Goal: Task Accomplishment & Management: Use online tool/utility

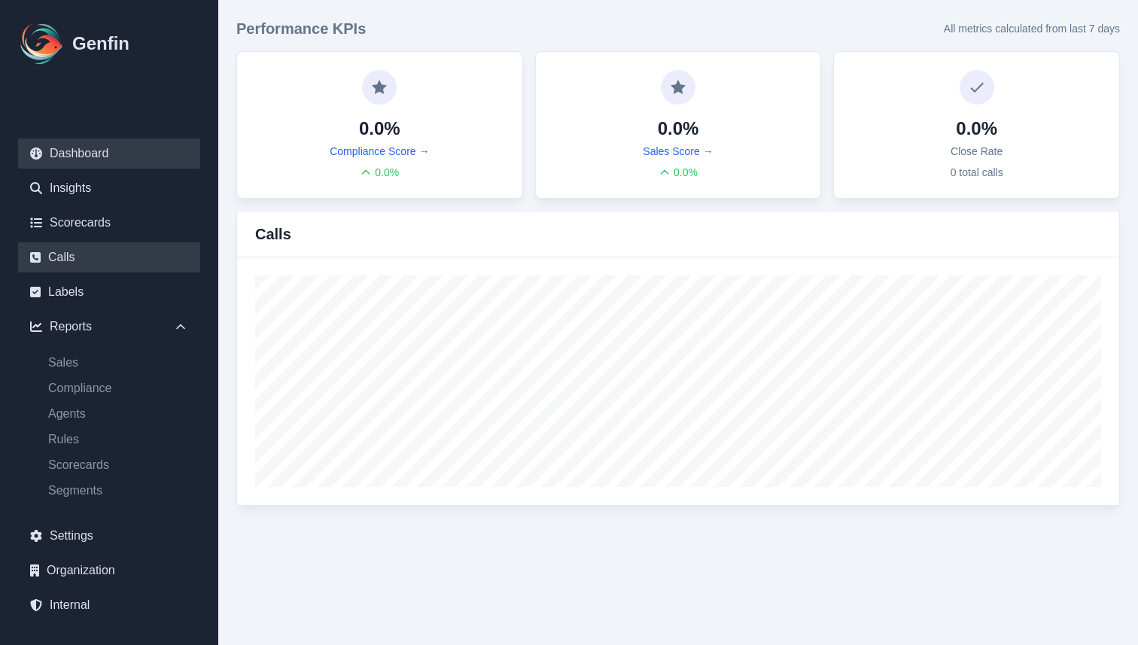
click at [88, 263] on link "Calls" at bounding box center [109, 257] width 182 height 30
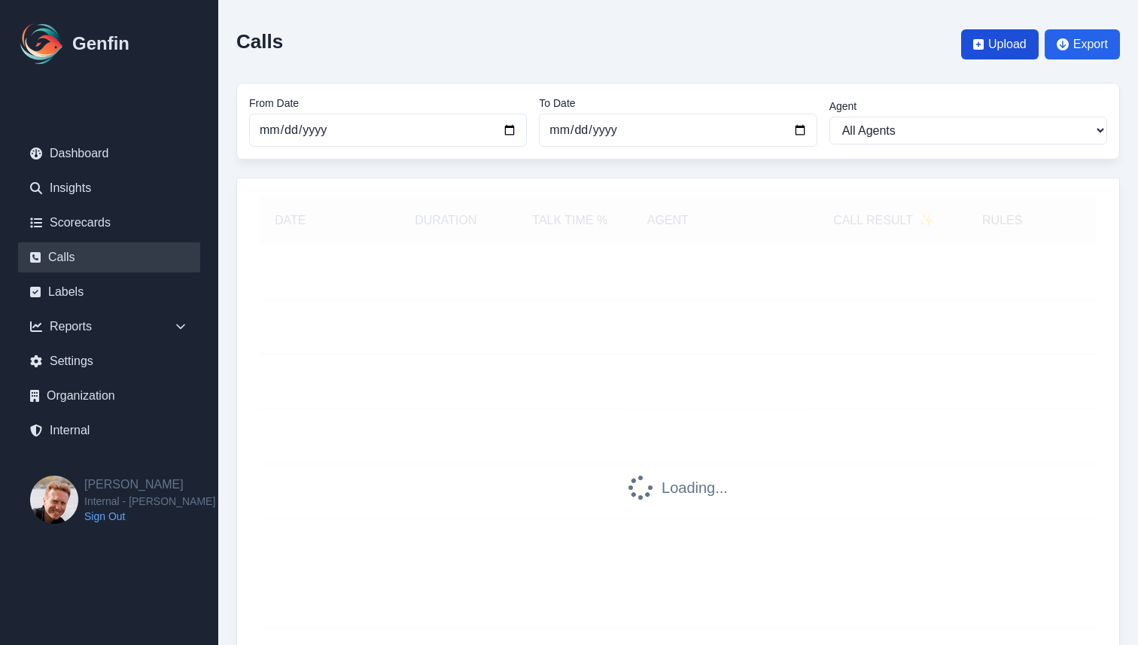
click at [985, 39] on span "Upload" at bounding box center [1000, 44] width 78 height 30
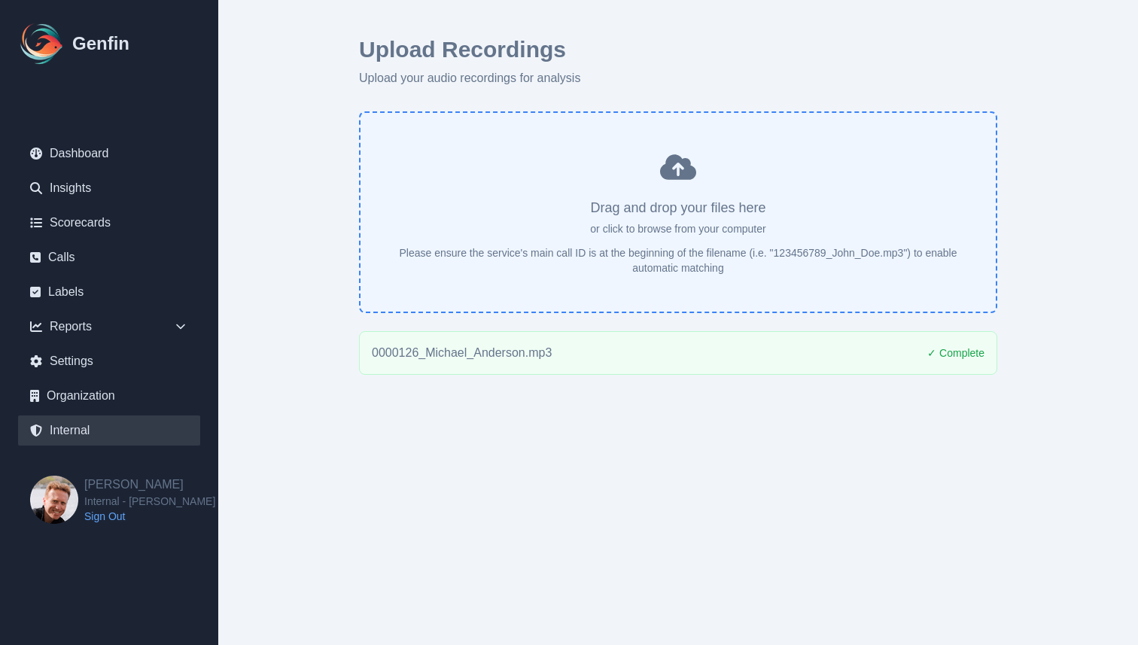
click at [68, 427] on link "Internal" at bounding box center [109, 430] width 182 height 30
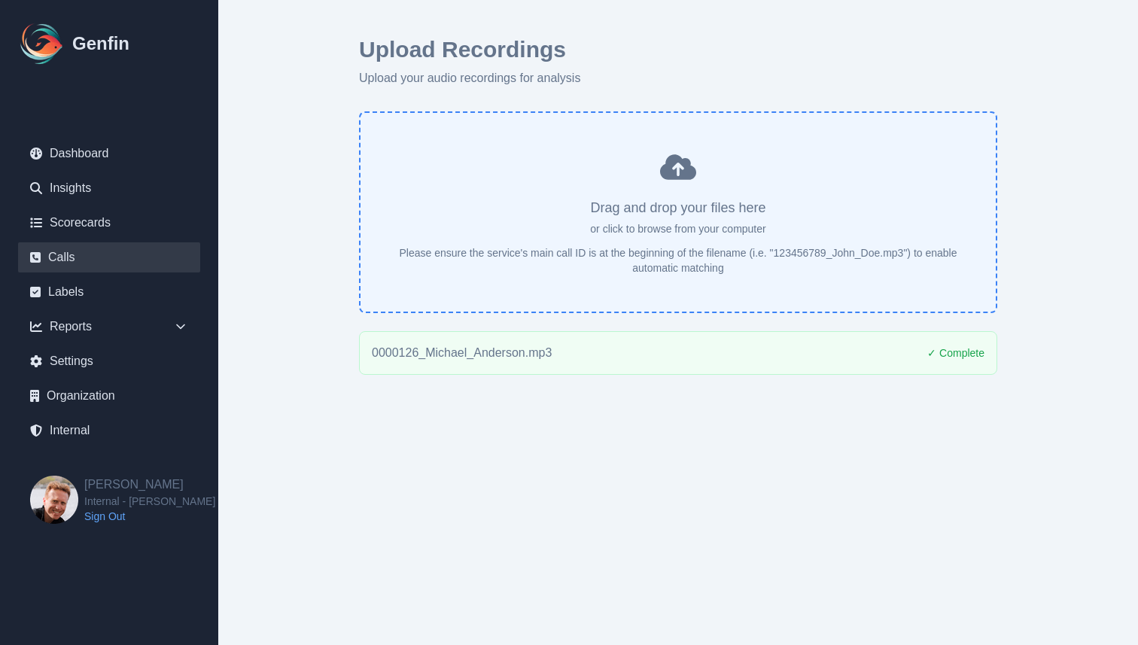
click at [86, 248] on link "Calls" at bounding box center [109, 257] width 182 height 30
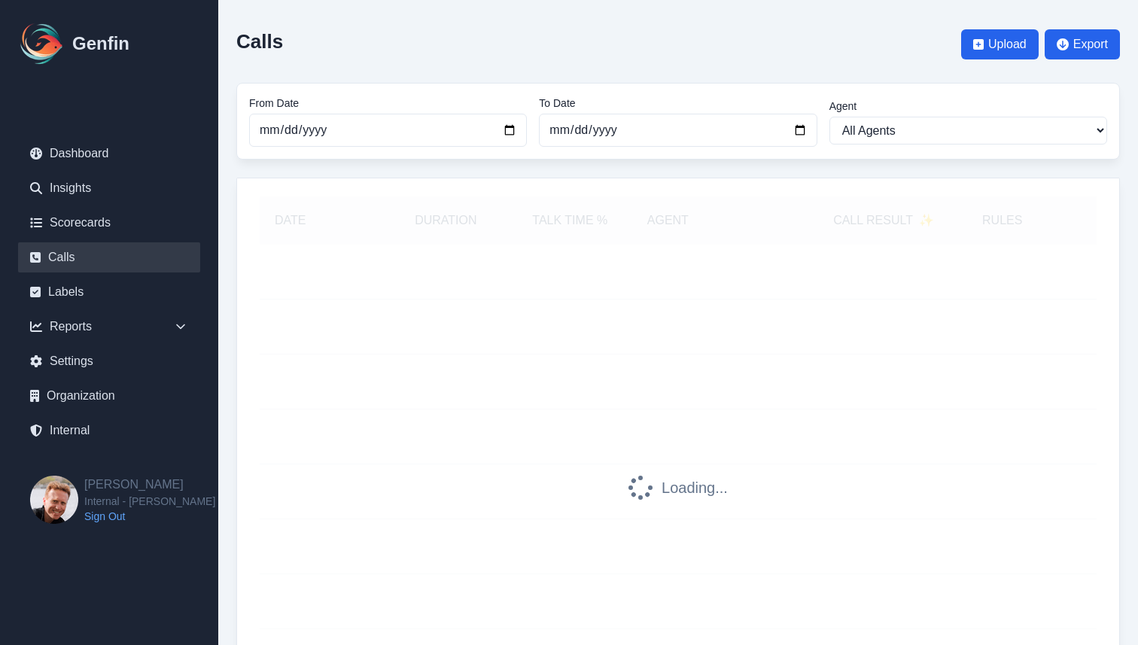
click at [231, 218] on div "Calls Upload Export From Date 2025-07-01 To Date 2025-08-30 Agent All Agents 13…" at bounding box center [678, 407] width 920 height 815
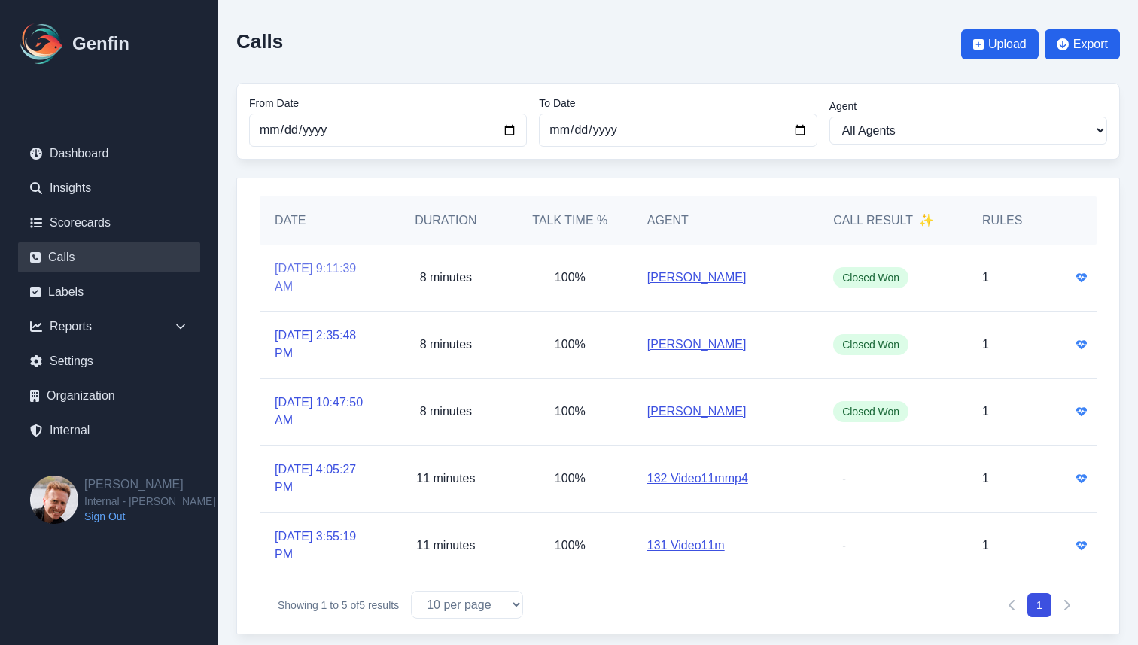
click at [317, 278] on link "8/30/2025, 9:11:39 AM" at bounding box center [322, 278] width 94 height 36
click at [96, 432] on link "Internal" at bounding box center [109, 430] width 182 height 30
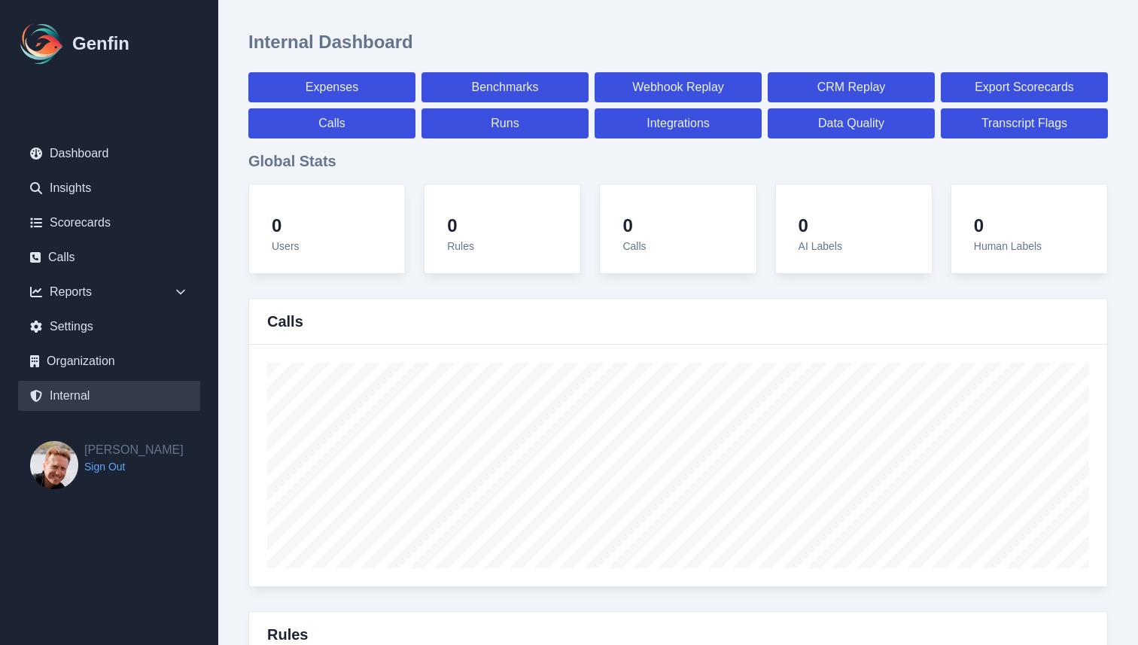
select select "paid"
select select "7"
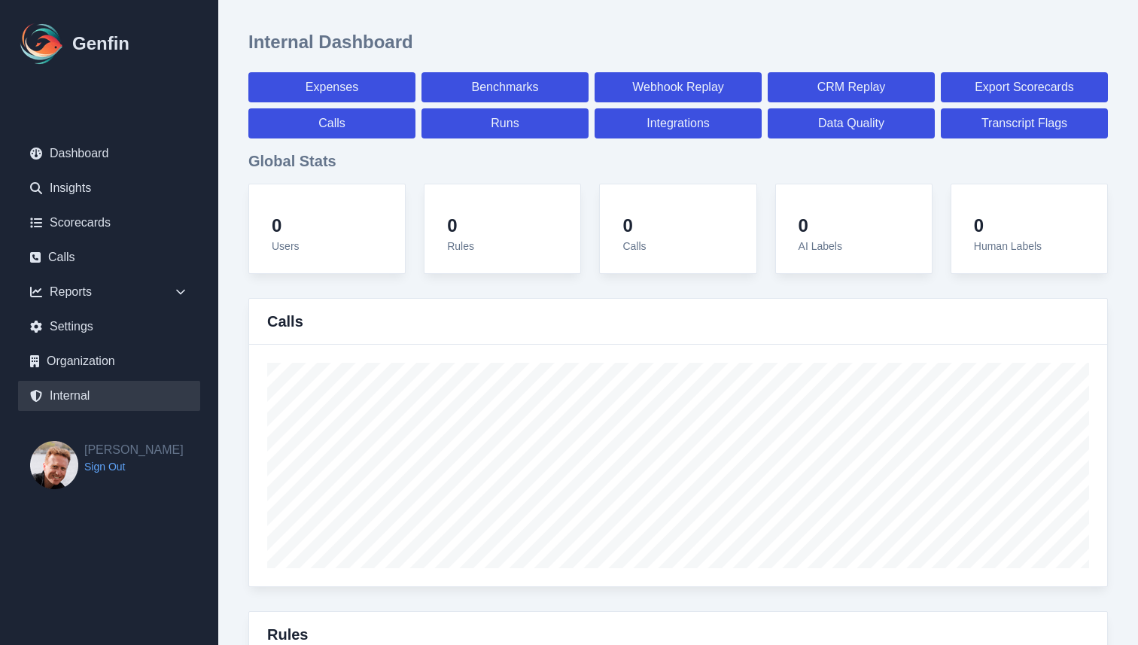
select select "paid"
select select "7"
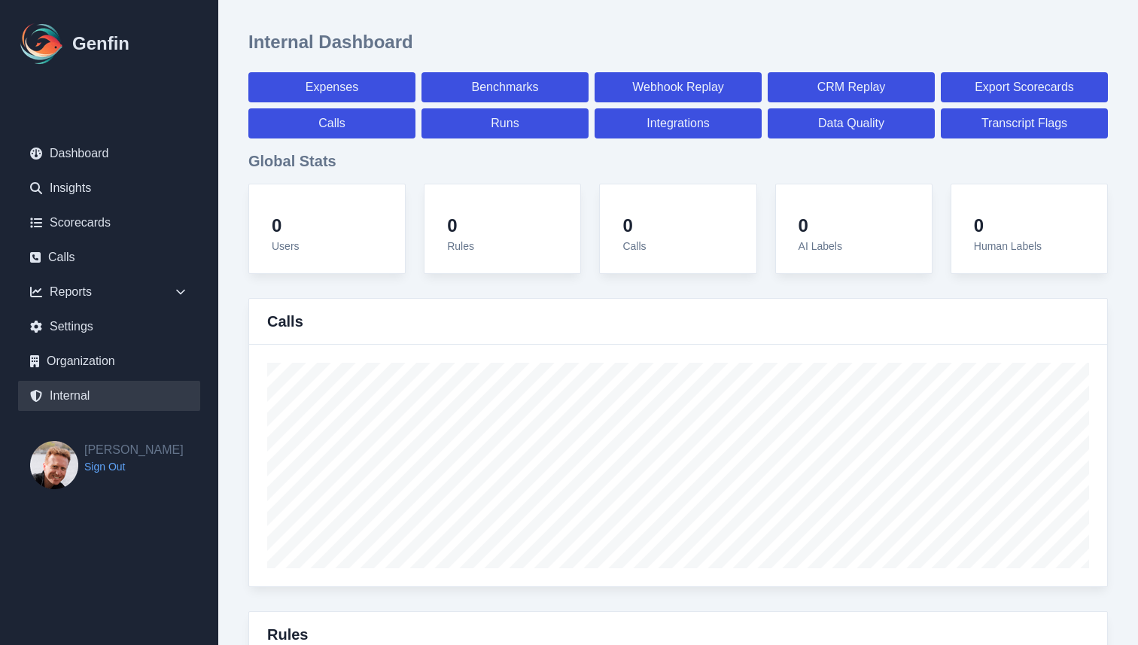
select select "7"
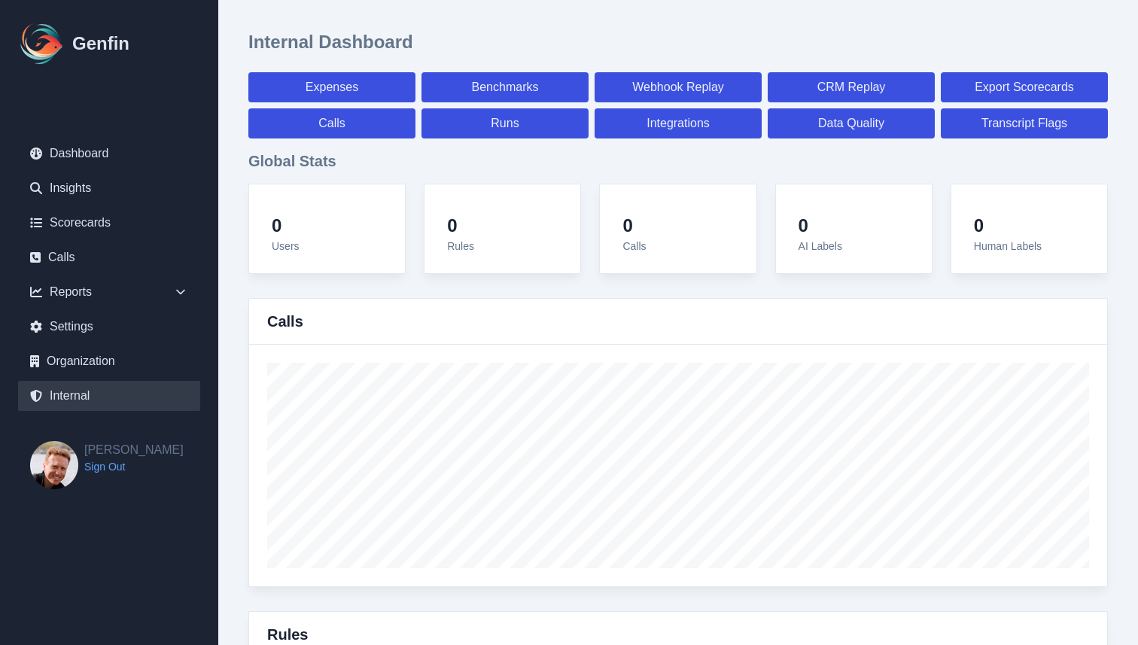
select select "7"
select select "paid"
select select "7"
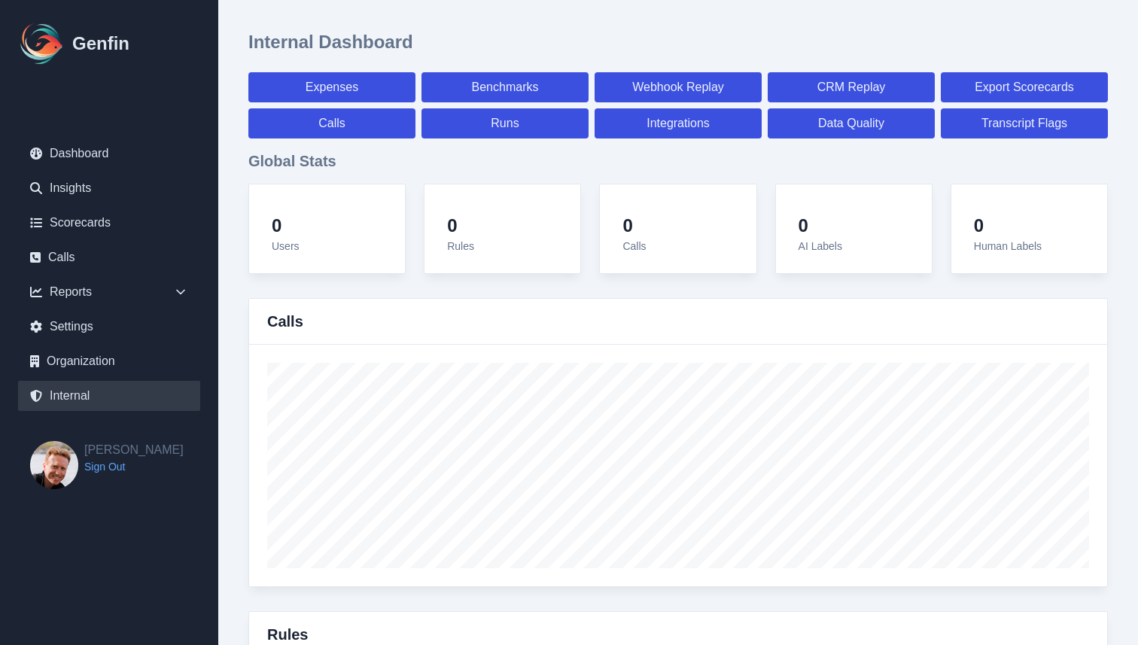
select select "7"
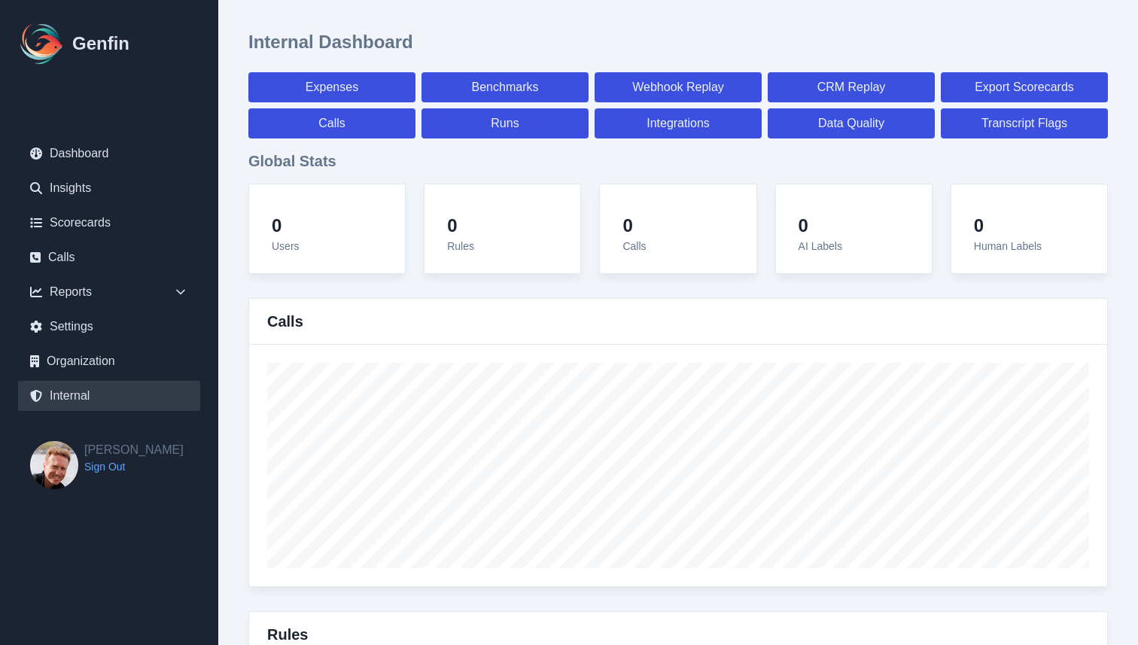
select select "7"
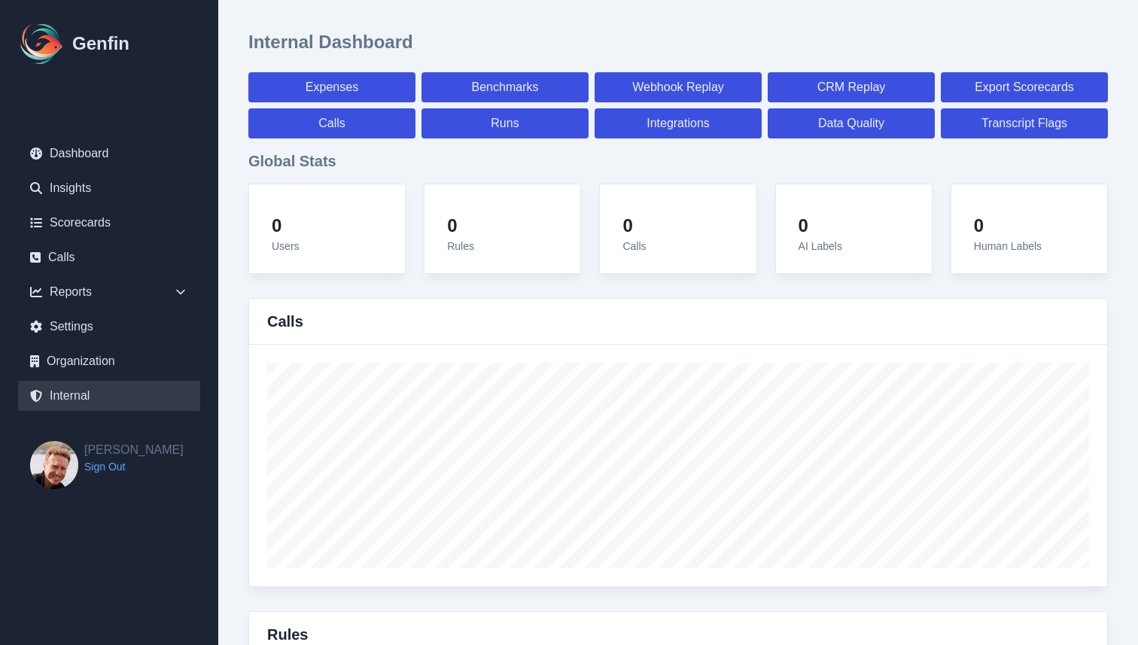
select select "paid"
select select "7"
select select "paid"
select select "7"
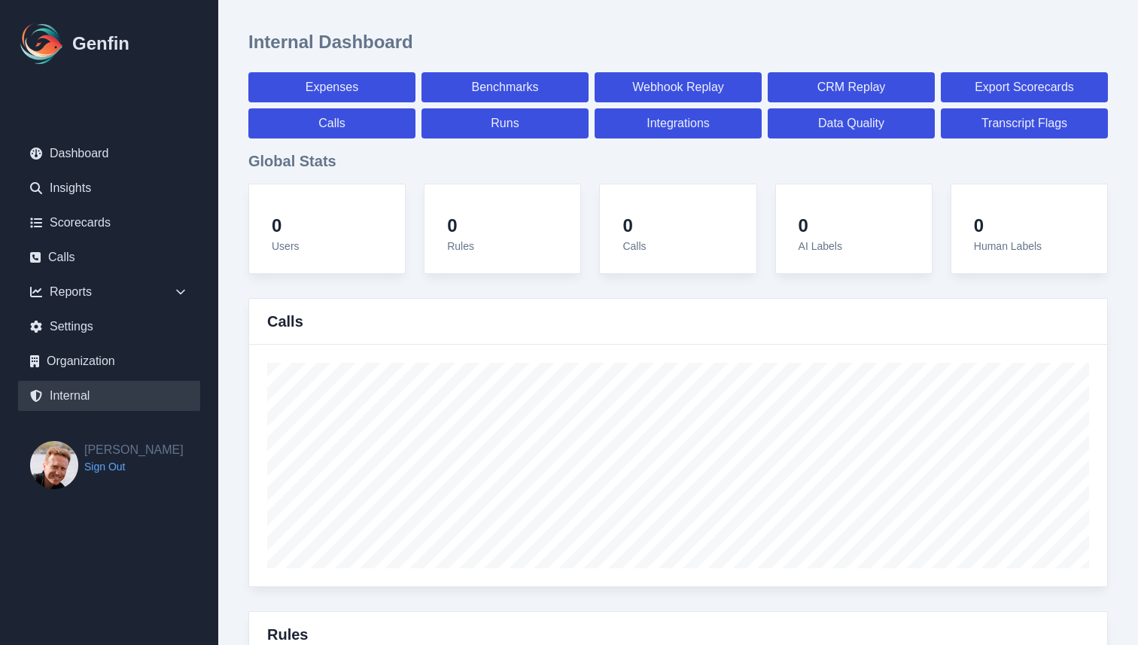
select select "paid"
select select "7"
select select "paid"
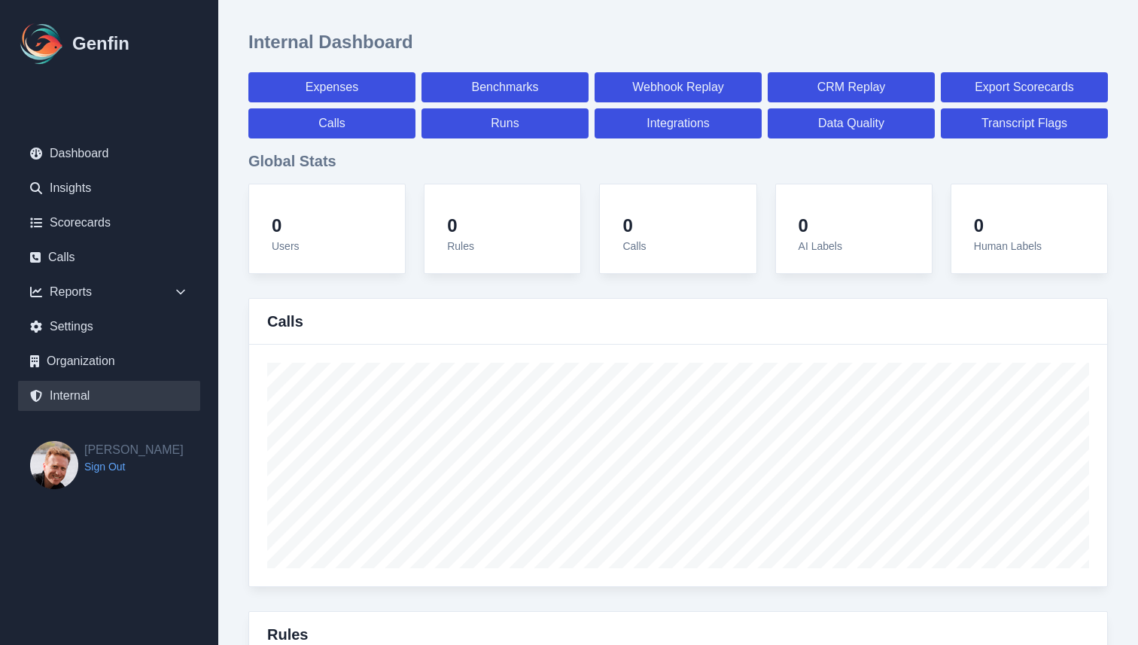
select select "7"
select select "paid"
select select "7"
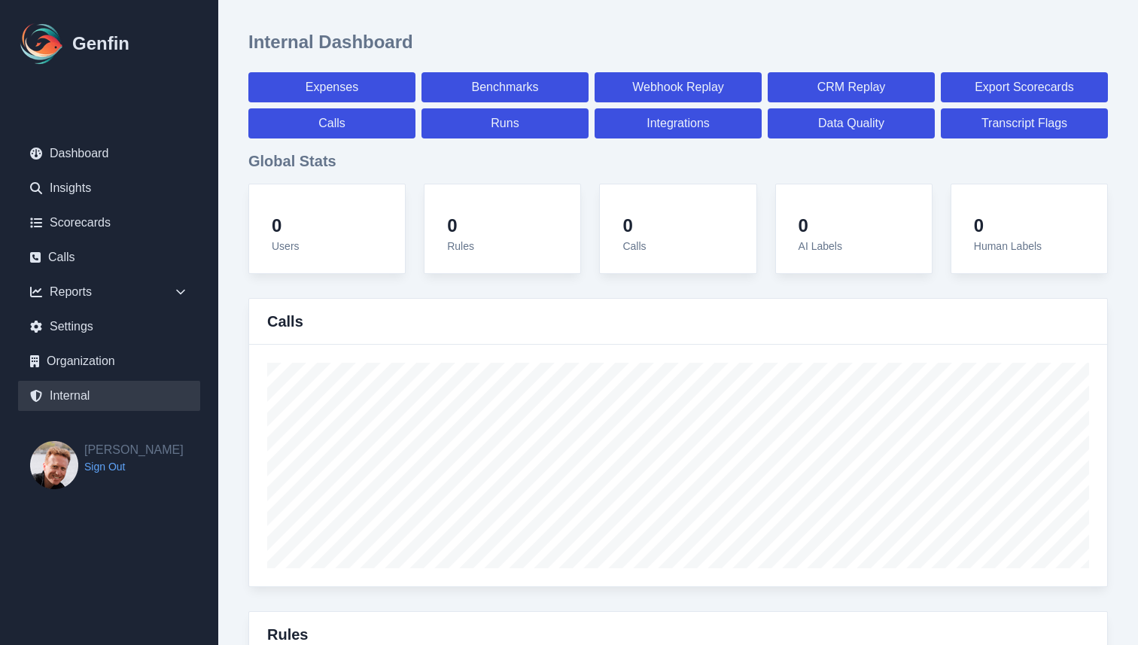
select select "7"
select select "paid"
select select "7"
select select "paid"
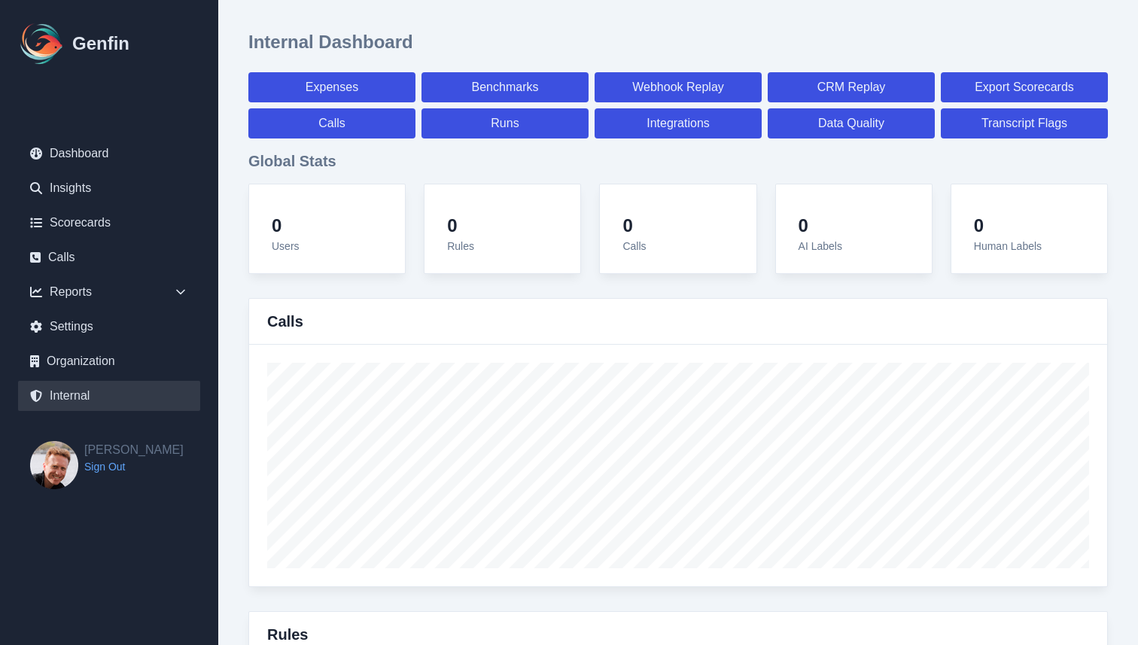
select select "7"
select select "paid"
select select "7"
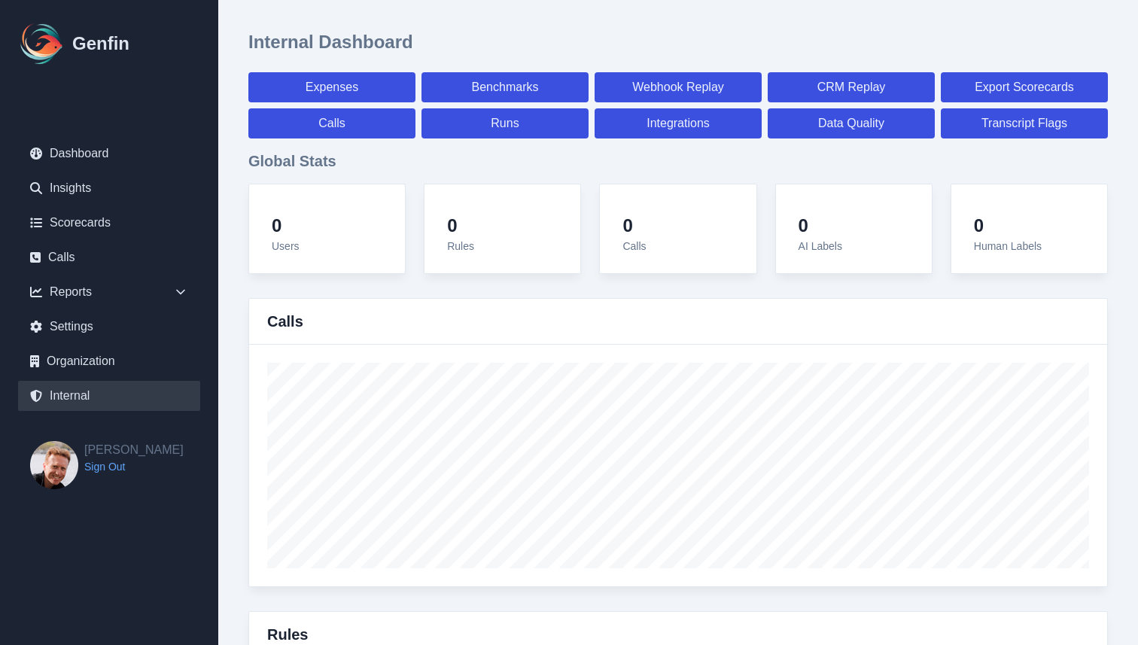
select select "7"
select select "paid"
select select "7"
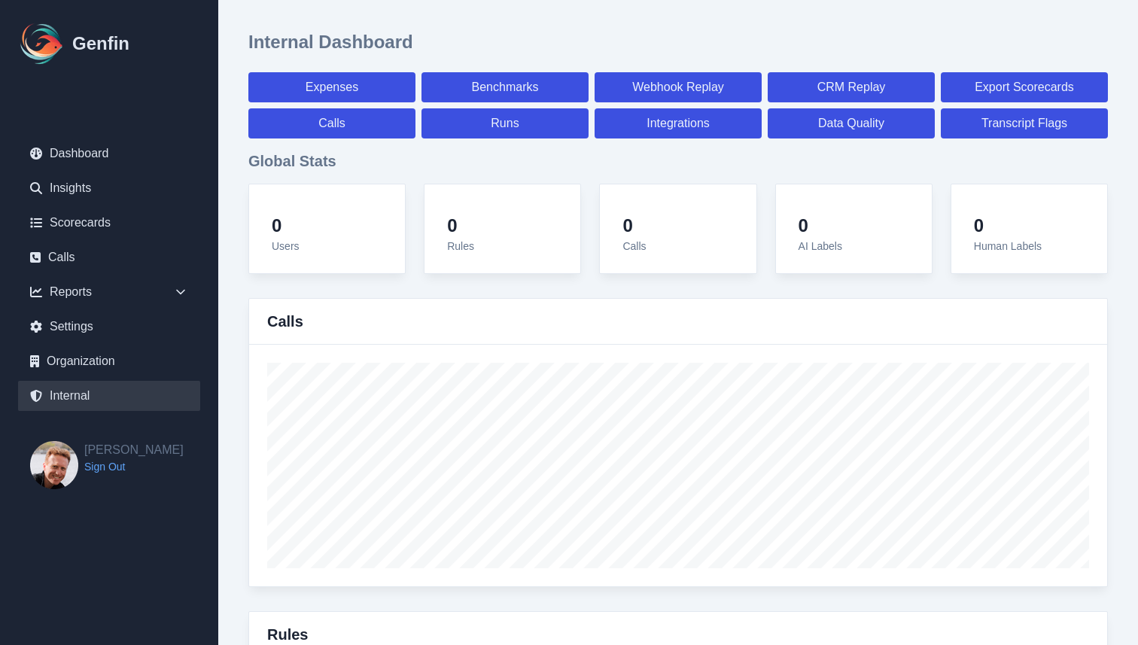
select select "7"
select select "paid"
select select "7"
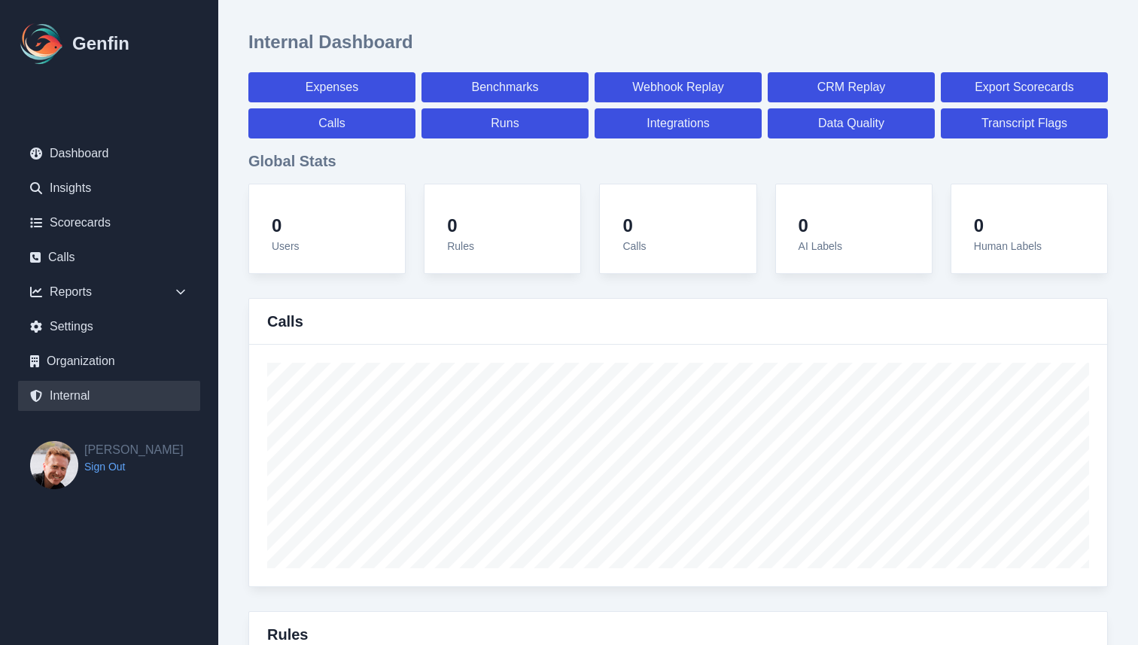
select select "7"
select select "paid"
select select "7"
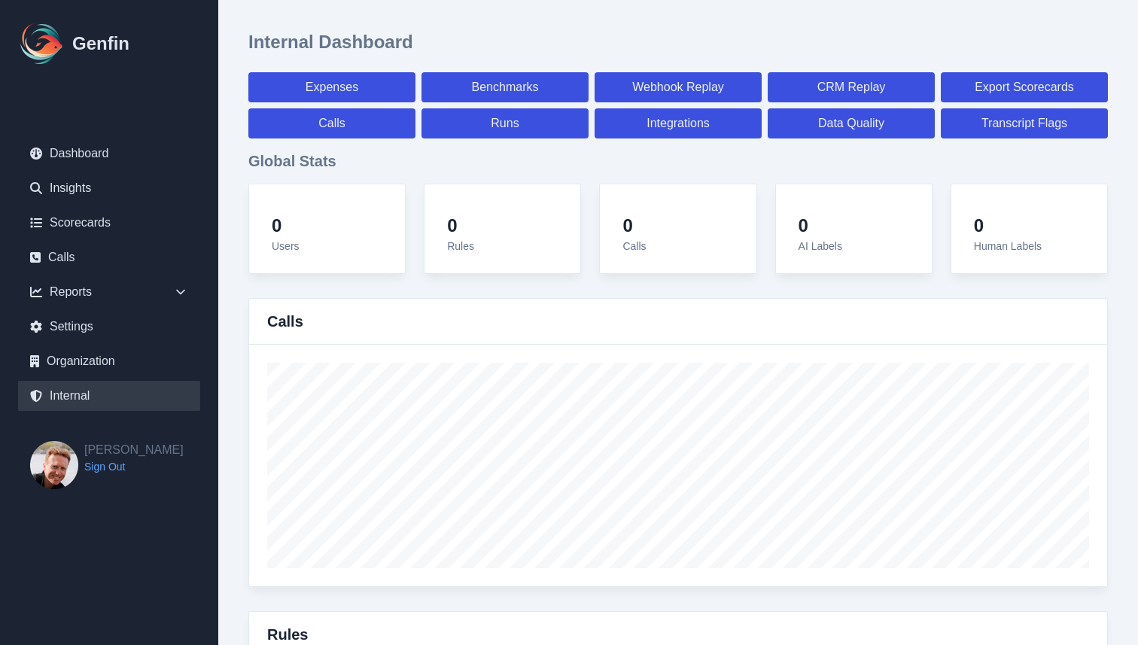
select select "7"
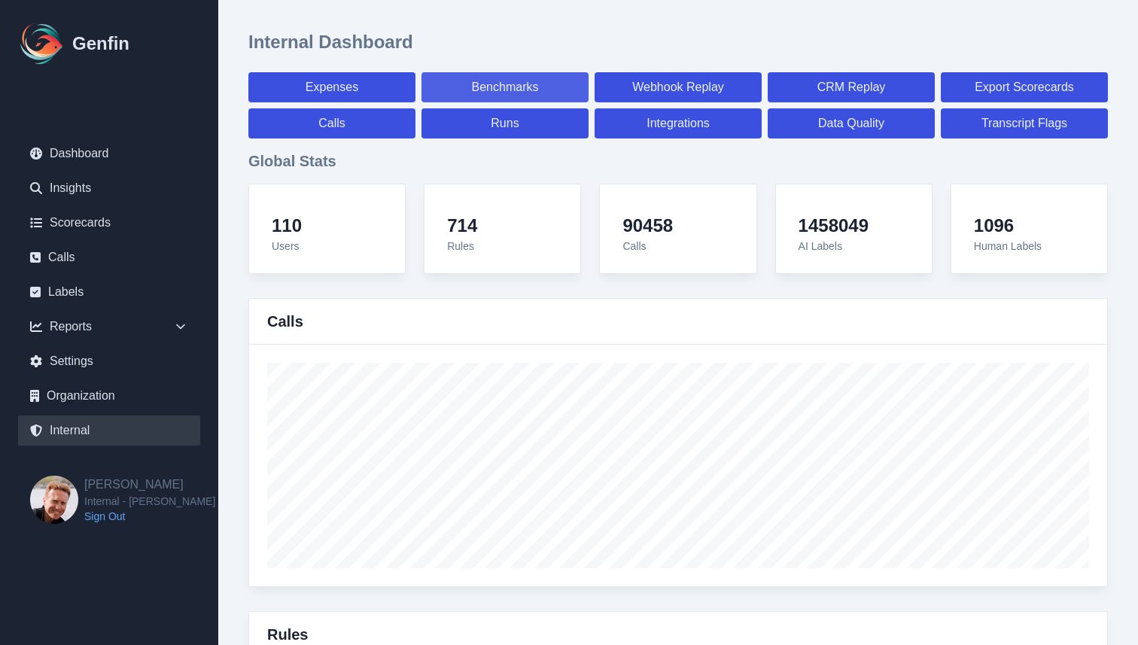
click at [492, 93] on link "Benchmarks" at bounding box center [504, 87] width 167 height 30
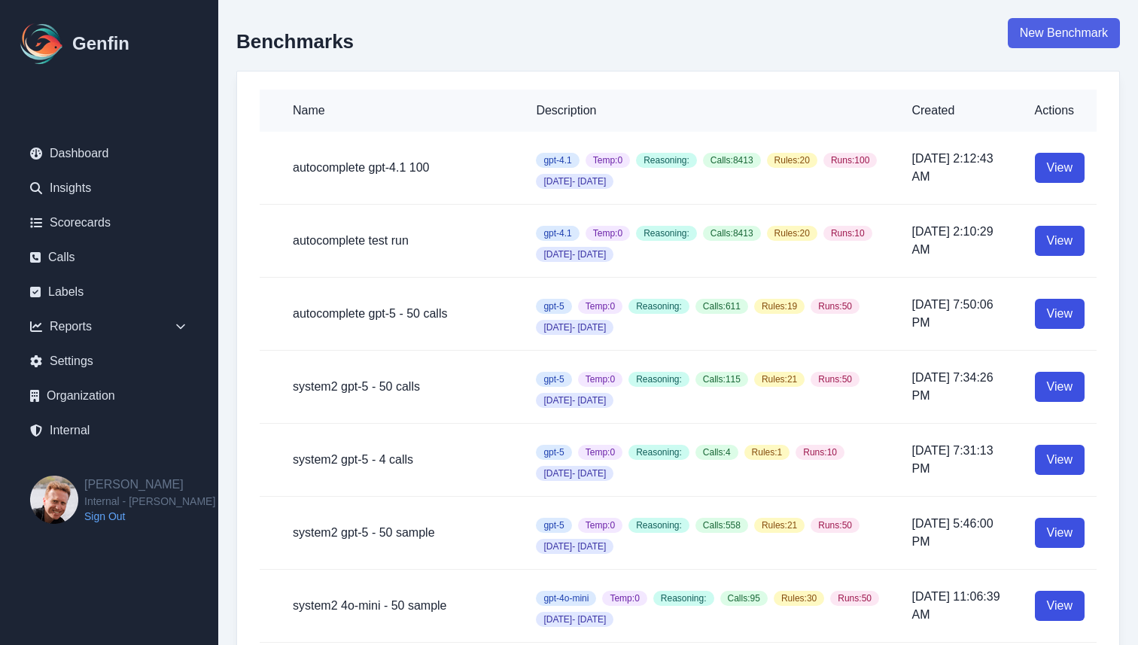
click at [1067, 38] on link "New Benchmark" at bounding box center [1064, 33] width 112 height 30
select select "100"
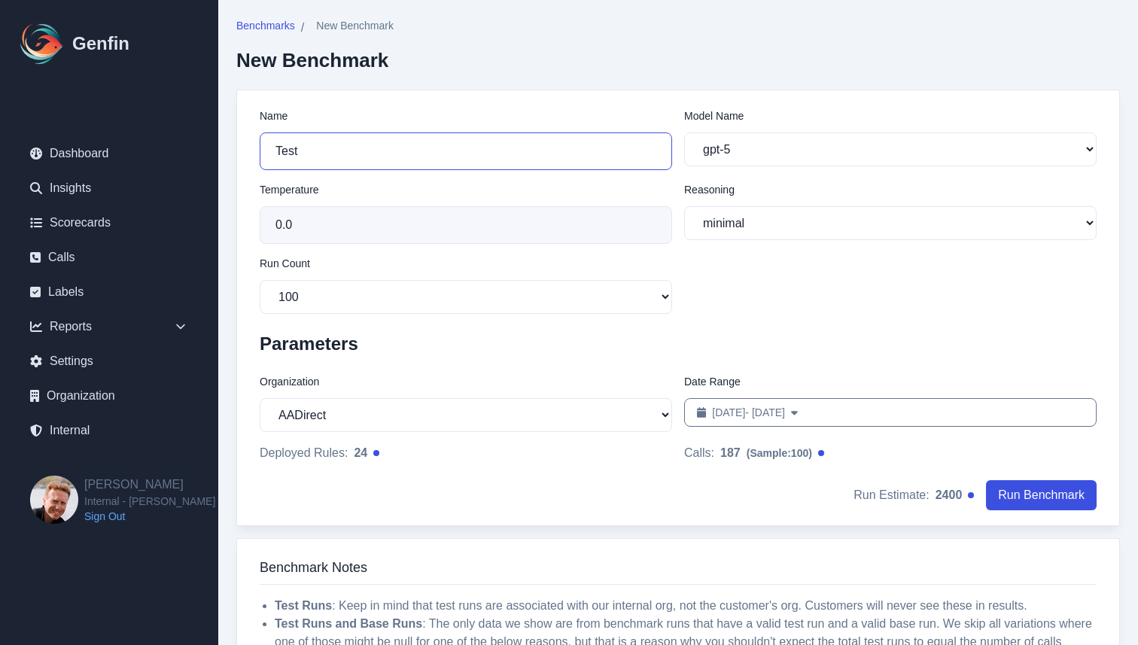
click at [417, 153] on input "Test" at bounding box center [466, 151] width 412 height 38
click at [75, 428] on link "Internal" at bounding box center [109, 430] width 182 height 30
click at [107, 428] on link "Internal" at bounding box center [109, 430] width 182 height 30
click at [579, 143] on input "Test" at bounding box center [466, 151] width 412 height 38
click at [503, 69] on div "Benchmarks / New Benchmark New Benchmark" at bounding box center [678, 54] width 884 height 72
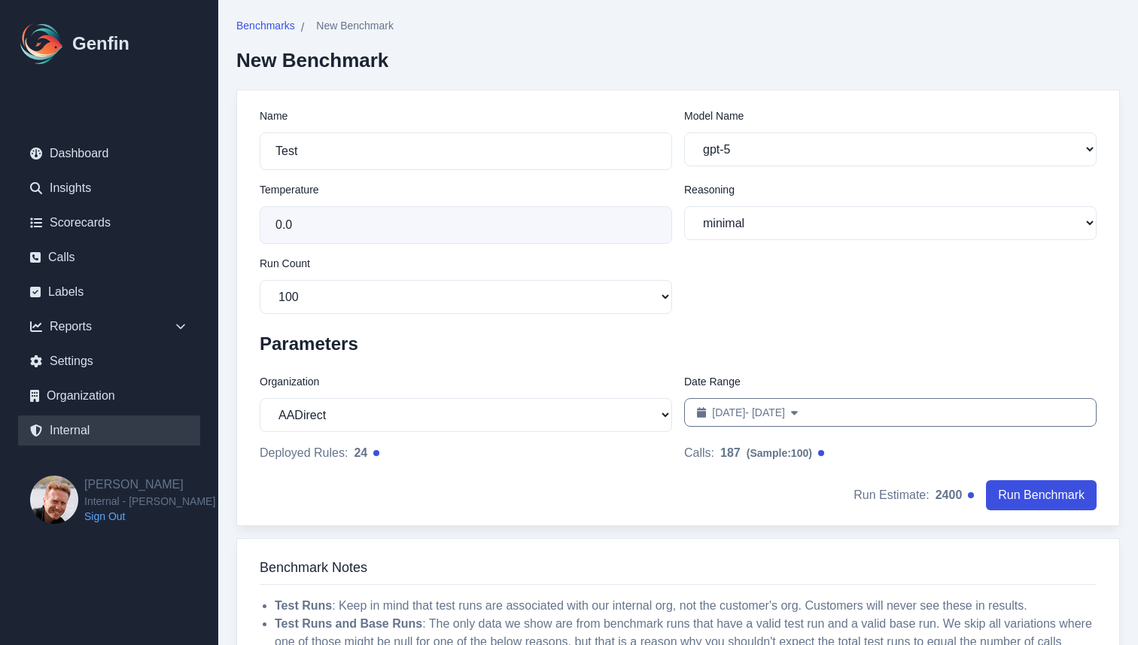
click at [76, 435] on link "Internal" at bounding box center [109, 430] width 182 height 30
click at [344, 152] on input "Test" at bounding box center [466, 151] width 412 height 38
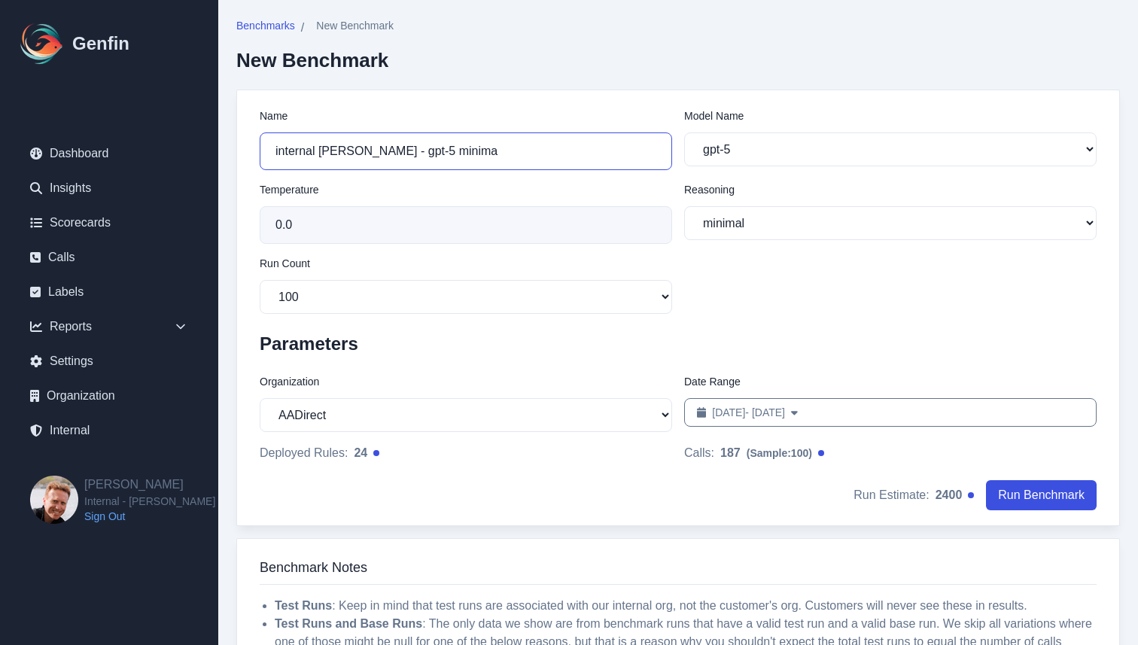
type input "internal brian - gpt-5 minimal"
click at [522, 293] on select "10 50 100 200" at bounding box center [466, 297] width 412 height 34
select select "10"
click at [260, 280] on select "10 50 100 200" at bounding box center [466, 297] width 412 height 34
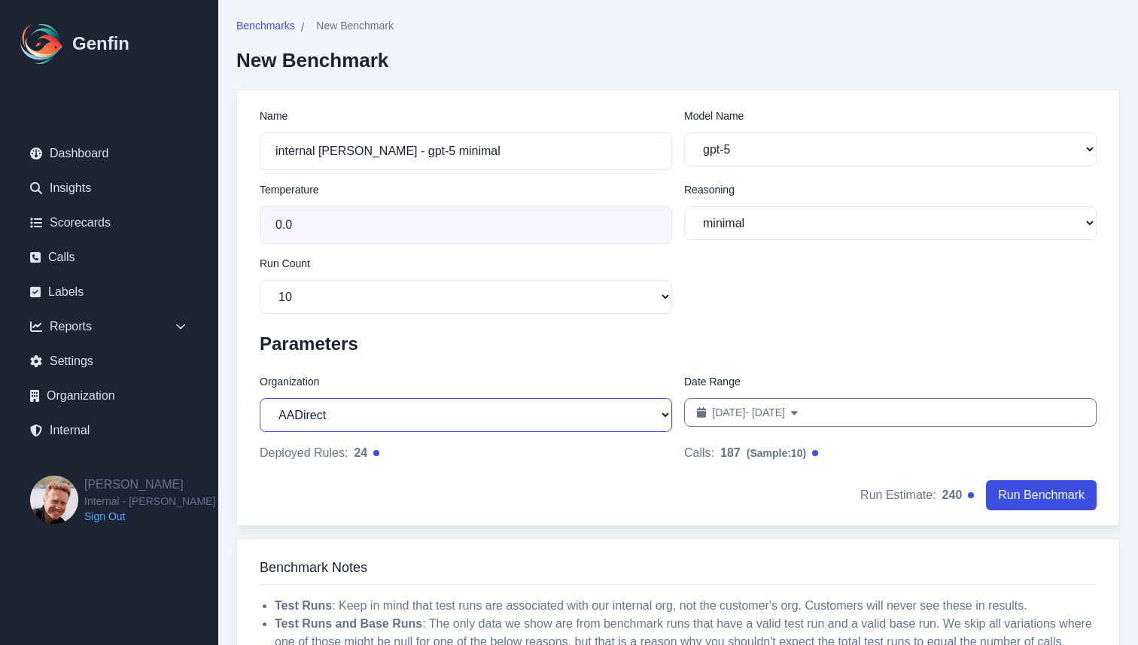
click at [625, 413] on select "AADirect Aainsco.com Aainsco.com Aainsco.com alec+america@system2.fitness alec+…" at bounding box center [466, 415] width 412 height 34
select select "1"
click at [260, 399] on select "AADirect Aainsco.com Aainsco.com Aainsco.com alec+america@system2.fitness alec+…" at bounding box center [466, 415] width 412 height 34
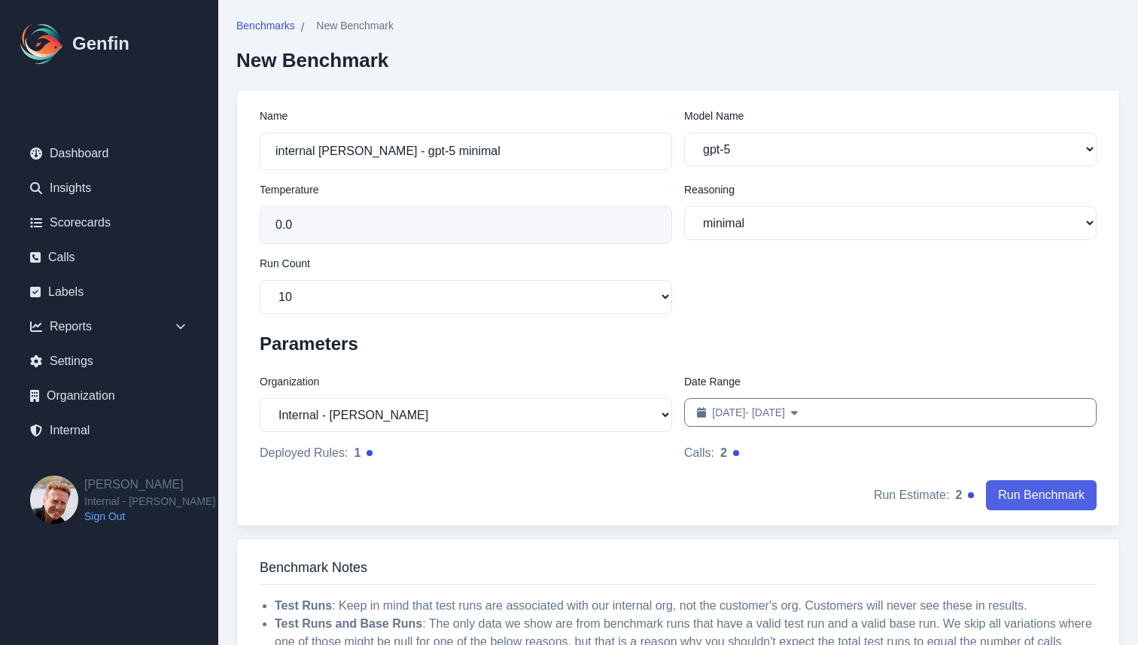
click at [1045, 491] on button "Run Benchmark" at bounding box center [1041, 495] width 111 height 30
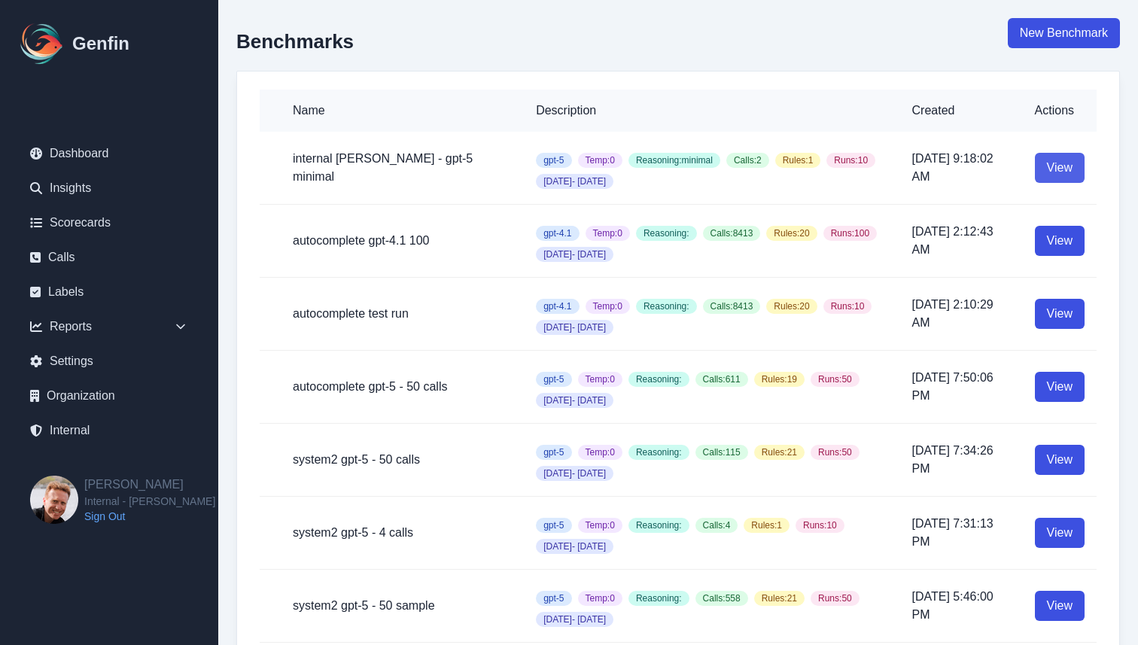
click at [1057, 166] on link "View" at bounding box center [1060, 168] width 50 height 30
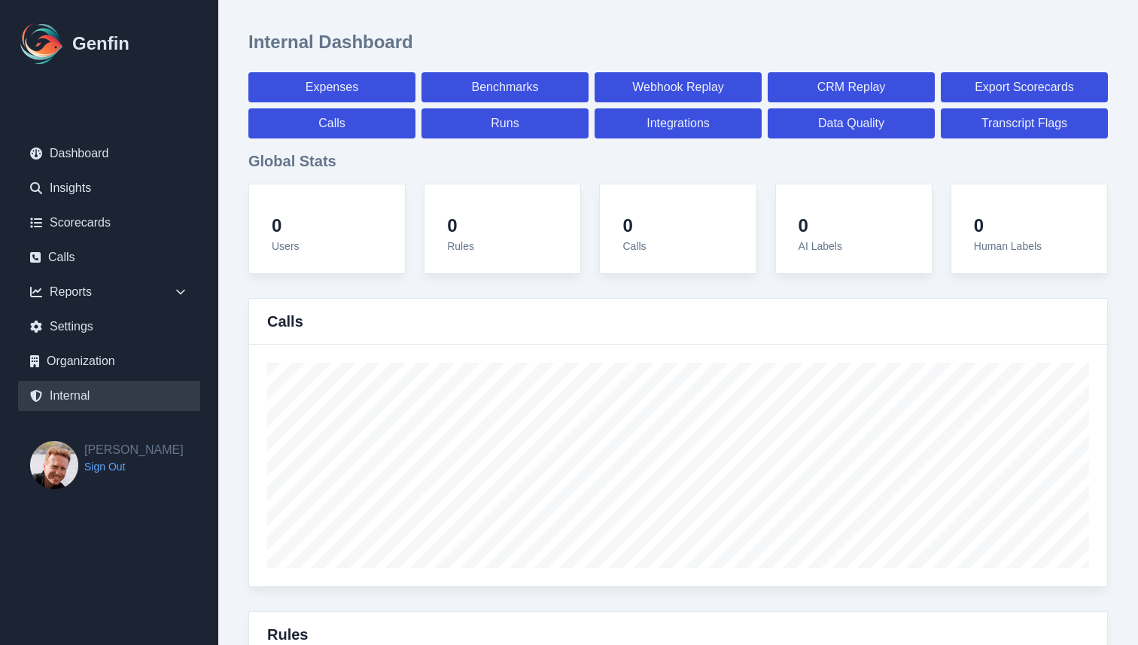
select select "paid"
select select "7"
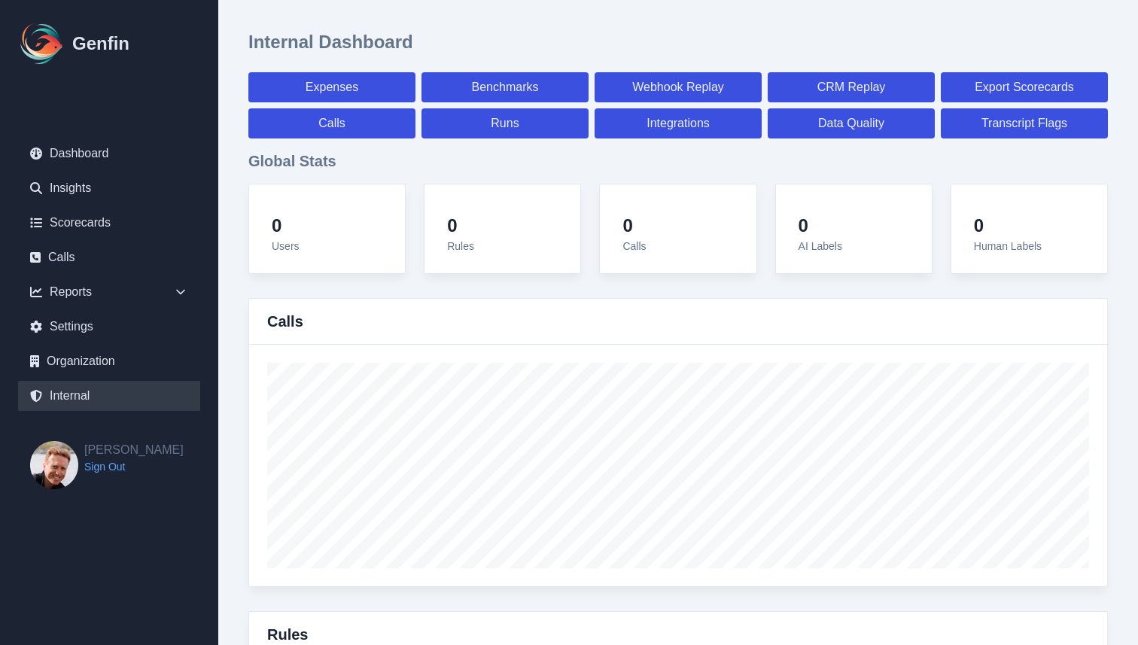
select select "paid"
select select "7"
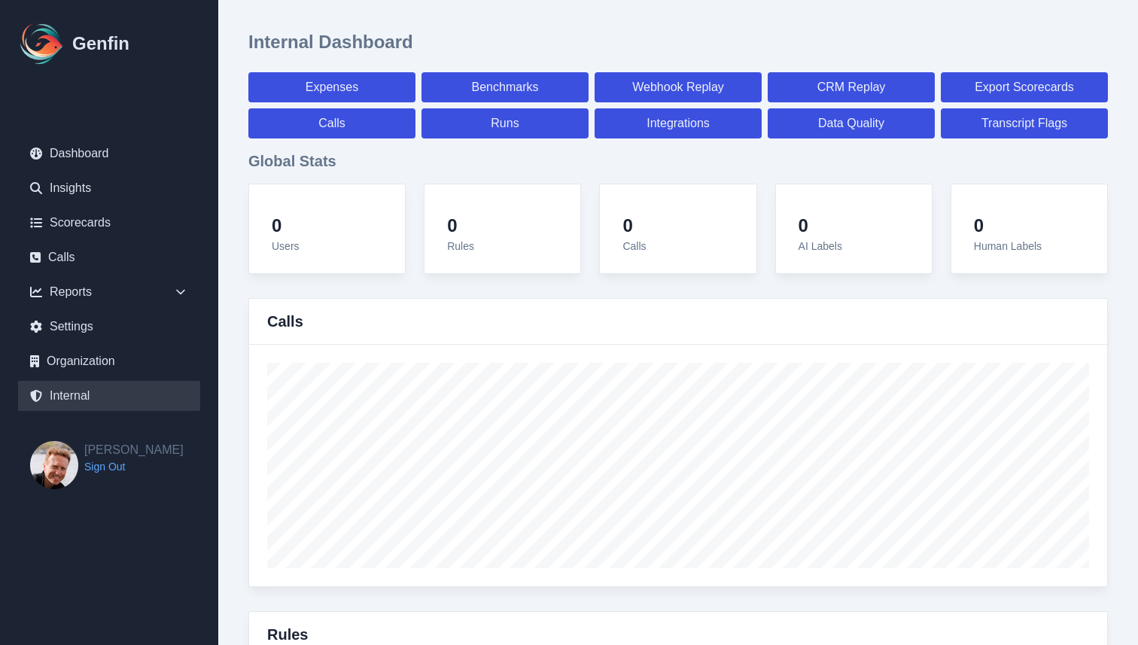
select select "7"
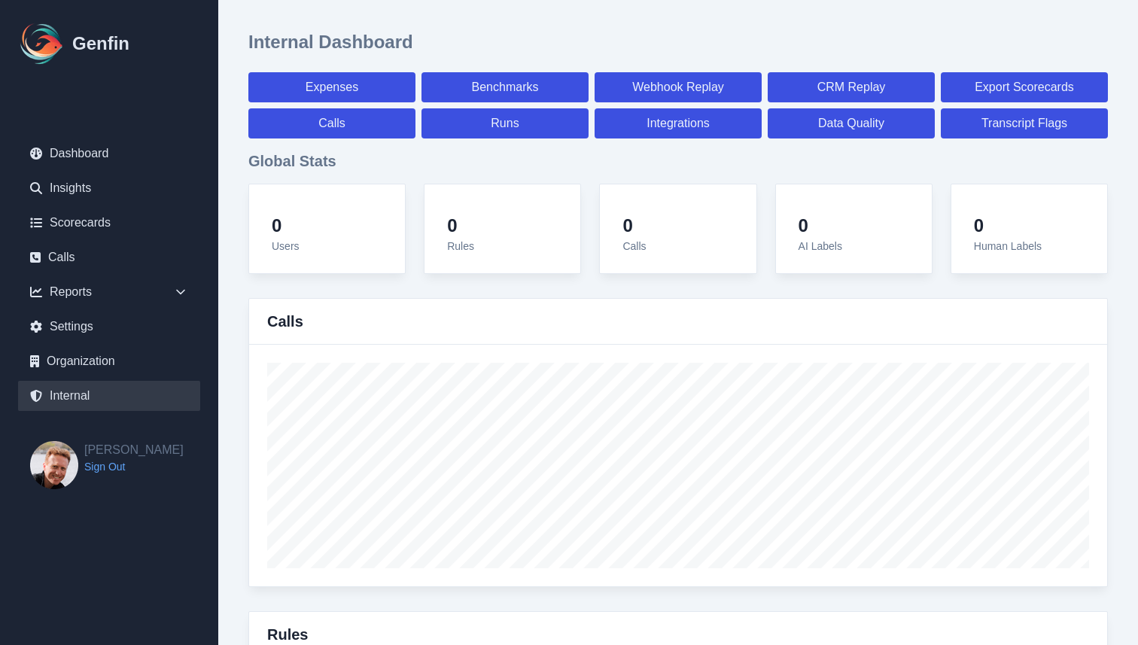
select select "7"
select select "paid"
select select "7"
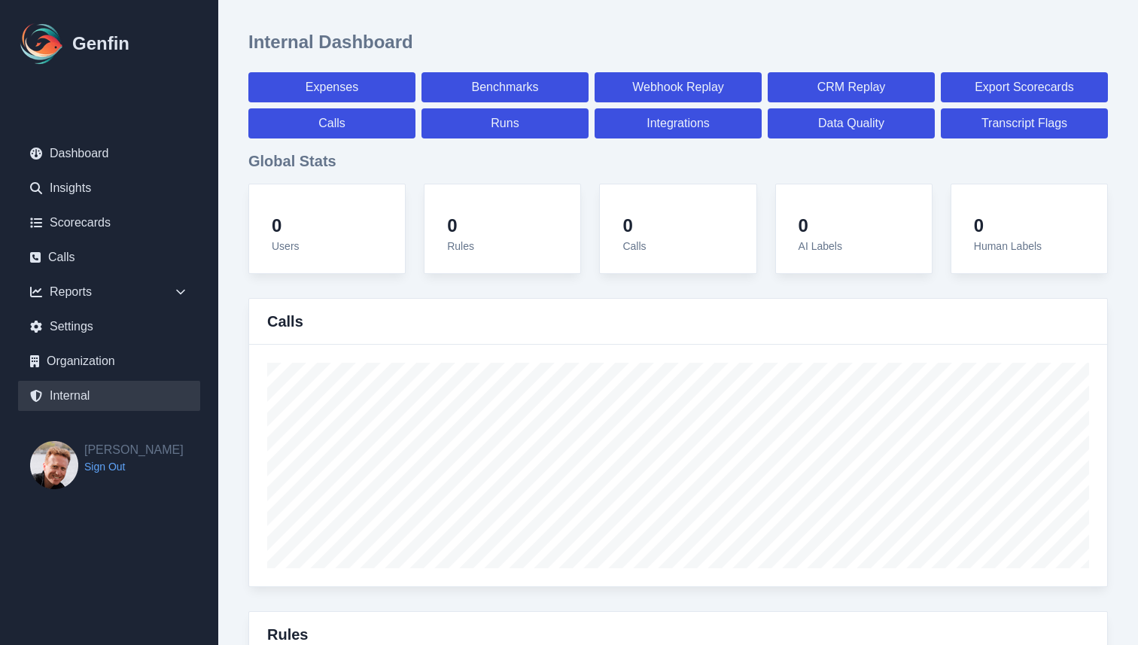
select select "7"
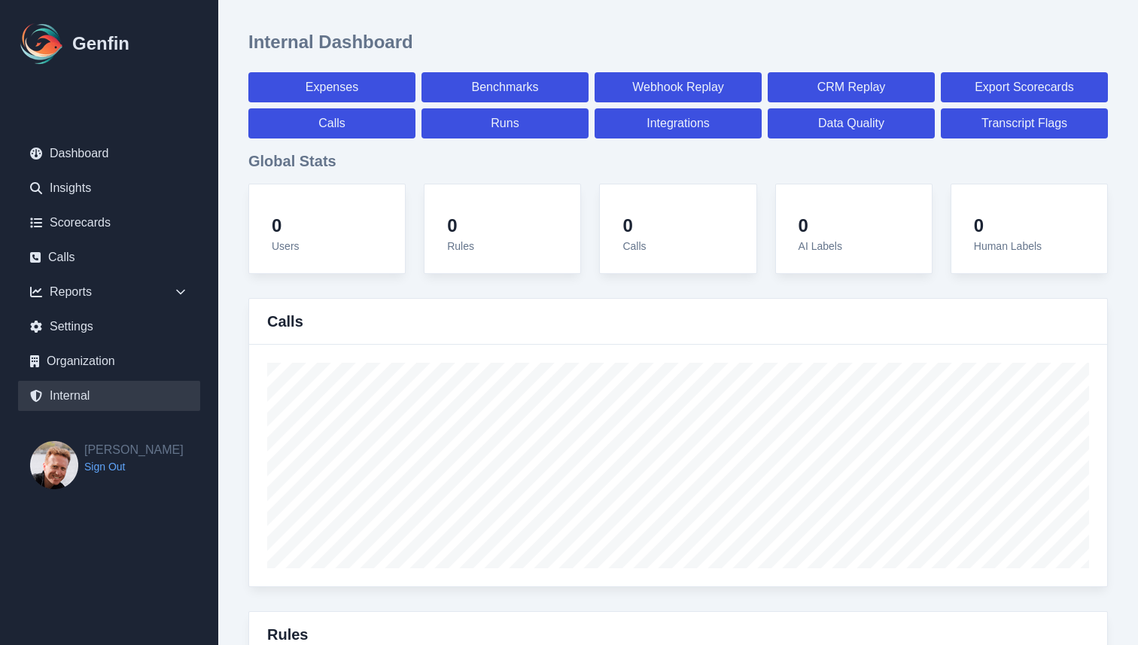
select select "7"
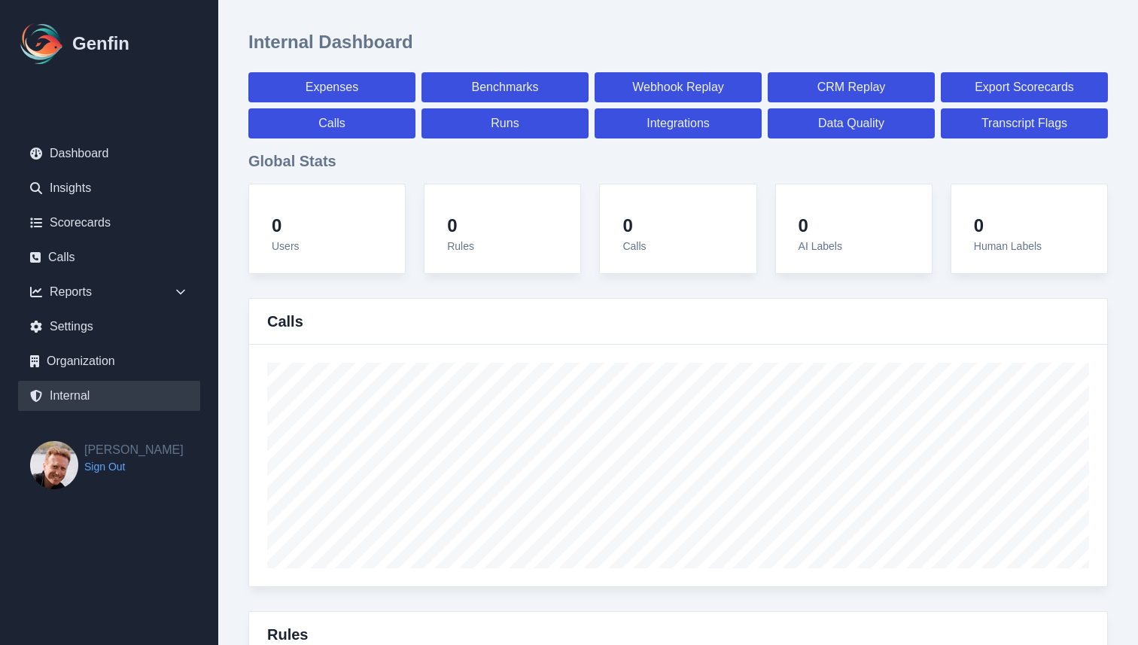
select select "paid"
select select "7"
select select "paid"
select select "7"
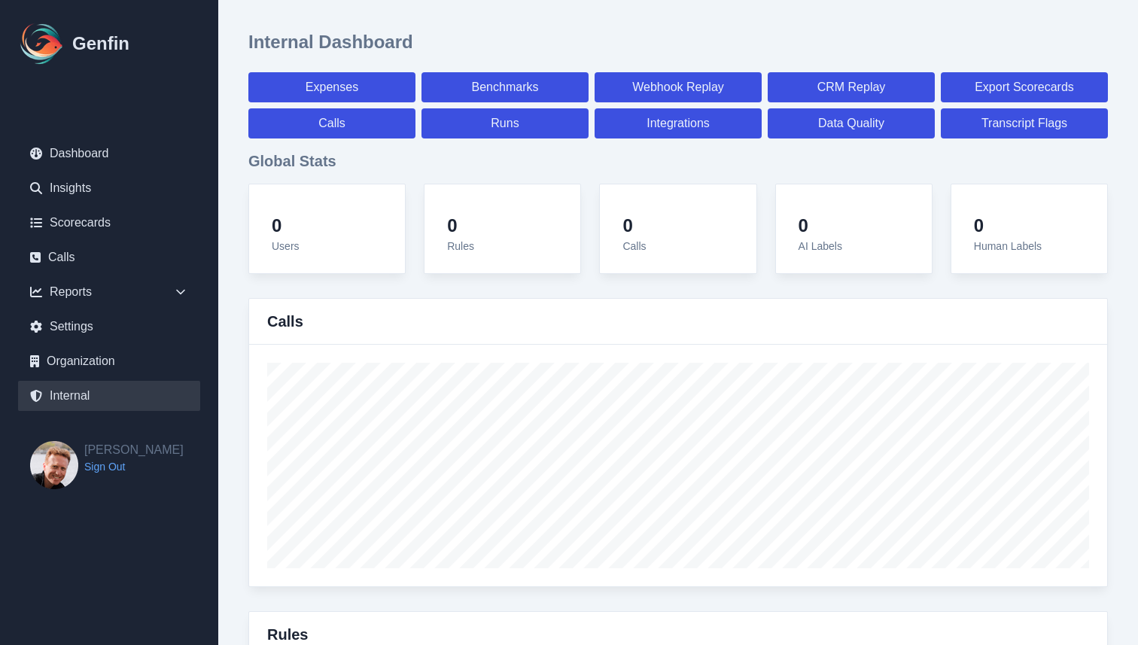
select select "paid"
select select "7"
select select "paid"
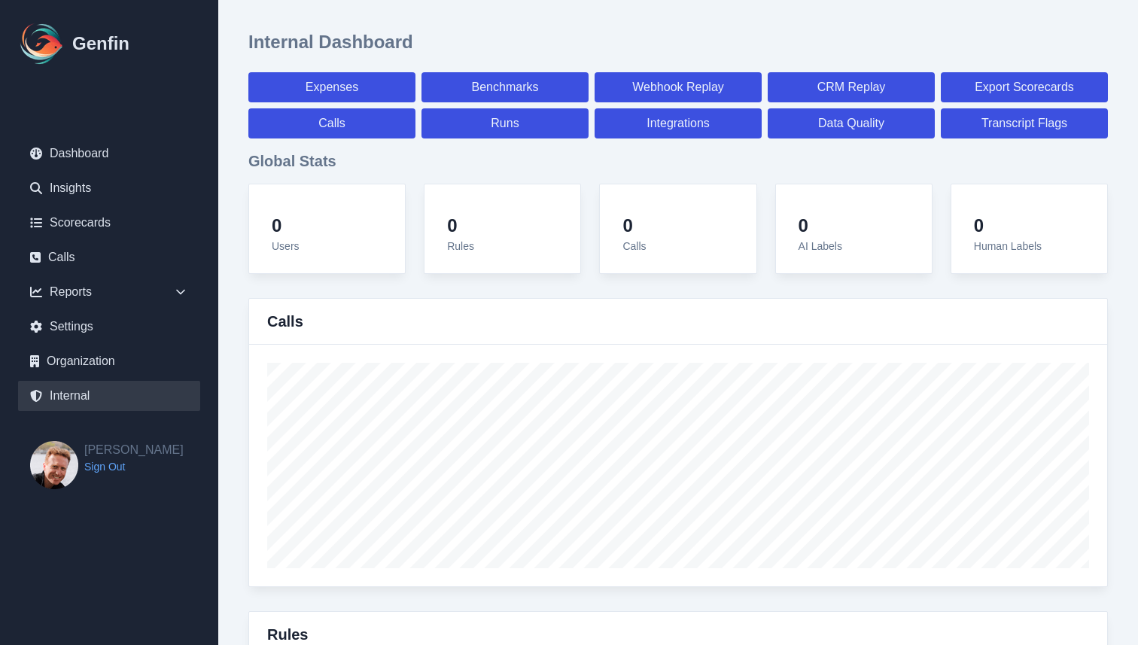
select select "7"
select select "paid"
select select "7"
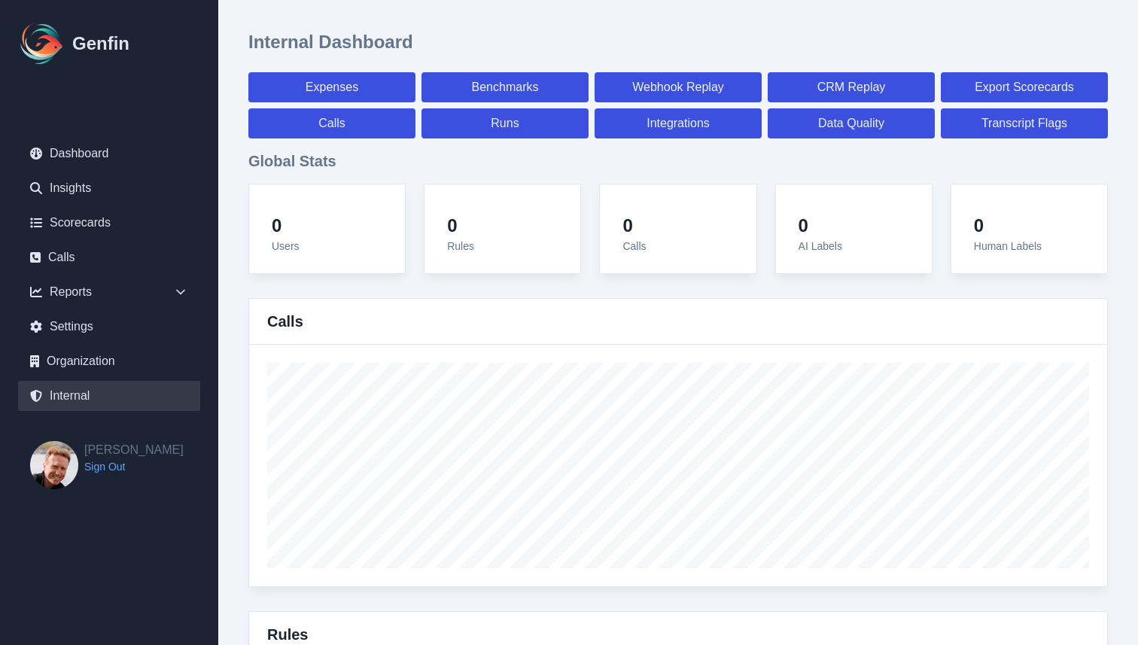
select select "7"
select select "paid"
select select "7"
select select "paid"
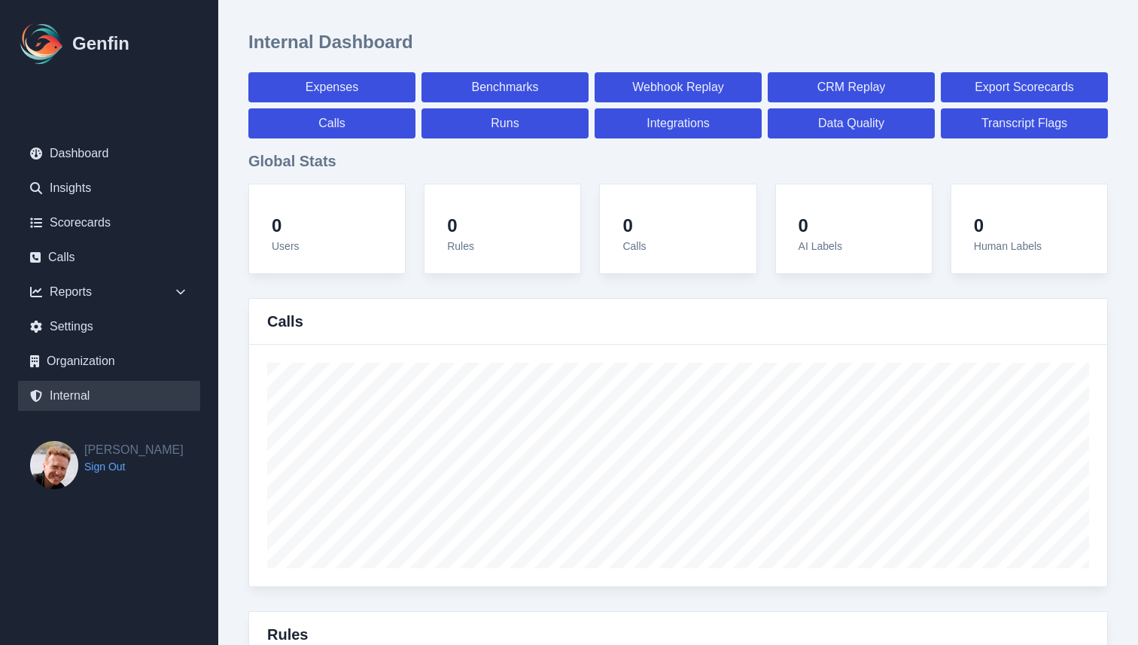
select select "7"
select select "paid"
select select "7"
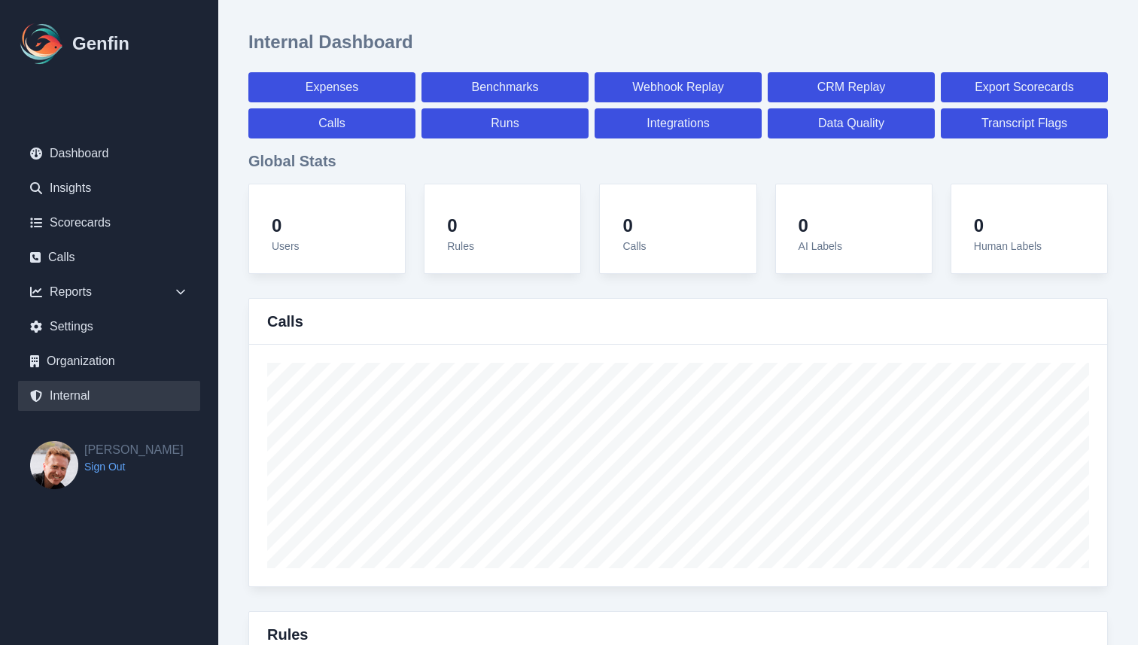
select select "7"
select select "paid"
select select "7"
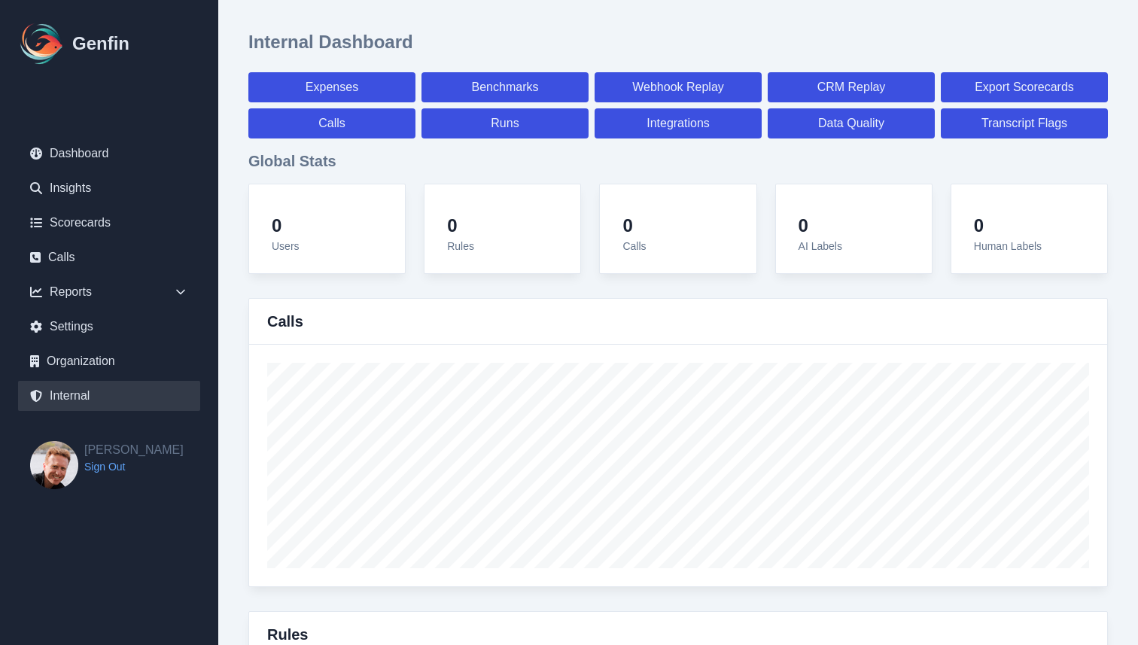
select select "7"
select select "paid"
select select "7"
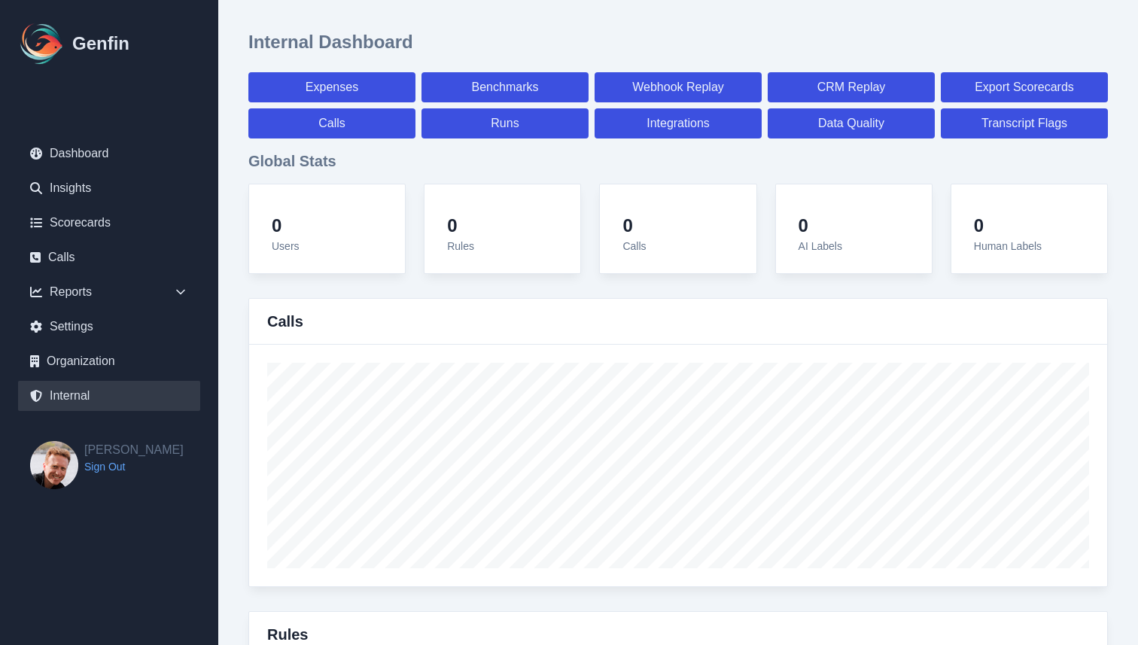
select select "7"
select select "paid"
select select "7"
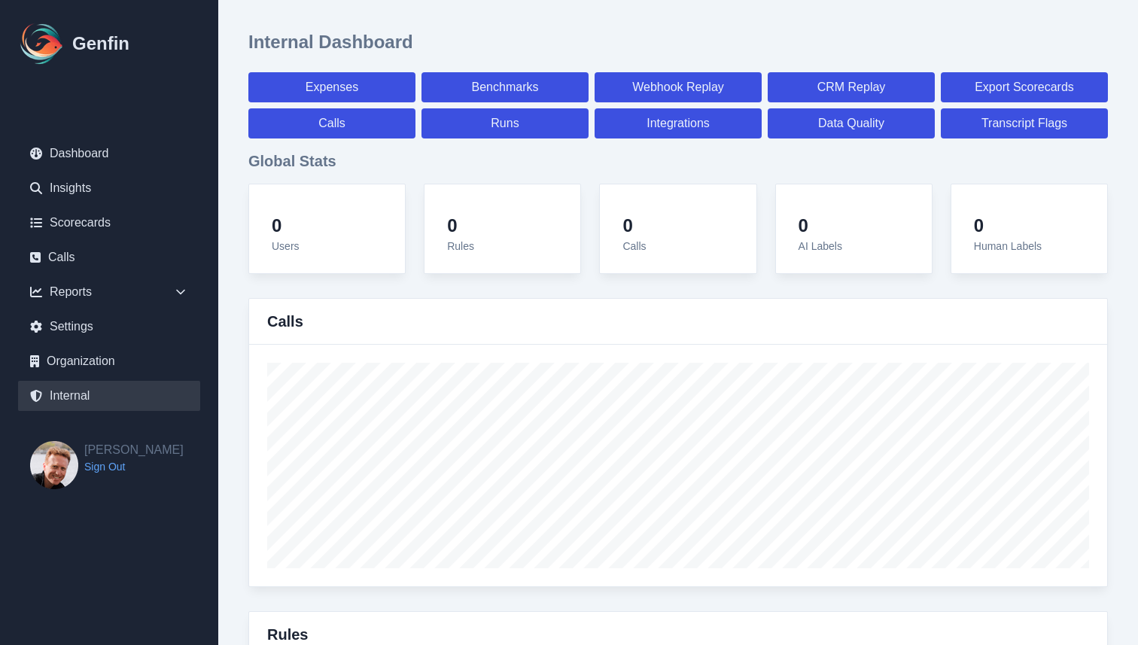
select select "7"
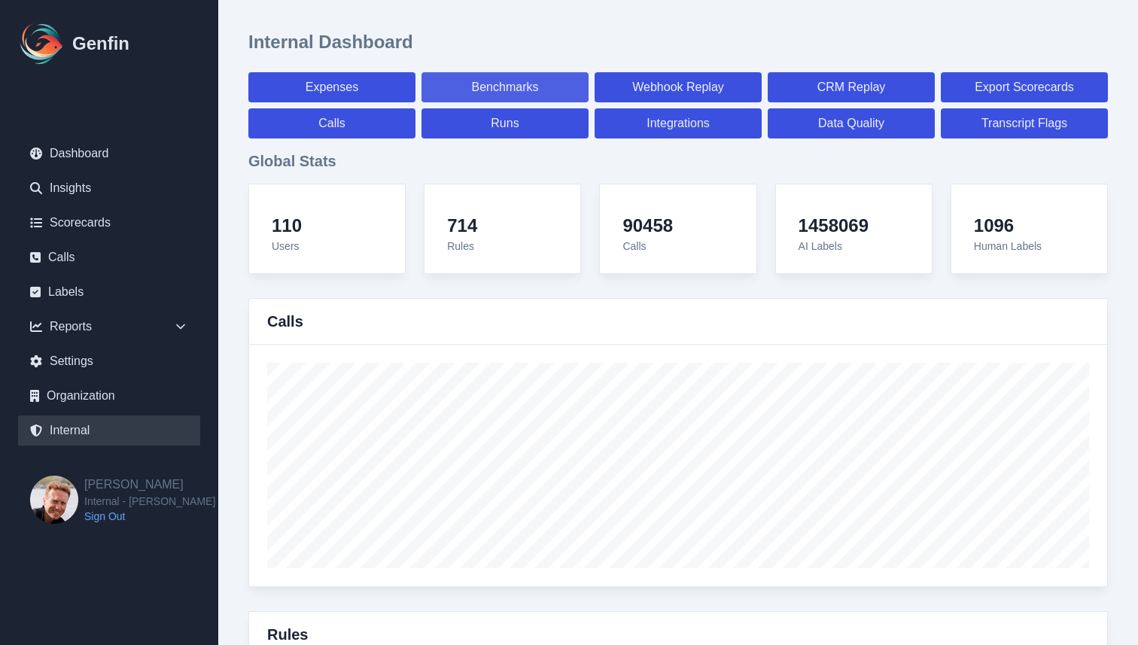
click at [516, 83] on link "Benchmarks" at bounding box center [504, 87] width 167 height 30
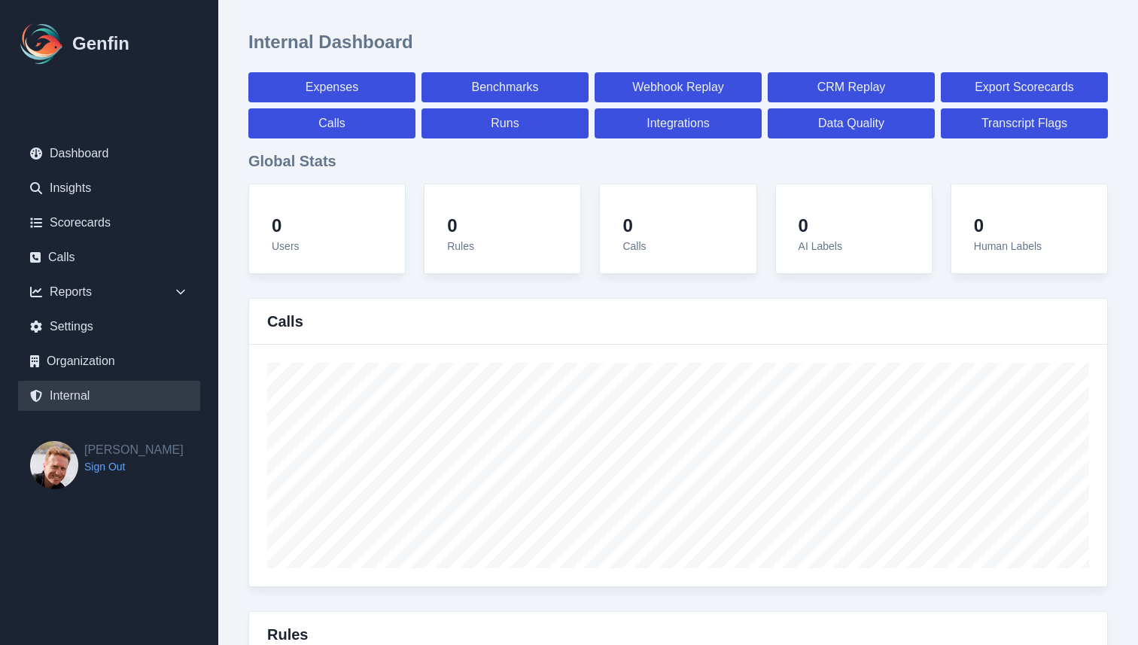
select select "paid"
select select "7"
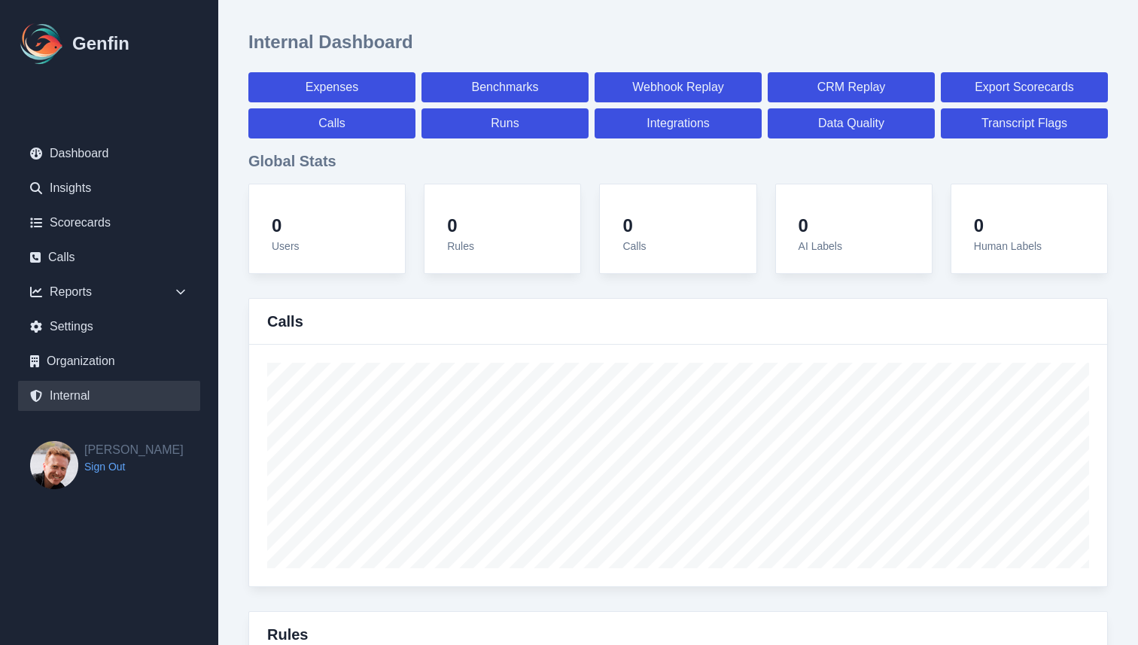
select select "paid"
select select "7"
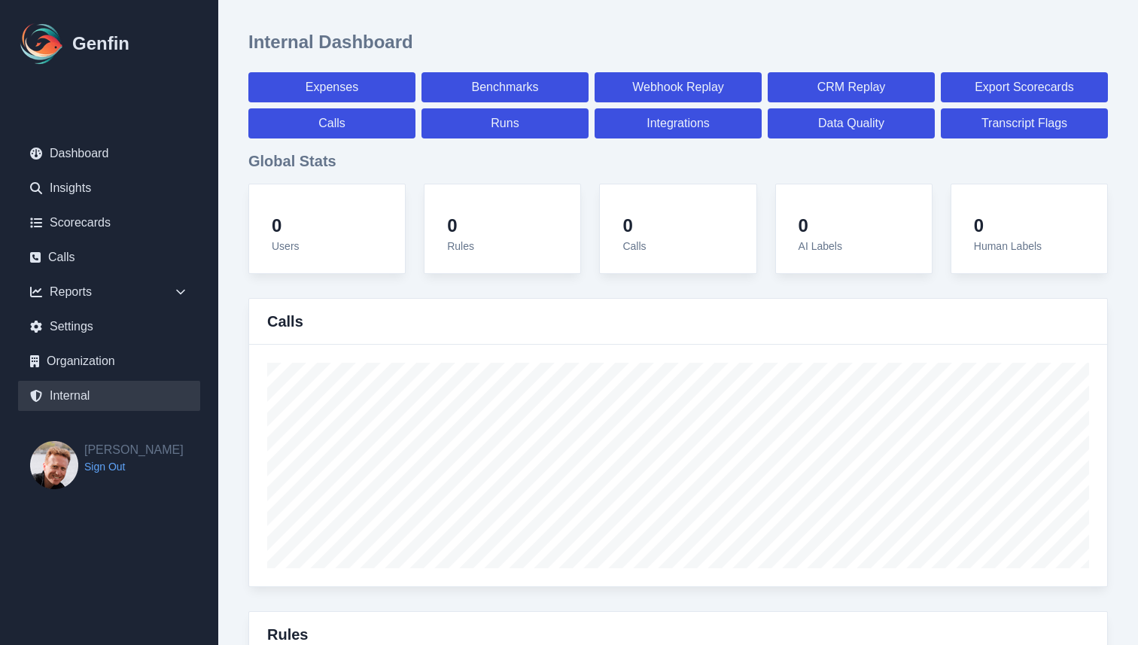
select select "7"
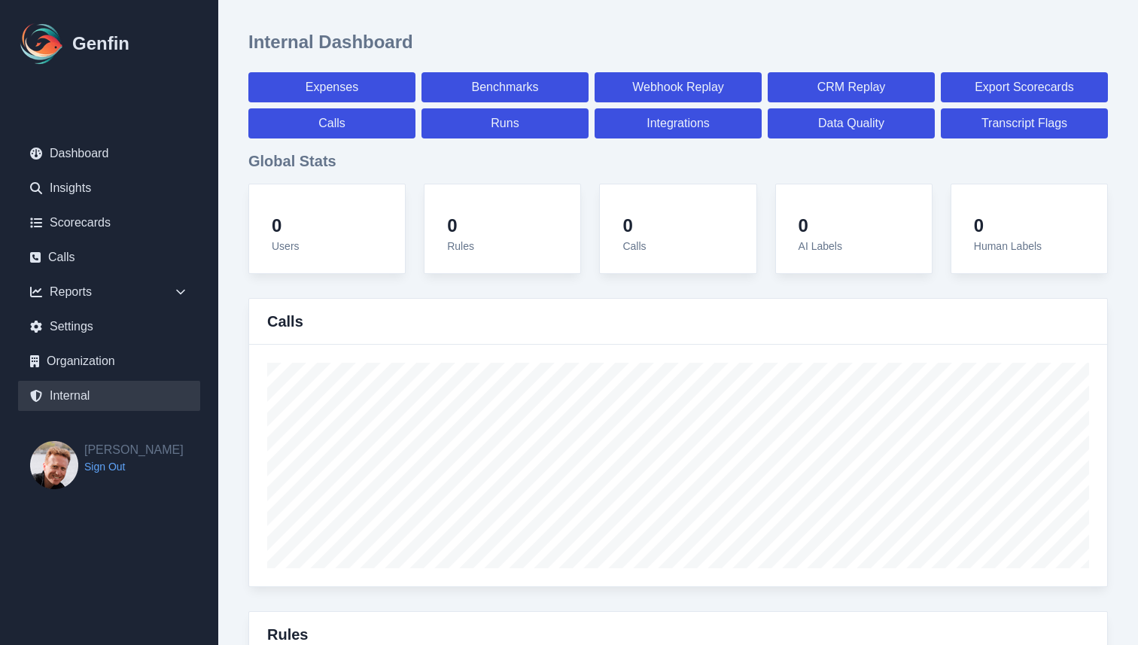
select select "7"
select select "paid"
select select "7"
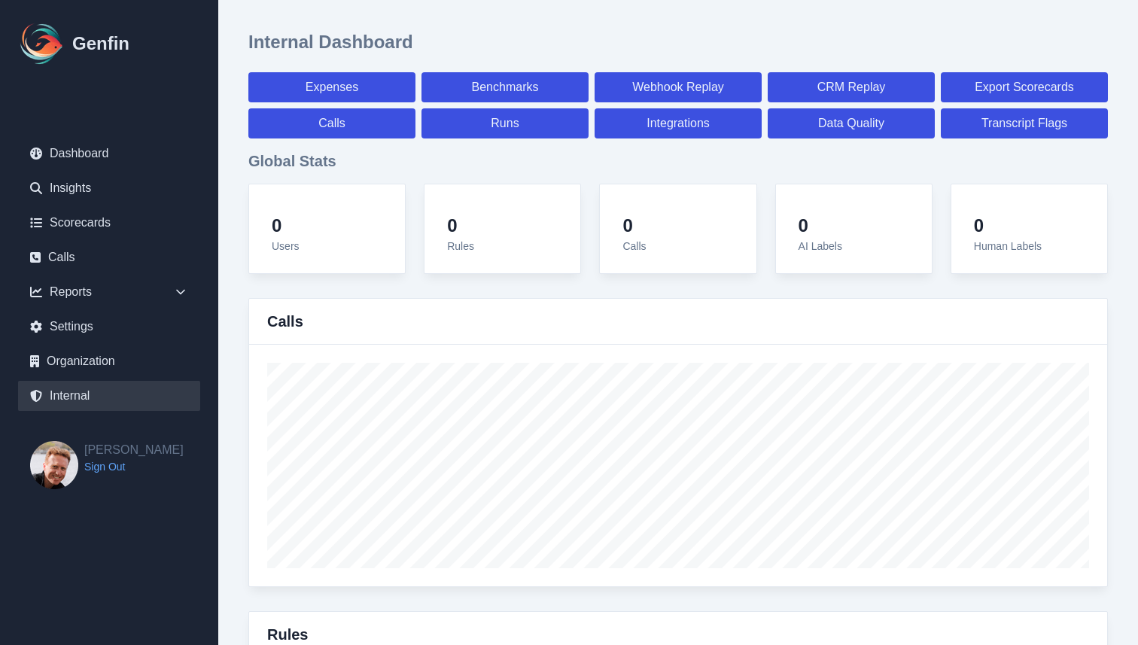
select select "7"
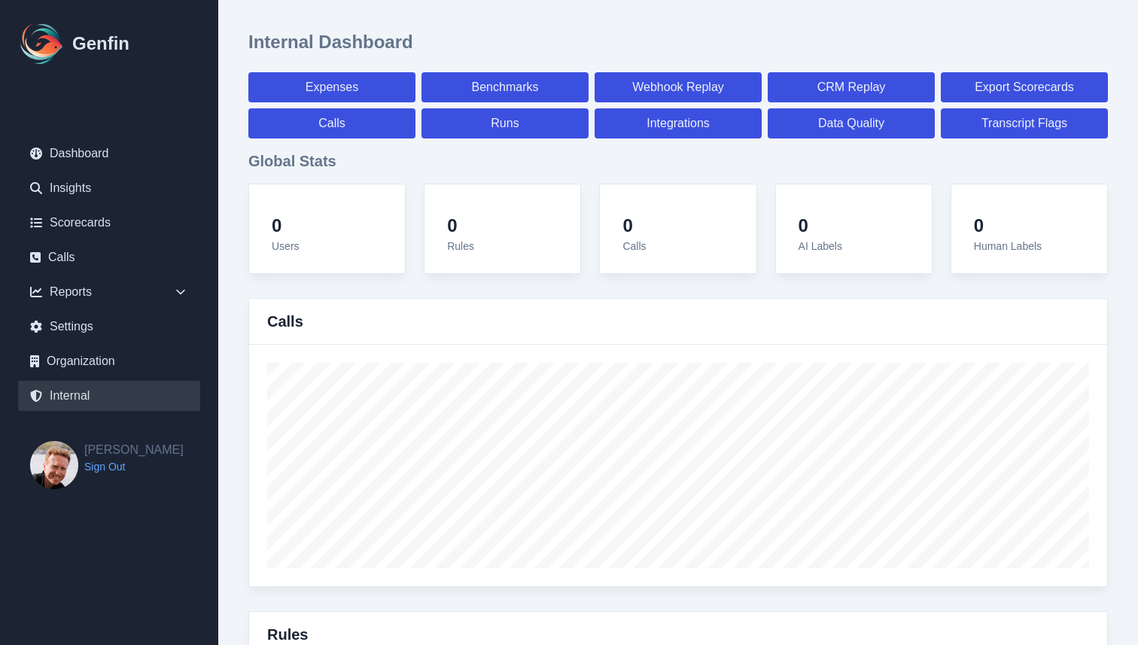
select select "7"
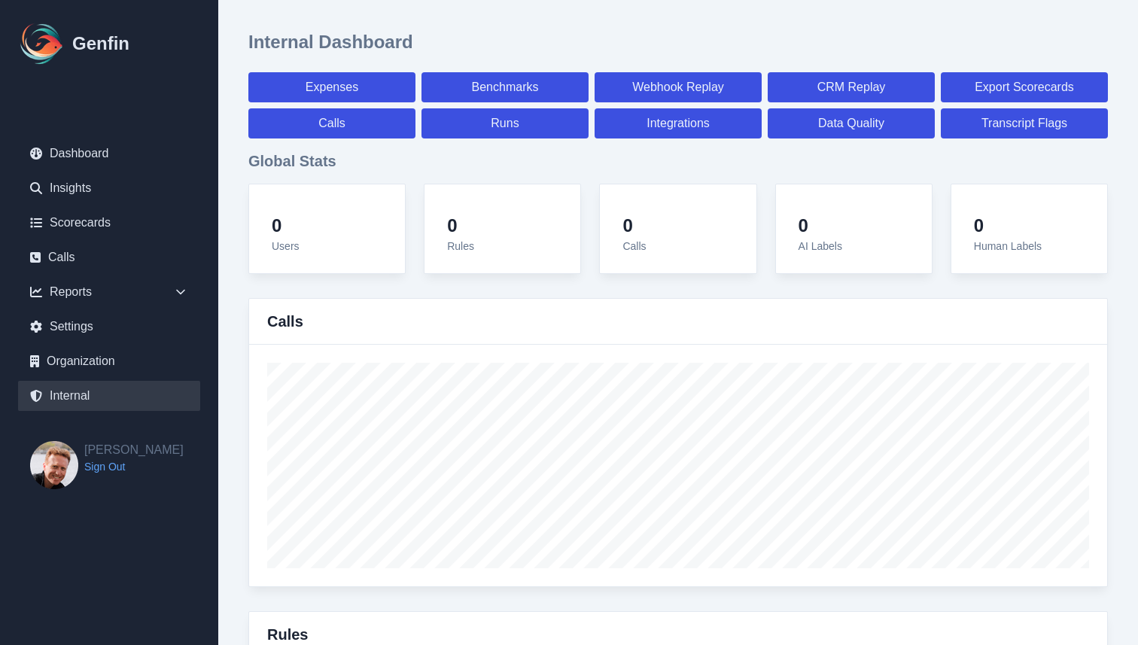
select select "paid"
select select "7"
select select "paid"
select select "7"
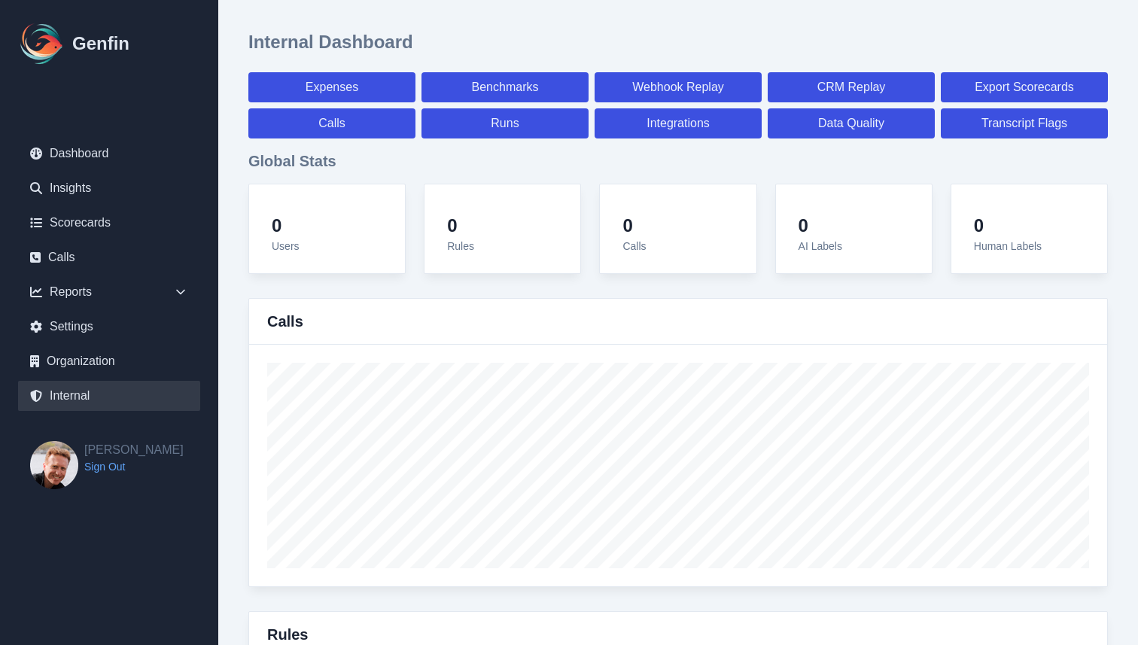
select select "paid"
select select "7"
select select "paid"
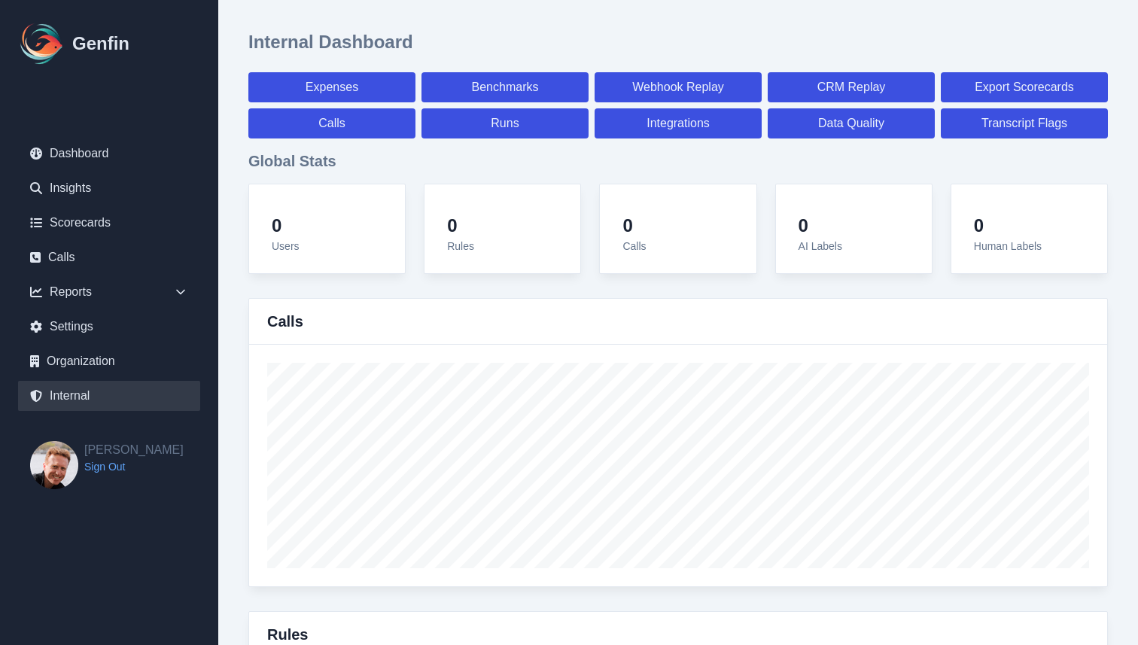
select select "7"
select select "paid"
select select "7"
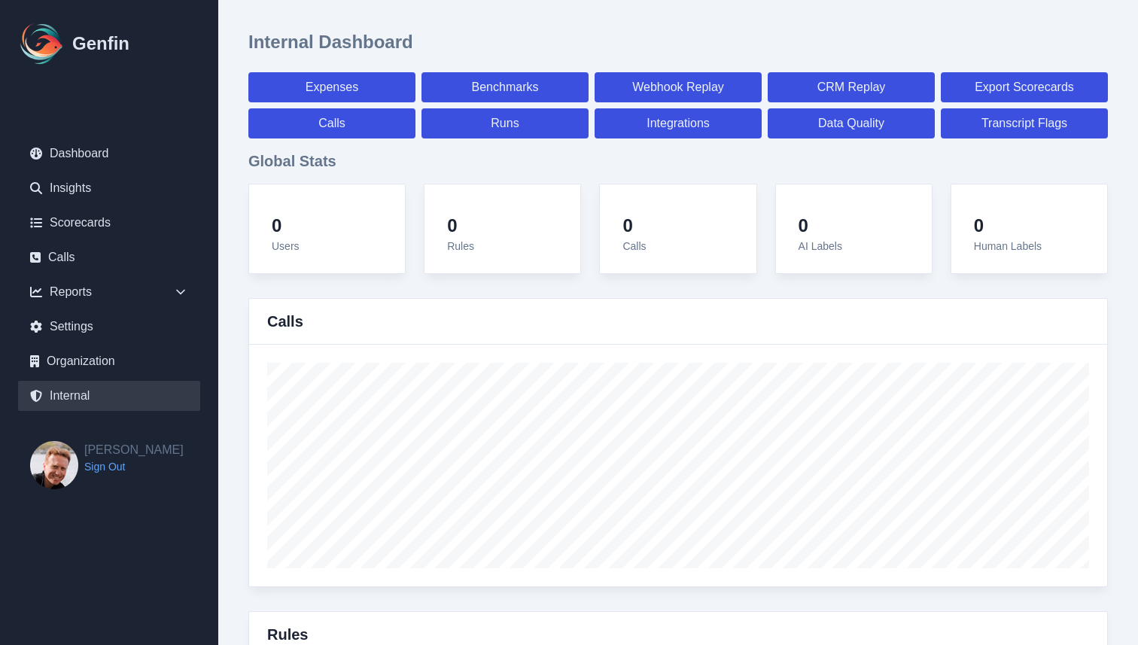
select select "7"
select select "paid"
select select "7"
select select "paid"
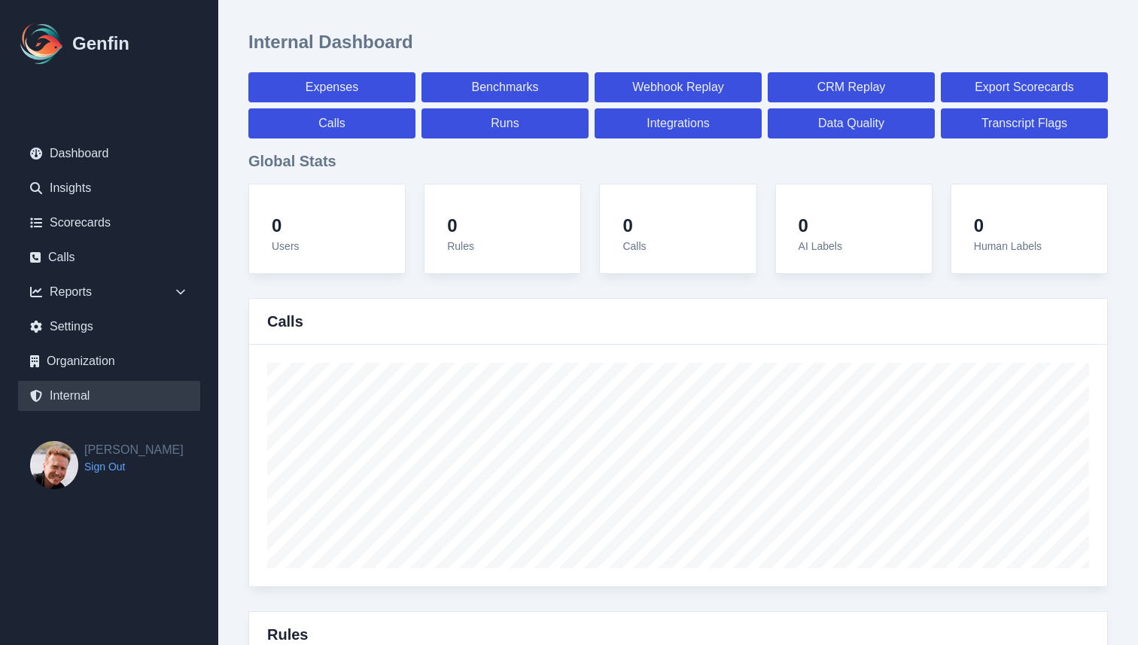
select select "7"
select select "paid"
select select "7"
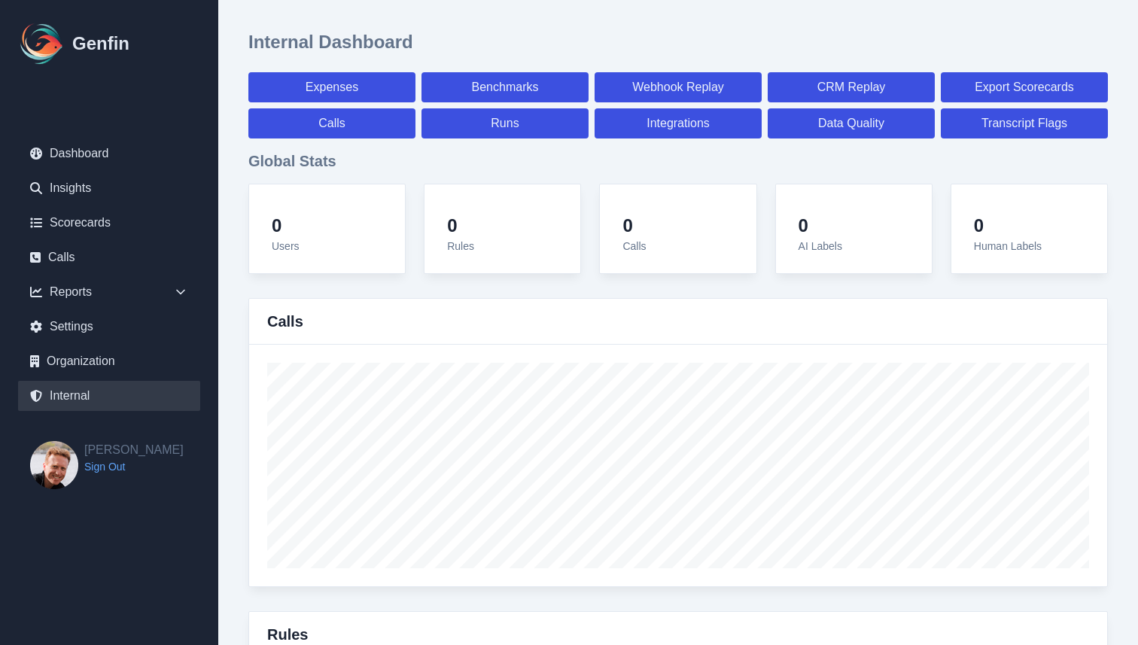
select select "7"
select select "paid"
select select "7"
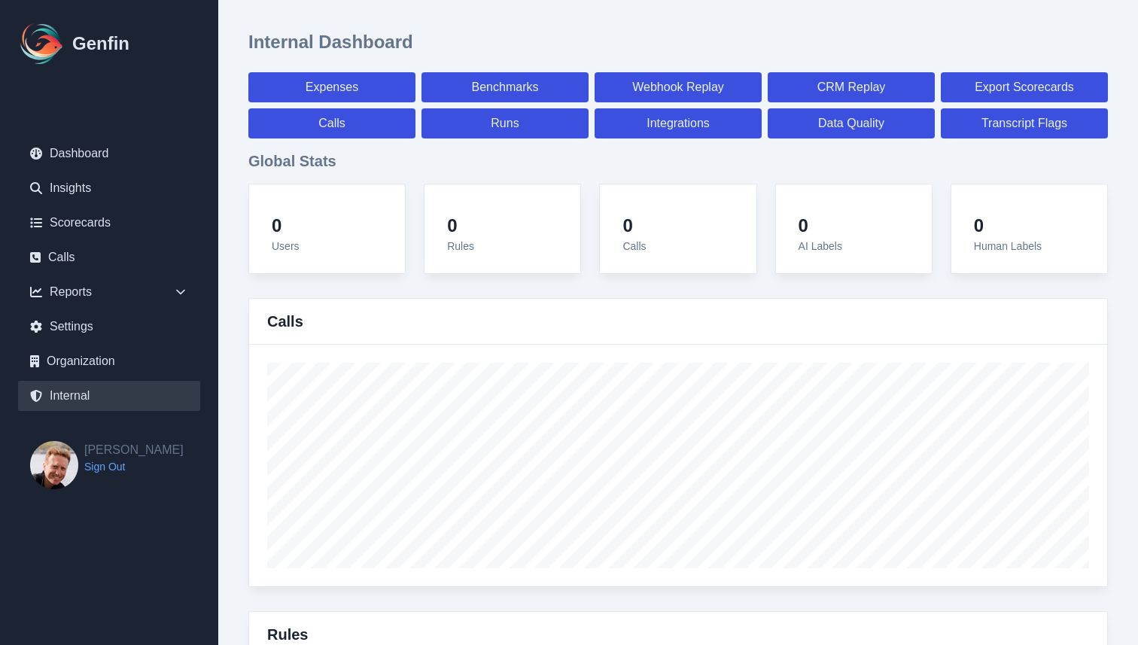
select select "7"
select select "paid"
select select "7"
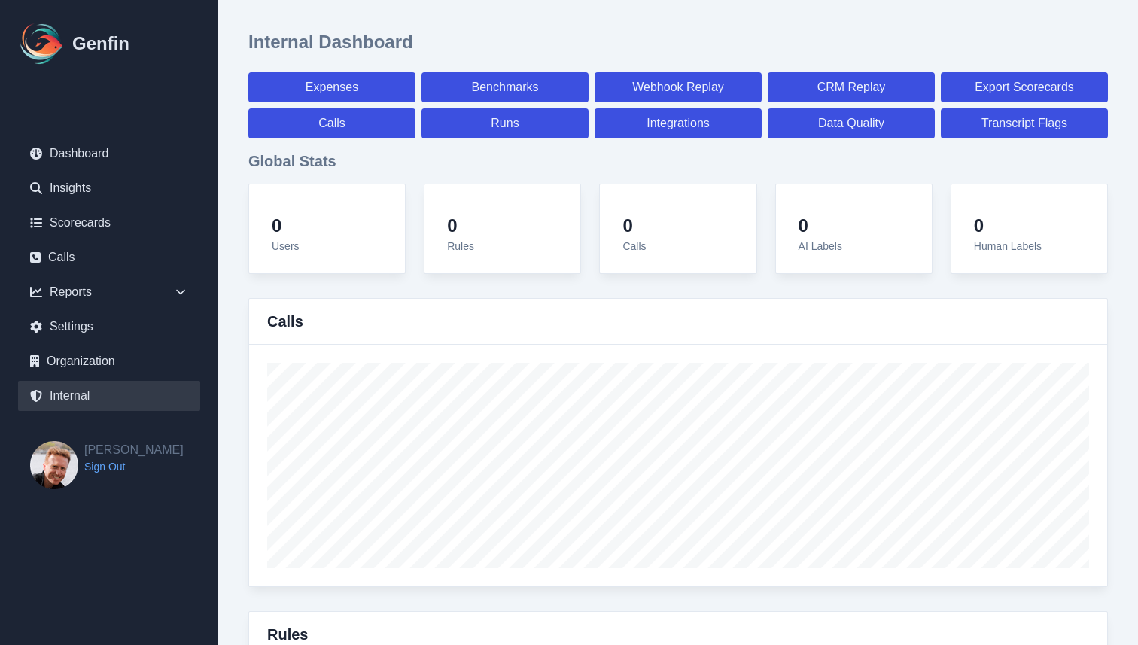
select select "7"
select select "paid"
select select "7"
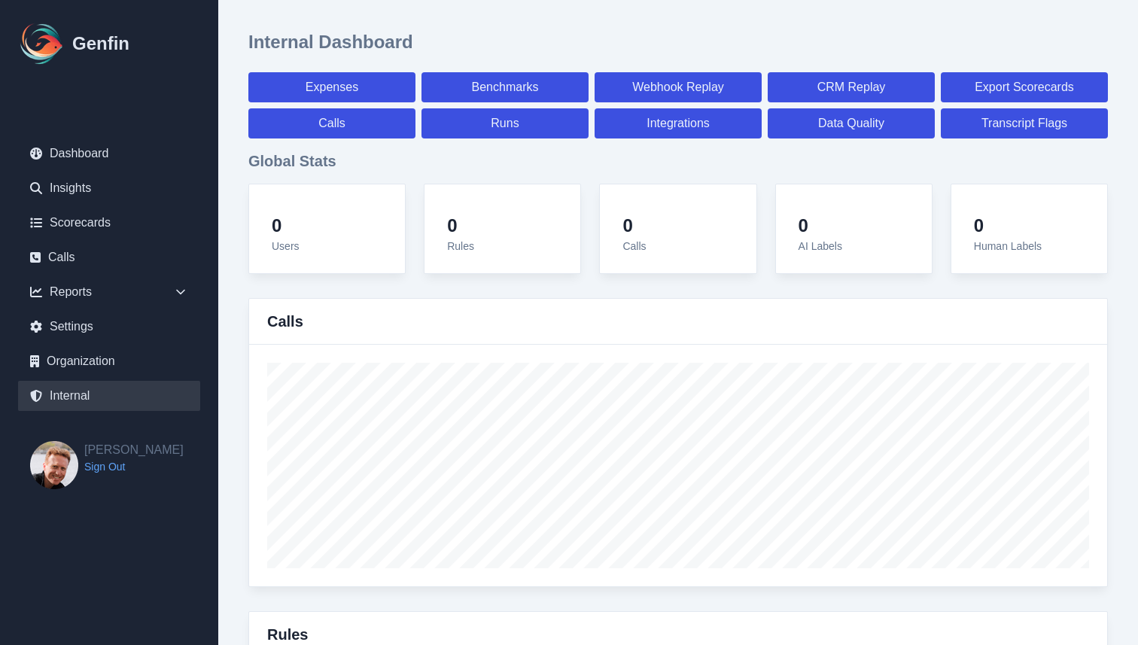
select select "7"
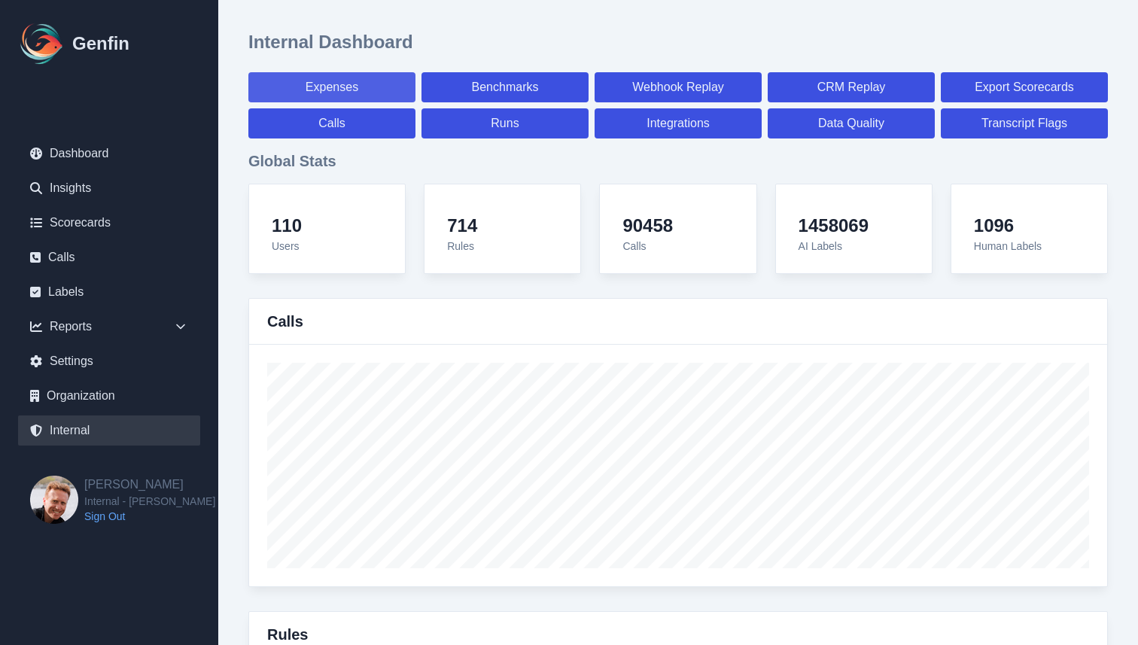
click at [345, 77] on link "Expenses" at bounding box center [331, 87] width 167 height 30
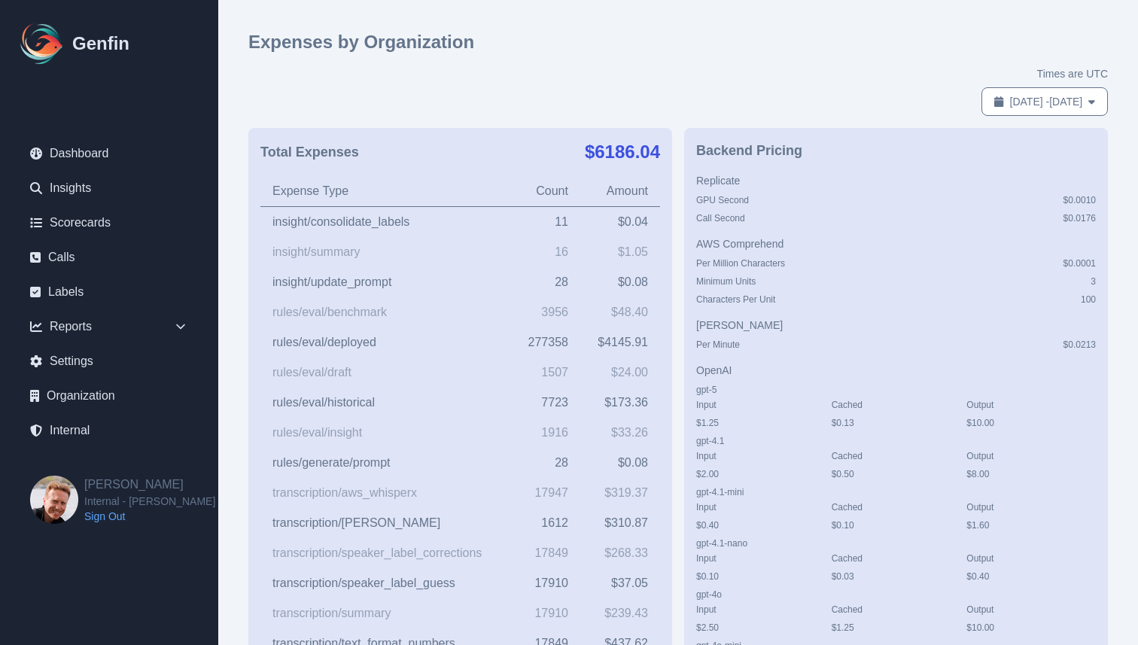
click at [704, 87] on div "Times are UTC Jul 31, 2025 - Aug 30, 2025" at bounding box center [678, 91] width 860 height 50
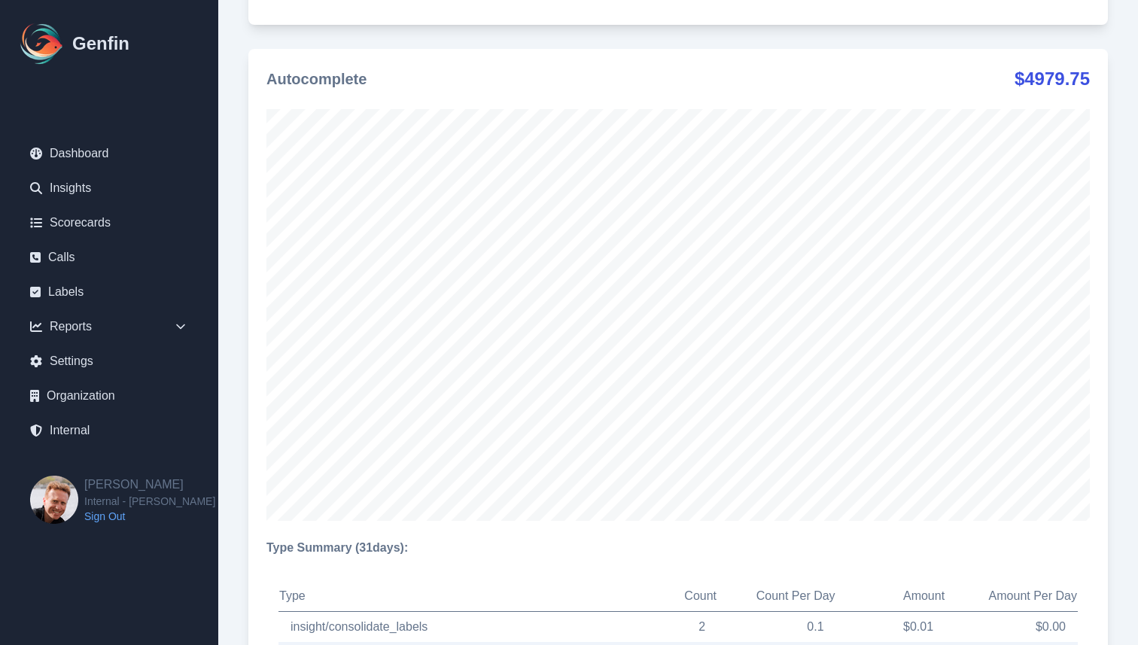
scroll to position [4478, 0]
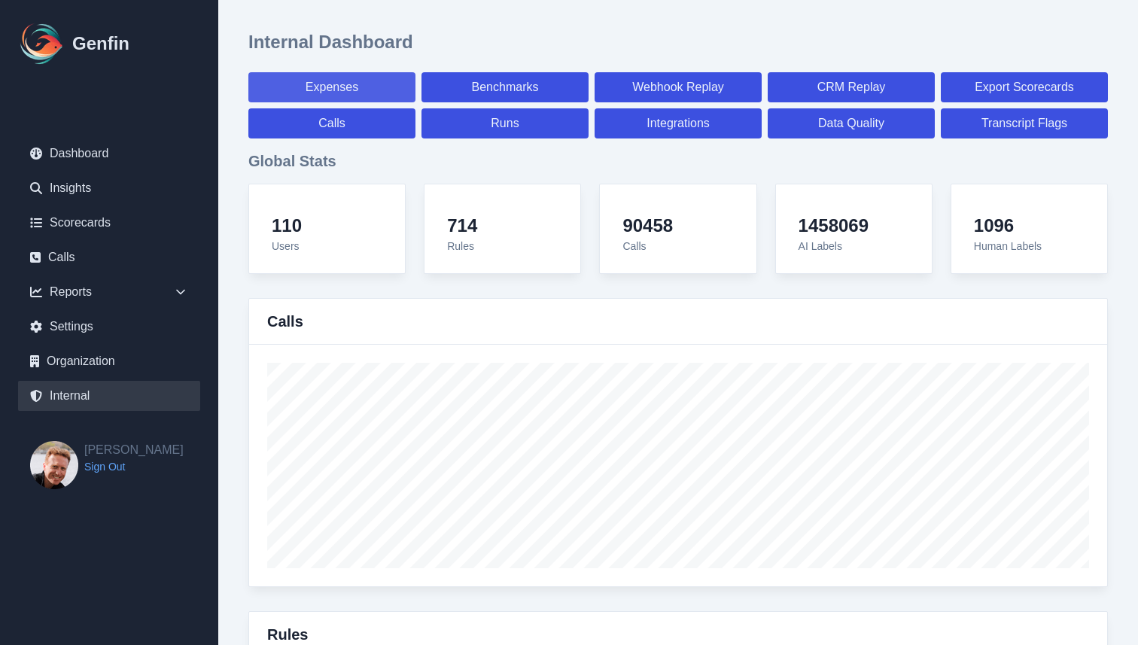
select select "paid"
select select "7"
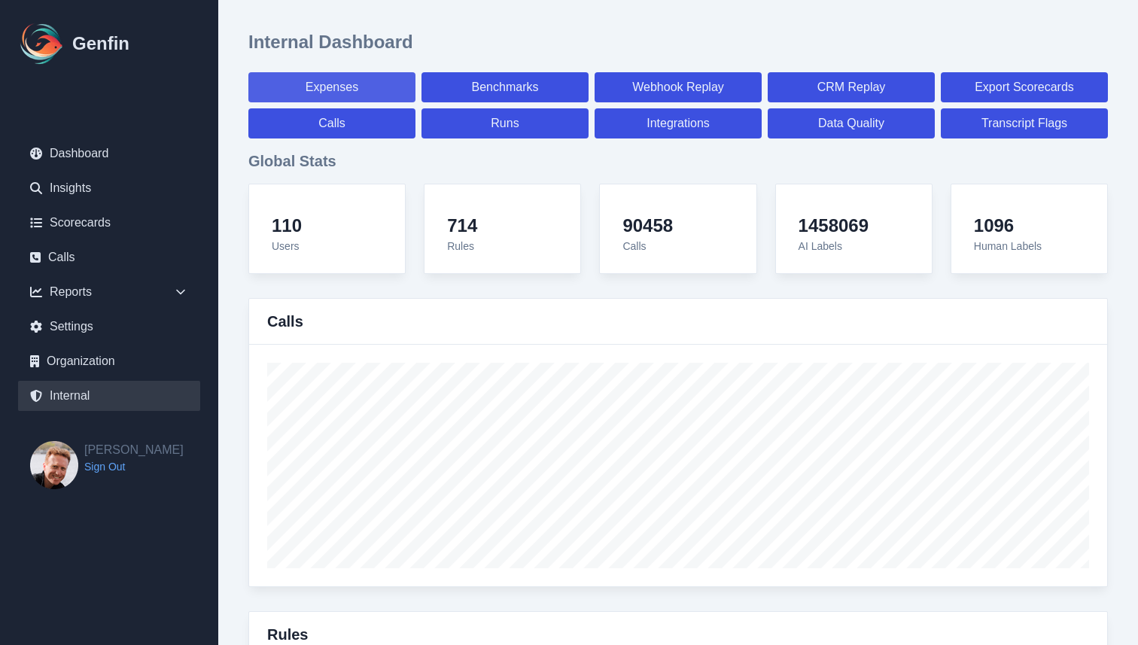
select select "paid"
select select "7"
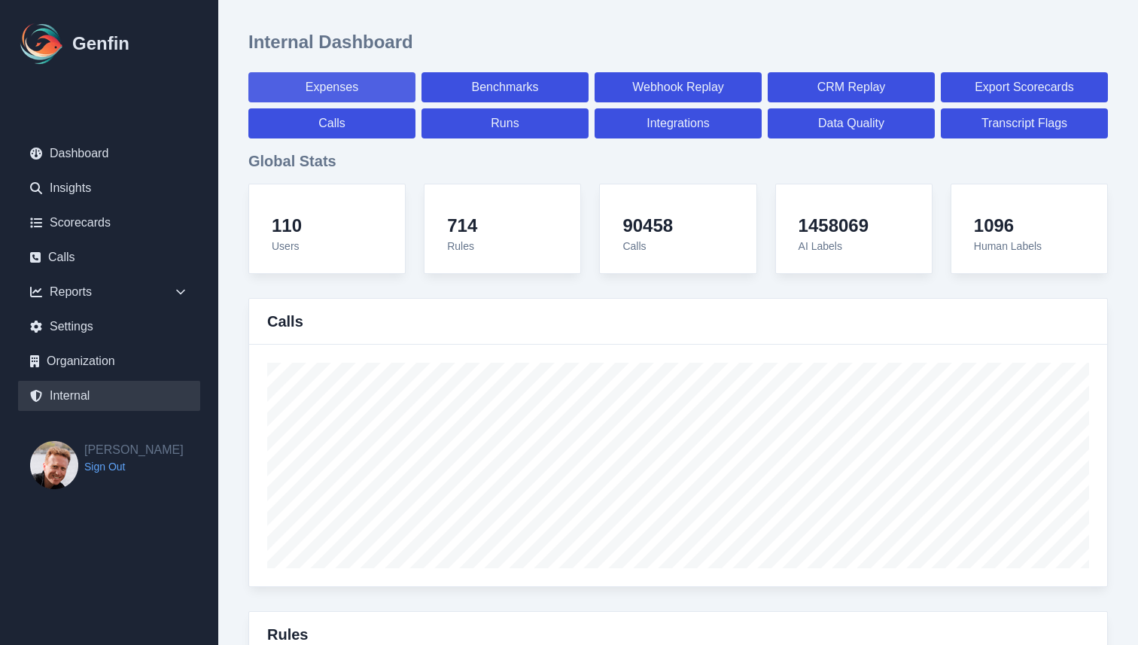
select select "7"
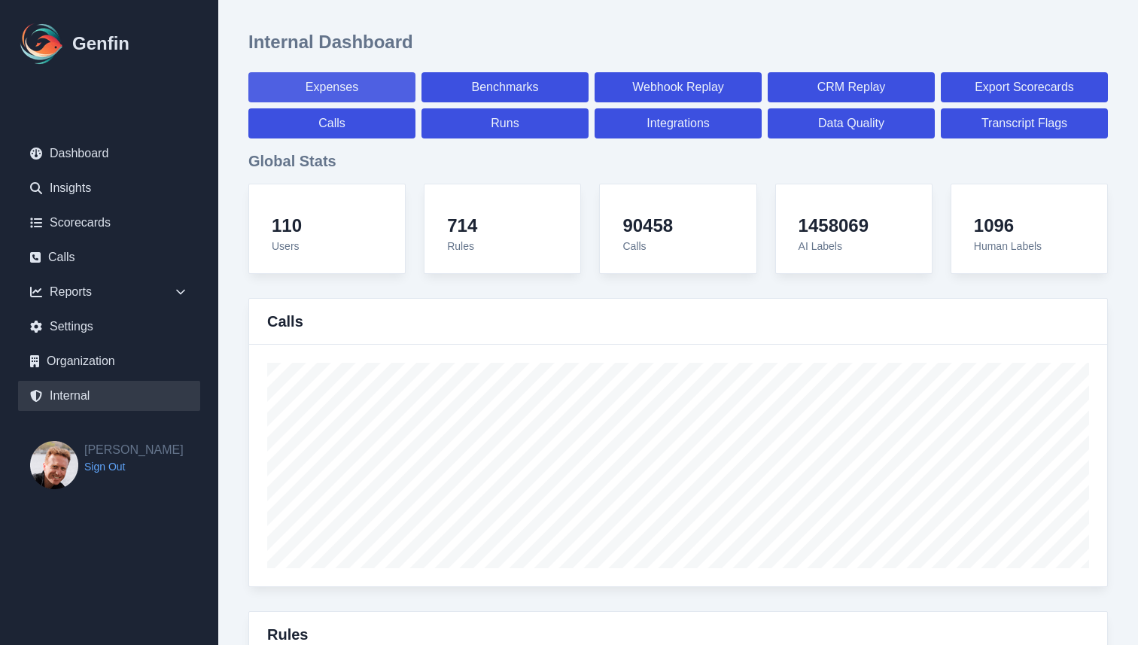
select select "7"
select select "paid"
select select "7"
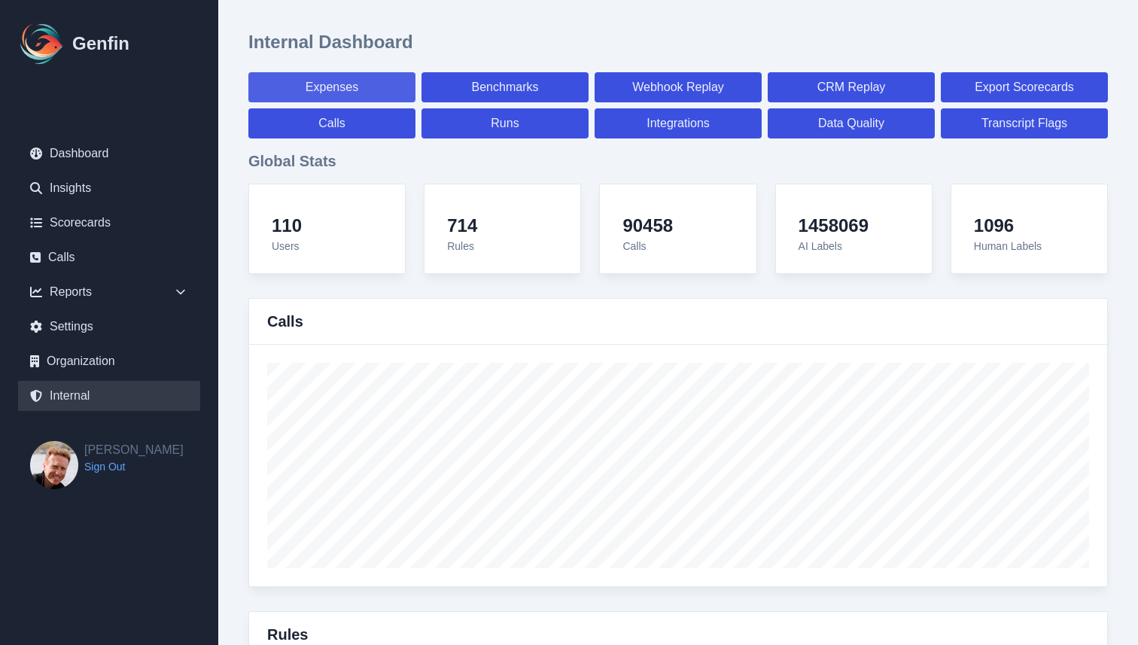
select select "7"
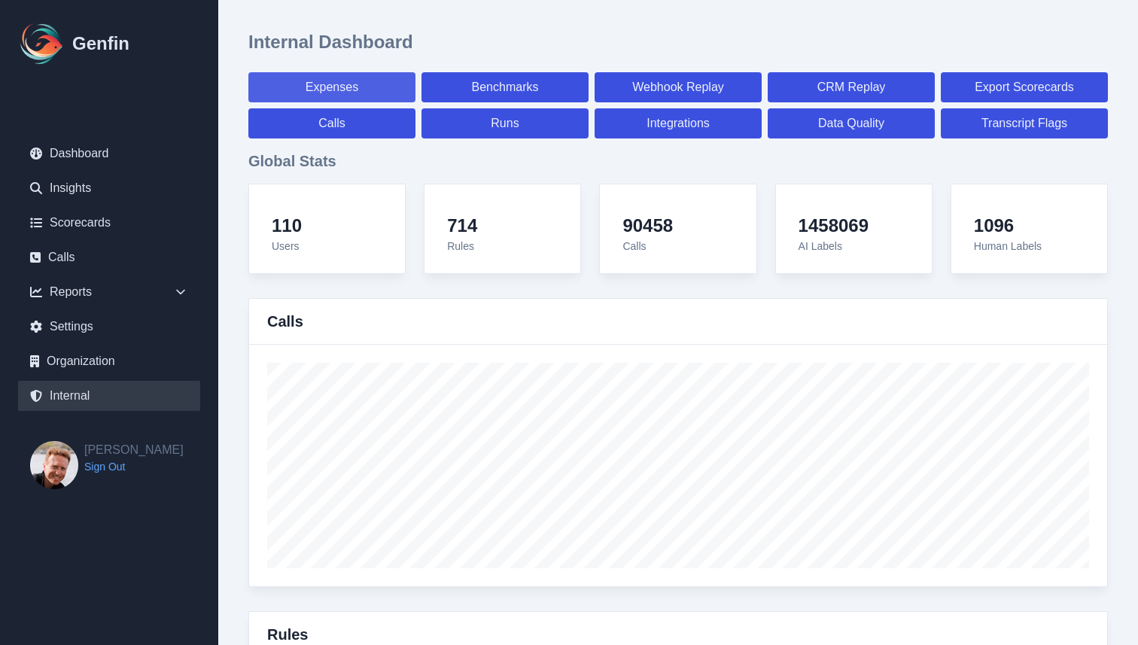
select select "7"
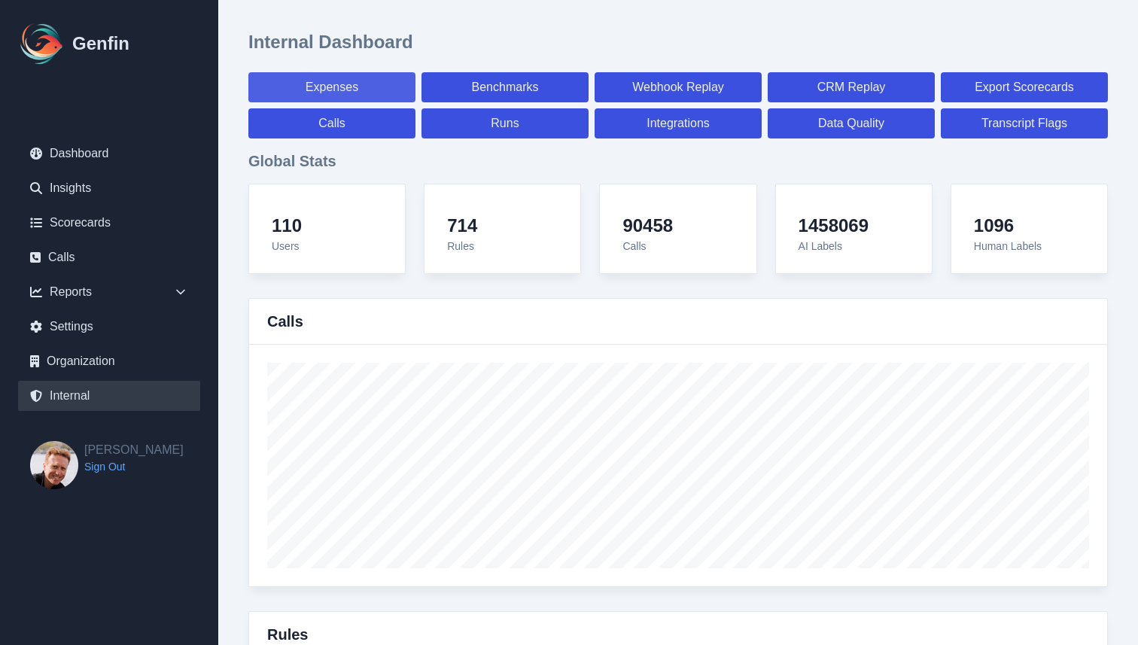
select select "paid"
select select "7"
select select "paid"
select select "7"
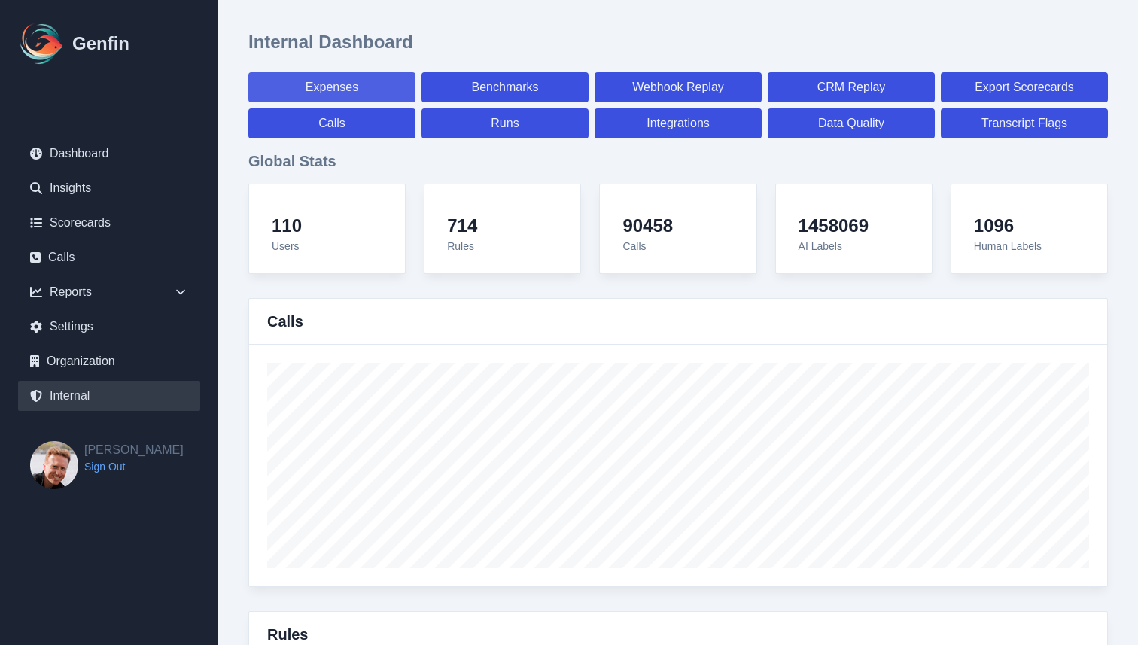
select select "paid"
select select "7"
select select "paid"
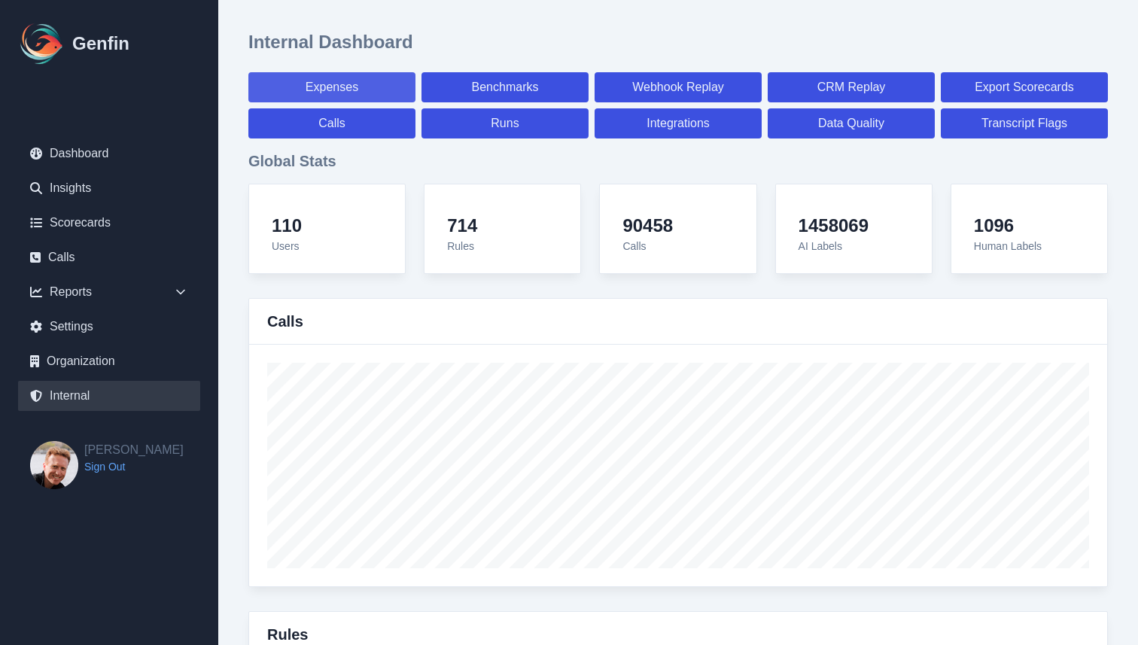
select select "7"
select select "paid"
select select "7"
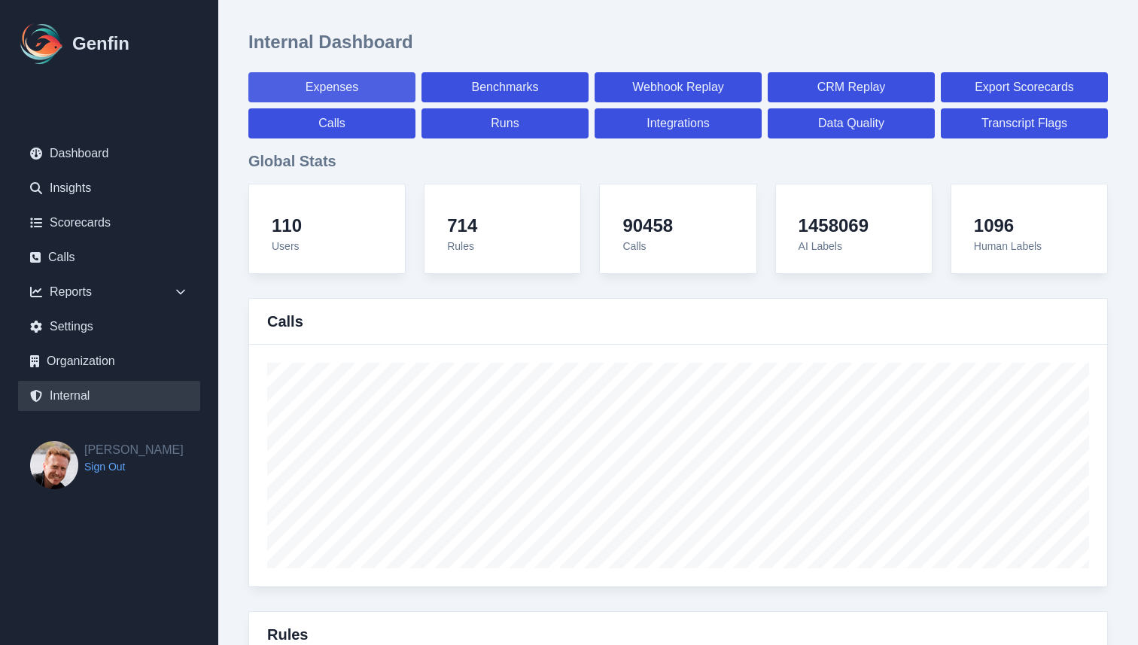
select select "7"
select select "paid"
select select "7"
select select "paid"
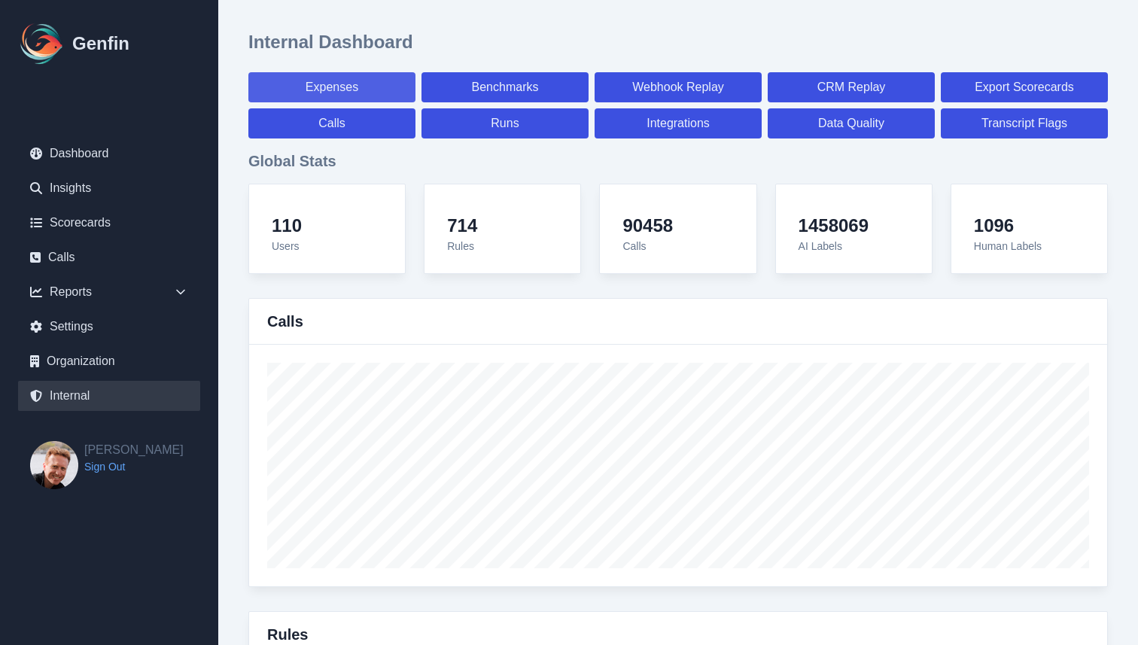
select select "7"
select select "paid"
select select "7"
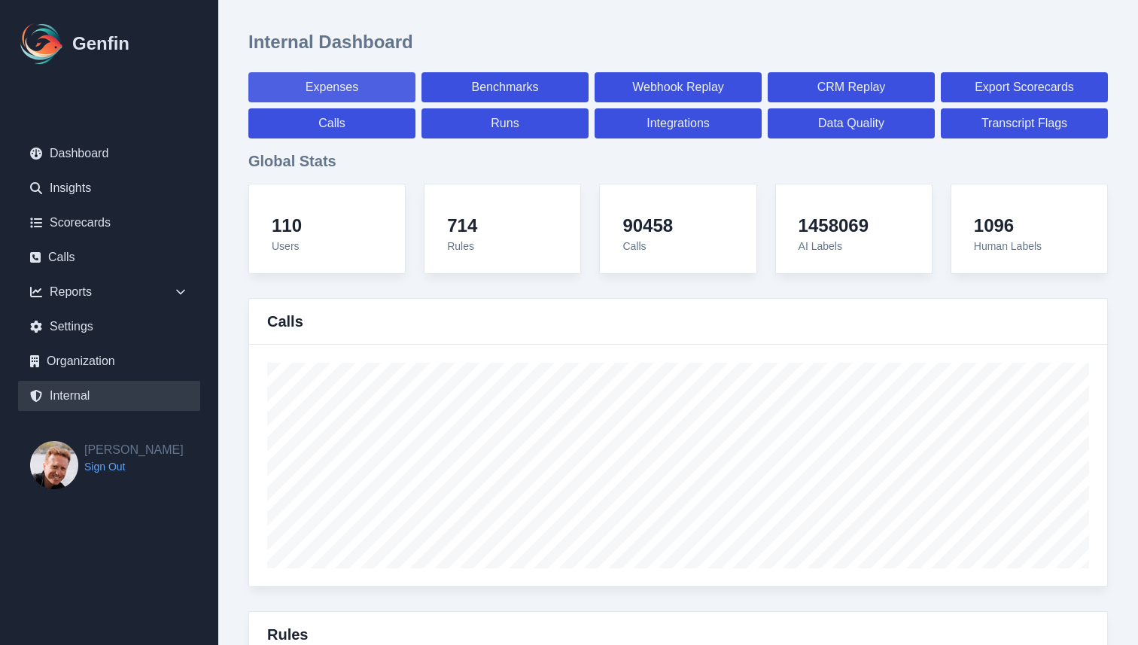
select select "7"
select select "paid"
select select "7"
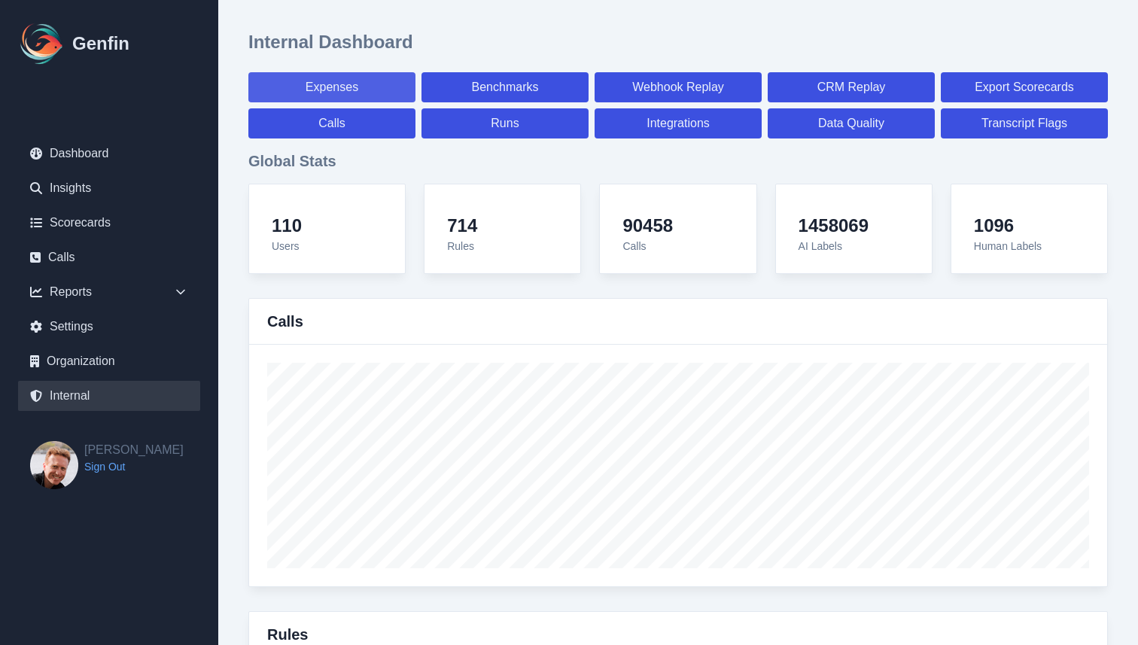
select select "7"
select select "paid"
select select "7"
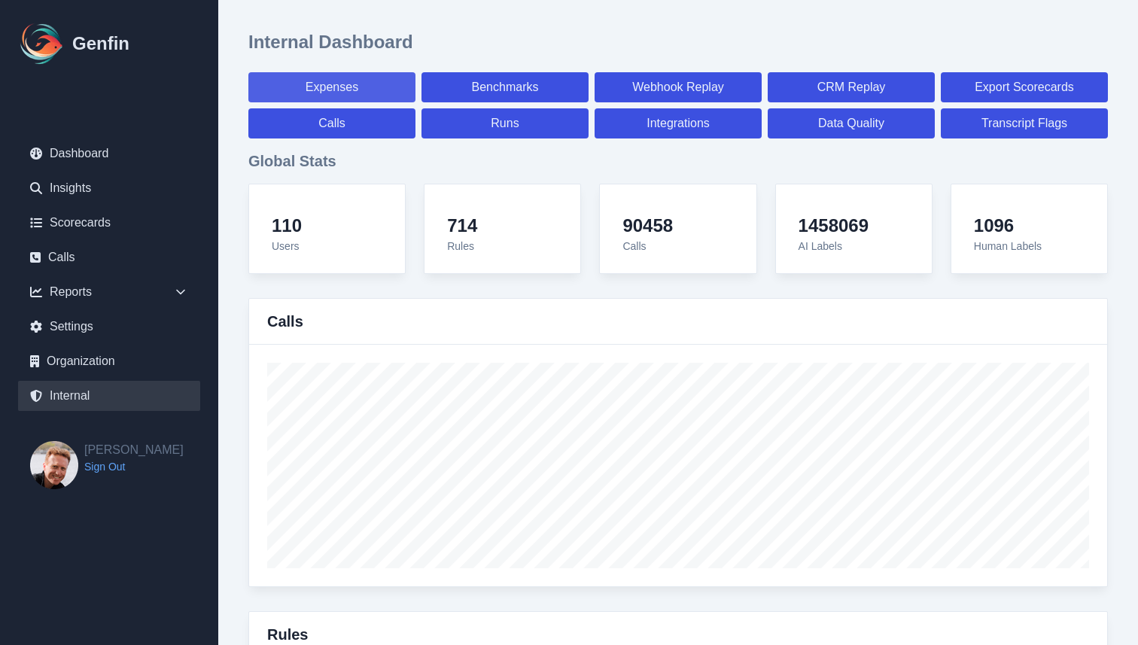
select select "7"
select select "paid"
select select "7"
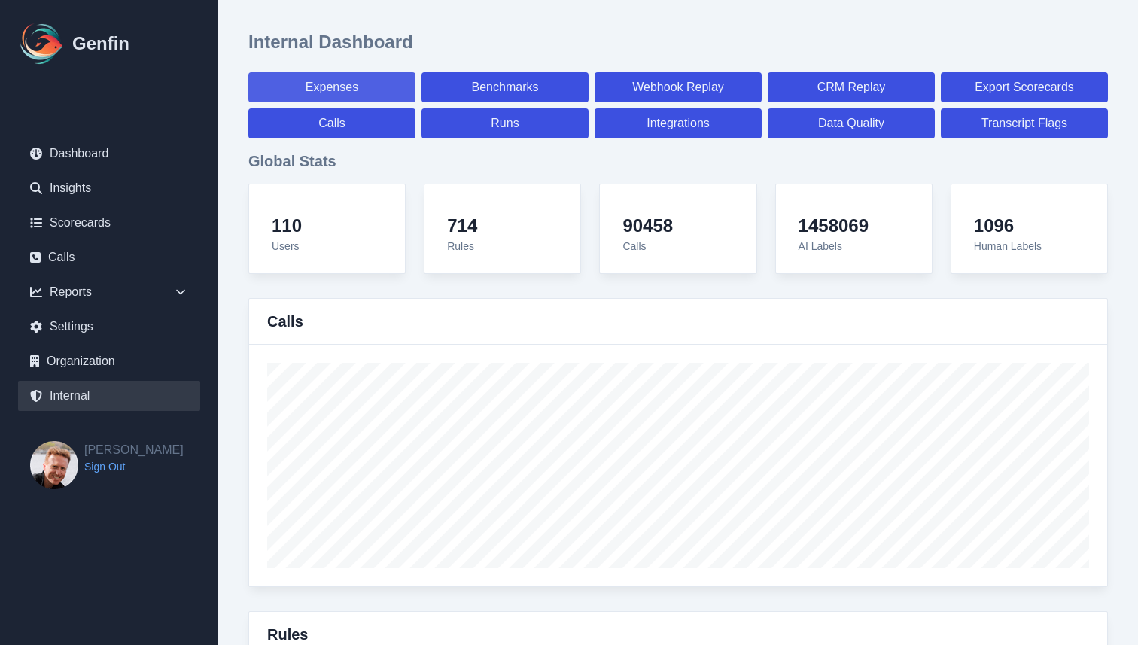
select select "7"
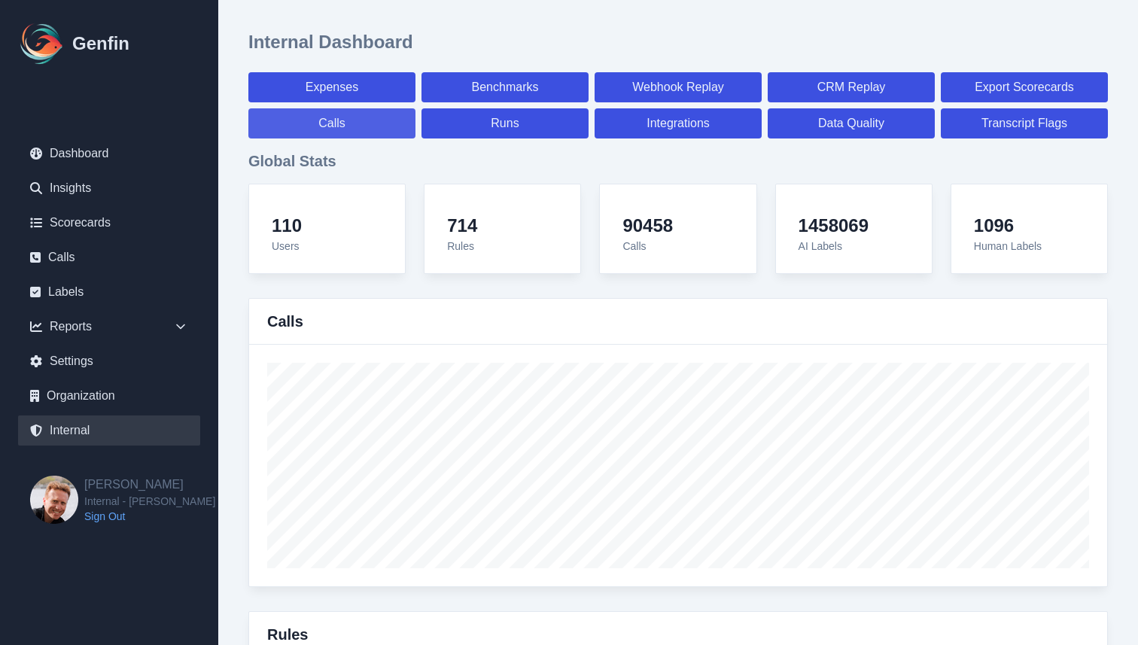
click at [389, 120] on link "Calls" at bounding box center [331, 123] width 167 height 30
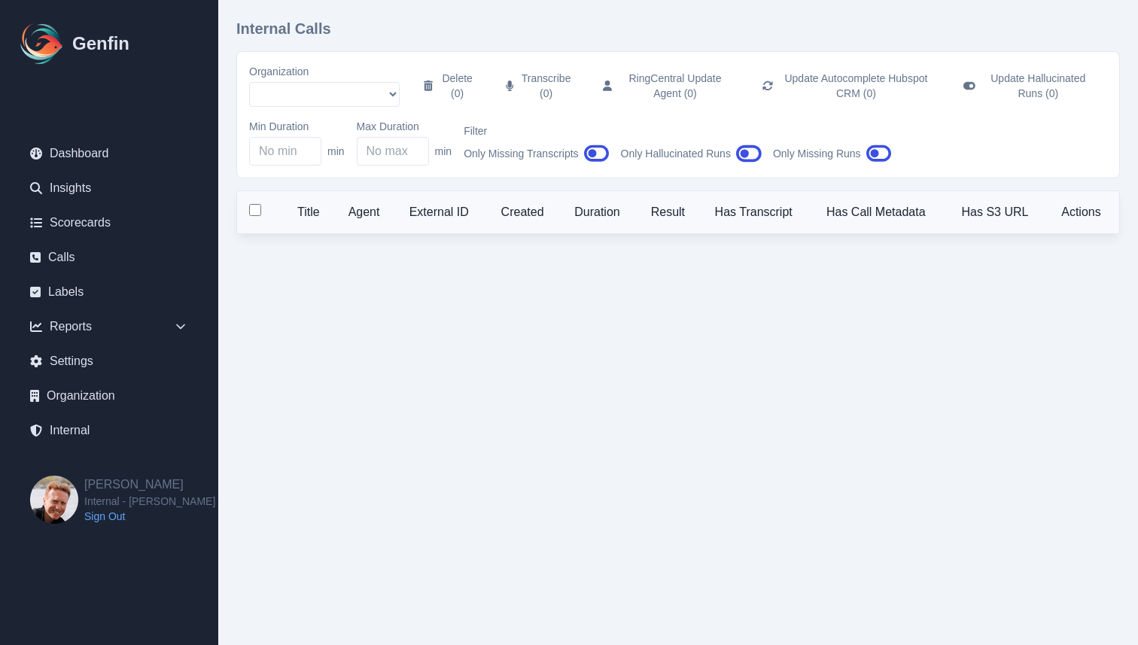
select select "51"
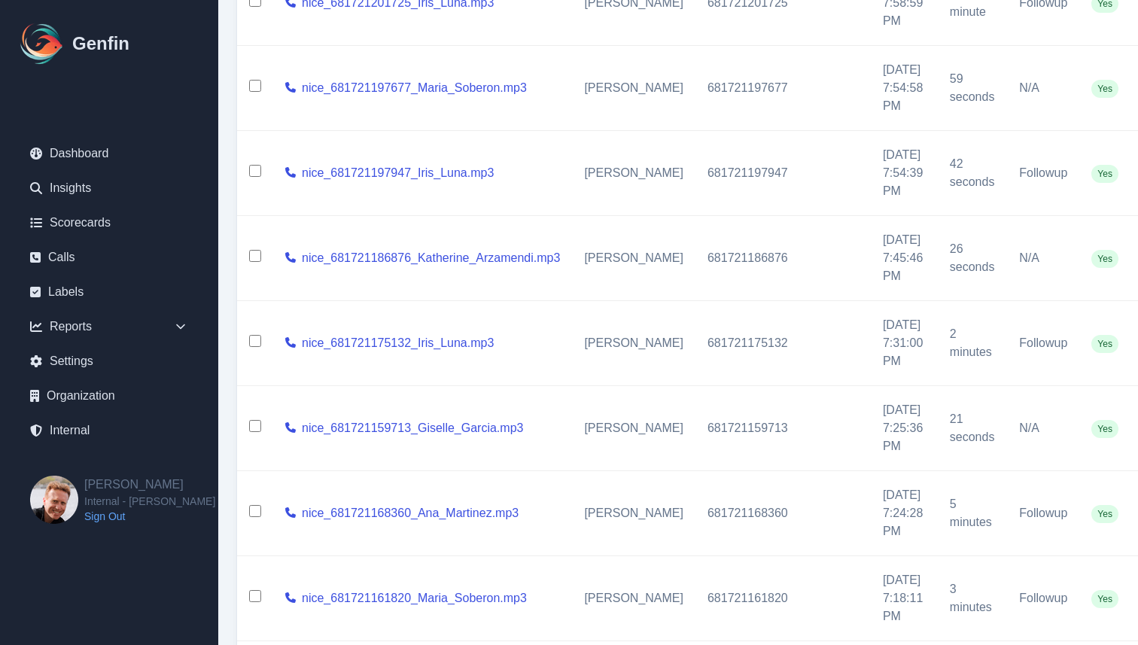
scroll to position [580, 0]
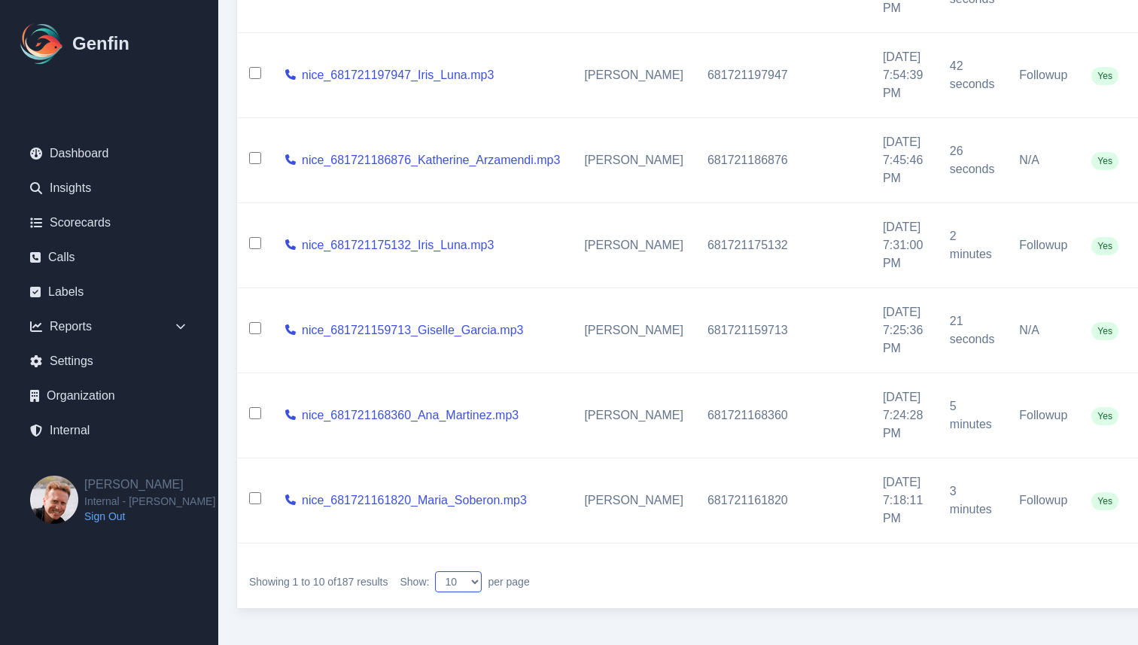
click at [469, 586] on select "10 25 50 100 200" at bounding box center [458, 581] width 47 height 21
select select "200"
click at [438, 571] on select "10 25 50 100 200" at bounding box center [458, 581] width 47 height 21
click at [230, 487] on div "Internal Calls Organization AADirect Aainsco.com Aainsco.com Aainsco.com alec+a…" at bounding box center [796, 34] width 1156 height 1222
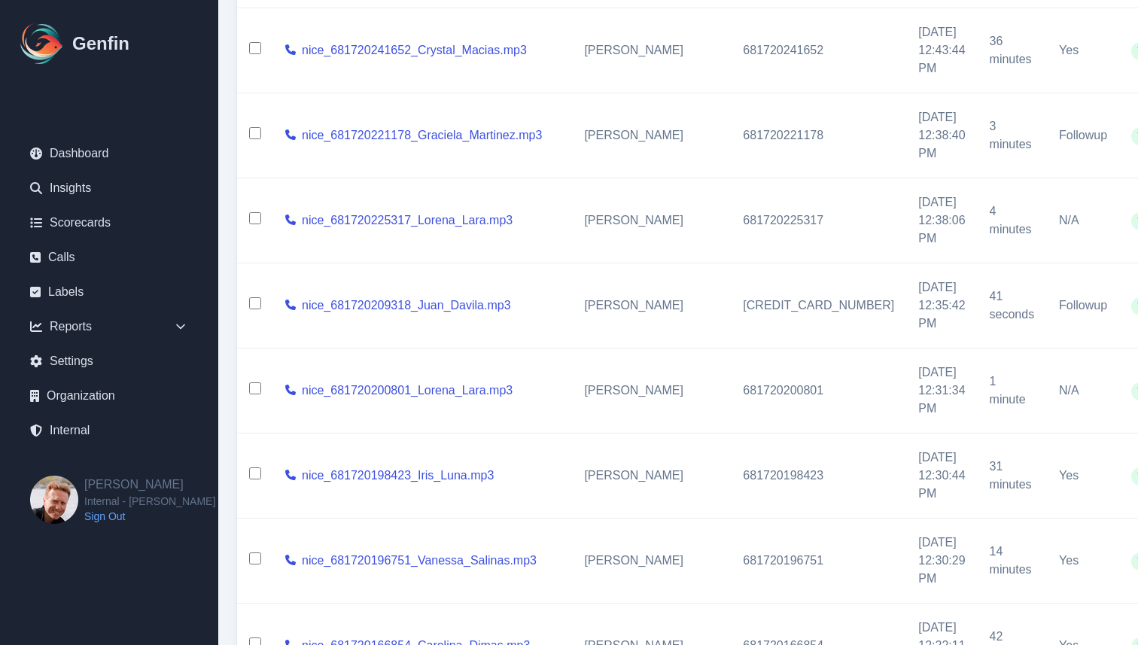
scroll to position [12489, 0]
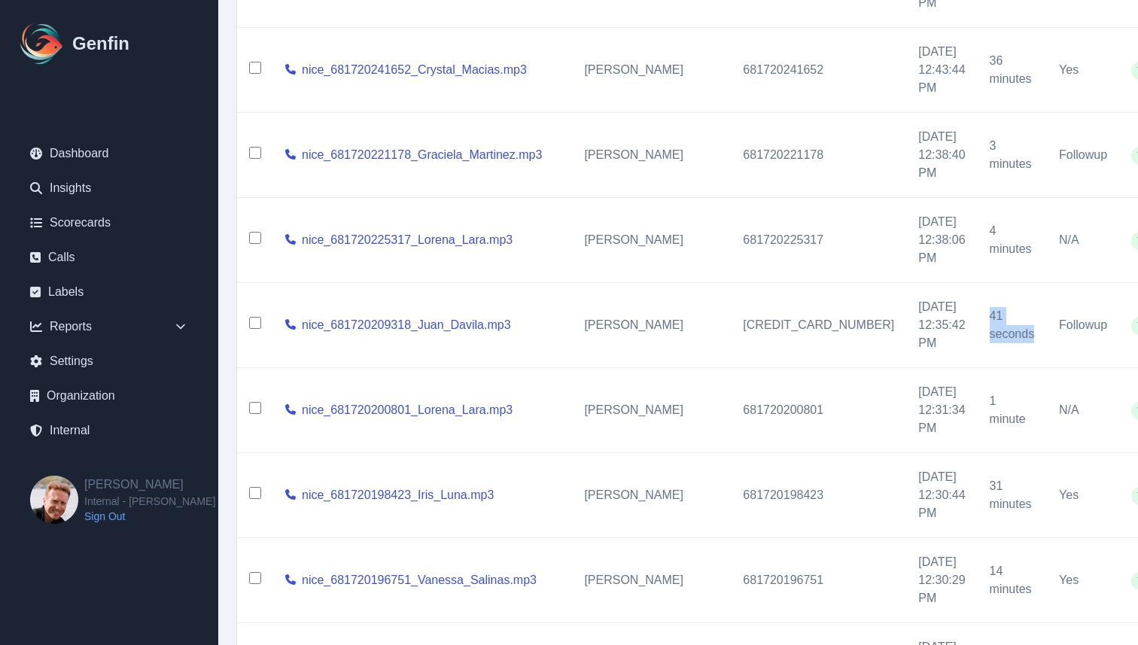
drag, startPoint x: 851, startPoint y: 318, endPoint x: 899, endPoint y: 333, distance: 50.5
click at [978, 333] on td "41 seconds" at bounding box center [1012, 325] width 69 height 85
copy td "41 seconds"
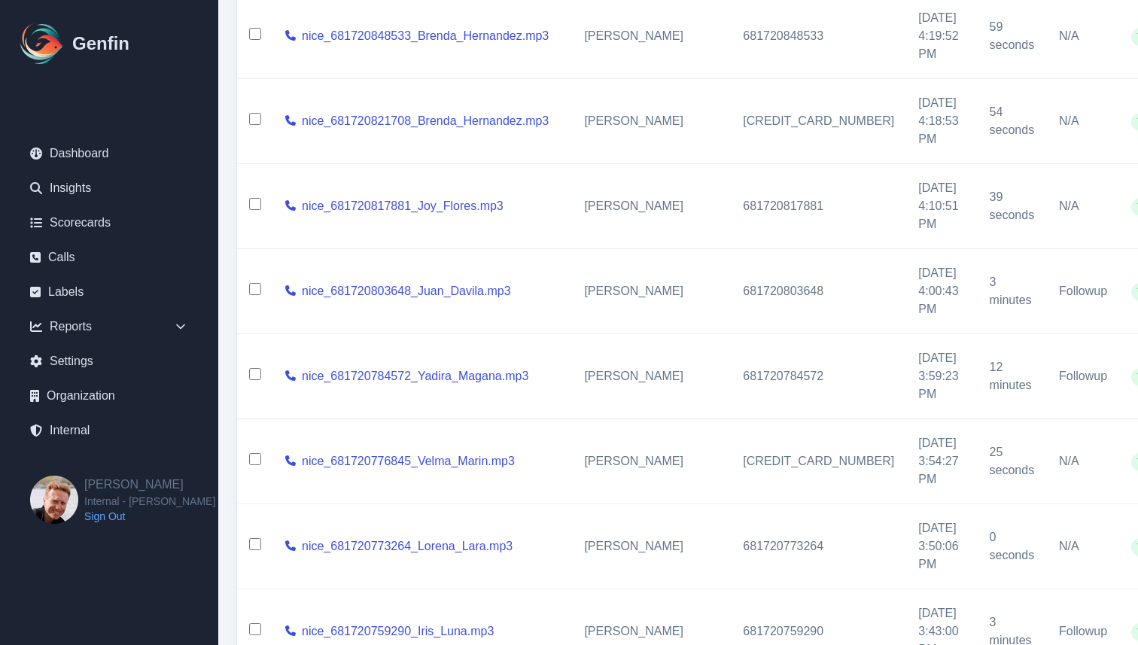
scroll to position [5714, 0]
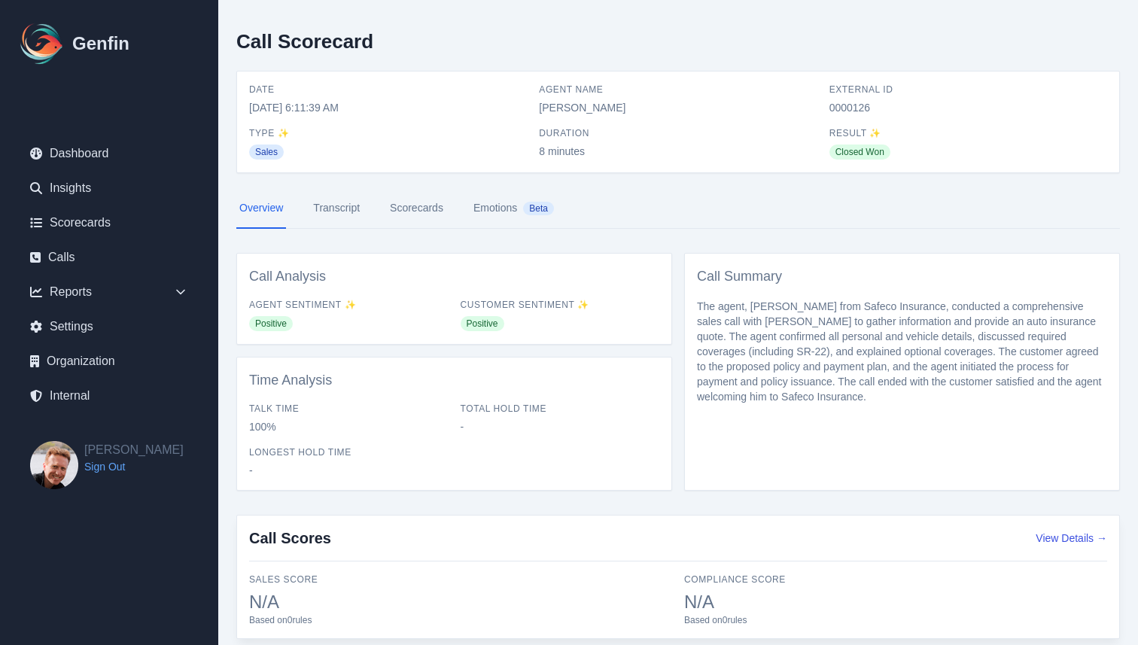
click at [343, 204] on link "Transcript" at bounding box center [336, 208] width 53 height 41
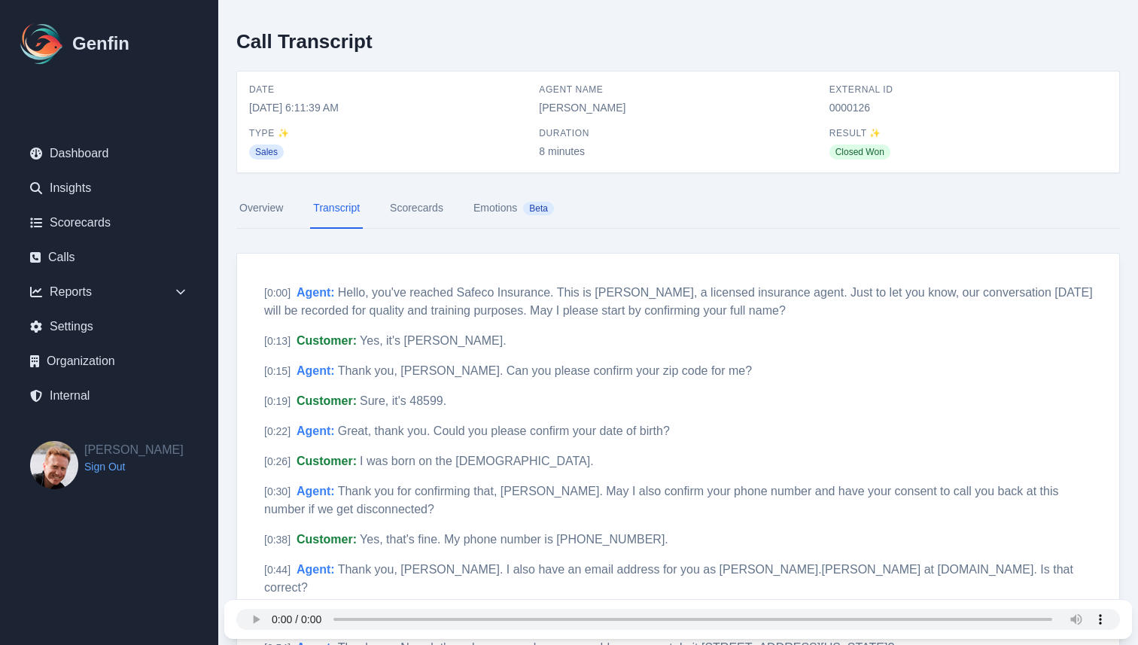
click at [431, 210] on link "Scorecards" at bounding box center [416, 208] width 59 height 41
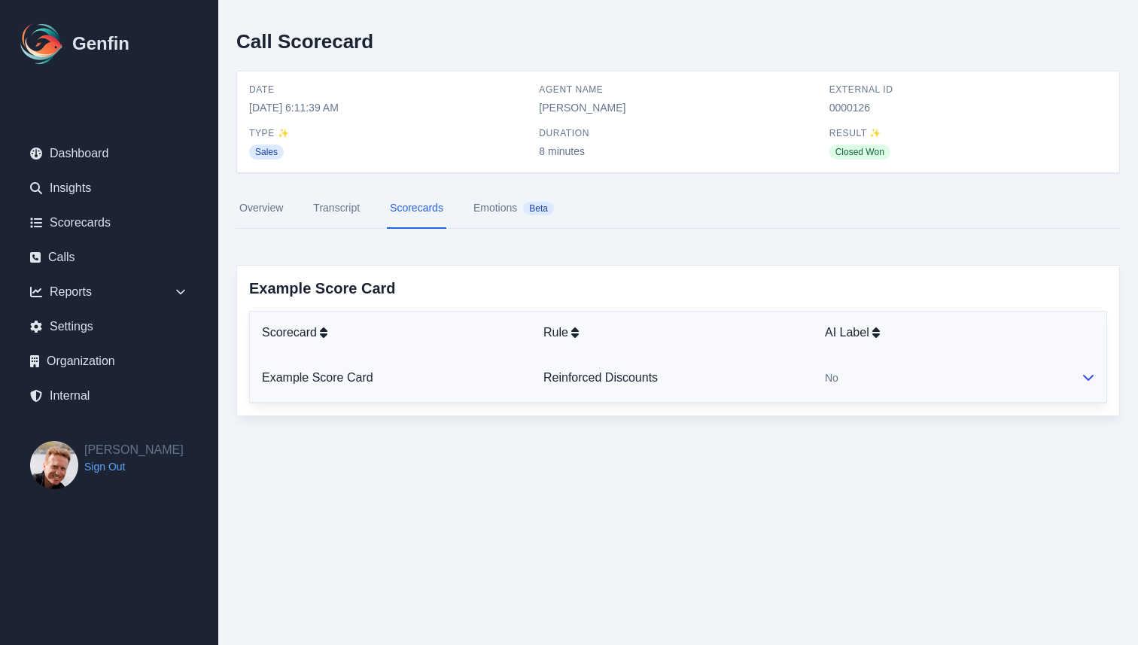
click at [892, 376] on div "No" at bounding box center [941, 377] width 232 height 15
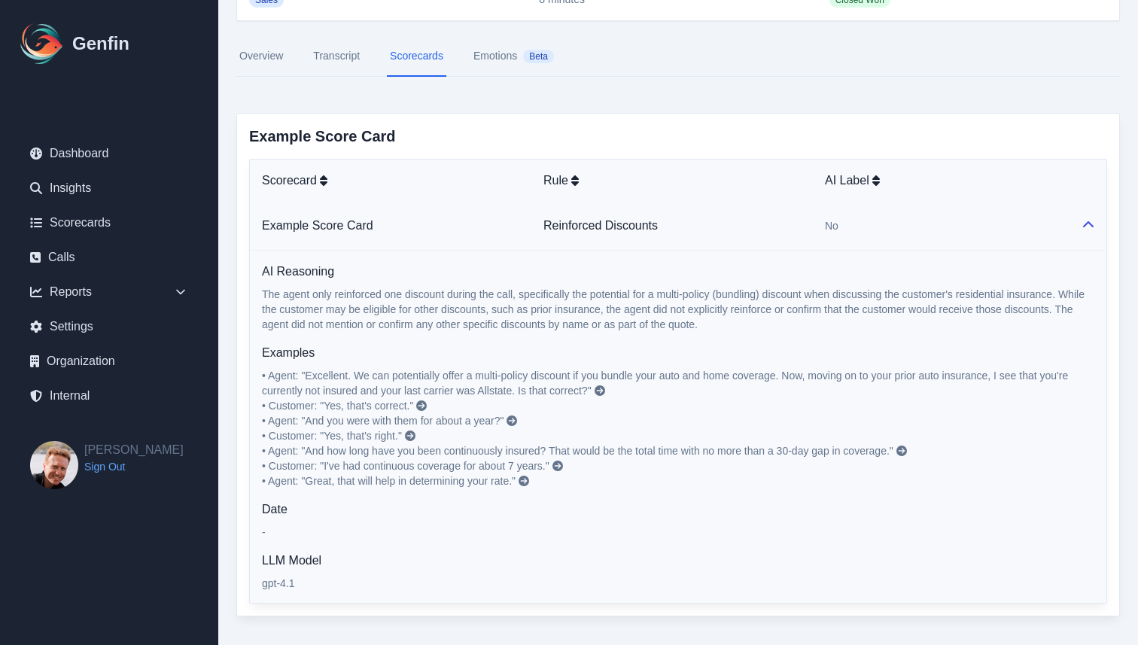
scroll to position [157, 0]
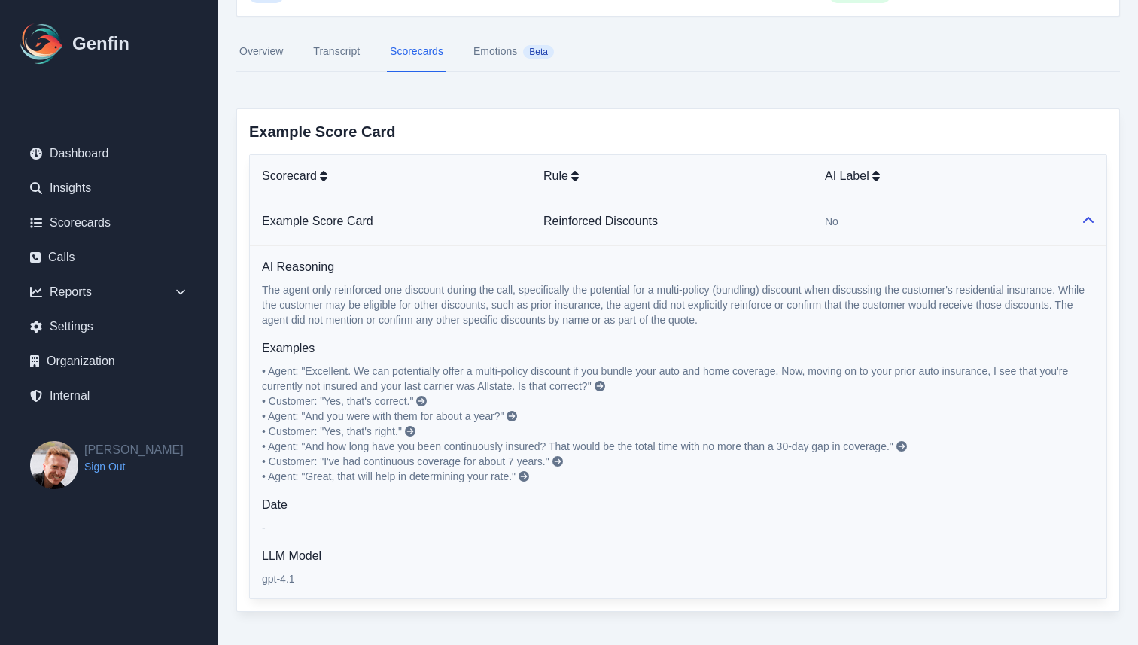
click at [600, 384] on icon at bounding box center [600, 386] width 11 height 11
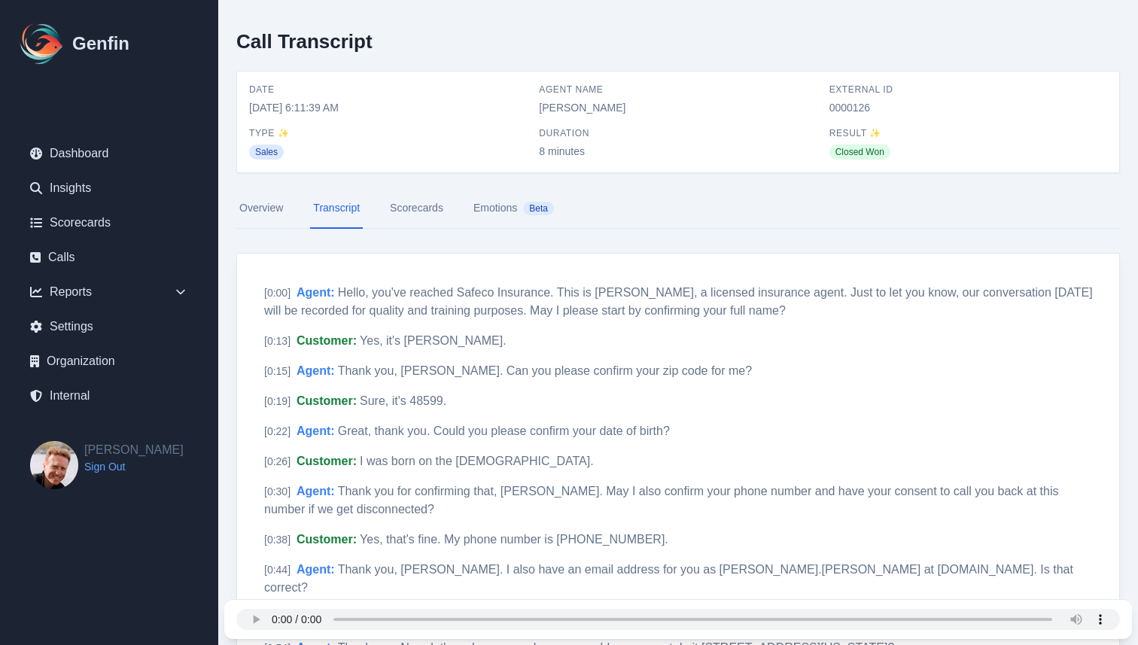
click at [413, 218] on link "Scorecards" at bounding box center [416, 208] width 59 height 41
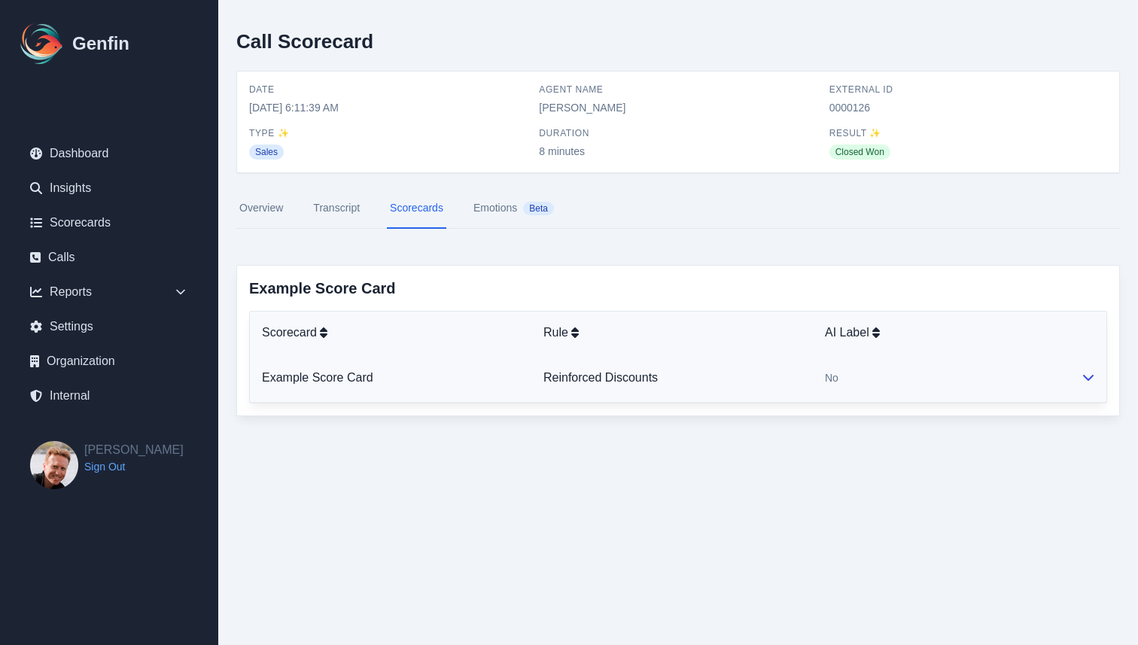
click at [792, 375] on td "Reinforced Discounts" at bounding box center [671, 378] width 281 height 49
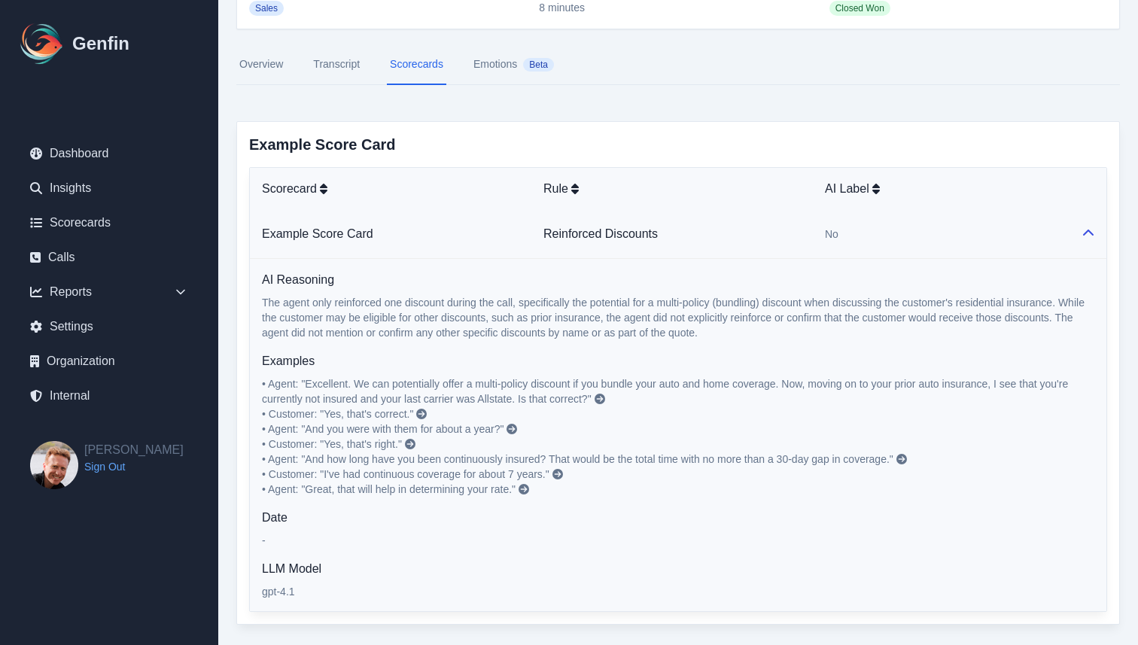
scroll to position [165, 0]
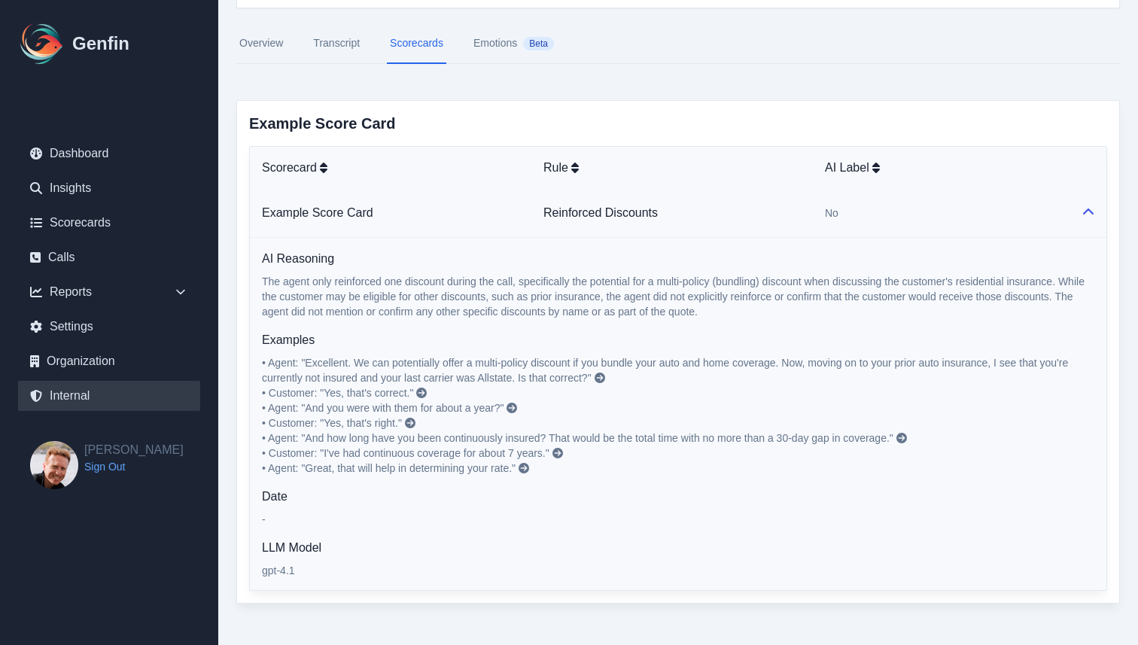
click at [77, 400] on link "Internal" at bounding box center [109, 396] width 182 height 30
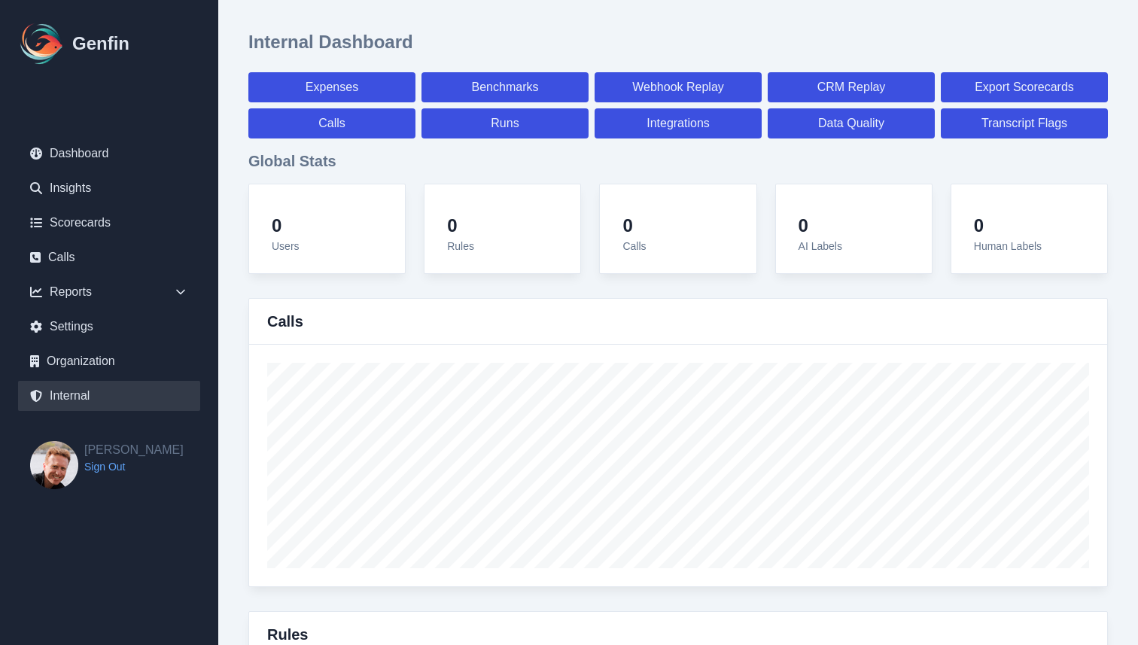
select select "paid"
select select "7"
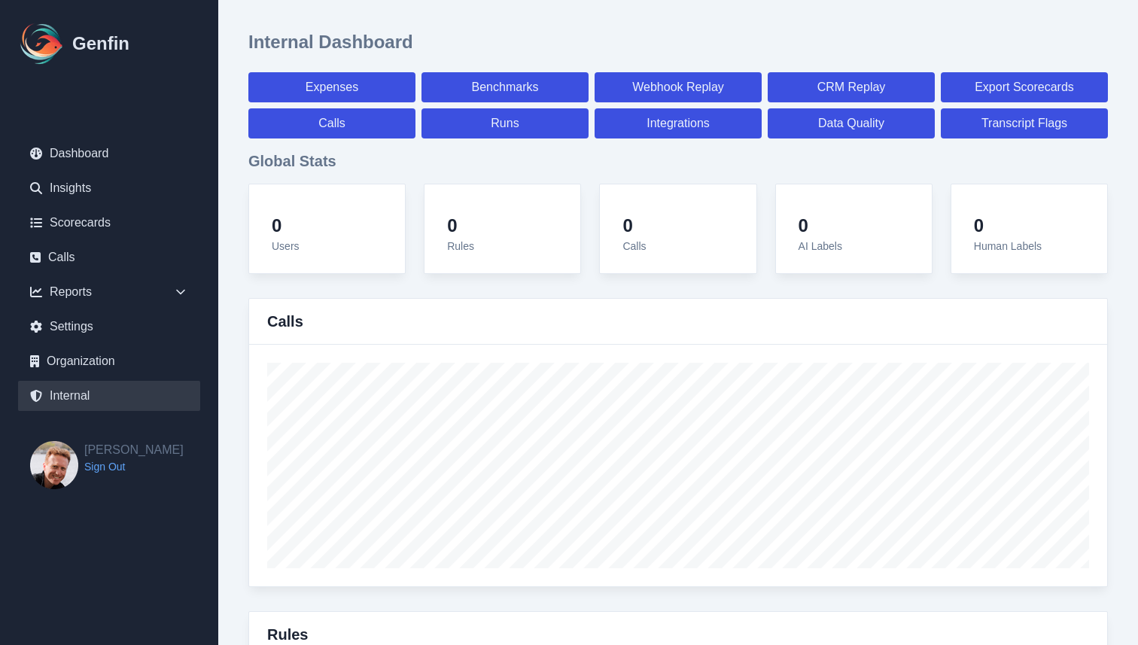
select select "paid"
select select "7"
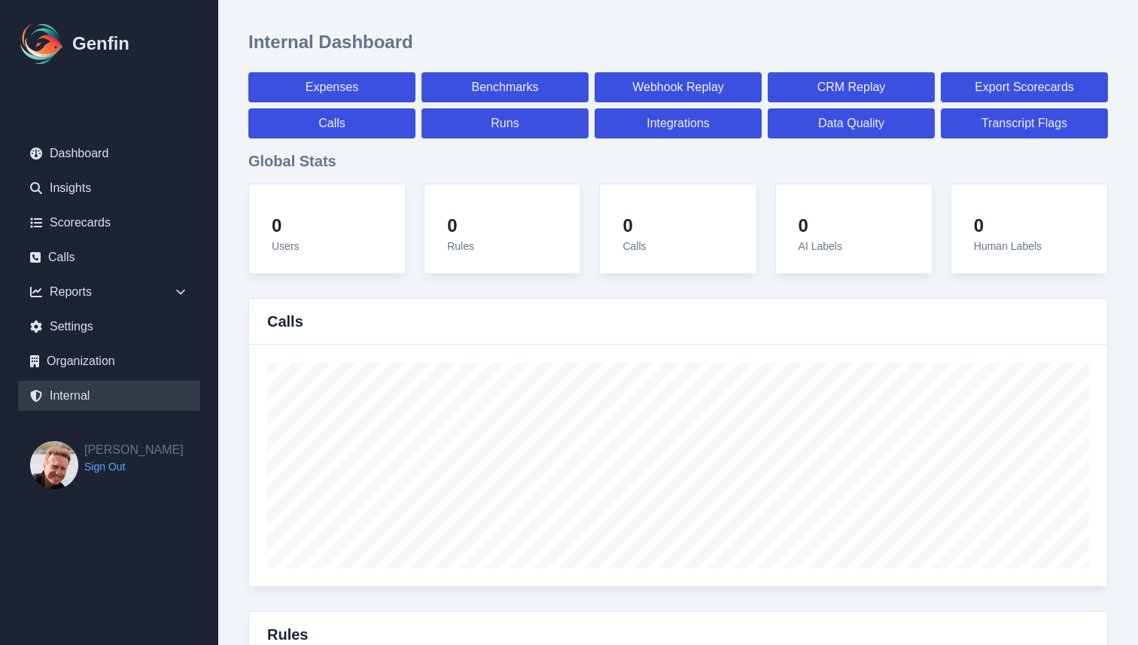
select select "7"
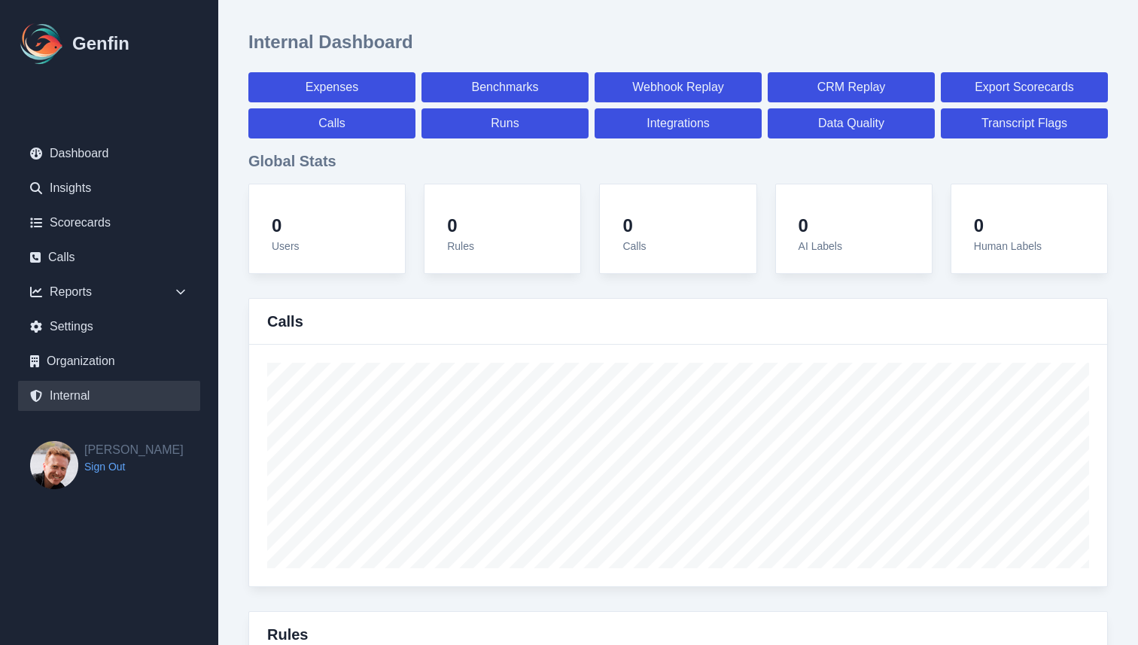
select select "7"
select select "paid"
select select "7"
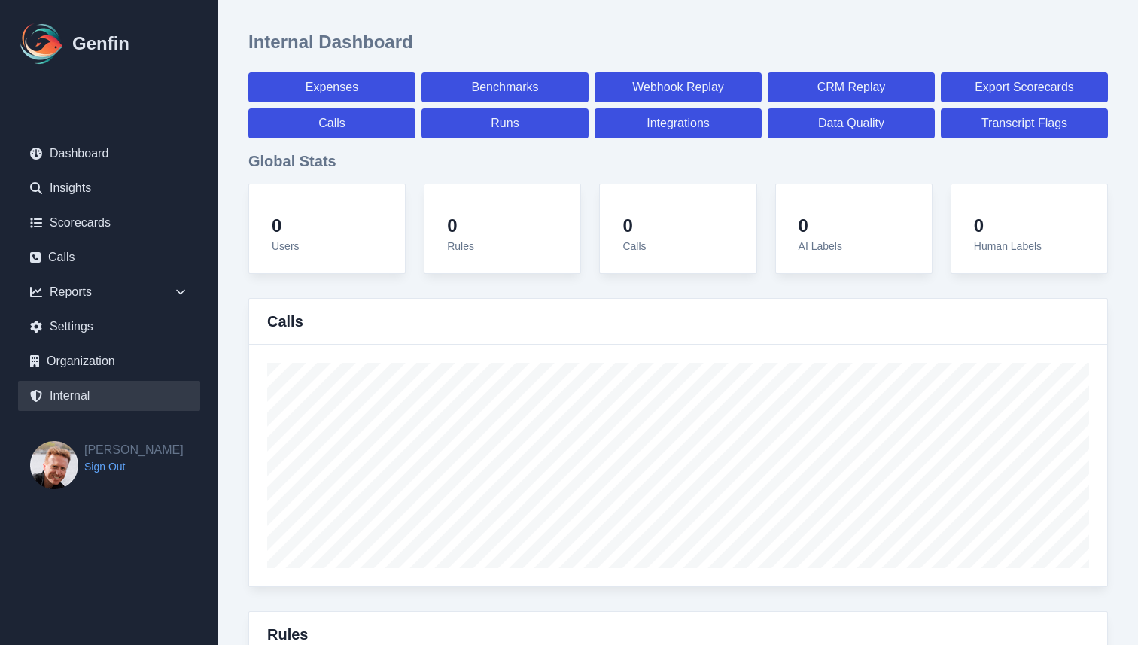
select select "7"
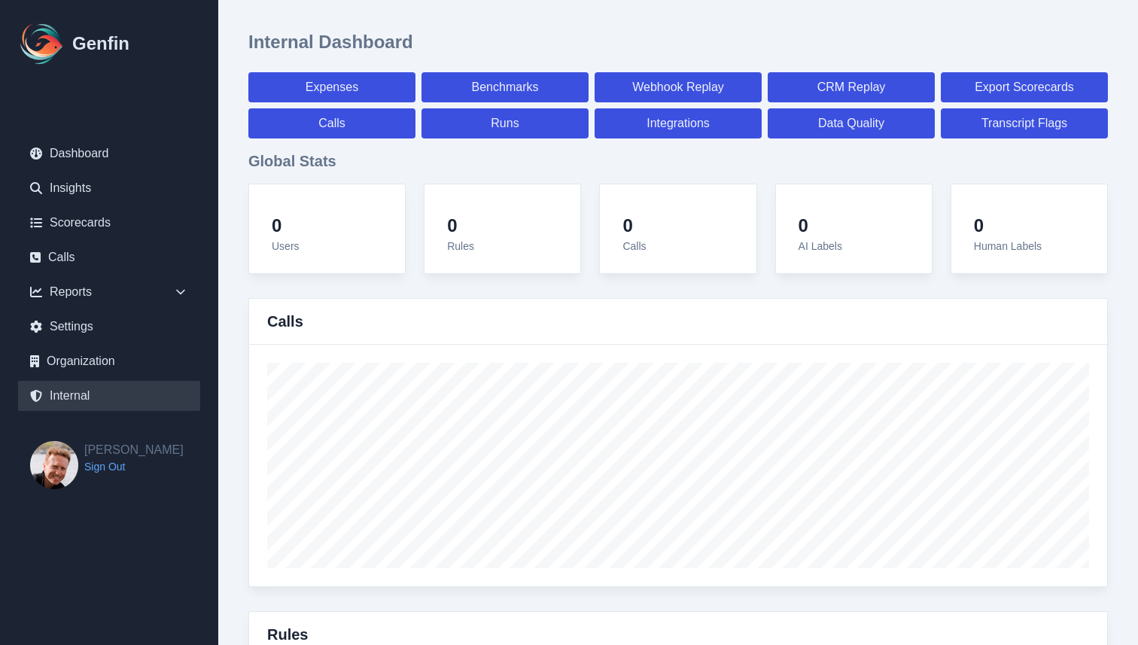
select select "7"
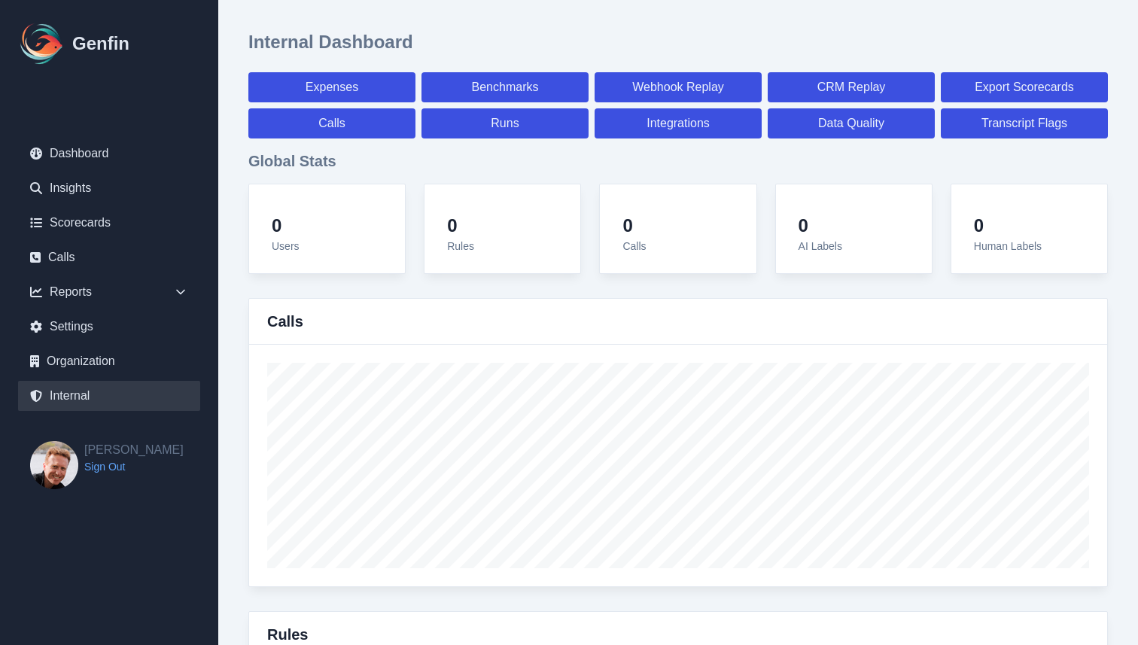
select select "paid"
select select "7"
select select "paid"
select select "7"
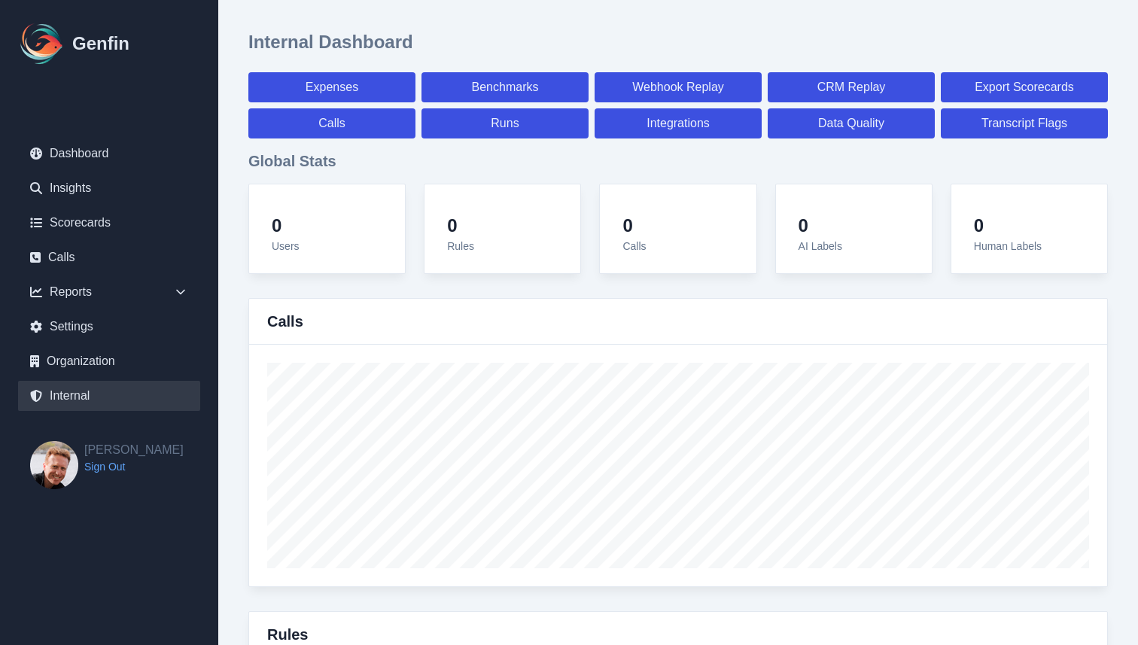
select select "paid"
select select "7"
select select "paid"
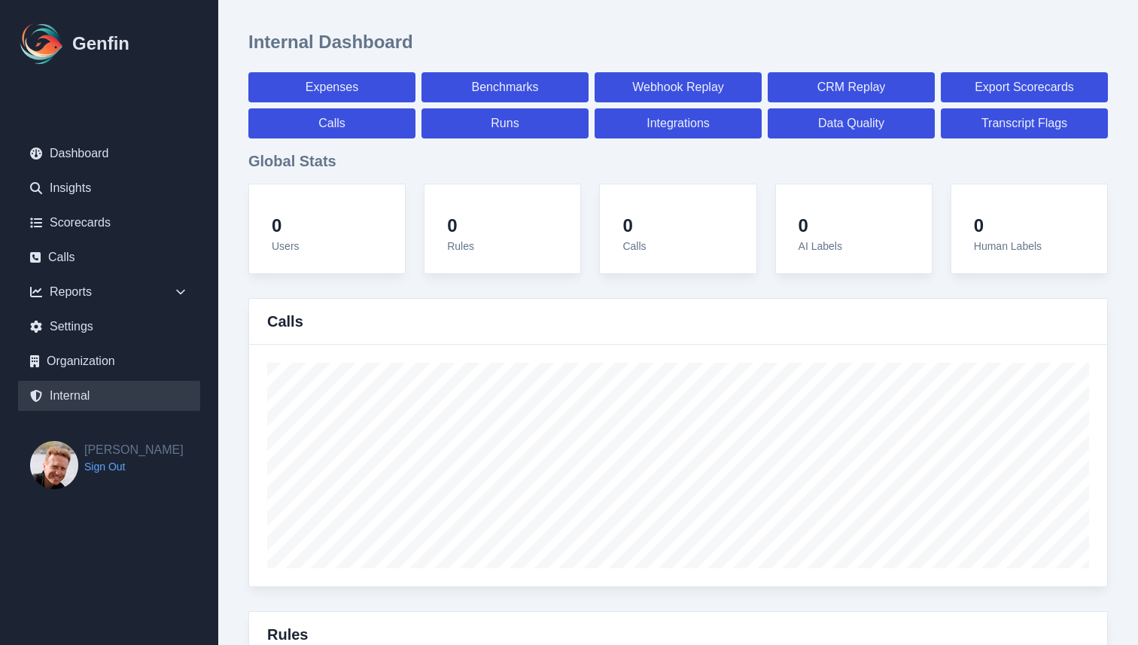
select select "7"
select select "paid"
select select "7"
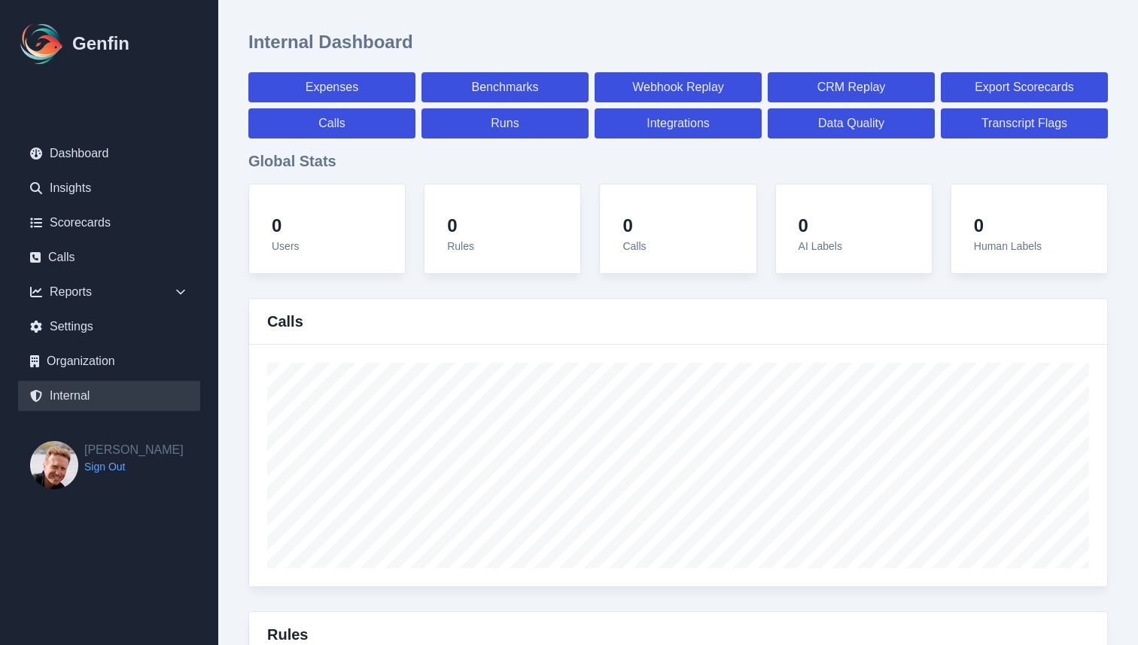
select select "7"
select select "paid"
select select "7"
select select "paid"
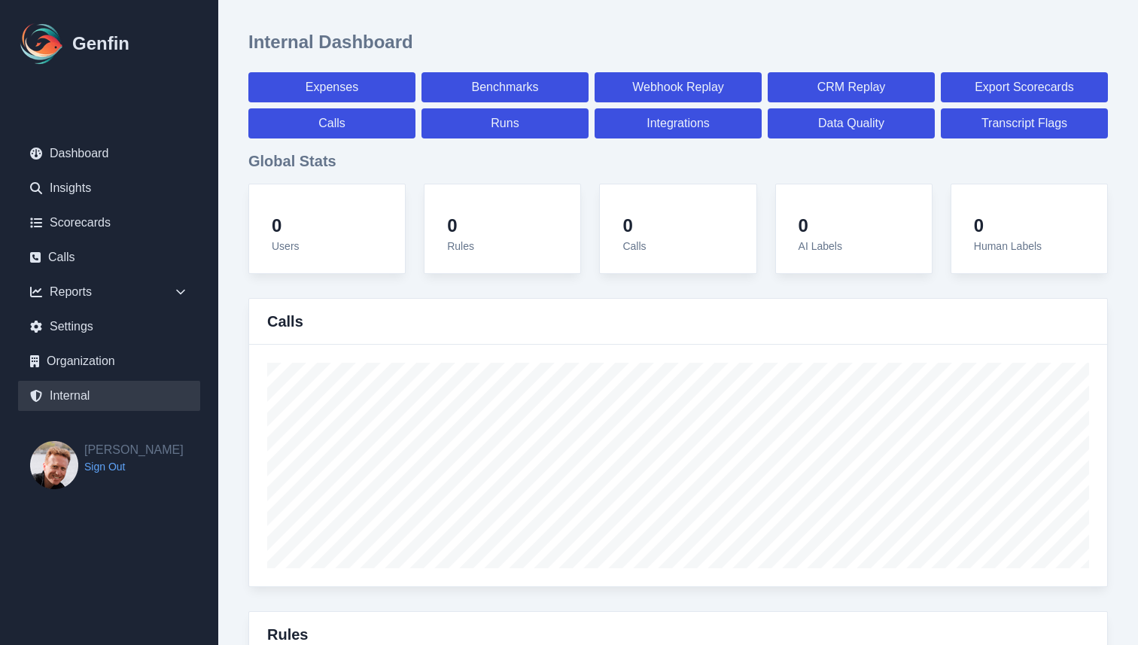
select select "7"
select select "paid"
select select "7"
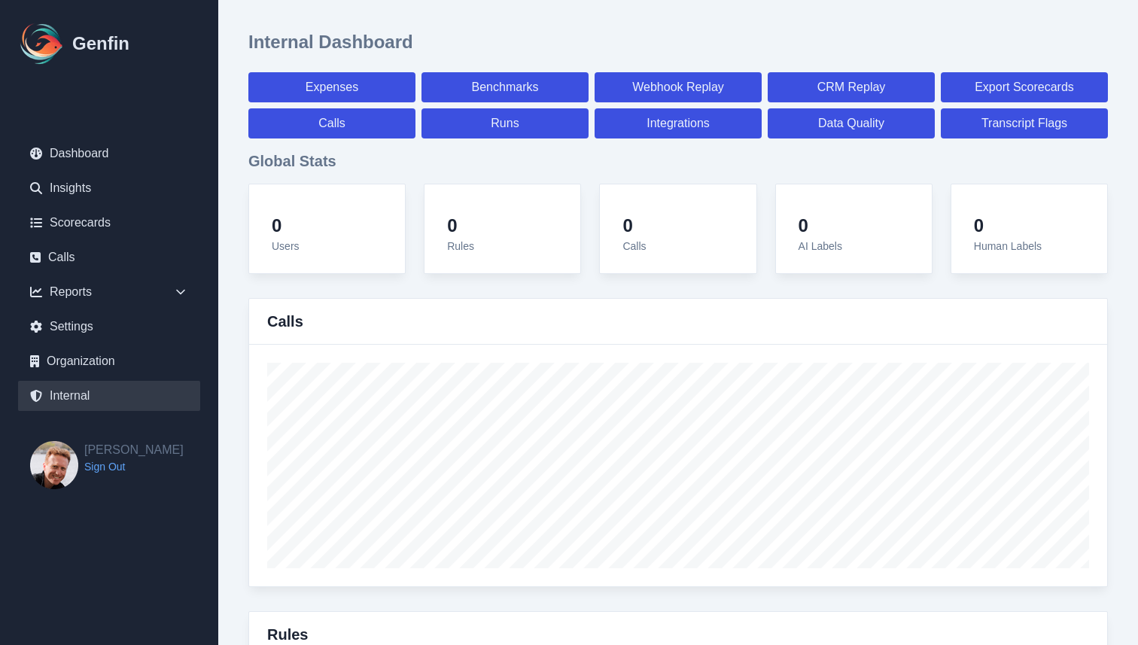
select select "7"
select select "paid"
select select "7"
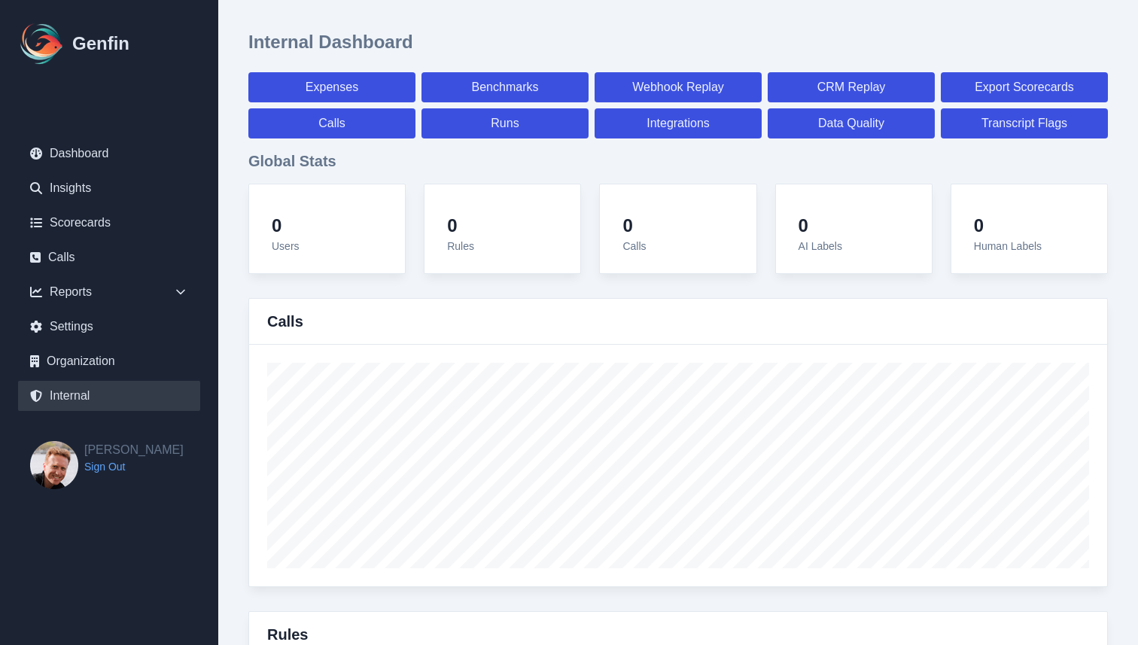
select select "7"
select select "paid"
select select "7"
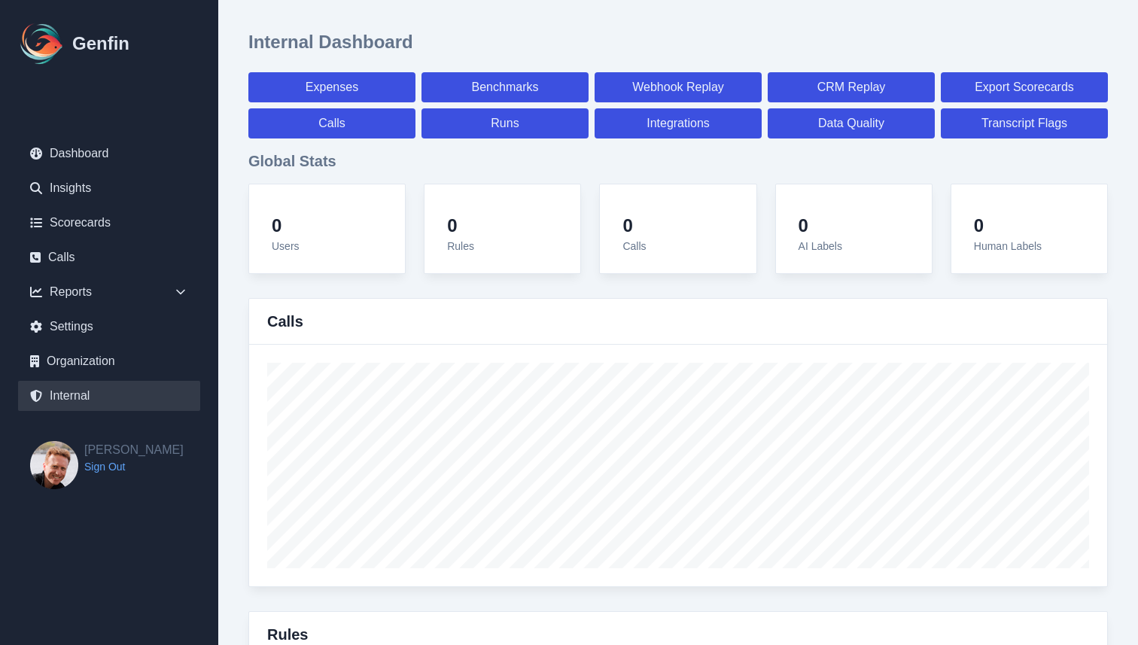
select select "7"
select select "paid"
select select "7"
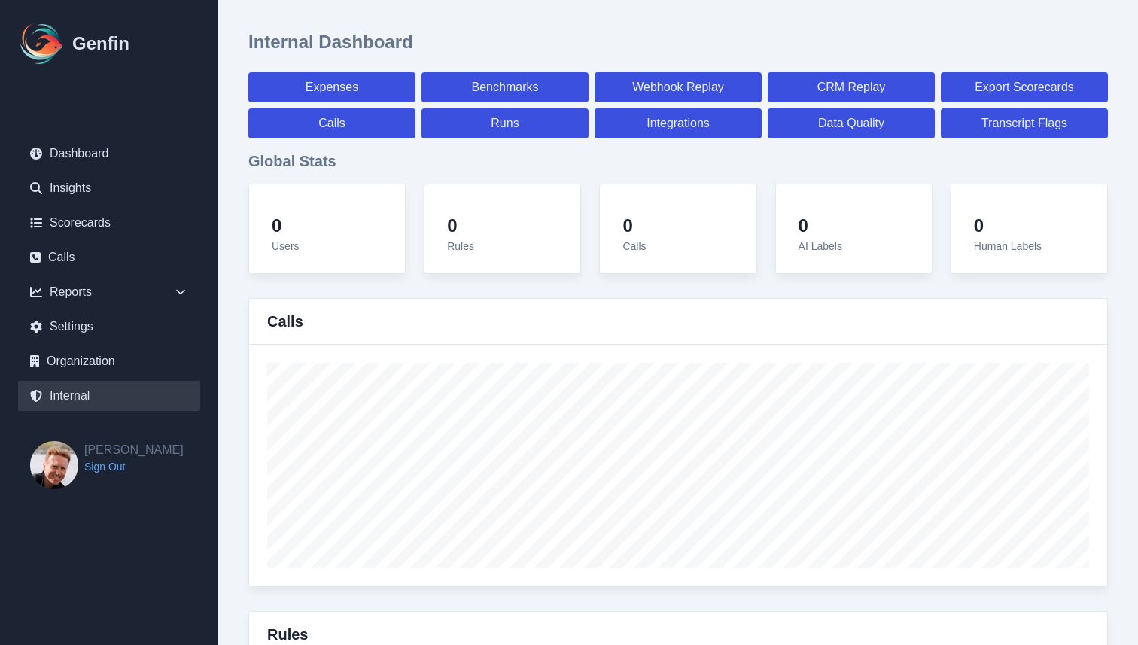
select select "7"
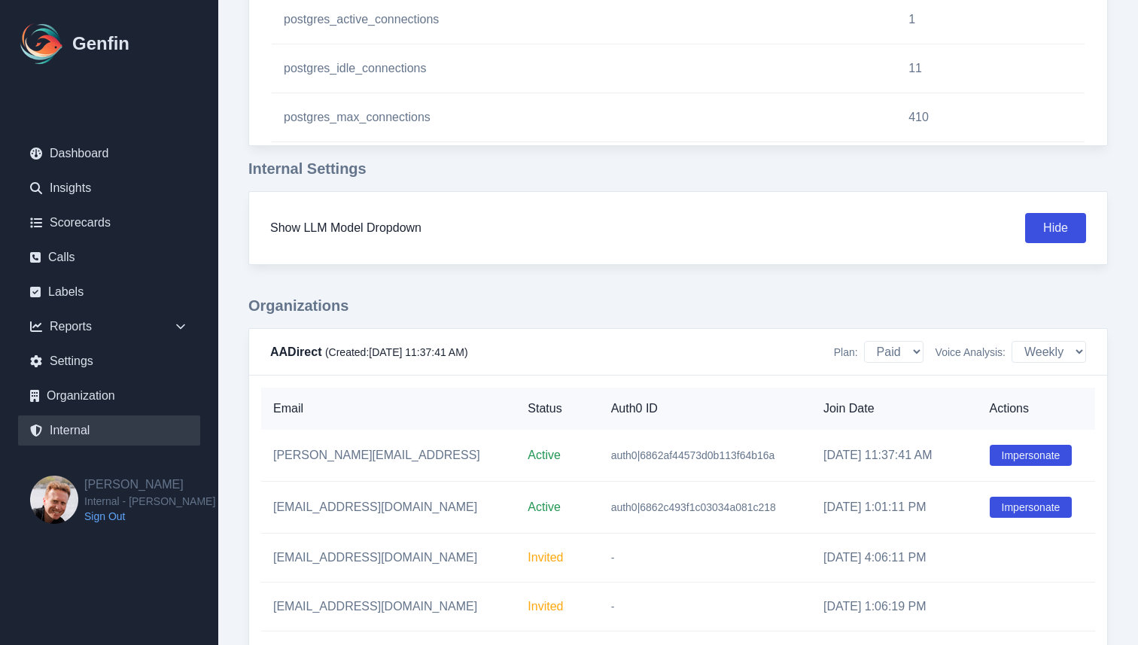
scroll to position [1648, 0]
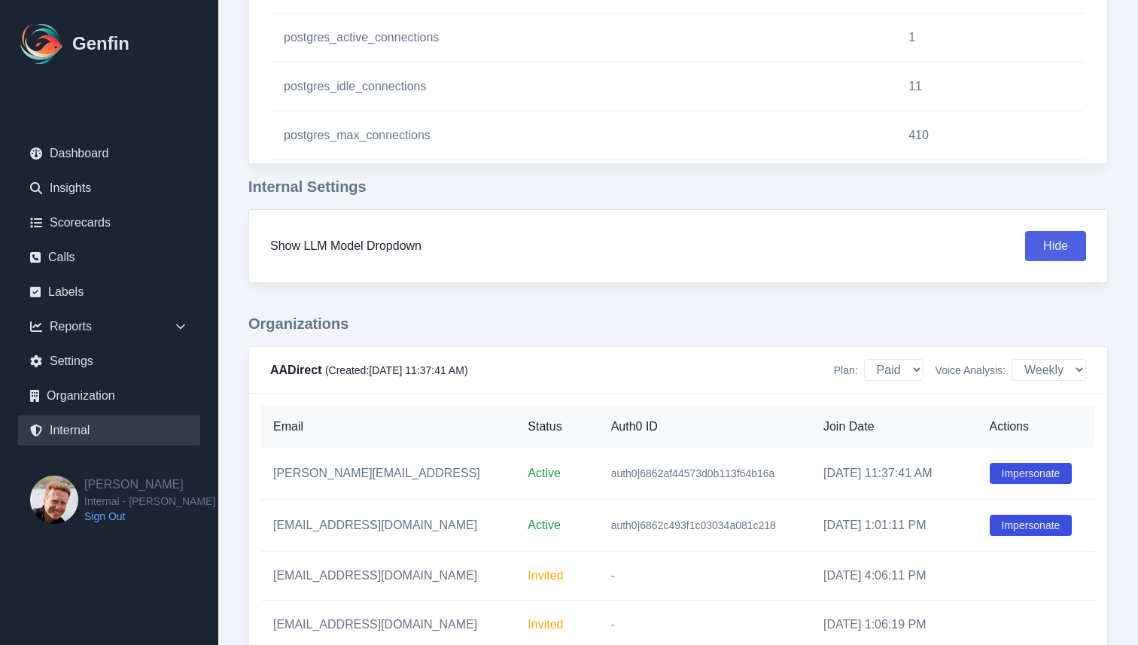
click at [1060, 239] on button "Hide" at bounding box center [1055, 246] width 61 height 30
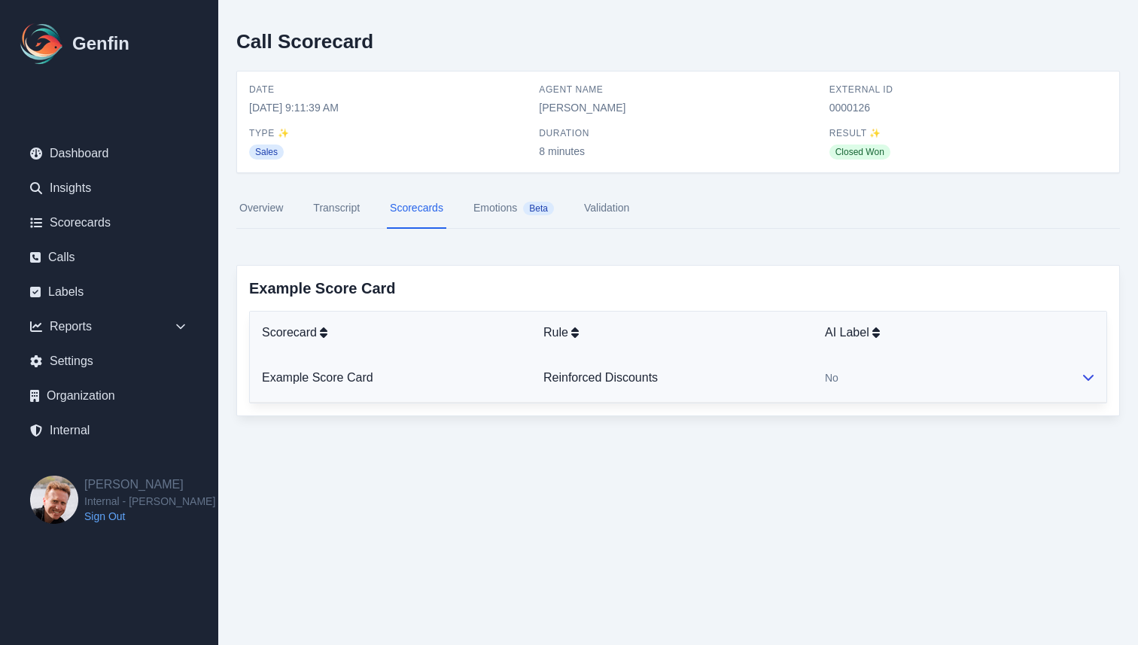
click at [902, 393] on td "No" at bounding box center [941, 378] width 256 height 49
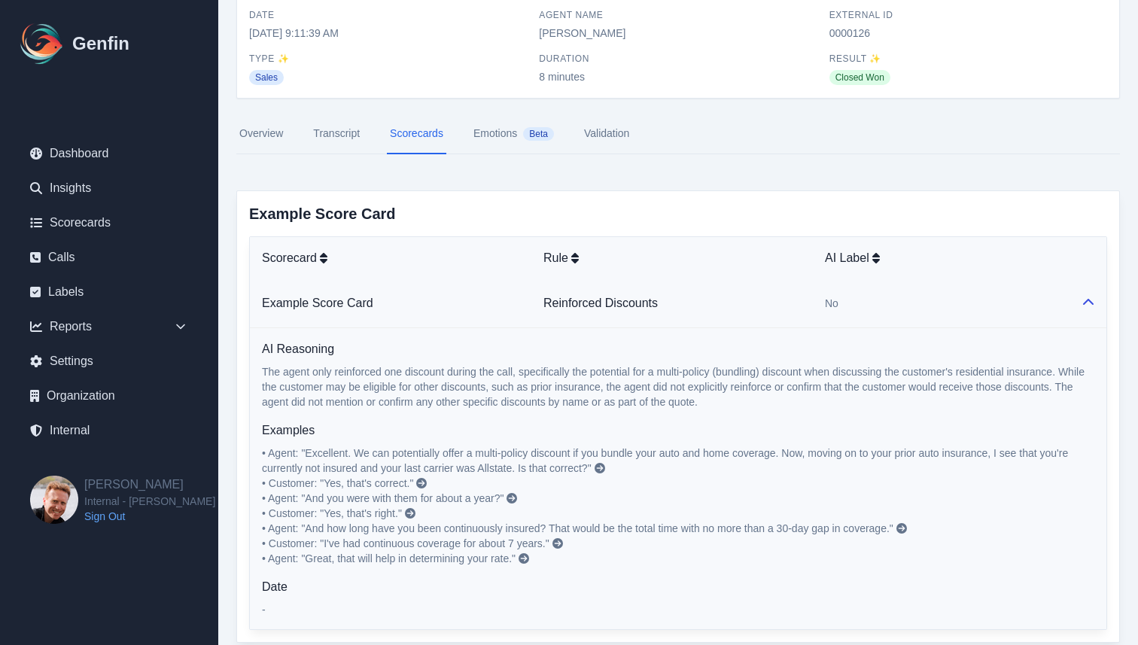
scroll to position [114, 0]
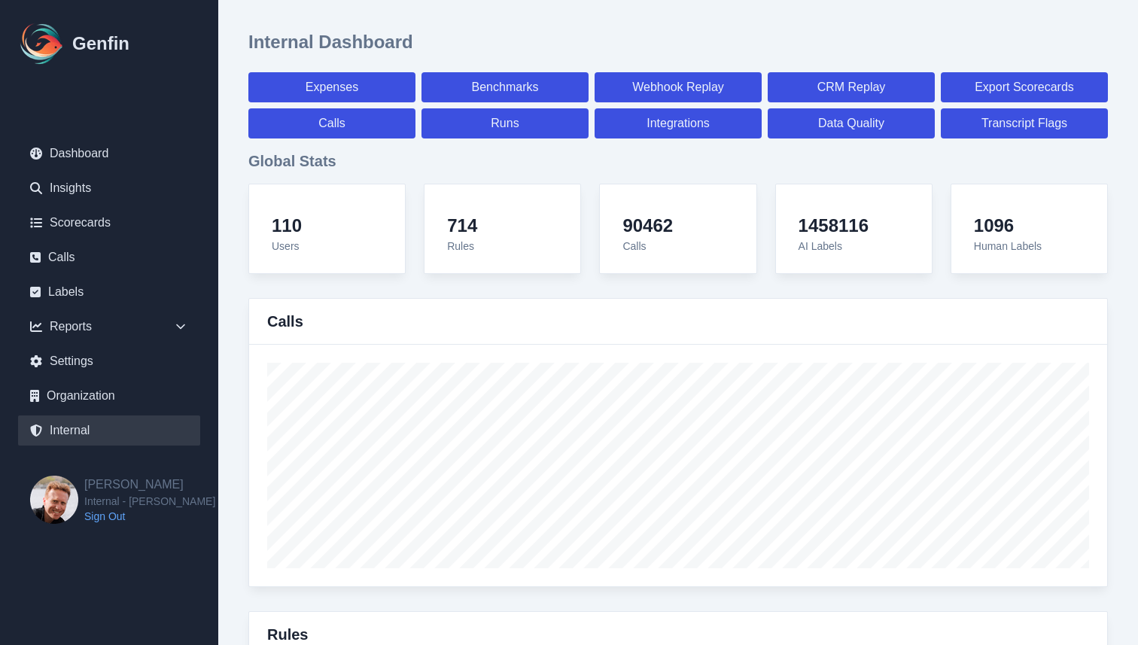
select select "paid"
select select "7"
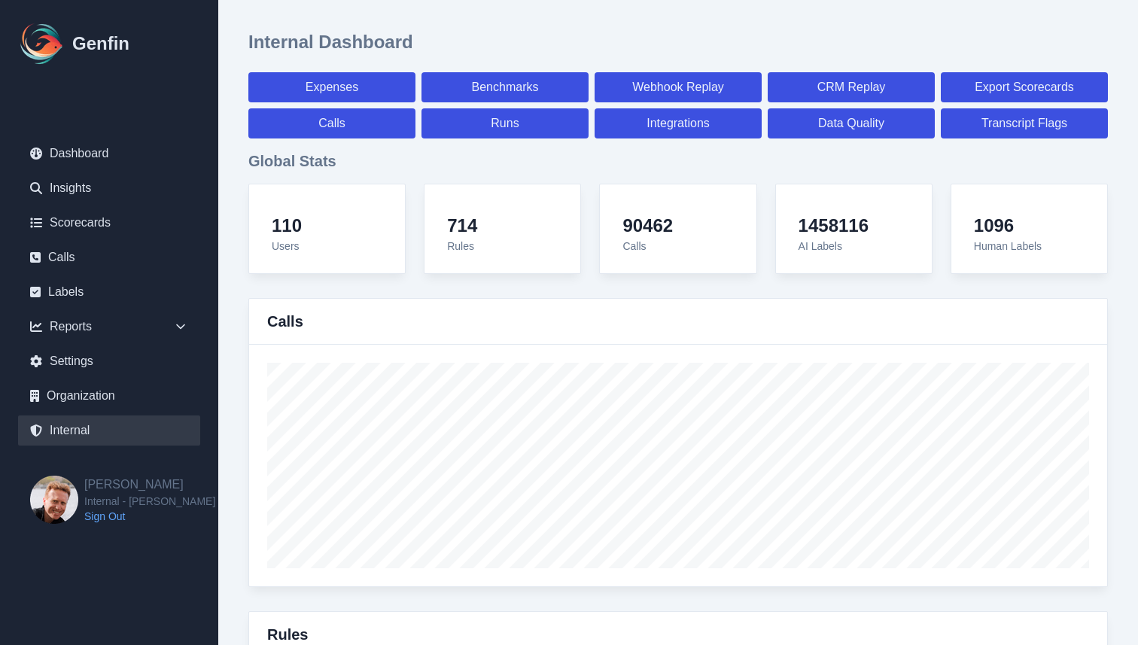
select select "paid"
select select "7"
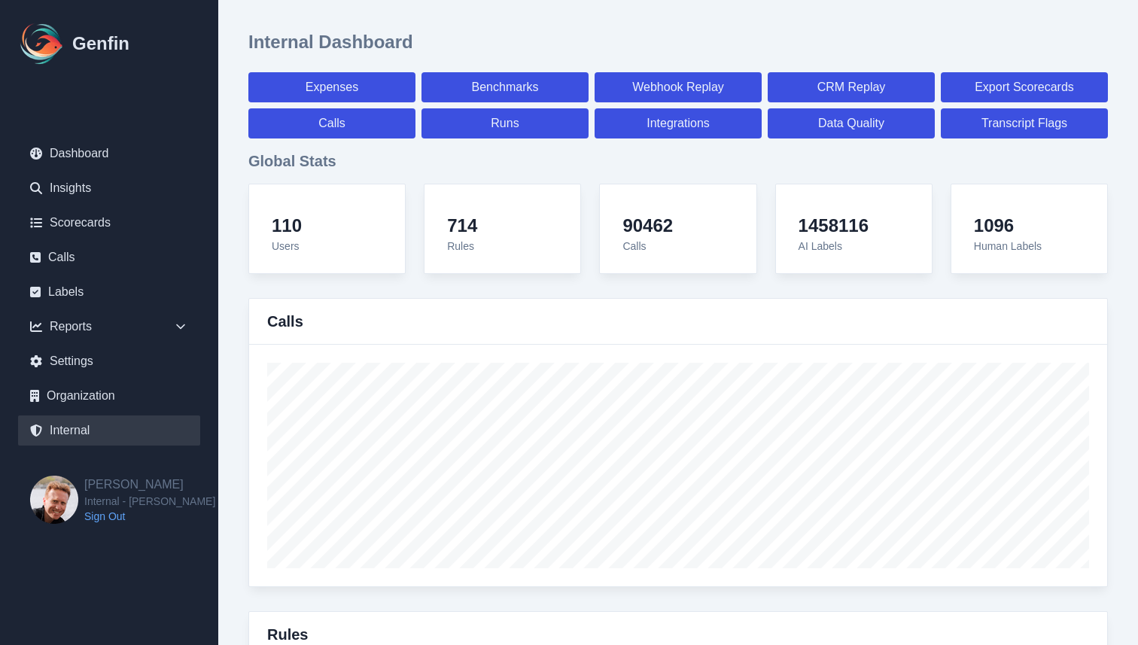
select select "7"
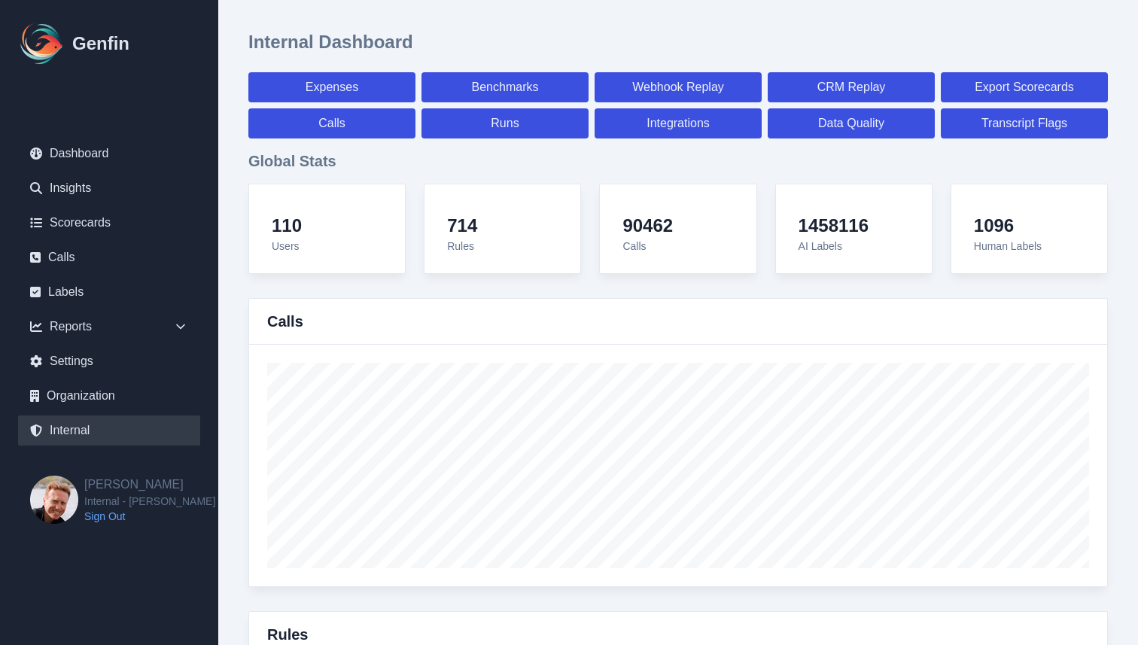
select select "7"
select select "paid"
select select "7"
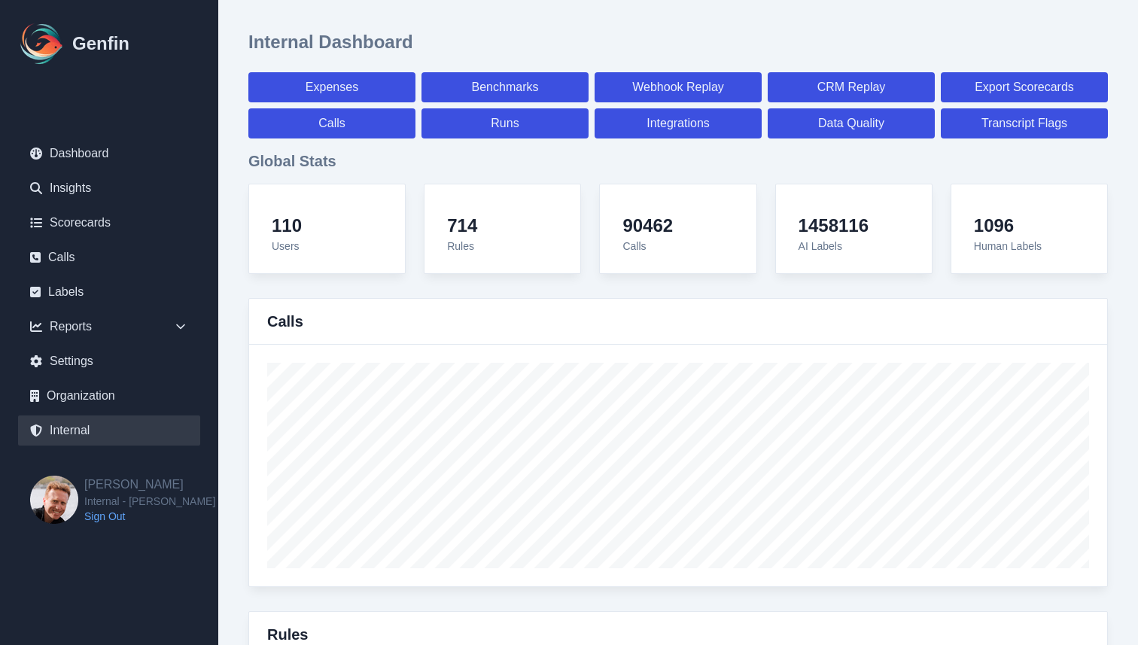
select select "7"
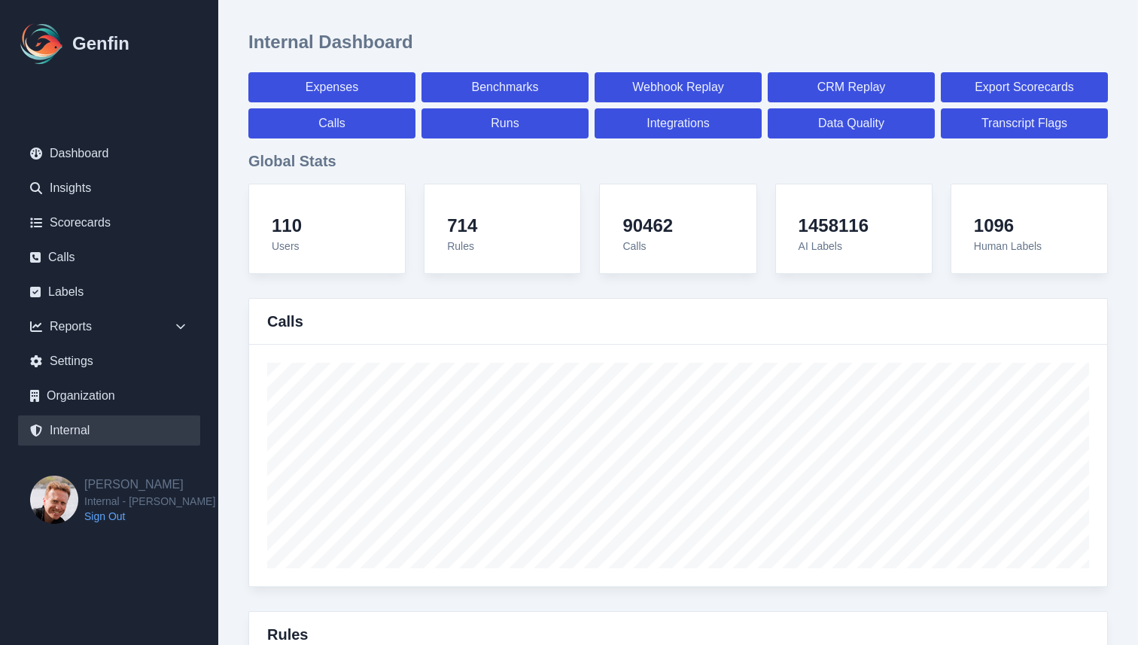
select select "7"
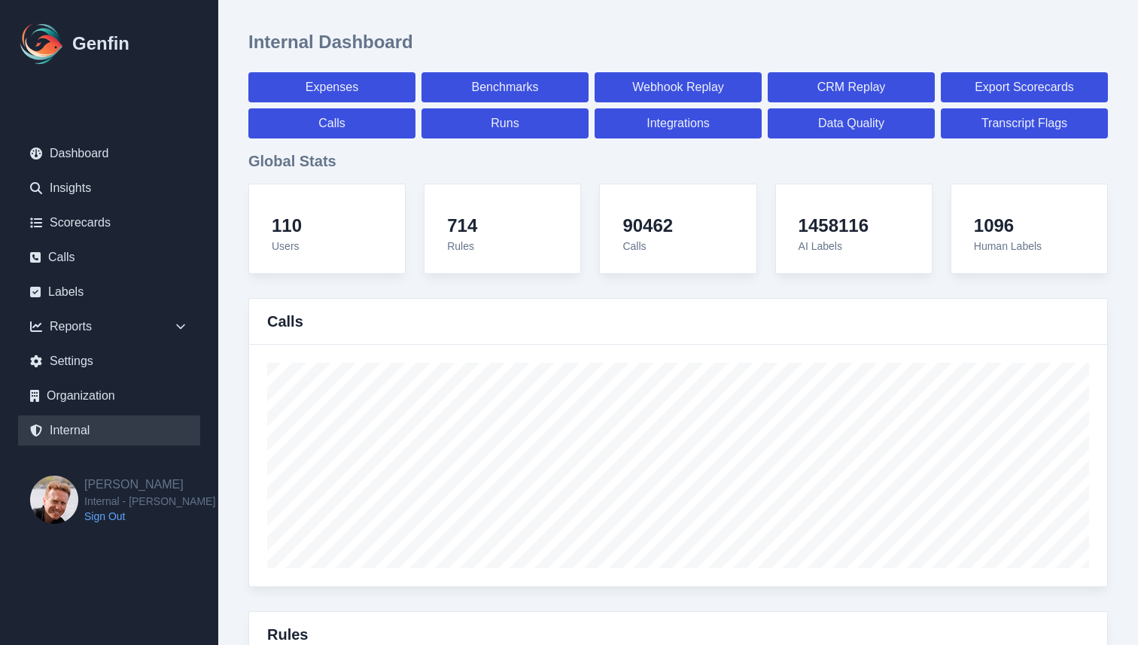
select select "paid"
select select "7"
select select "paid"
select select "7"
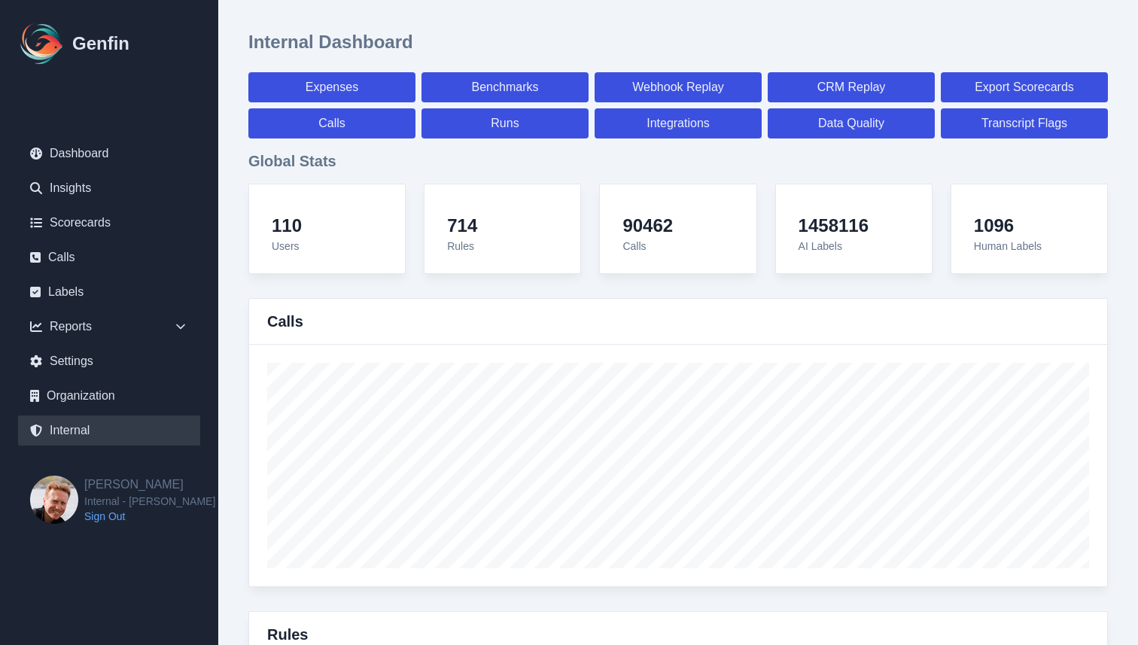
select select "paid"
select select "7"
select select "paid"
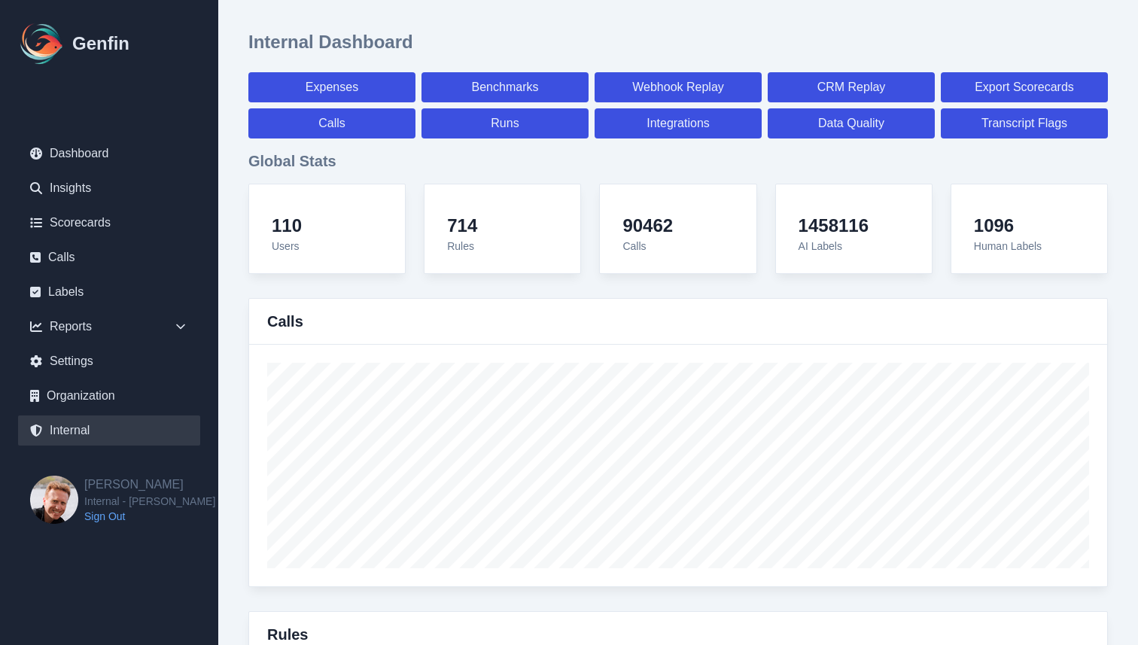
select select "7"
select select "paid"
select select "7"
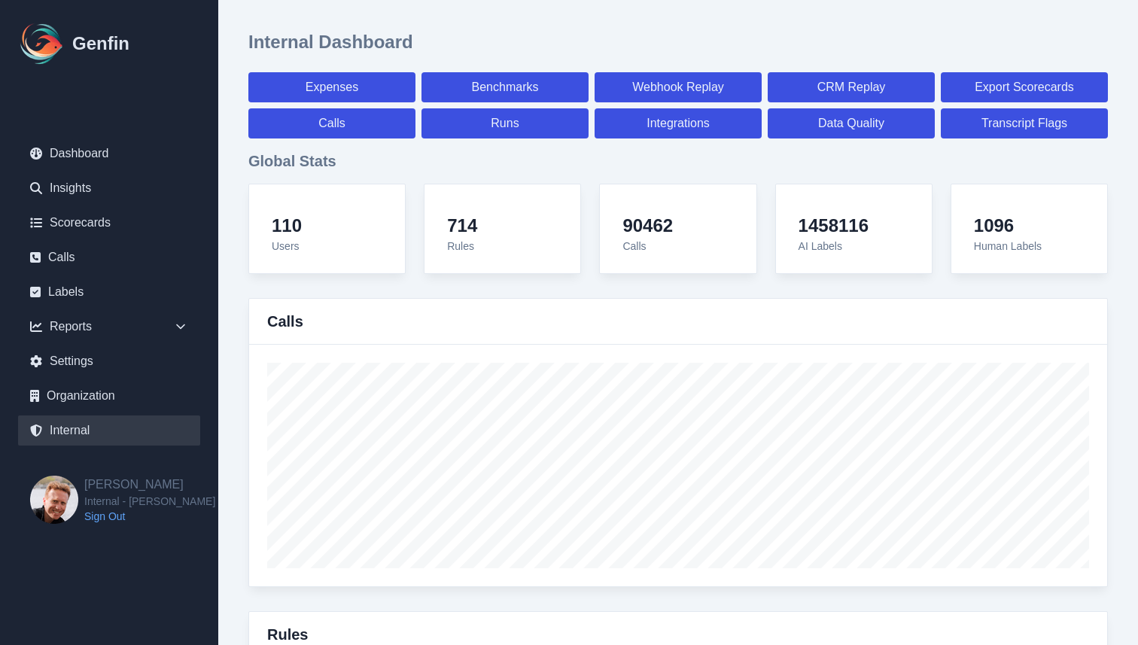
select select "7"
select select "paid"
select select "7"
select select "paid"
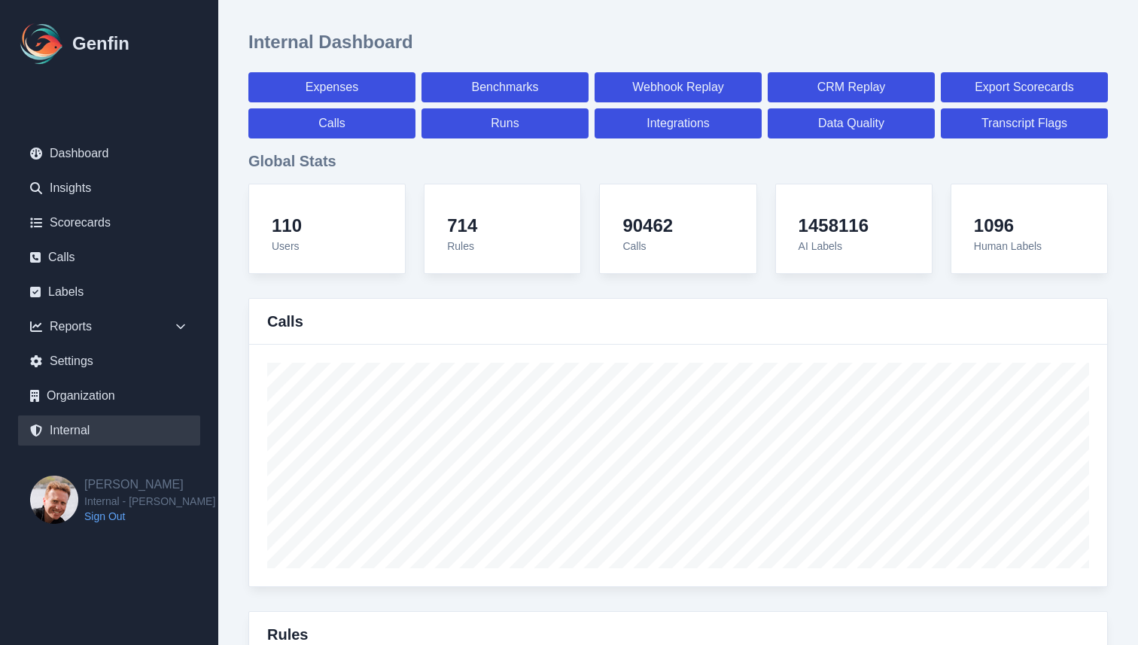
select select "7"
select select "paid"
select select "7"
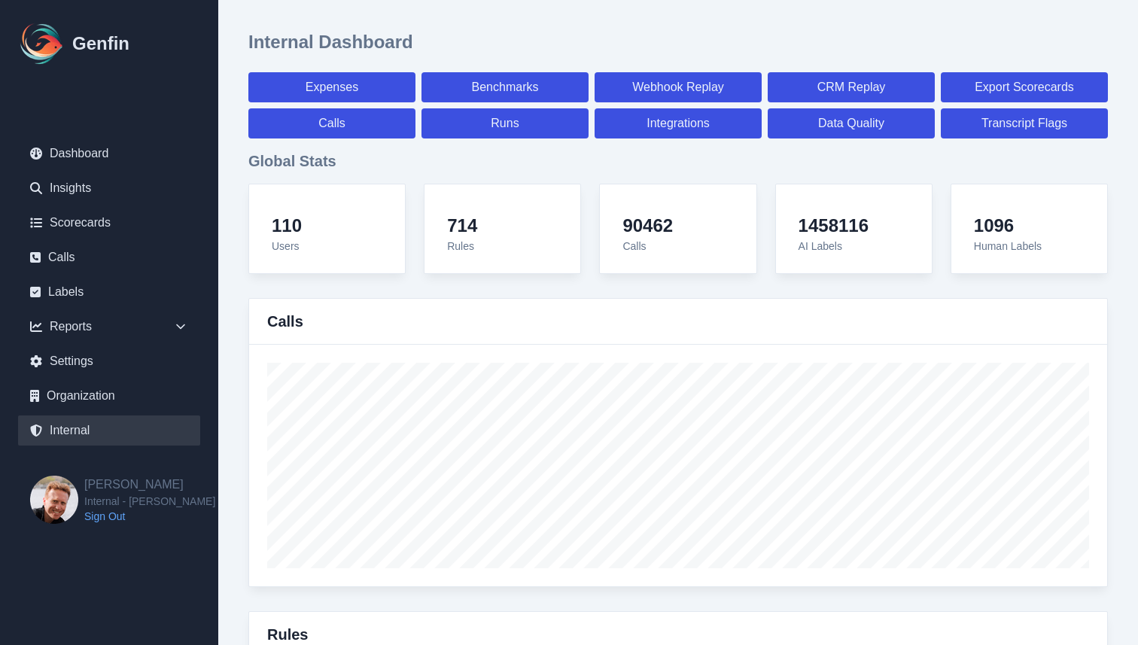
select select "7"
select select "paid"
select select "7"
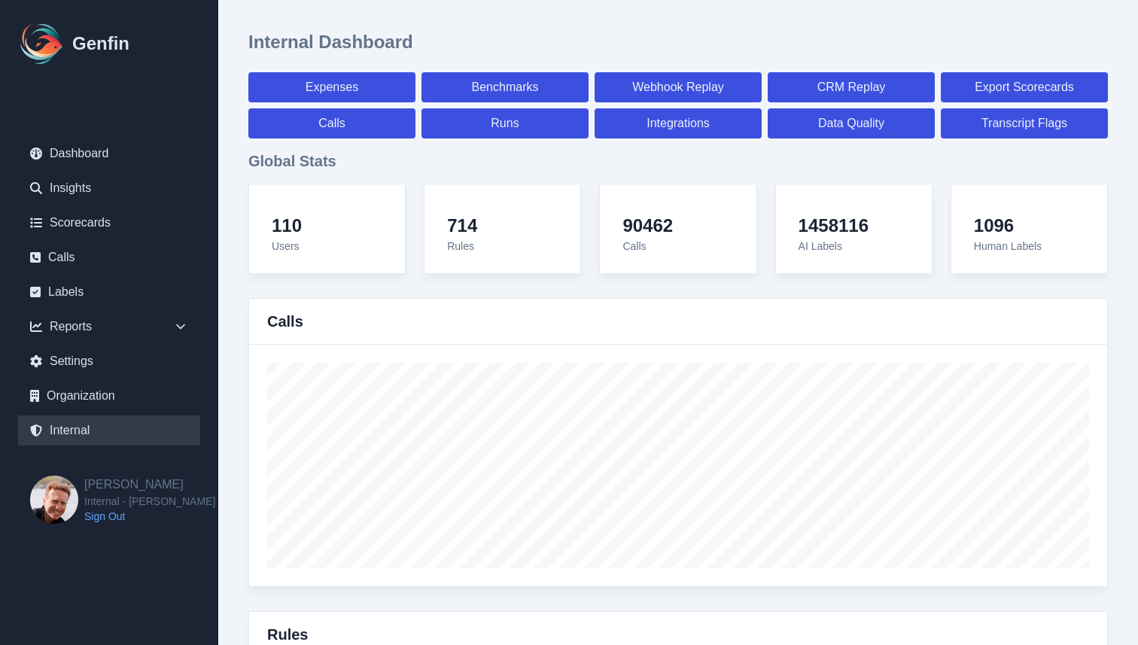
select select "7"
select select "paid"
select select "7"
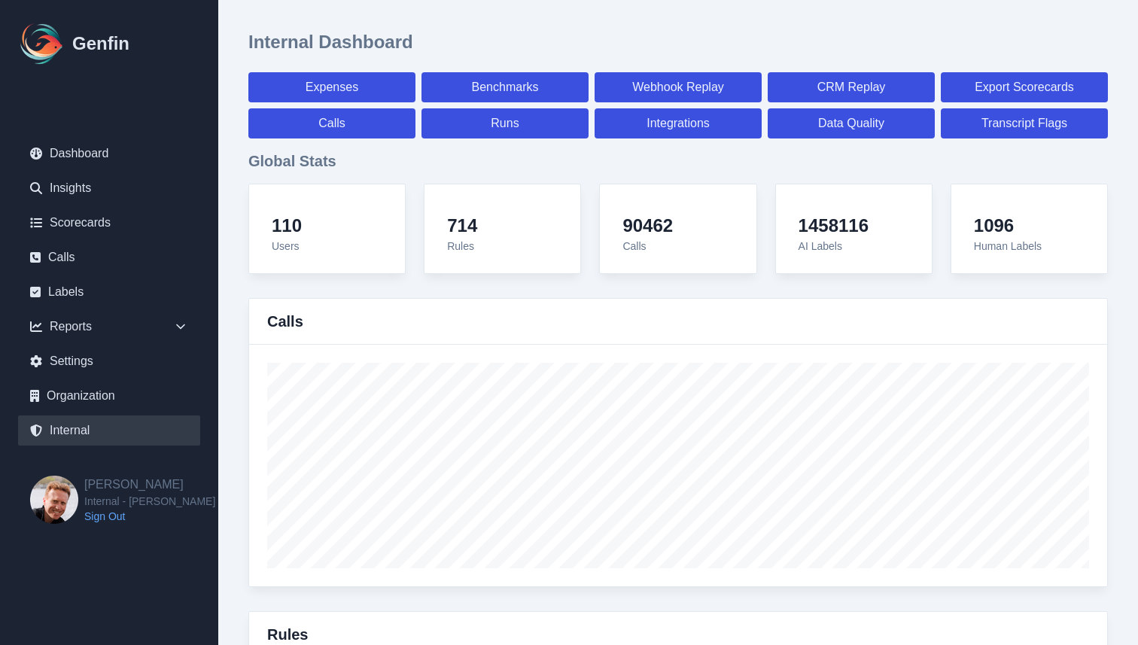
select select "7"
select select "paid"
select select "7"
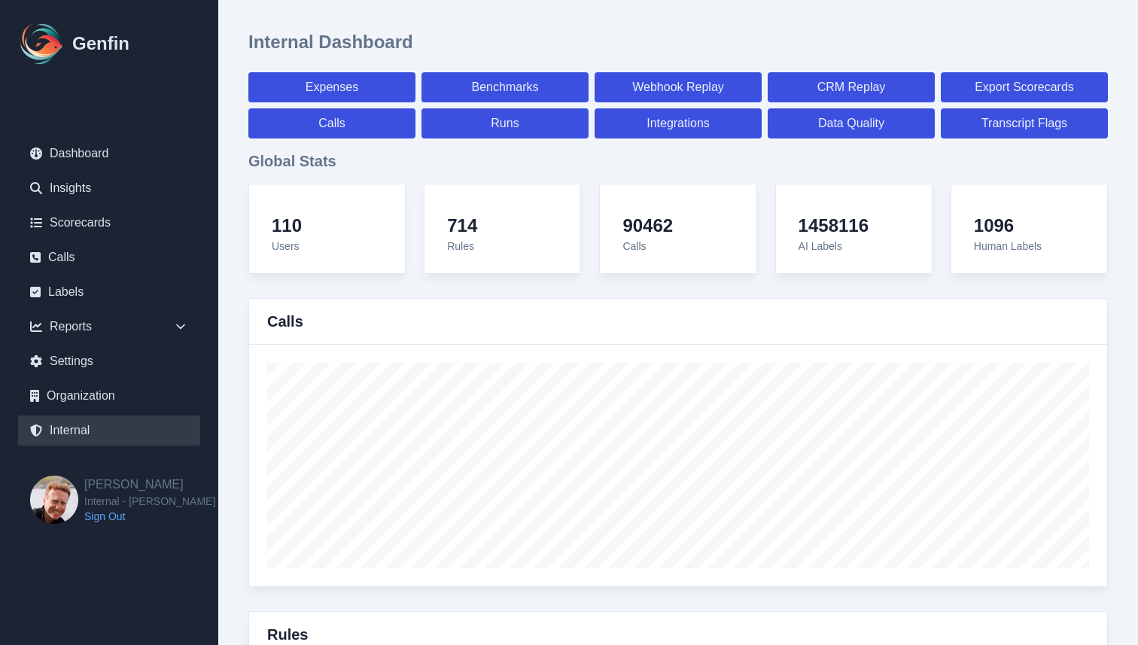
select select "7"
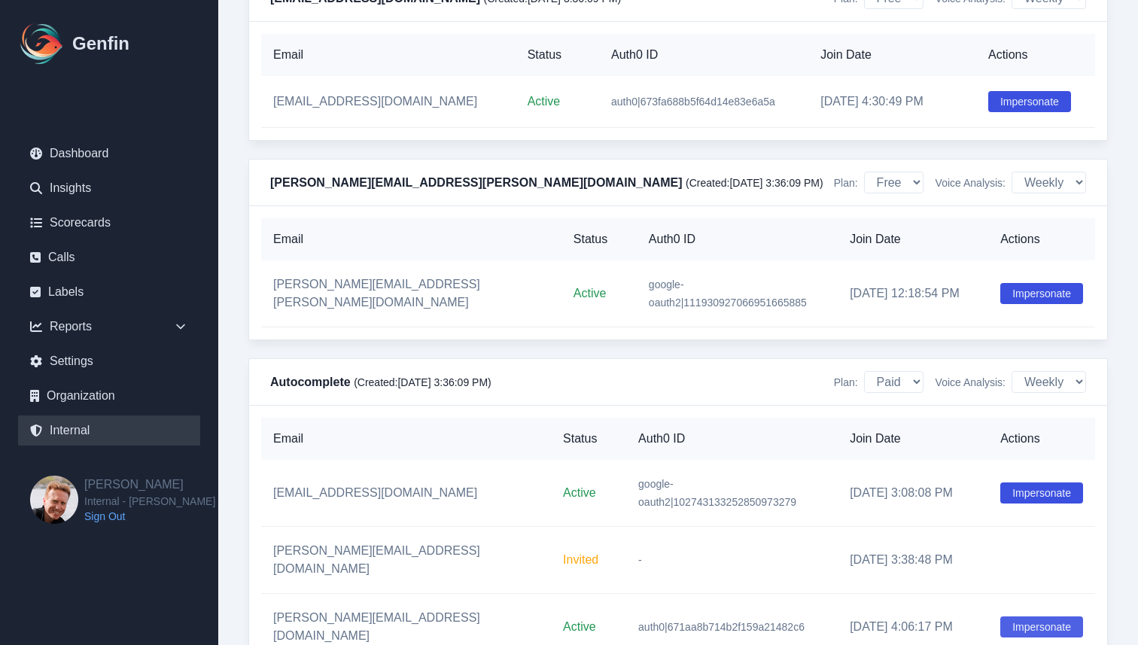
click at [1015, 616] on button "Impersonate" at bounding box center [1041, 626] width 83 height 21
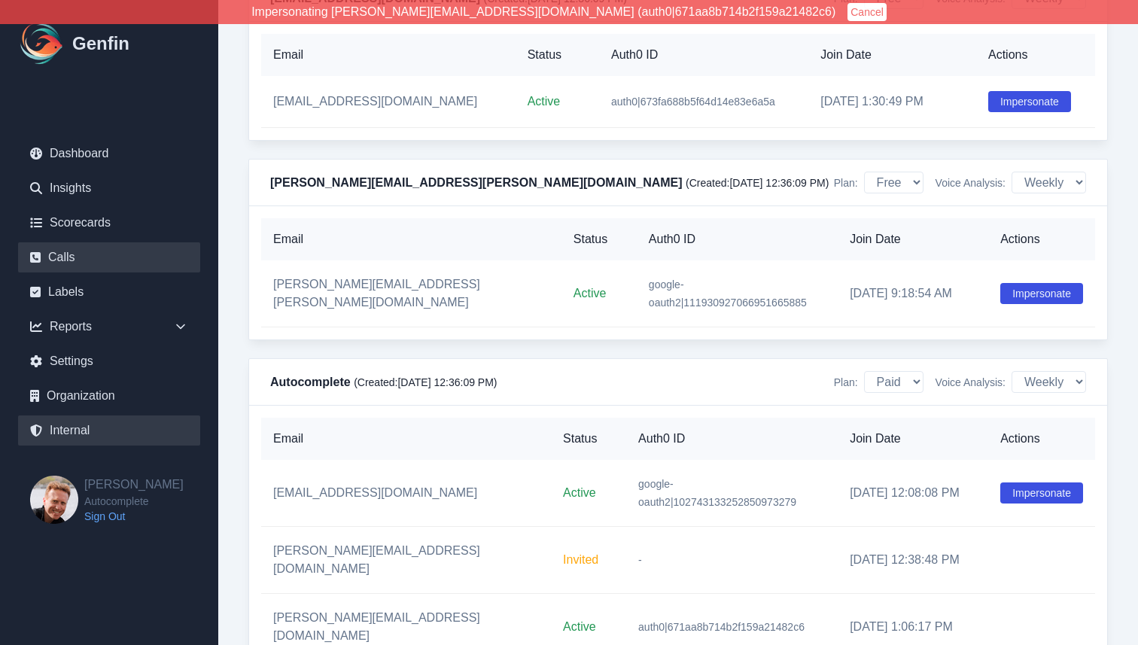
click at [78, 261] on link "Calls" at bounding box center [109, 257] width 182 height 30
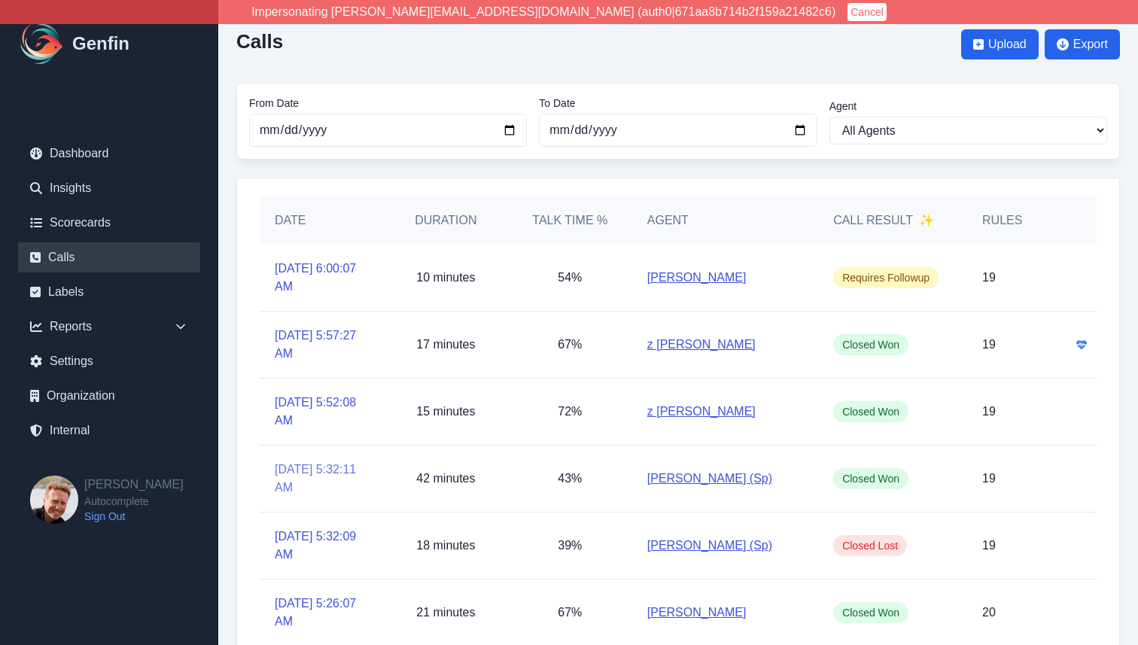
click at [295, 488] on link "8/30/2025, 5:32:11 AM" at bounding box center [322, 479] width 94 height 36
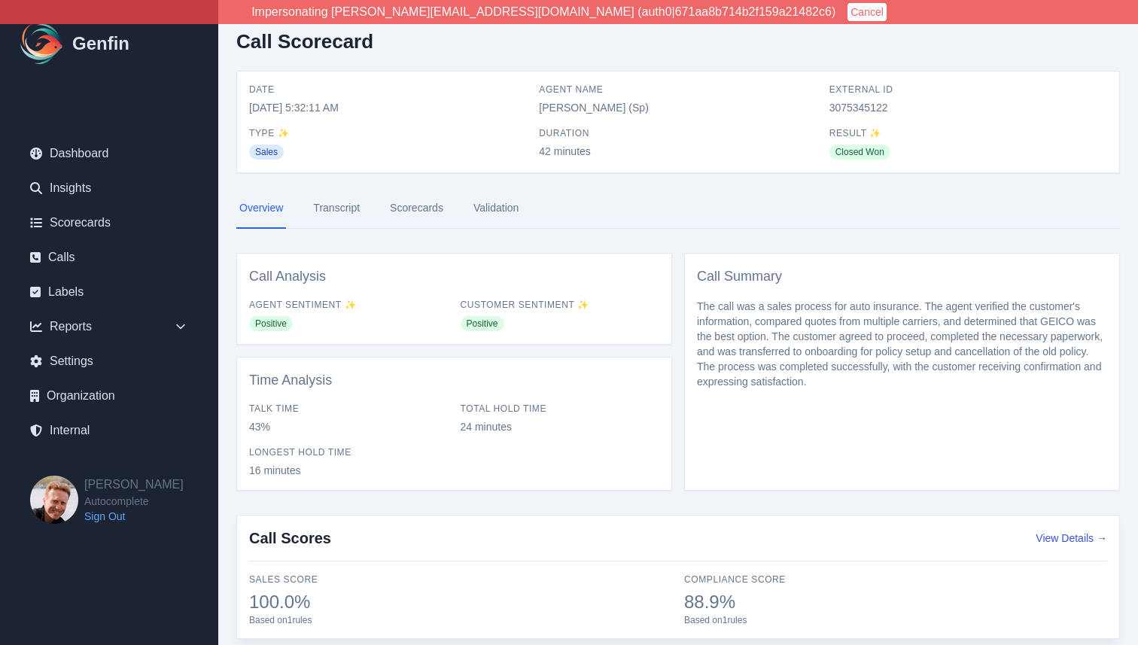
click at [325, 215] on link "Transcript" at bounding box center [336, 208] width 53 height 41
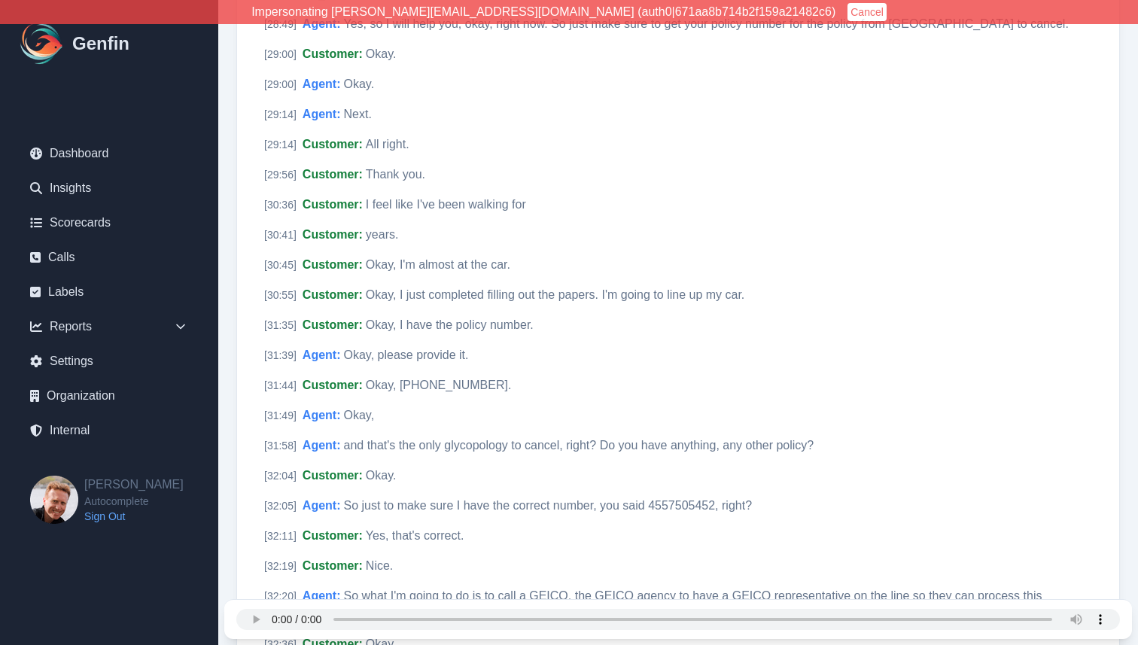
scroll to position [2214, 0]
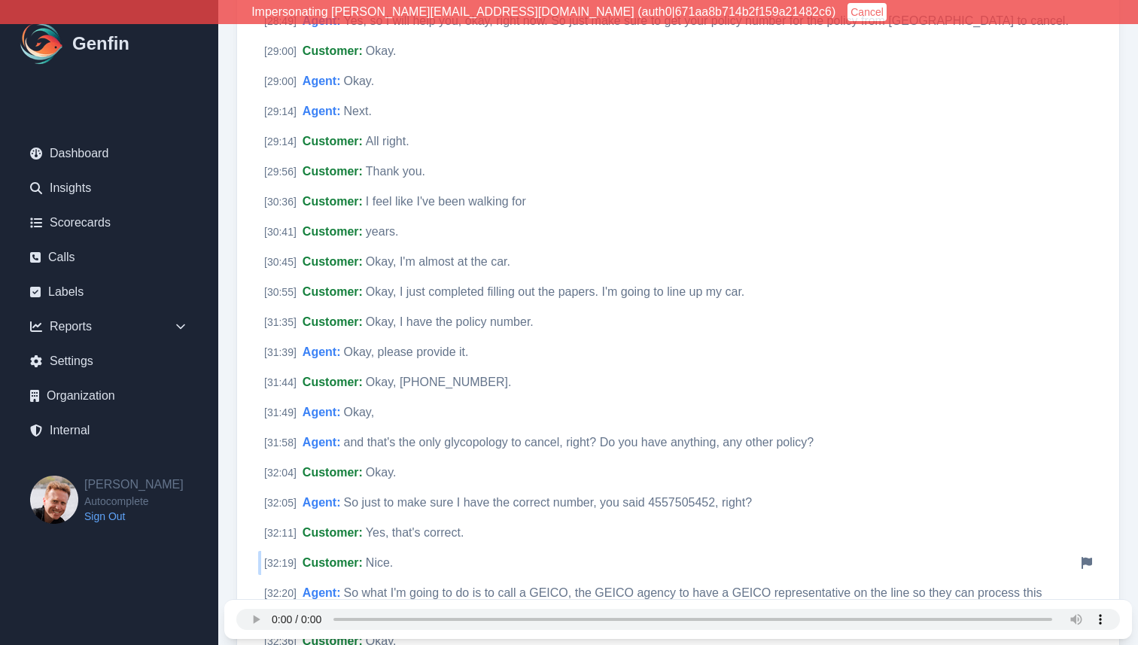
click at [0, 0] on div "Impersonating jeff@autocomplete.io (auth0|671aa8b714b2f159a21482c6) Cancel Genf…" at bounding box center [569, 75] width 1138 height 4579
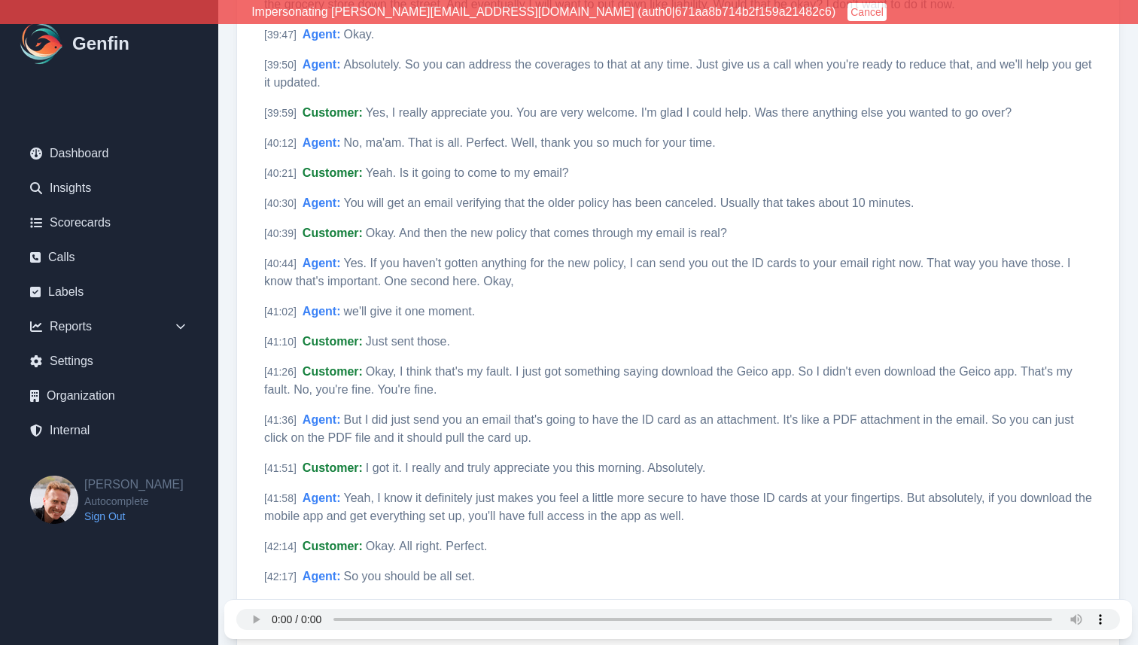
scroll to position [3916, 0]
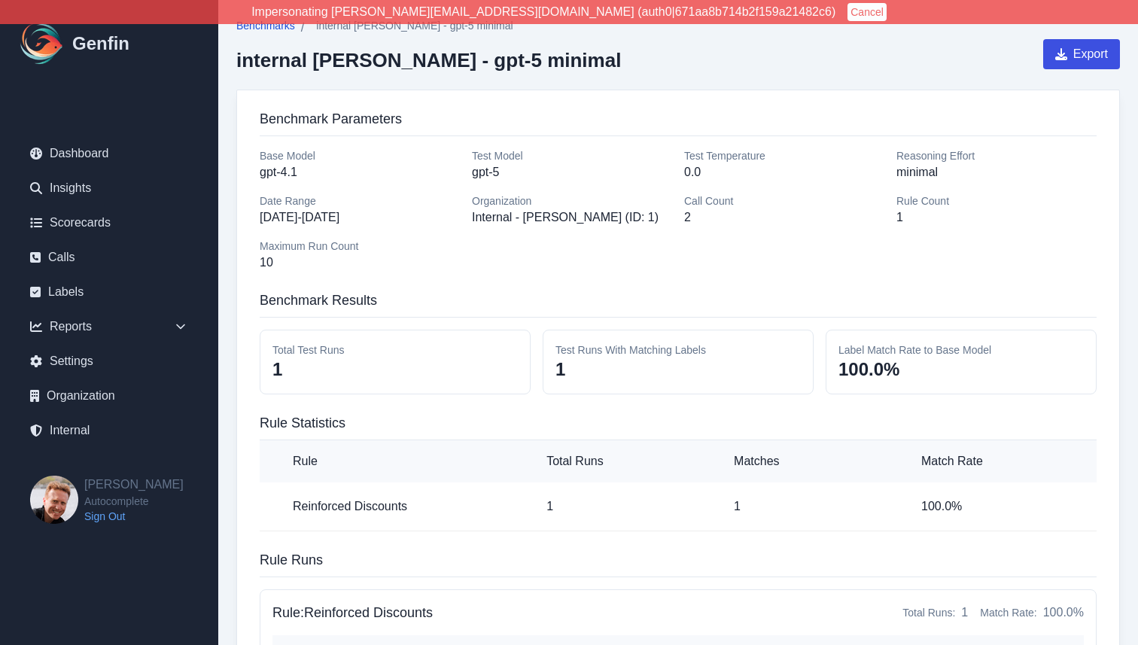
click at [266, 28] on span "Benchmarks" at bounding box center [265, 25] width 59 height 15
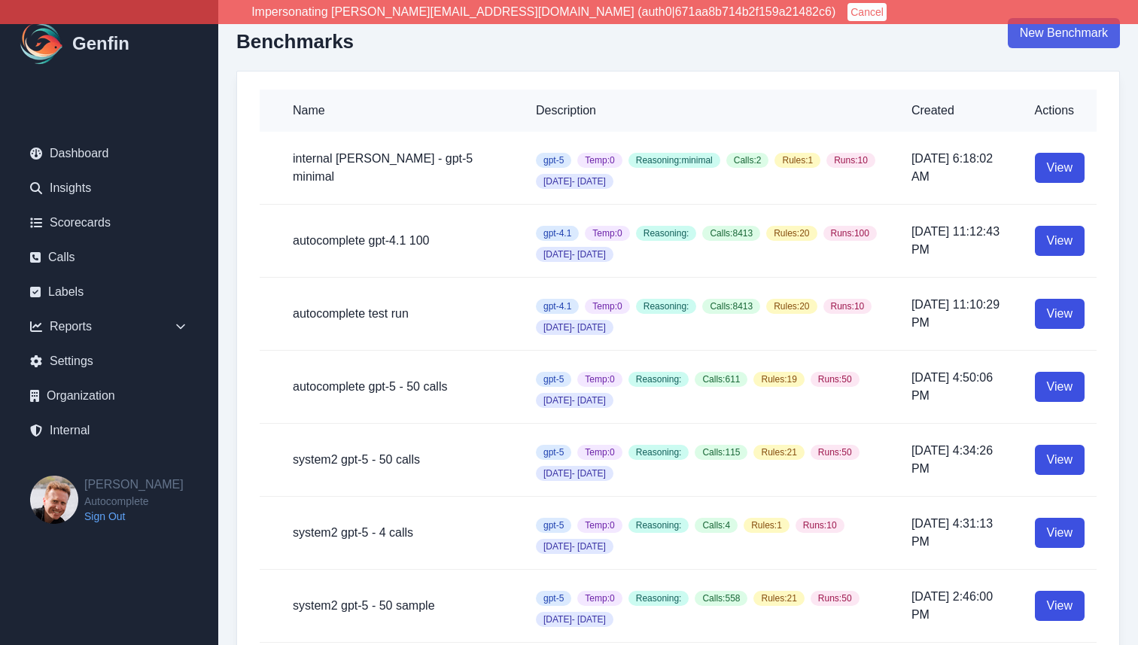
click at [1045, 41] on link "New Benchmark" at bounding box center [1064, 33] width 112 height 30
select select "100"
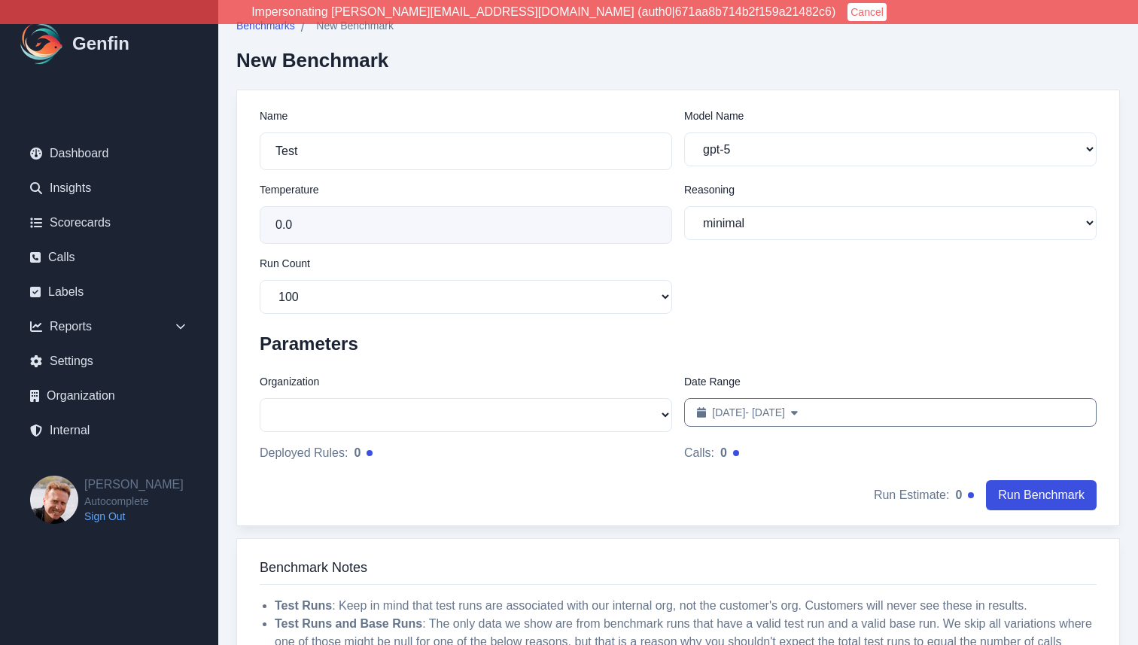
select select "51"
click at [449, 155] on input "Test" at bounding box center [466, 151] width 412 height 38
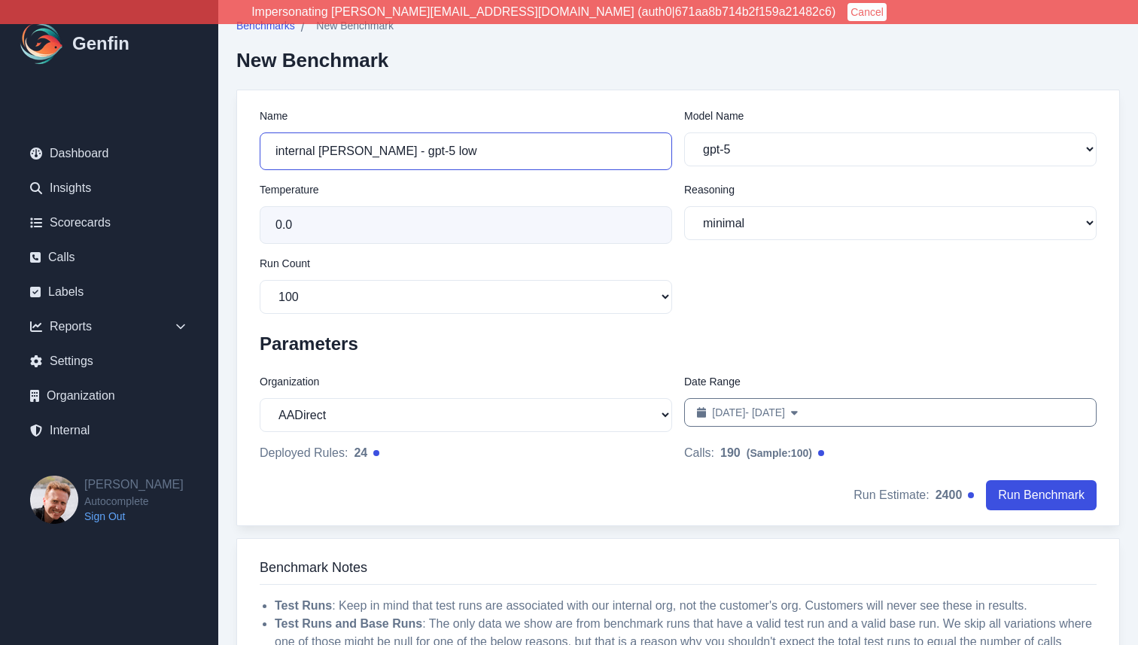
type input "internal [PERSON_NAME] - gpt-5 low"
click at [741, 224] on select "minimal low medium high" at bounding box center [890, 223] width 412 height 34
select select "low"
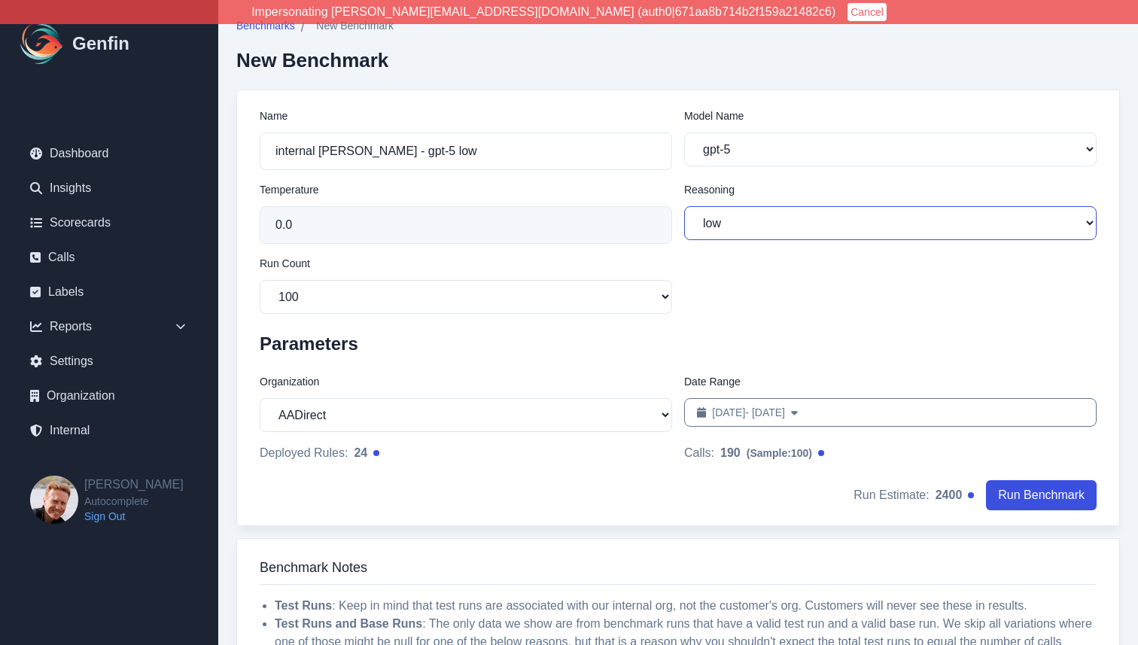
click at [684, 206] on select "minimal low medium high" at bounding box center [890, 223] width 412 height 34
click at [732, 321] on form "Name internal brian - gpt-5 low Model Name gpt-5 gpt-4.1 gpt-4.1-mini gpt-4o gp…" at bounding box center [678, 315] width 837 height 414
click at [375, 413] on select "AADirect Aainsco.com Aainsco.com Aainsco.com alec+america@system2.fitness alec+…" at bounding box center [466, 415] width 412 height 34
select select "1"
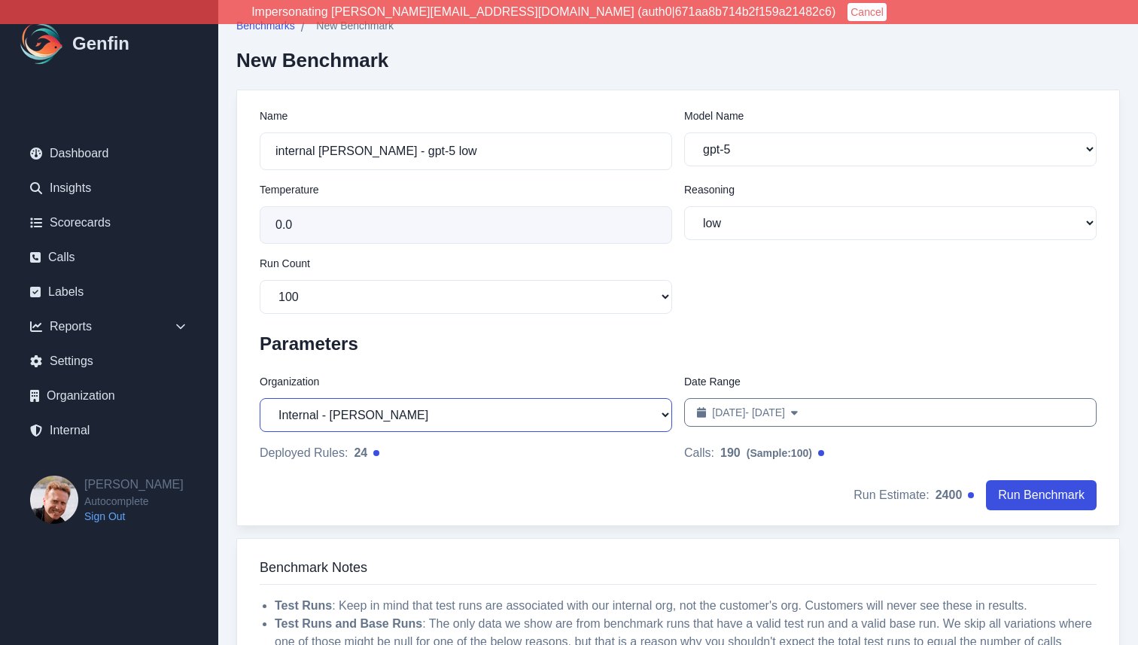
click at [260, 399] on select "AADirect Aainsco.com Aainsco.com Aainsco.com alec+america@system2.fitness alec+…" at bounding box center [466, 415] width 412 height 34
click at [748, 415] on span "Jul 31, 2025 - Aug 30, 2025" at bounding box center [748, 412] width 73 height 15
select select "6"
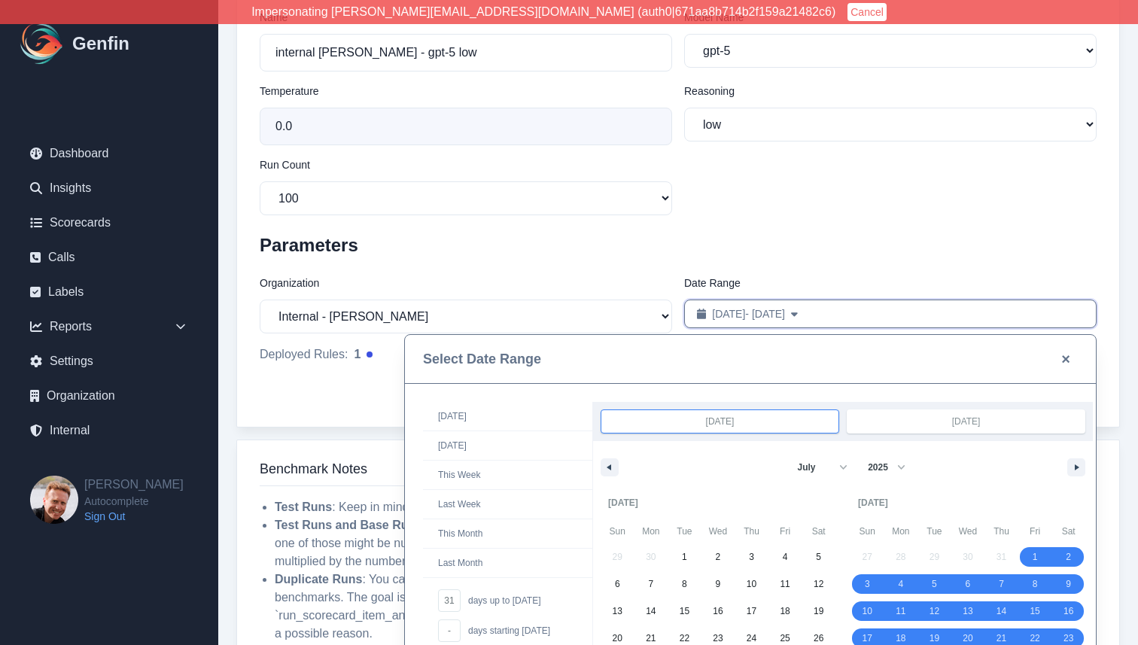
scroll to position [205, 0]
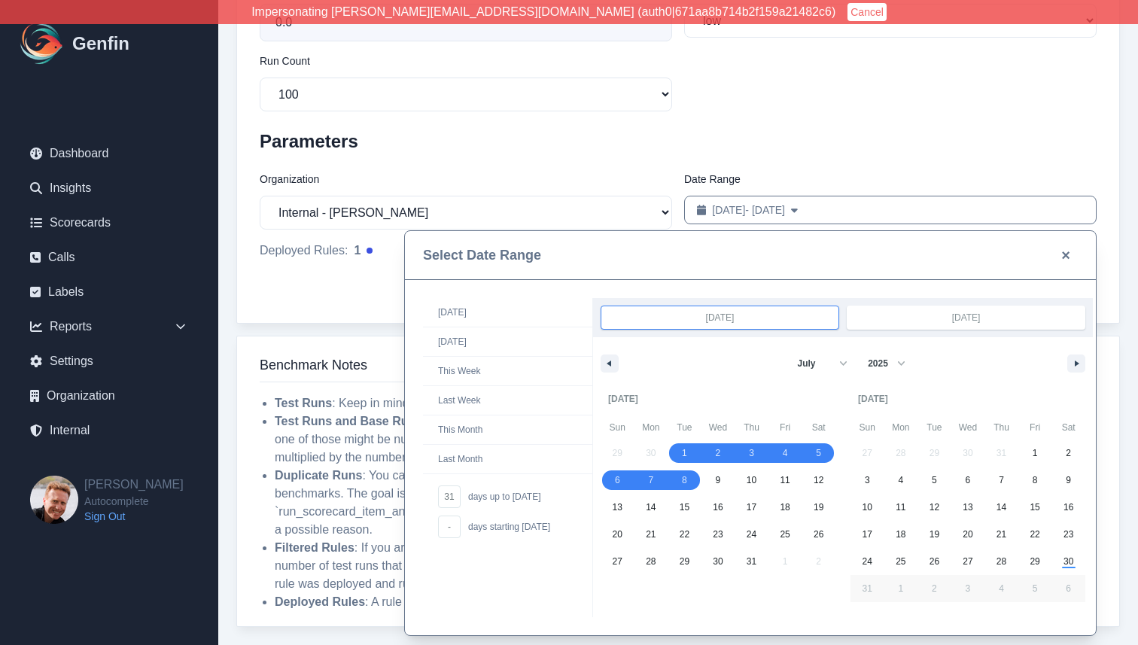
drag, startPoint x: 693, startPoint y: 451, endPoint x: 695, endPoint y: 500, distance: 48.9
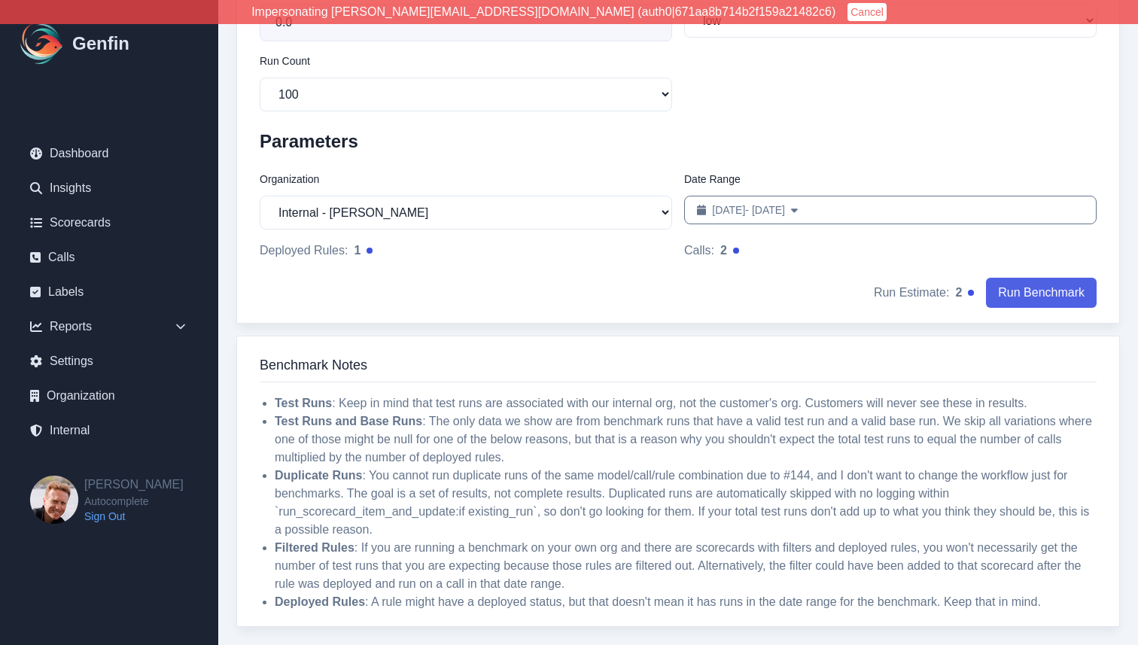
click at [1038, 293] on button "Run Benchmark" at bounding box center [1041, 293] width 111 height 30
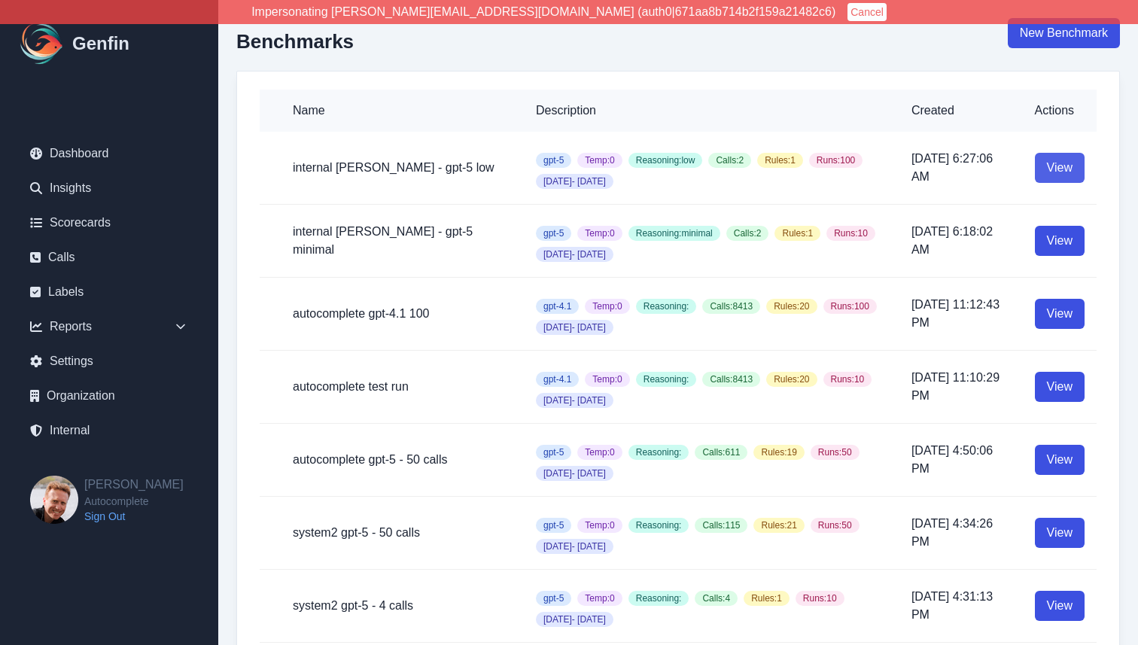
click at [1051, 175] on link "View" at bounding box center [1060, 168] width 50 height 30
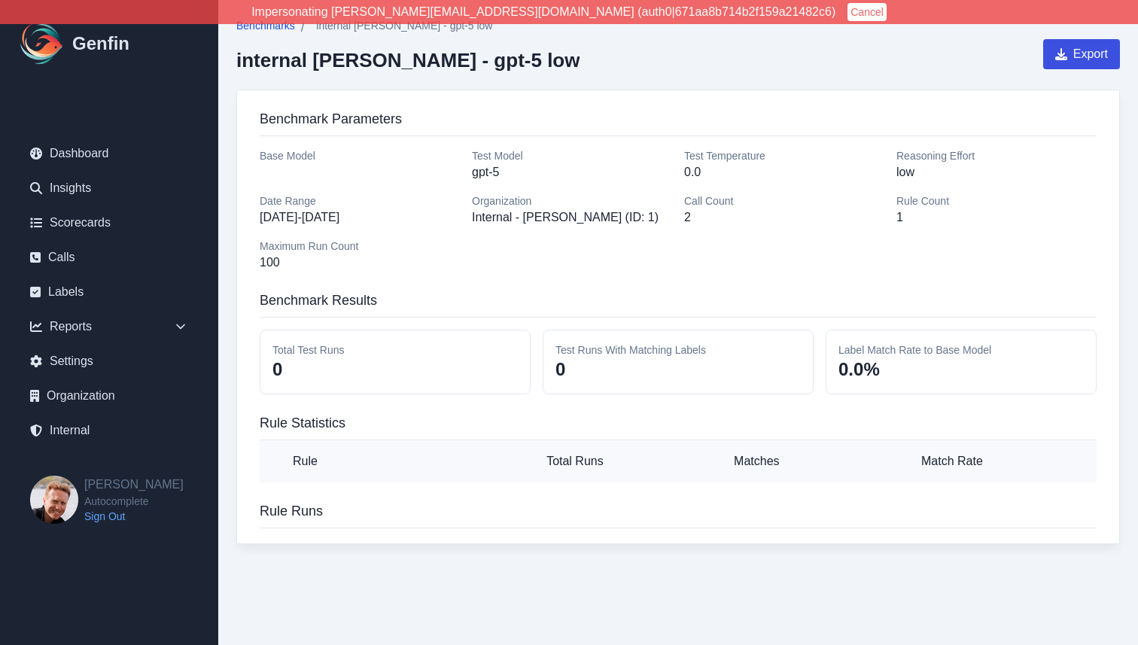
click at [260, 29] on span "Benchmarks" at bounding box center [265, 25] width 59 height 15
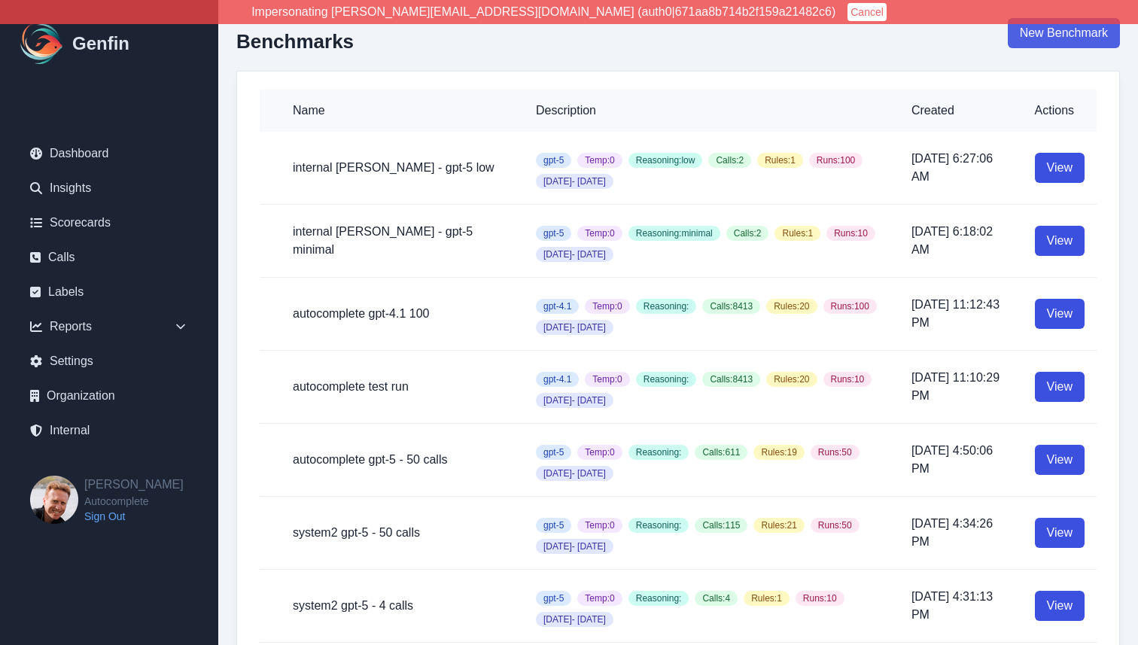
click at [1063, 38] on link "New Benchmark" at bounding box center [1064, 33] width 112 height 30
select select "100"
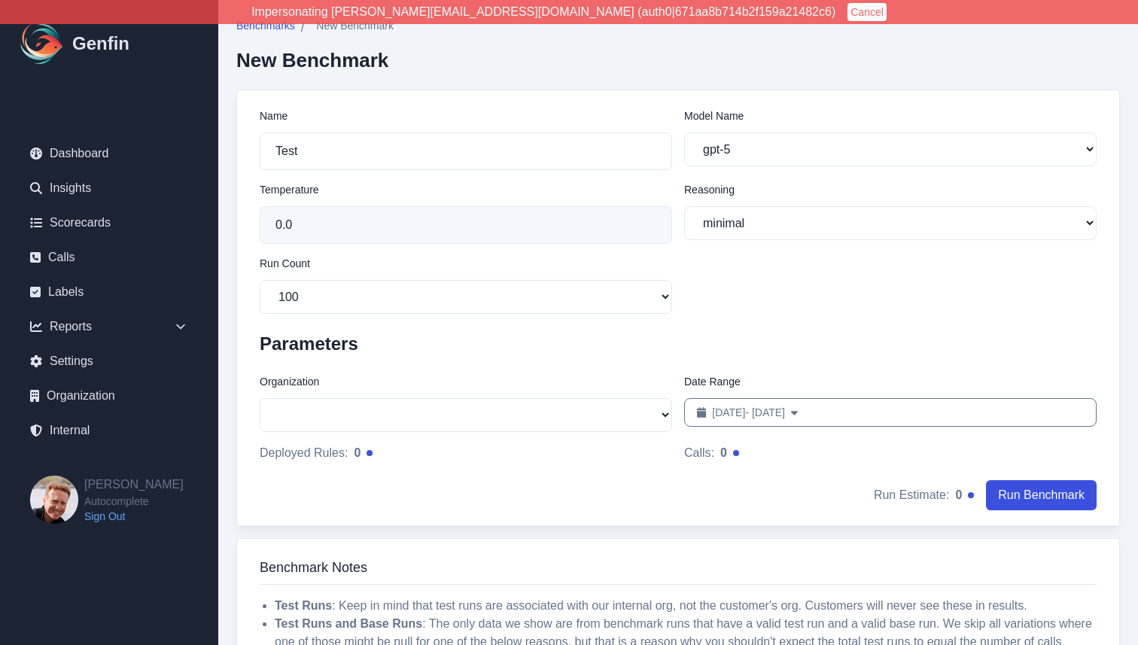
select select "51"
click at [639, 71] on div "Benchmarks / New Benchmark New Benchmark" at bounding box center [678, 54] width 884 height 72
click at [76, 255] on link "Calls" at bounding box center [109, 257] width 182 height 30
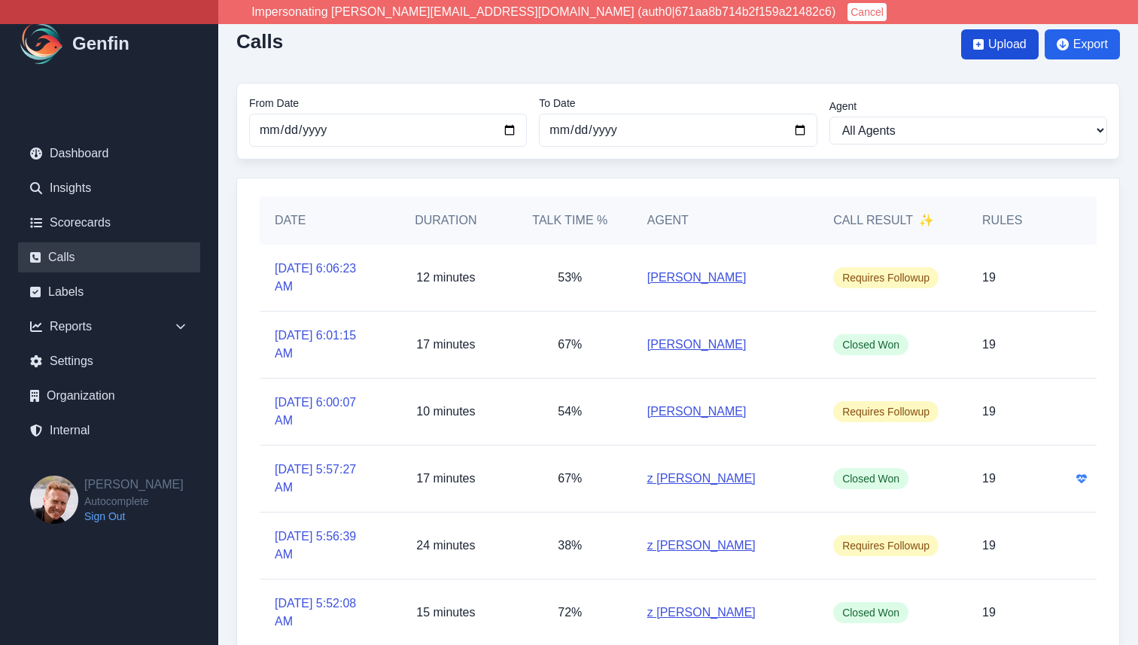
click at [1000, 43] on span "Upload" at bounding box center [1007, 44] width 38 height 18
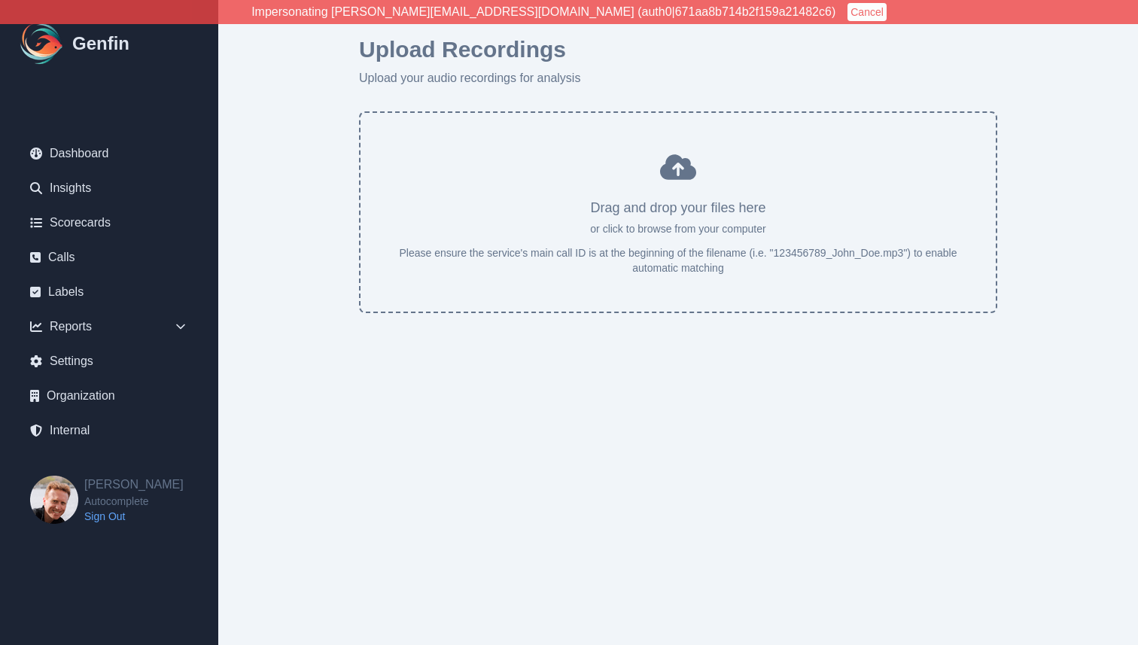
click at [847, 15] on button "Cancel" at bounding box center [866, 12] width 39 height 18
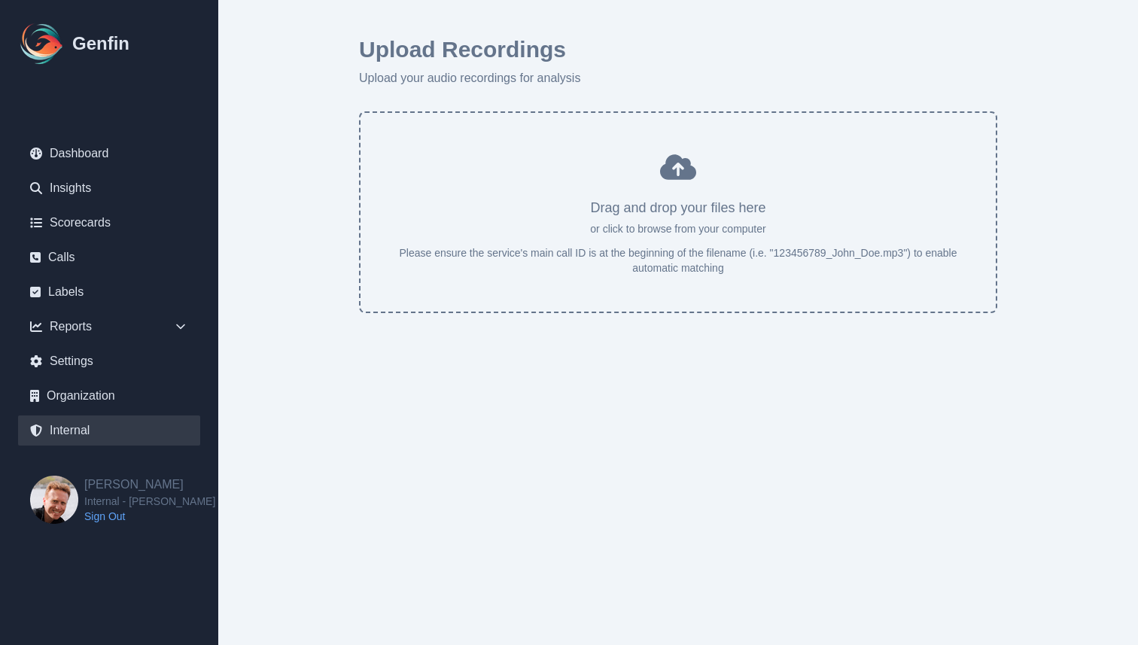
click at [71, 438] on link "Internal" at bounding box center [109, 430] width 182 height 30
select select "paid"
select select "7"
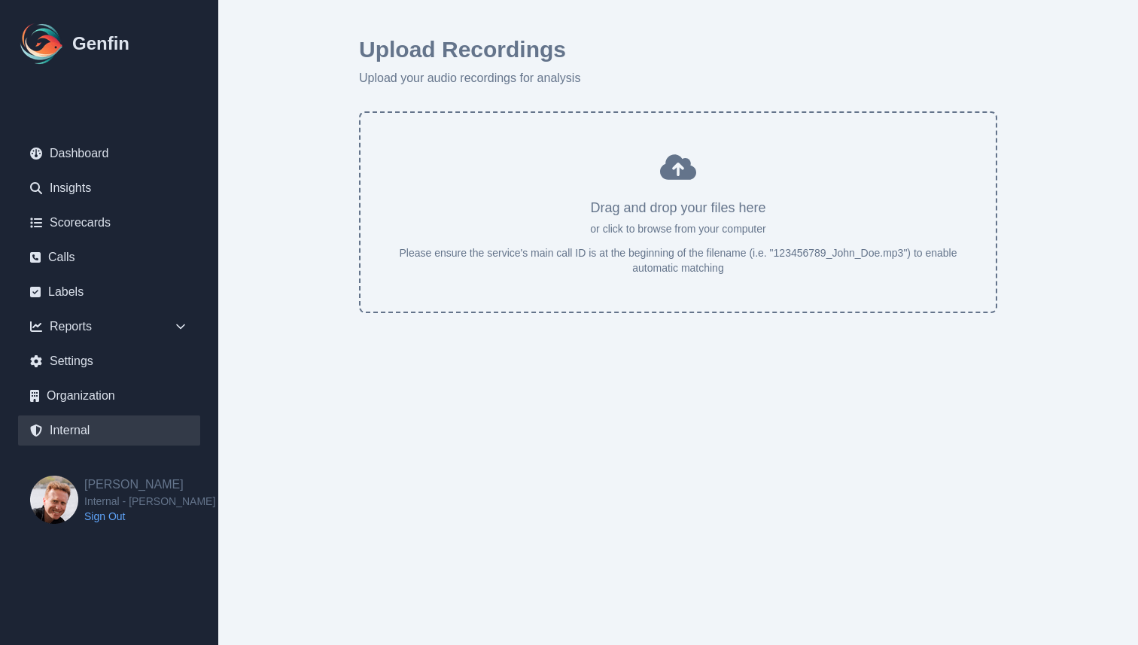
select select "7"
select select "paid"
select select "7"
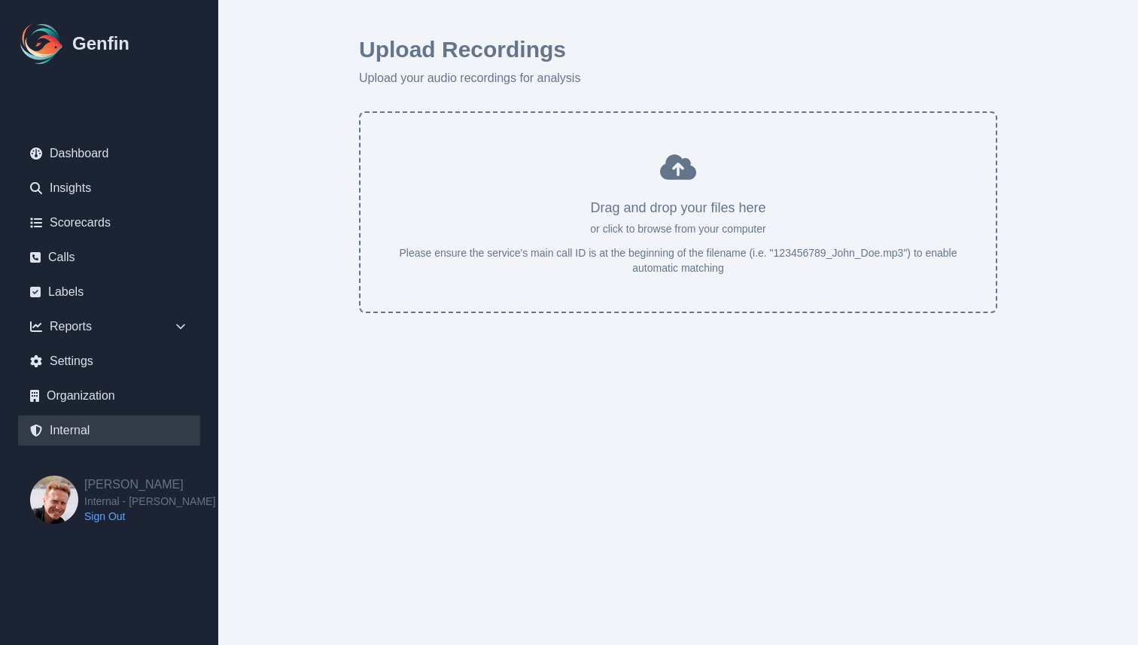
select select "7"
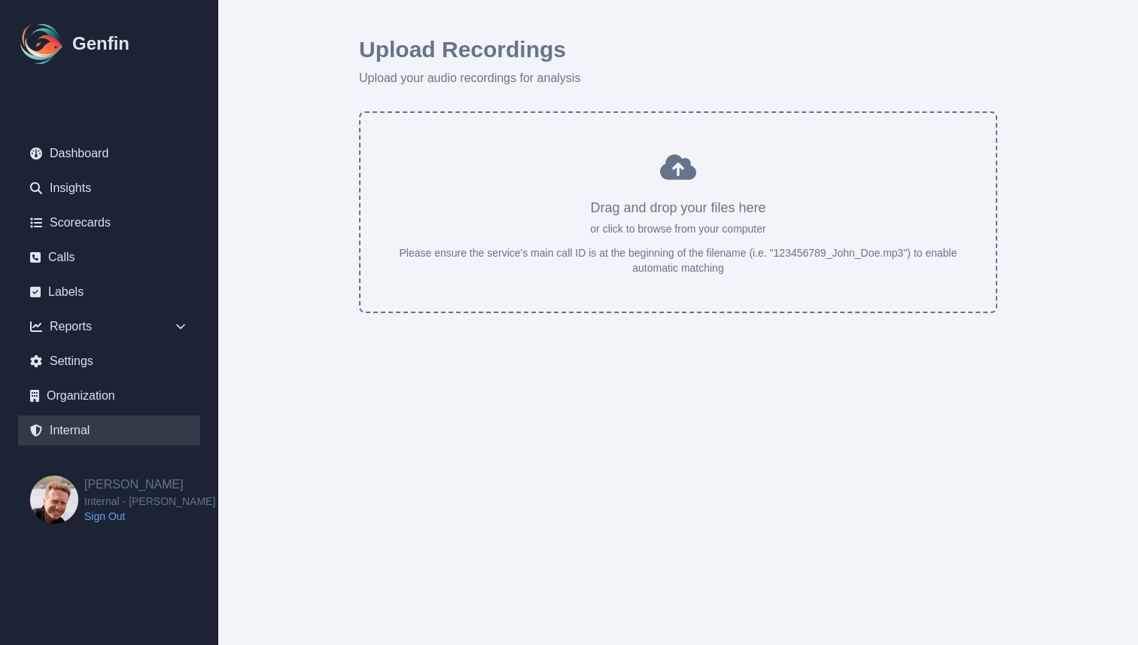
select select "7"
select select "paid"
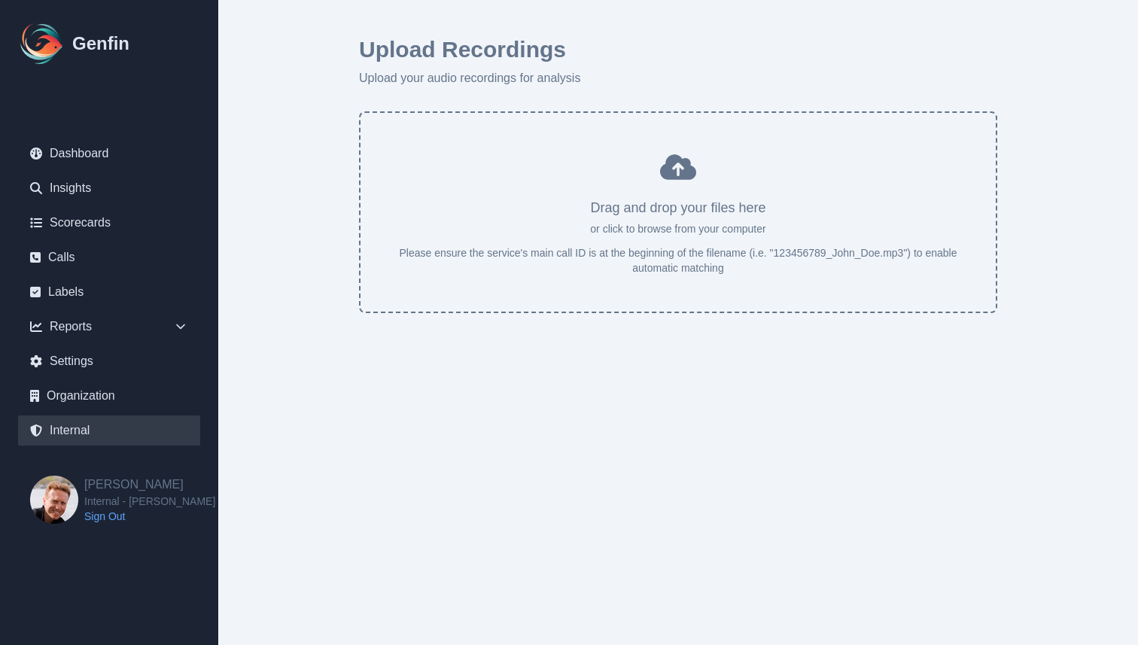
select select "7"
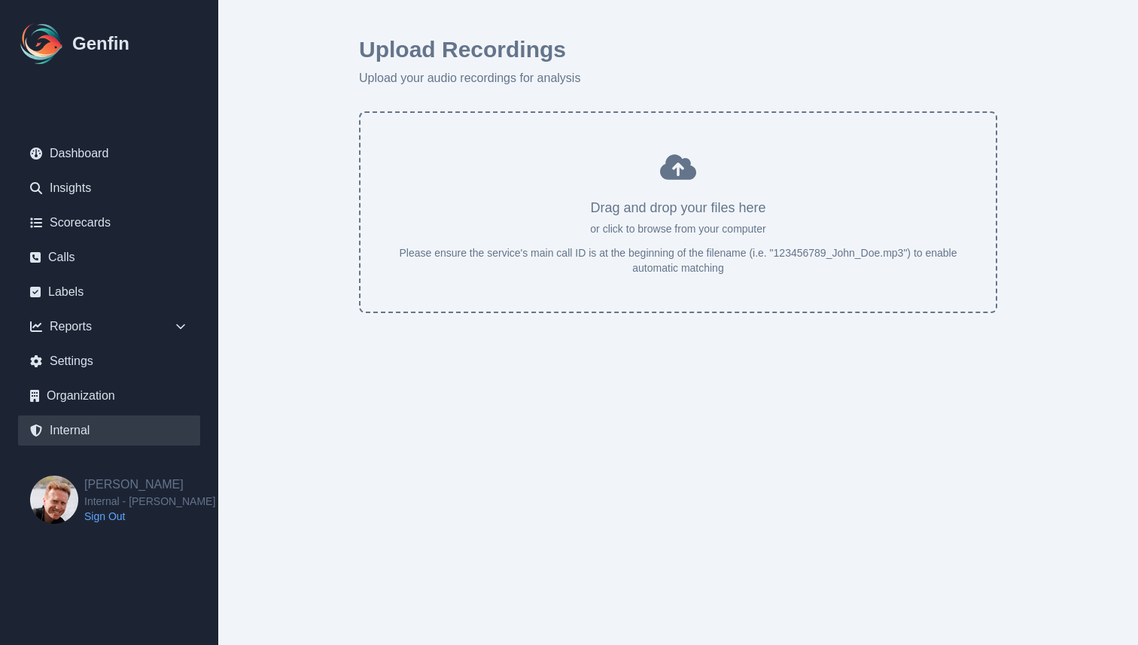
select select "7"
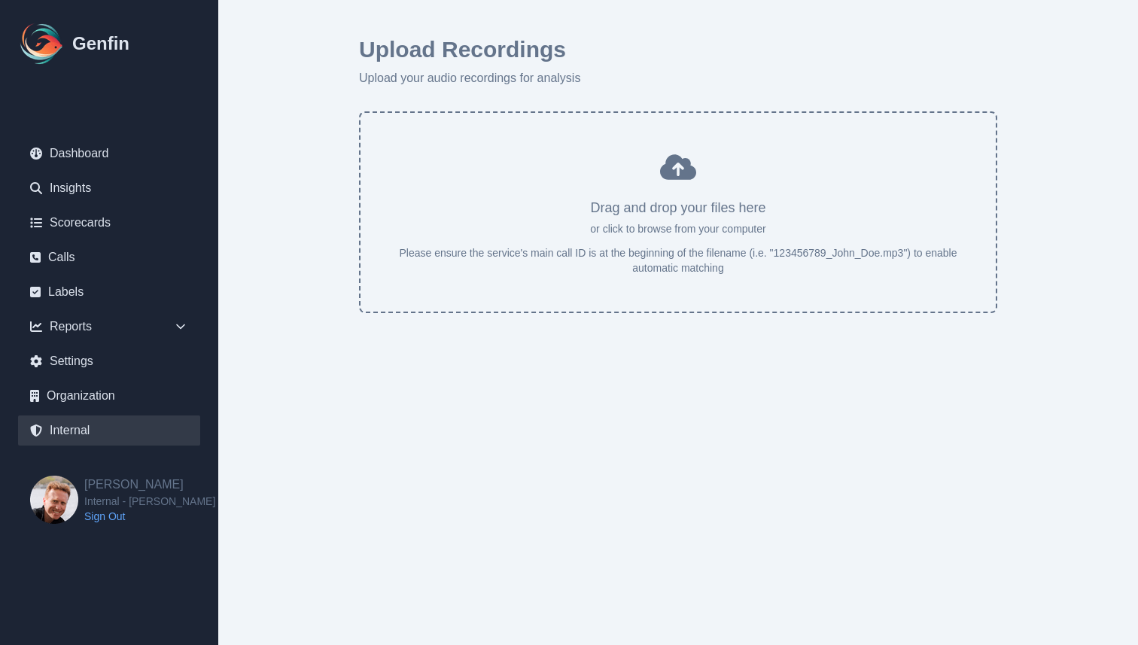
select select "7"
select select "paid"
select select "7"
select select "paid"
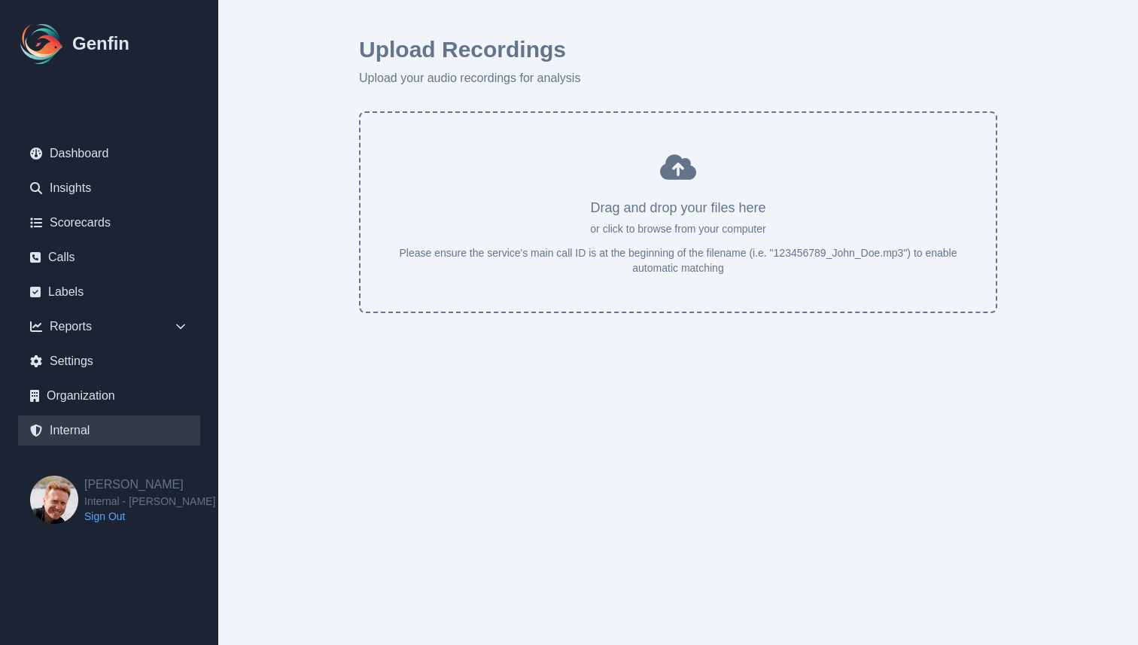
select select "7"
select select "paid"
select select "7"
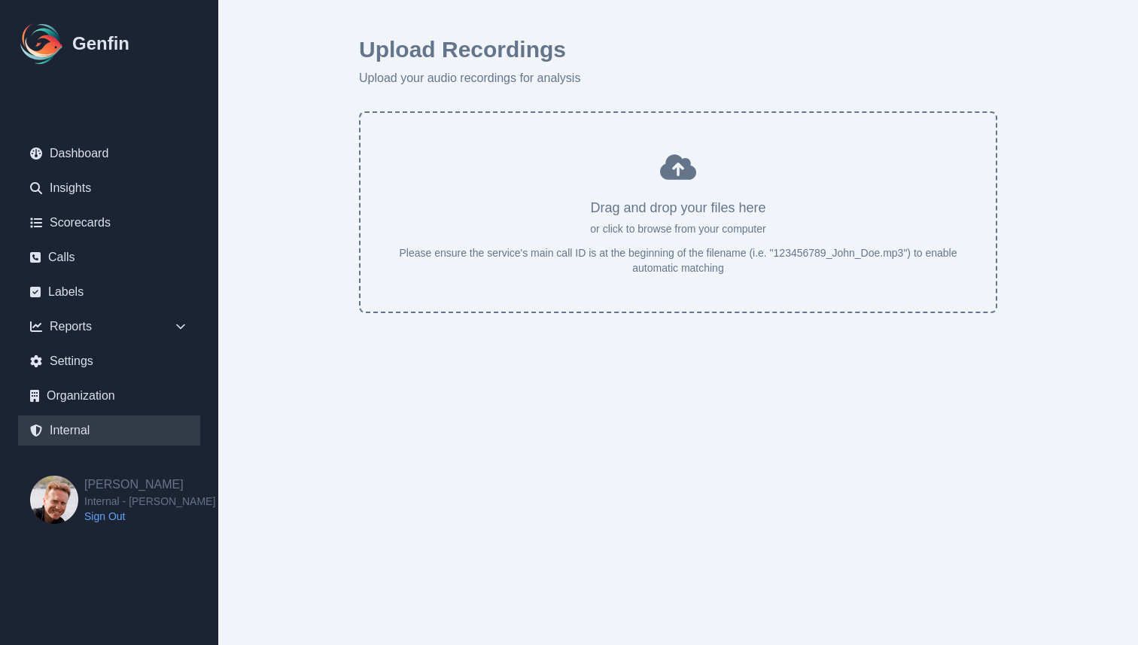
select select "paid"
select select "7"
select select "paid"
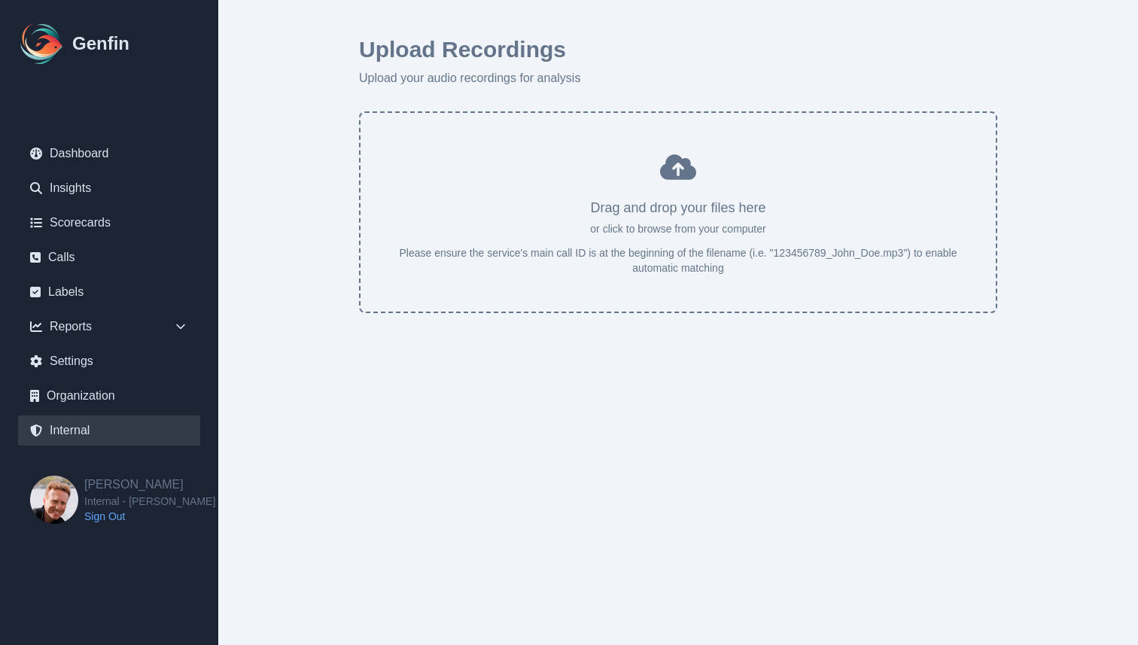
select select "7"
select select "paid"
select select "7"
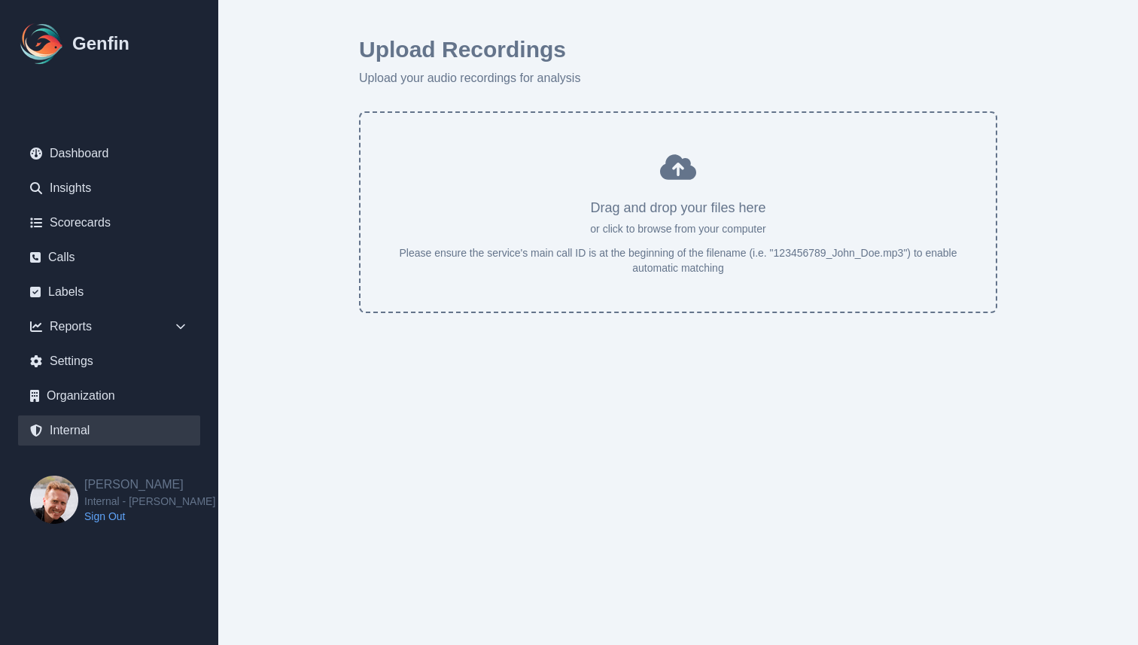
select select "paid"
select select "7"
select select "paid"
select select "7"
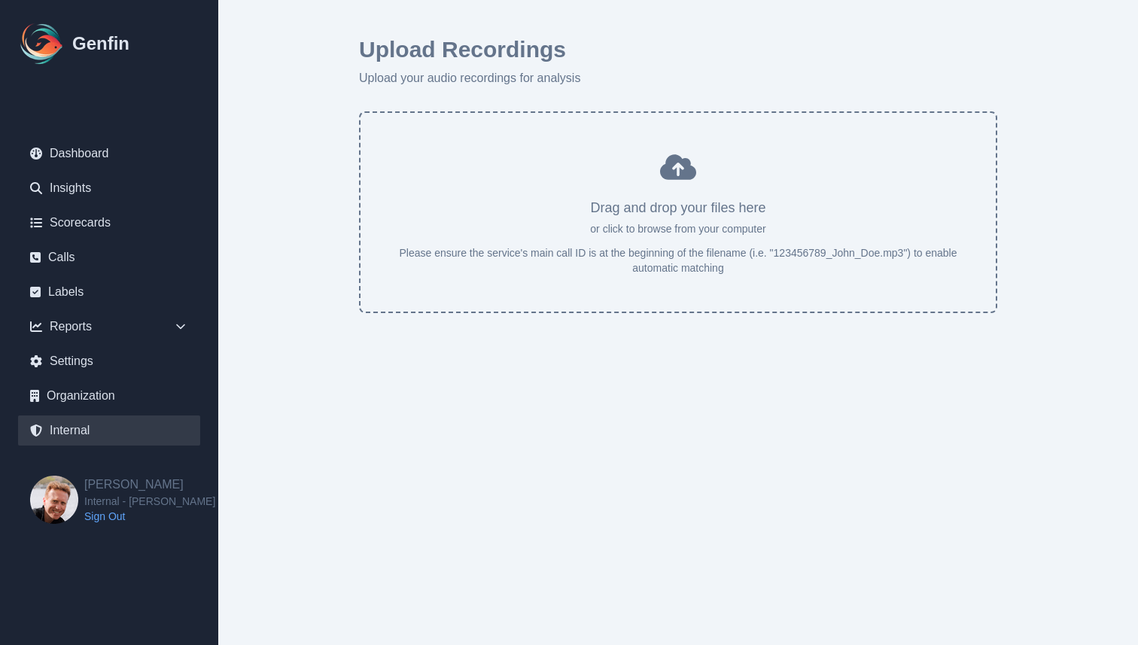
select select "7"
select select "paid"
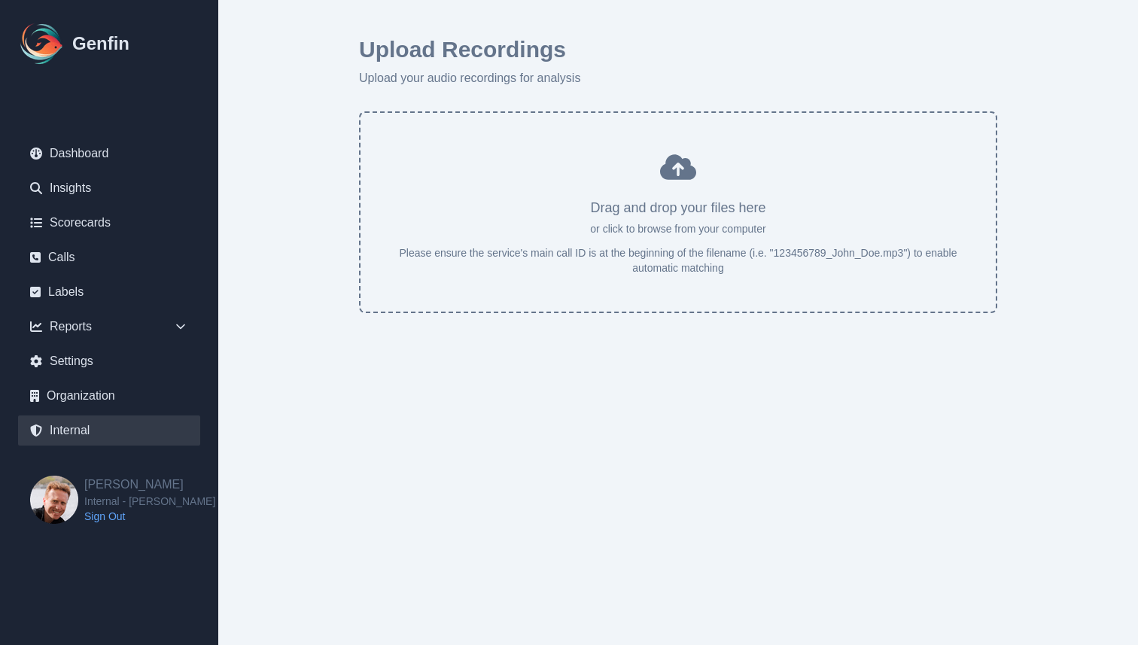
select select "7"
select select "paid"
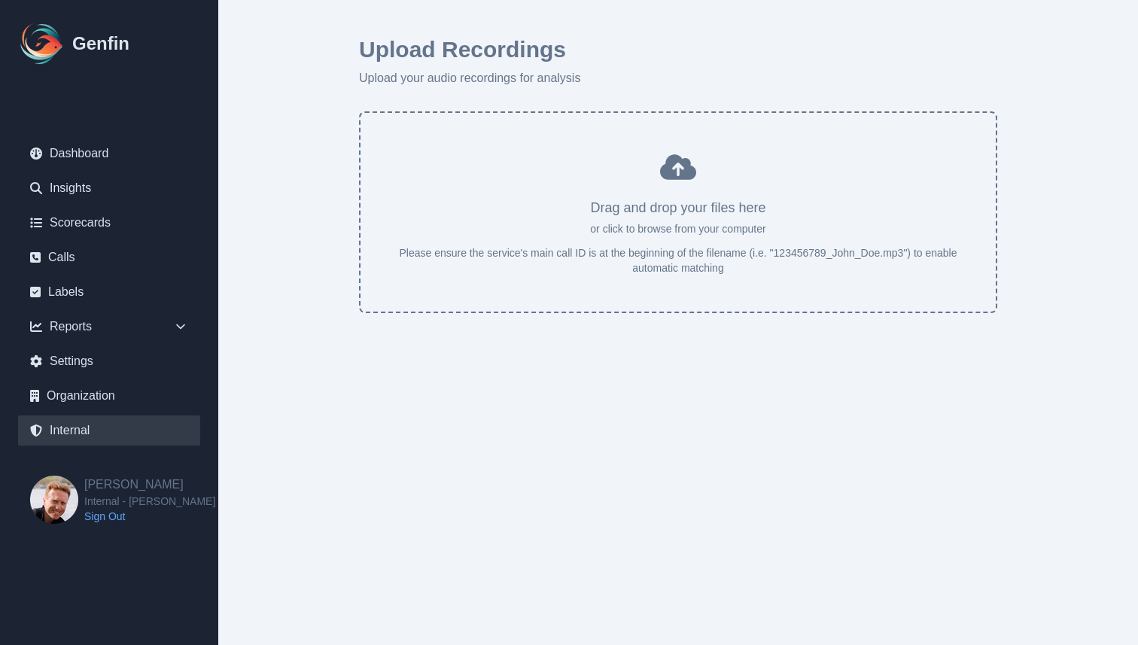
select select "7"
select select "paid"
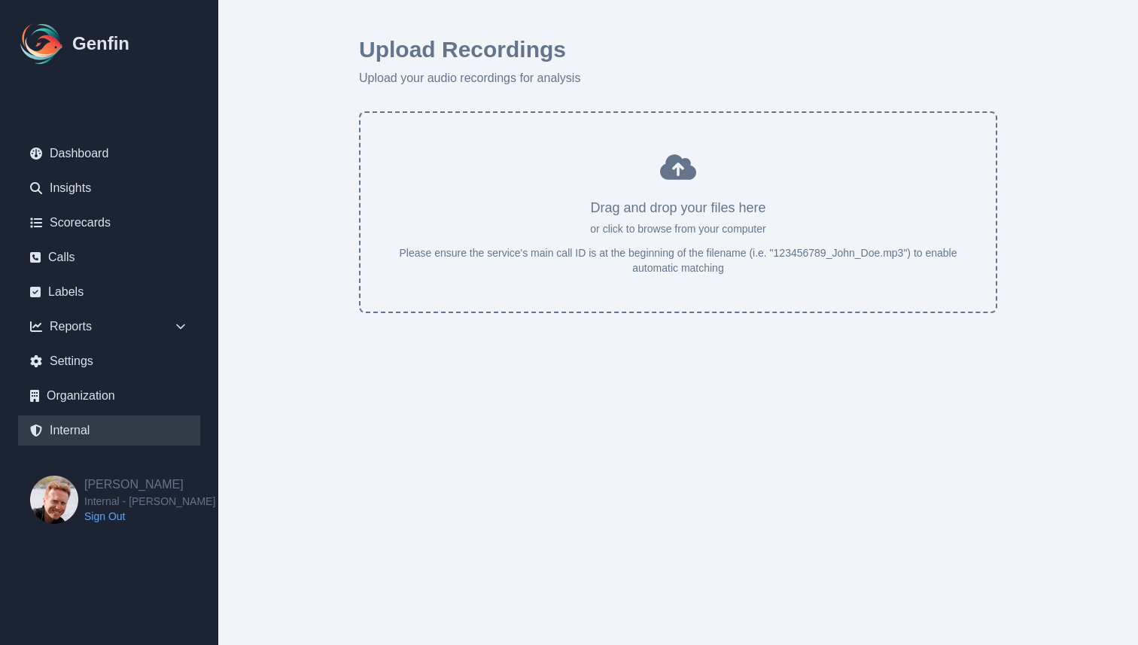
select select "7"
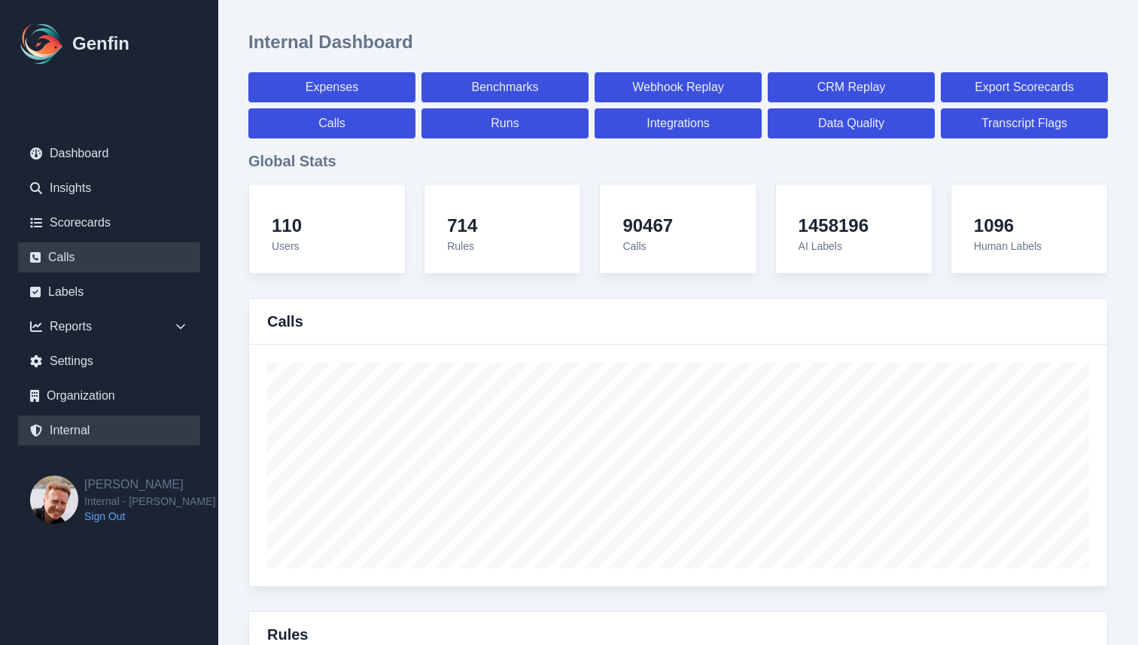
click at [81, 265] on link "Calls" at bounding box center [109, 257] width 182 height 30
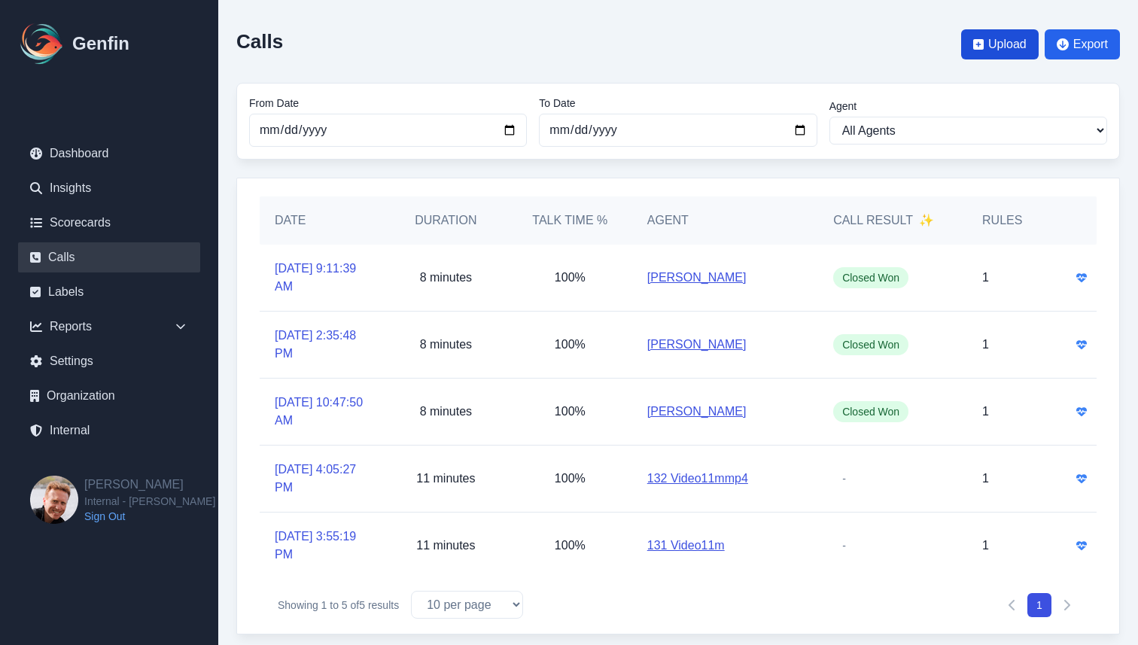
click at [980, 46] on icon at bounding box center [978, 44] width 11 height 11
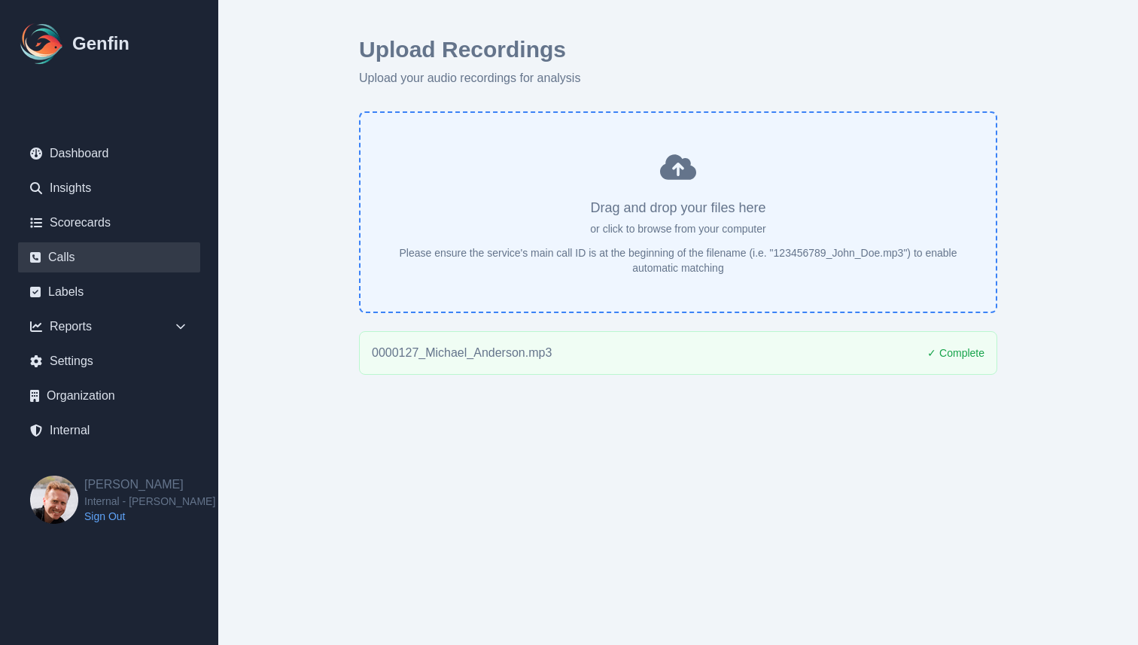
click at [72, 257] on link "Calls" at bounding box center [109, 257] width 182 height 30
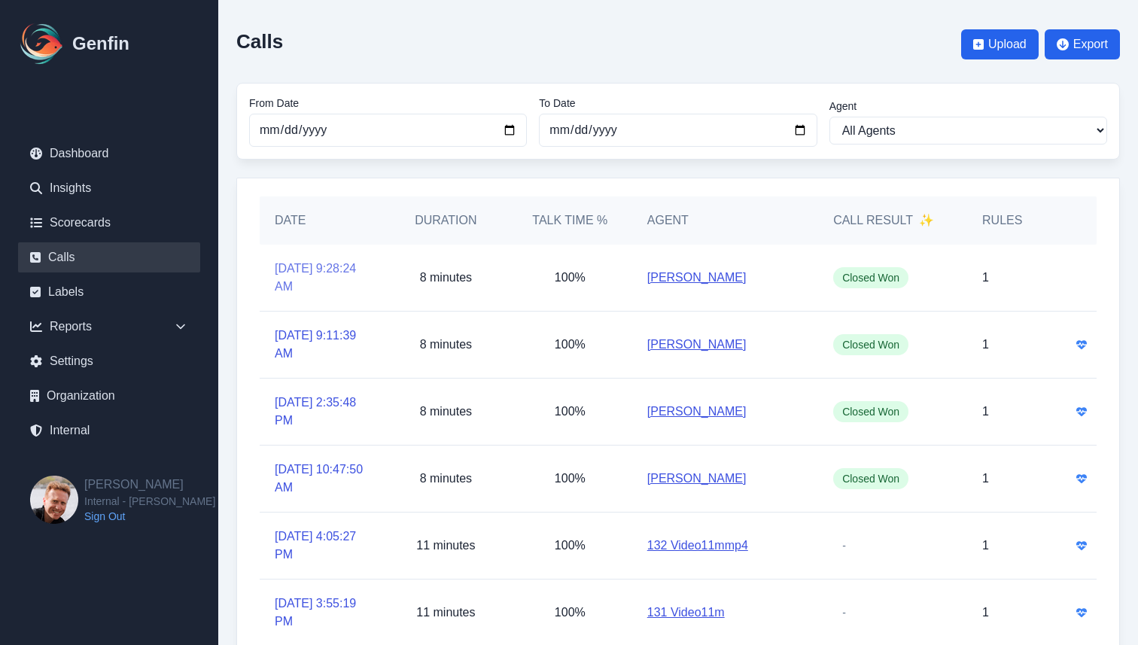
click at [314, 278] on link "8/30/2025, 9:28:24 AM" at bounding box center [322, 278] width 94 height 36
click at [101, 434] on link "Internal" at bounding box center [109, 430] width 182 height 30
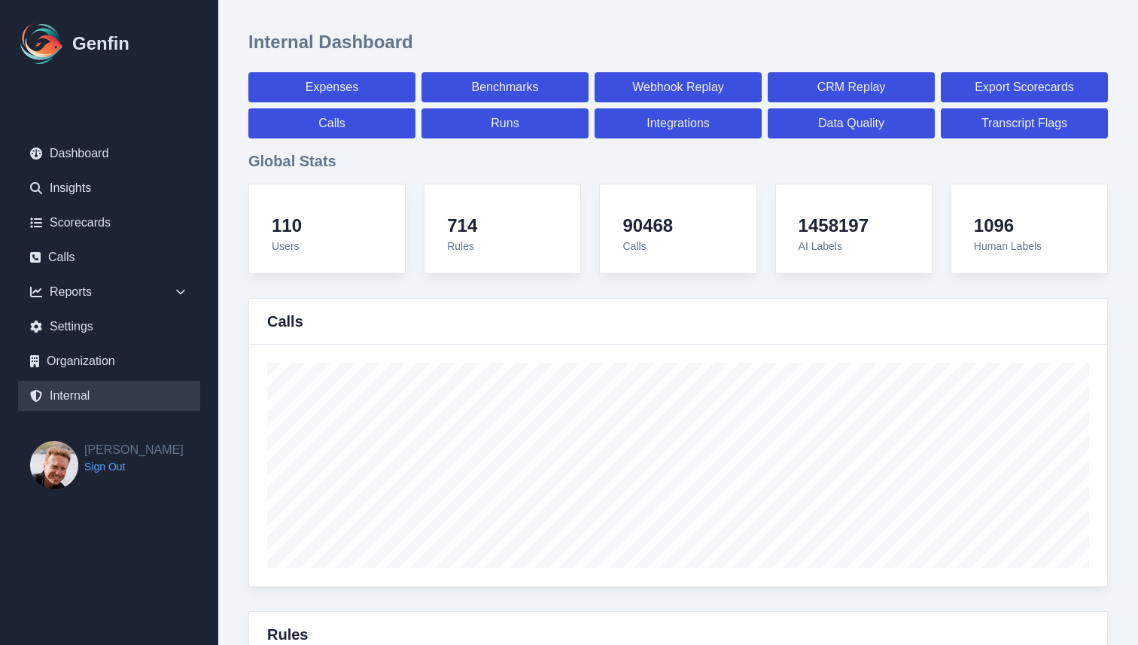
select select "paid"
select select "7"
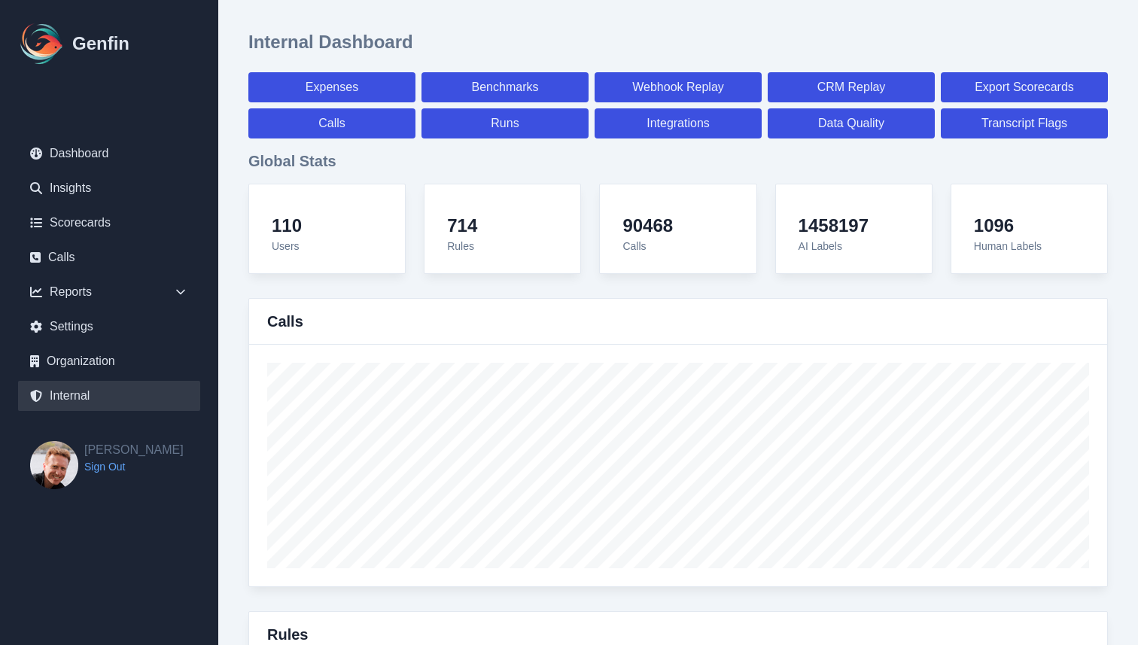
select select "paid"
select select "7"
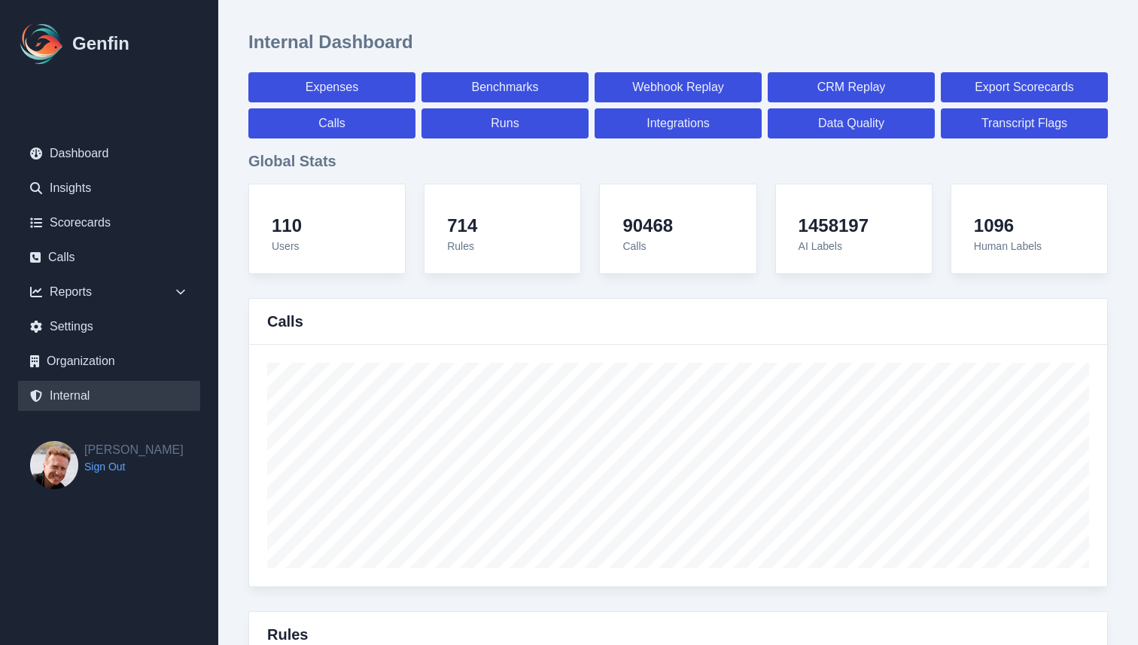
select select "7"
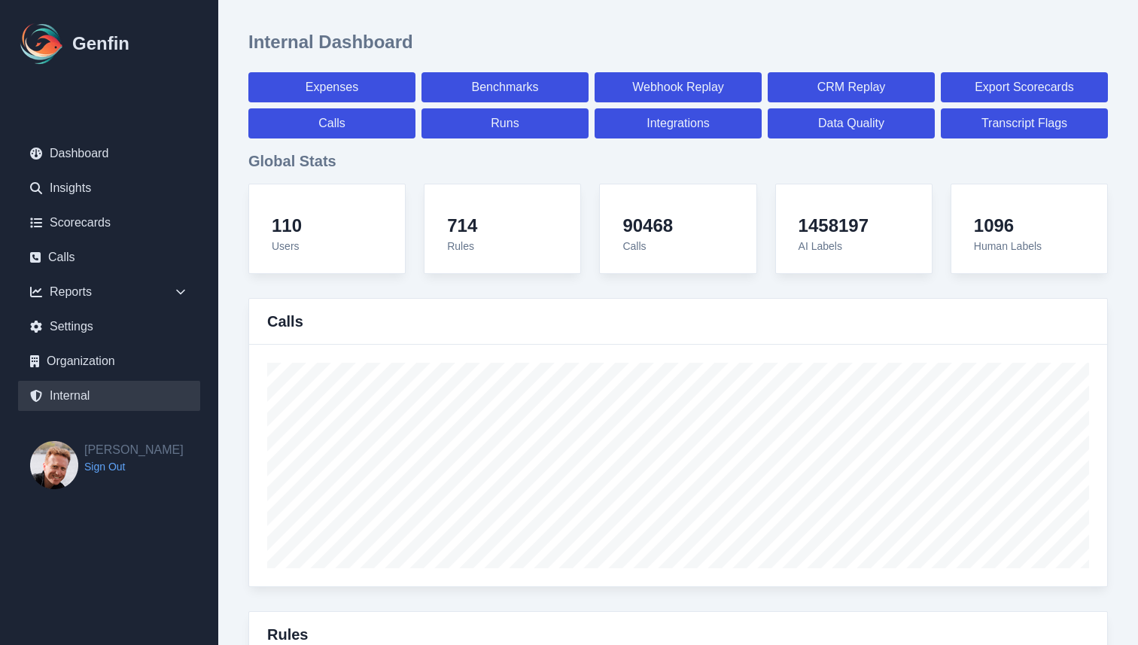
select select "7"
select select "paid"
select select "7"
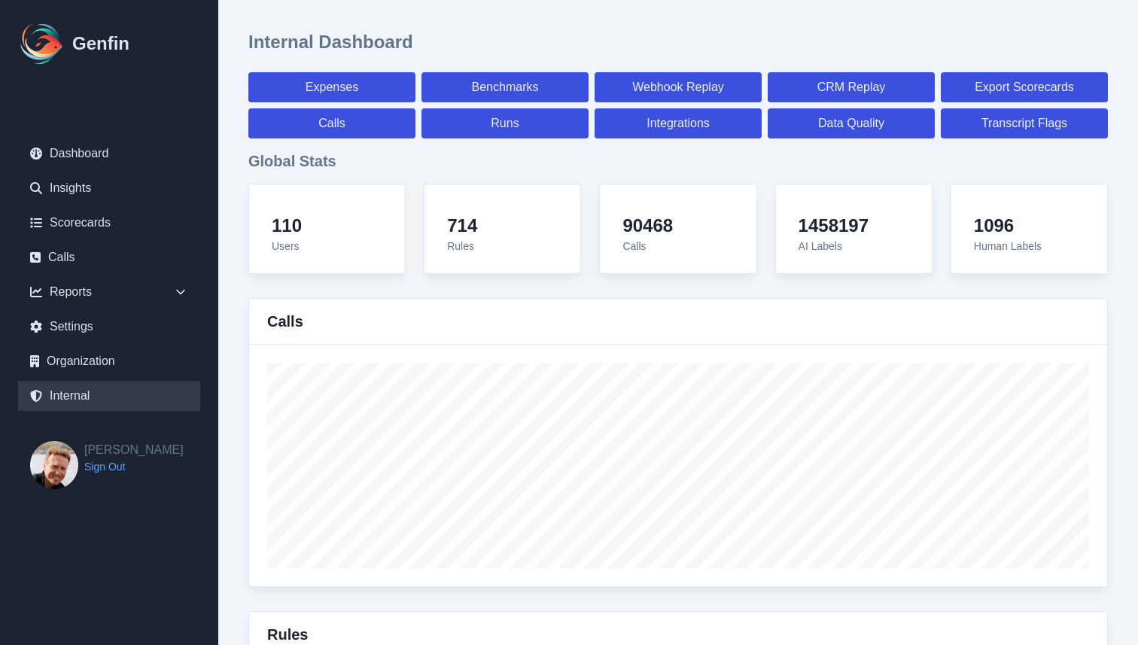
select select "7"
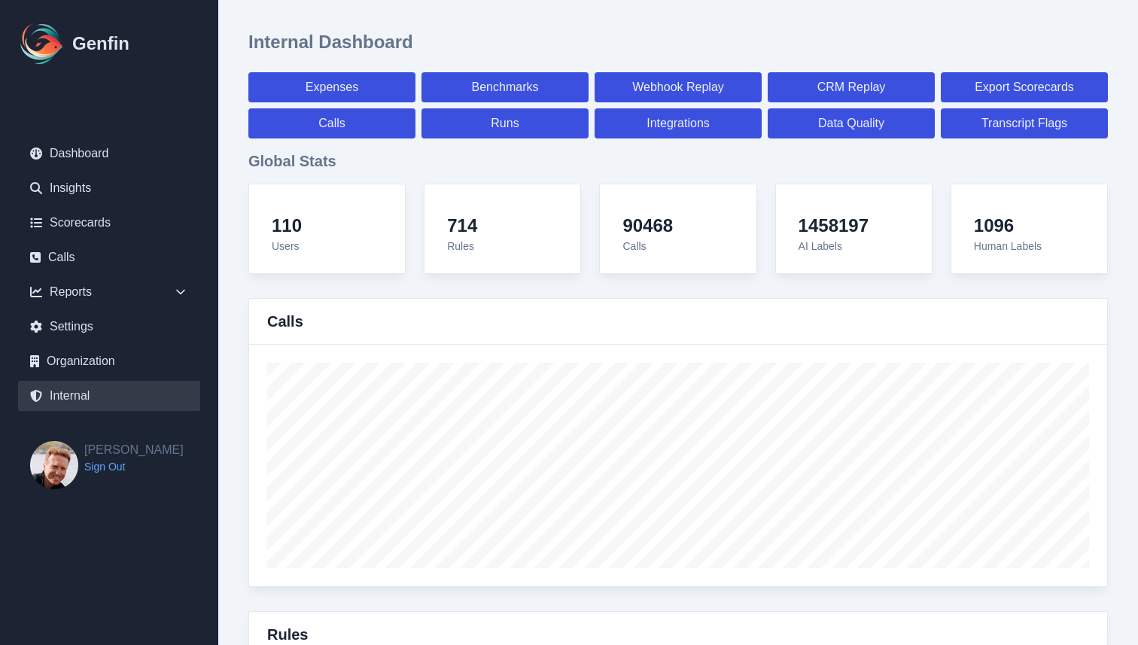
select select "7"
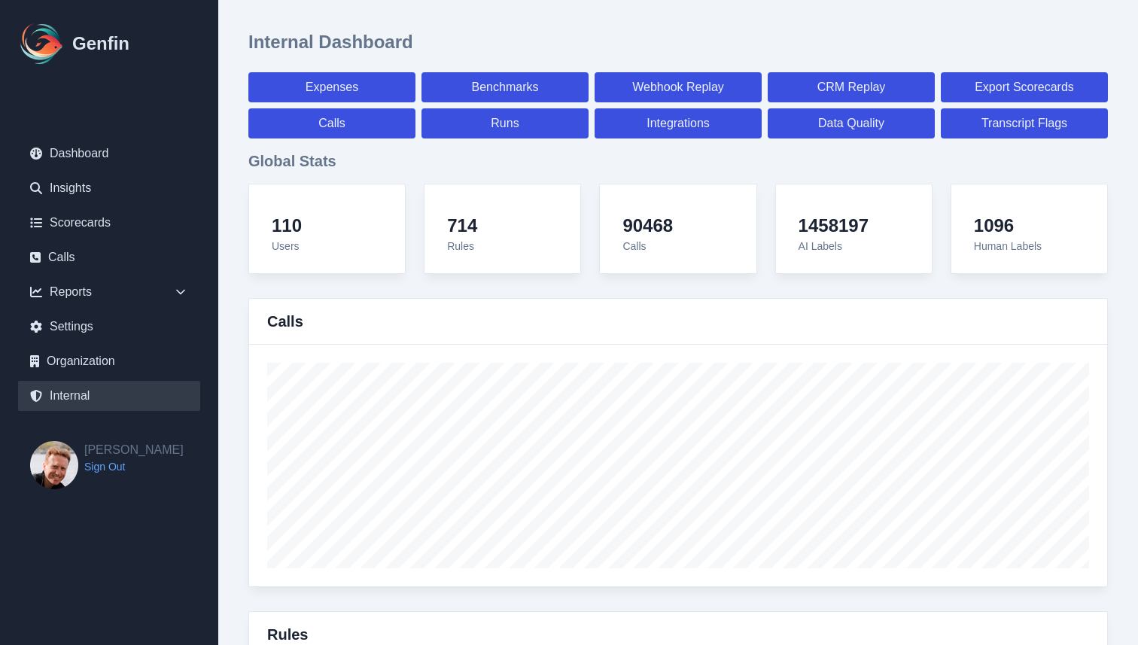
select select "paid"
select select "7"
select select "paid"
select select "7"
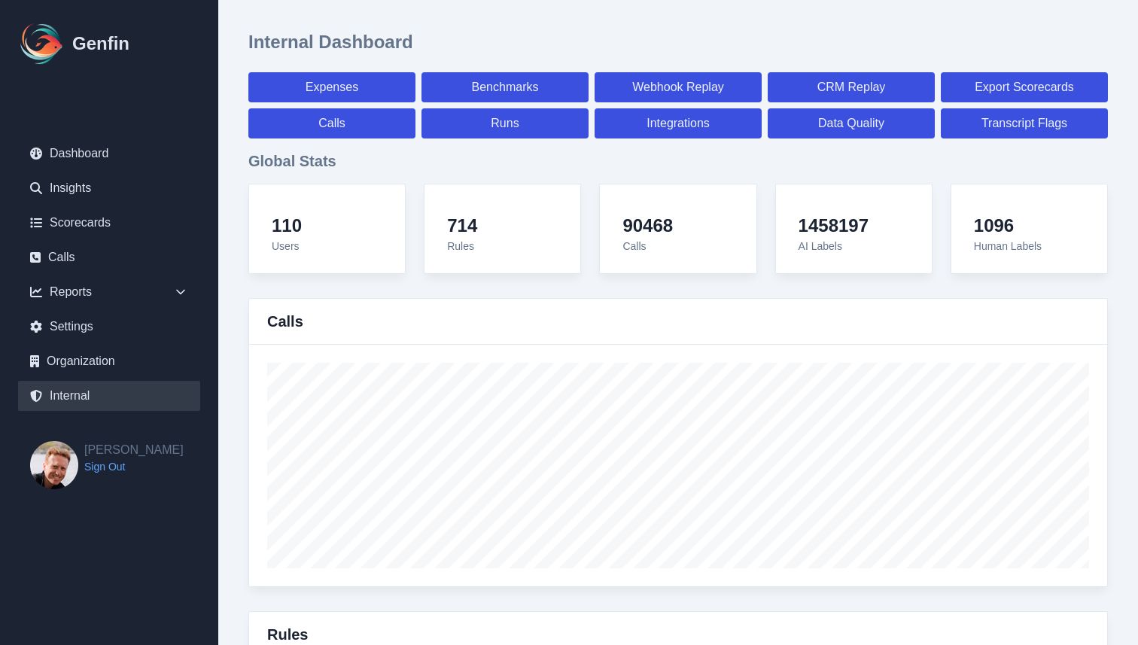
select select "paid"
select select "7"
select select "paid"
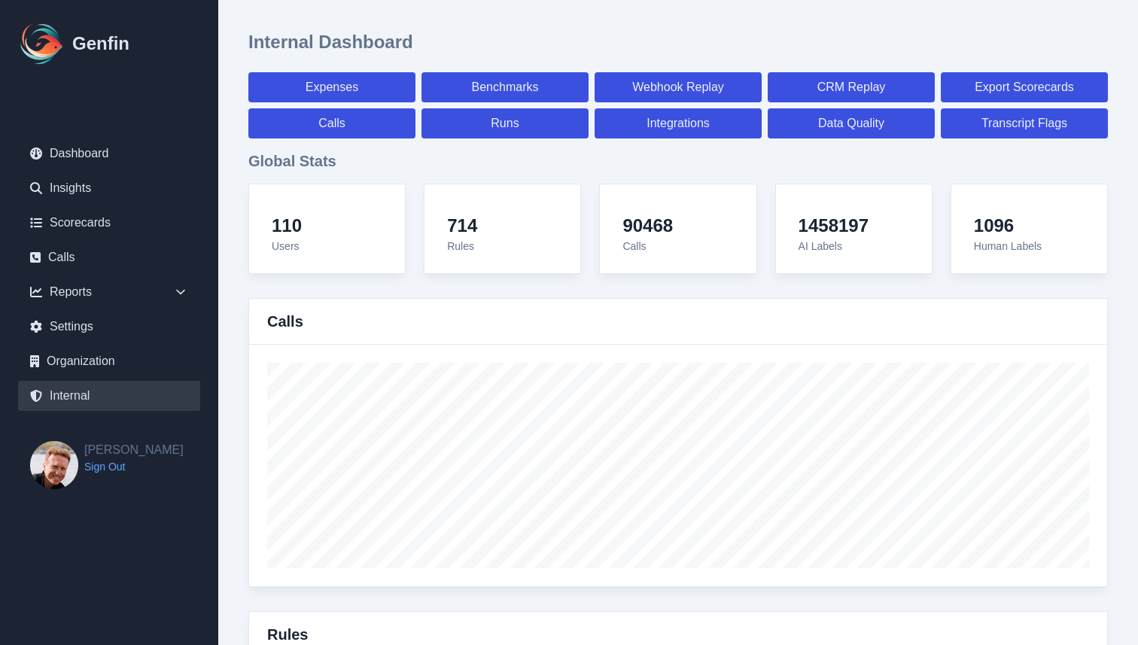
select select "7"
select select "paid"
select select "7"
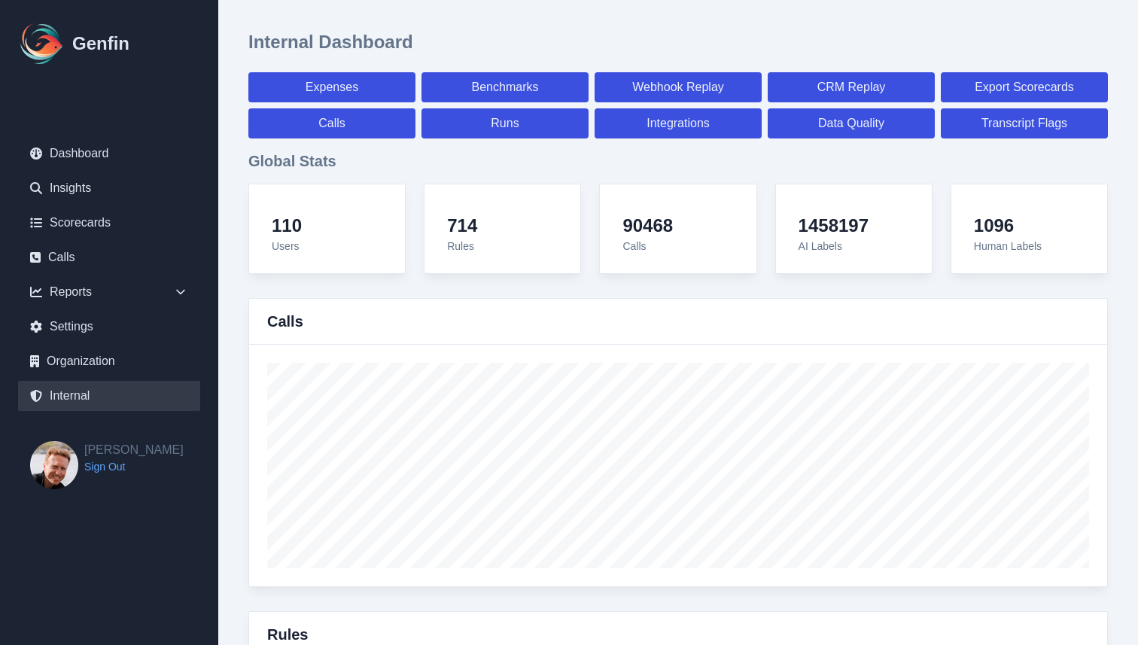
select select "7"
select select "paid"
select select "7"
select select "paid"
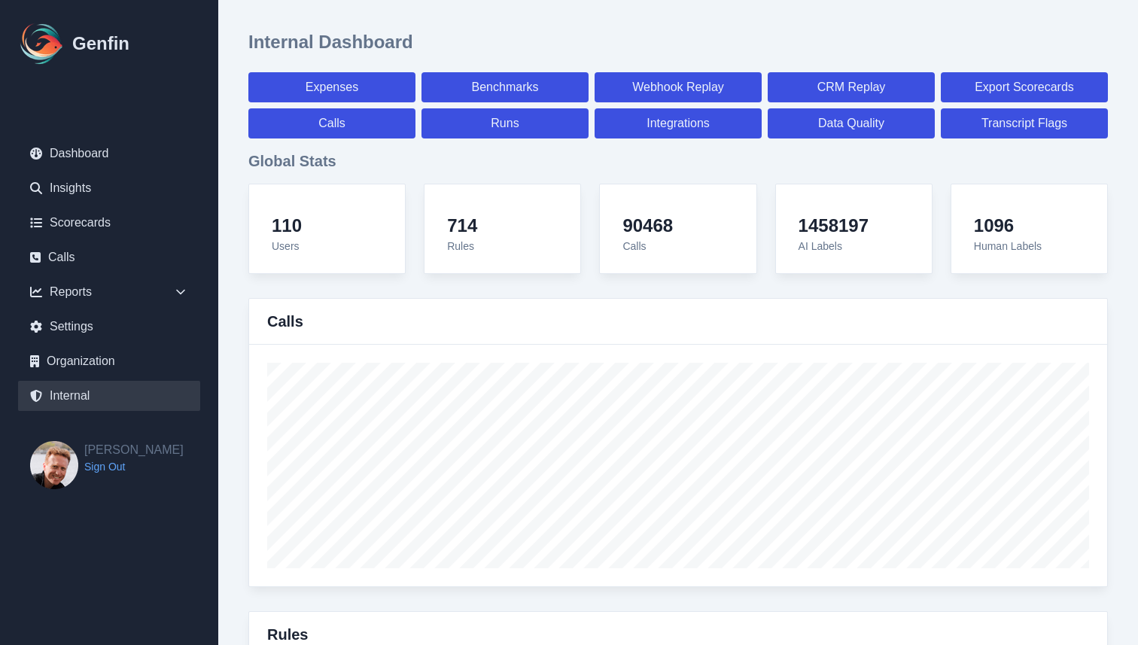
select select "7"
select select "paid"
select select "7"
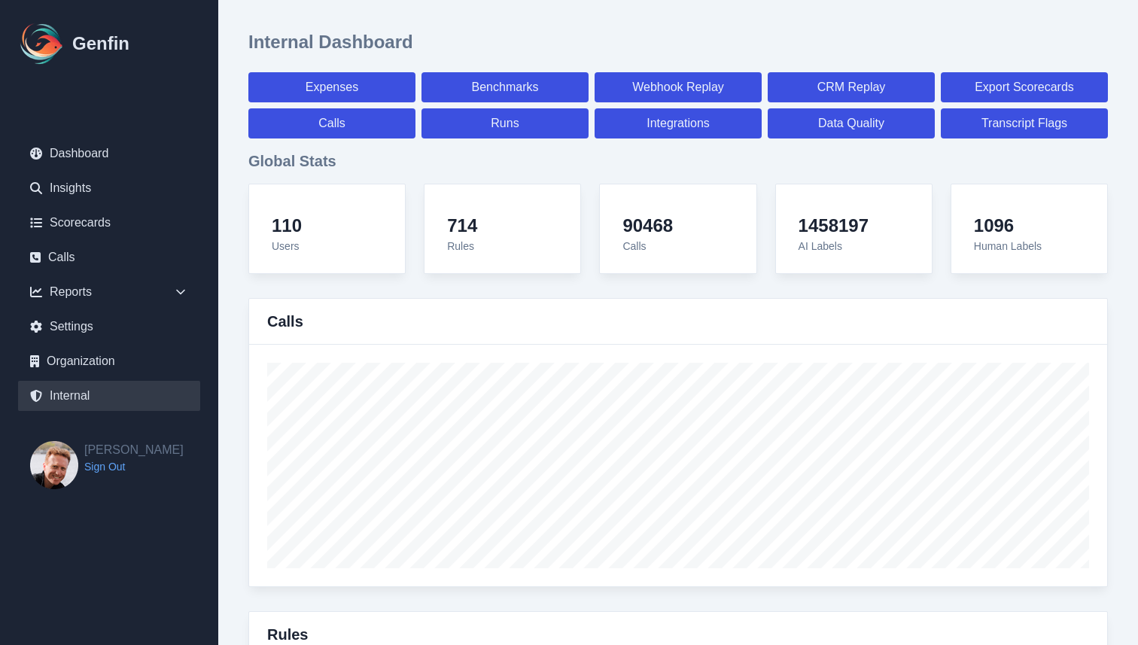
select select "7"
select select "paid"
select select "7"
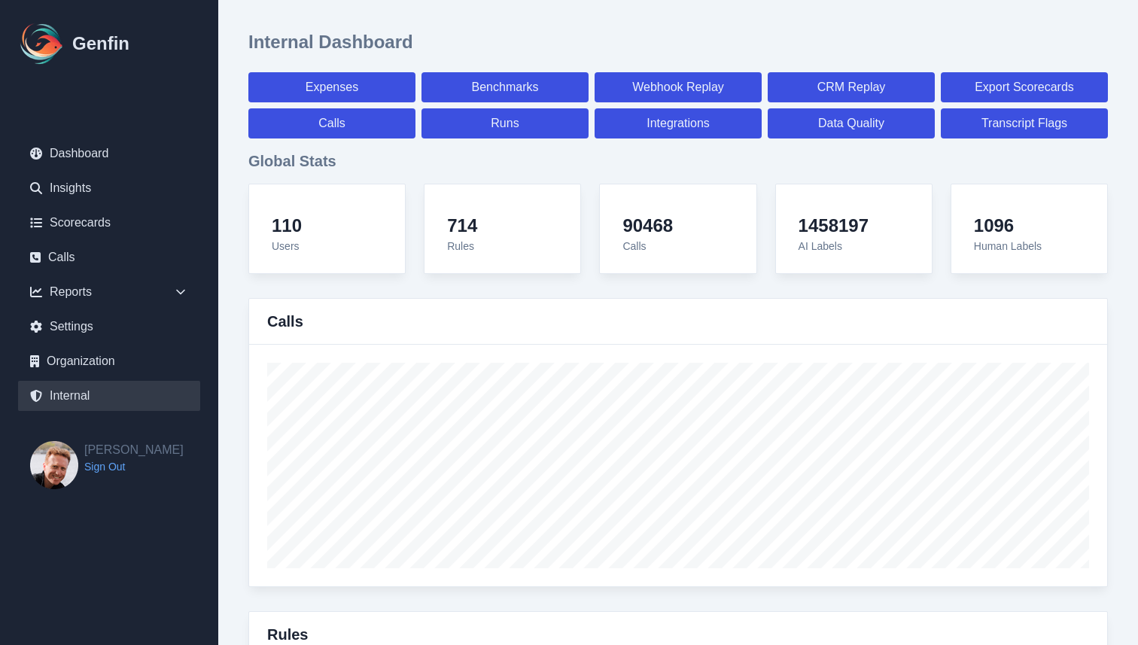
select select "7"
select select "paid"
select select "7"
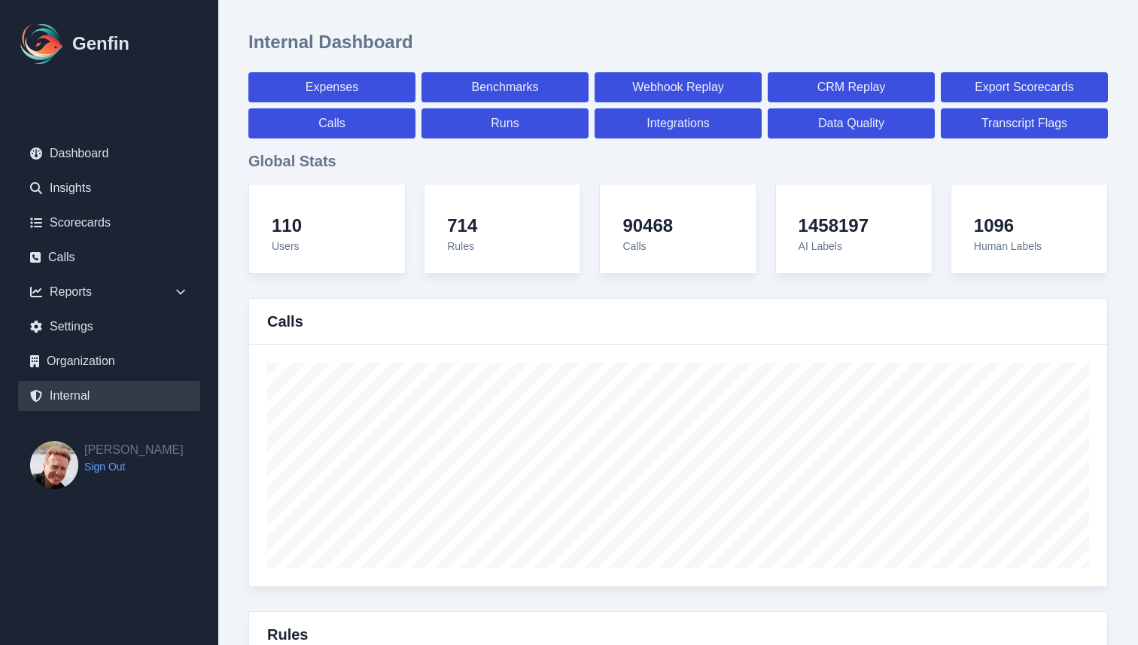
select select "7"
select select "paid"
select select "7"
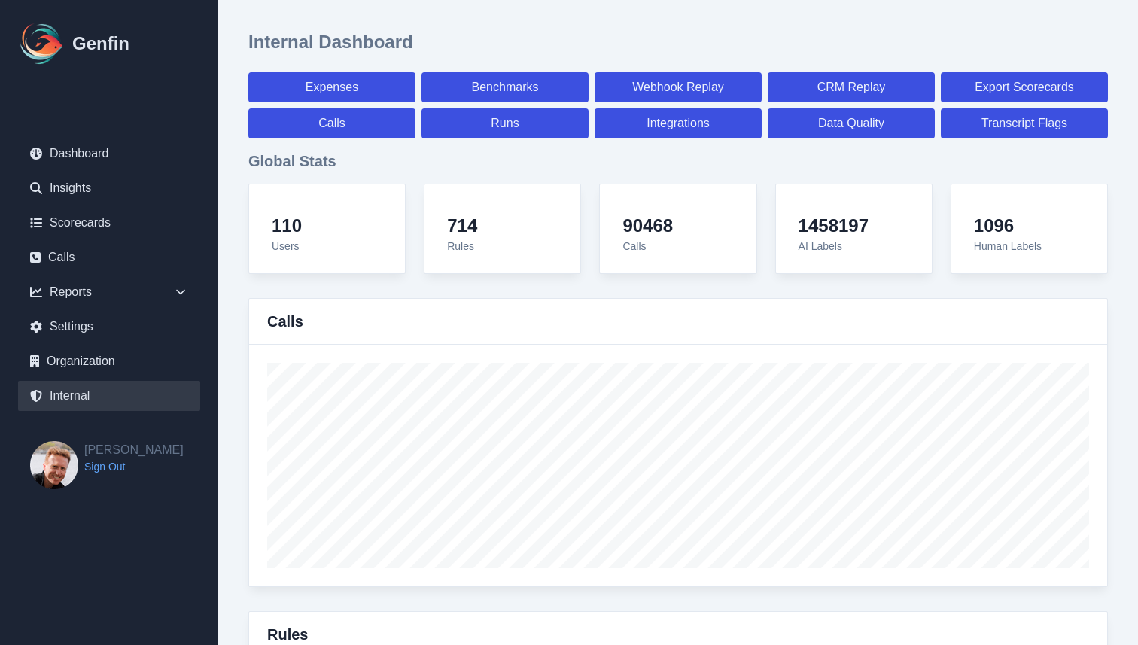
select select "7"
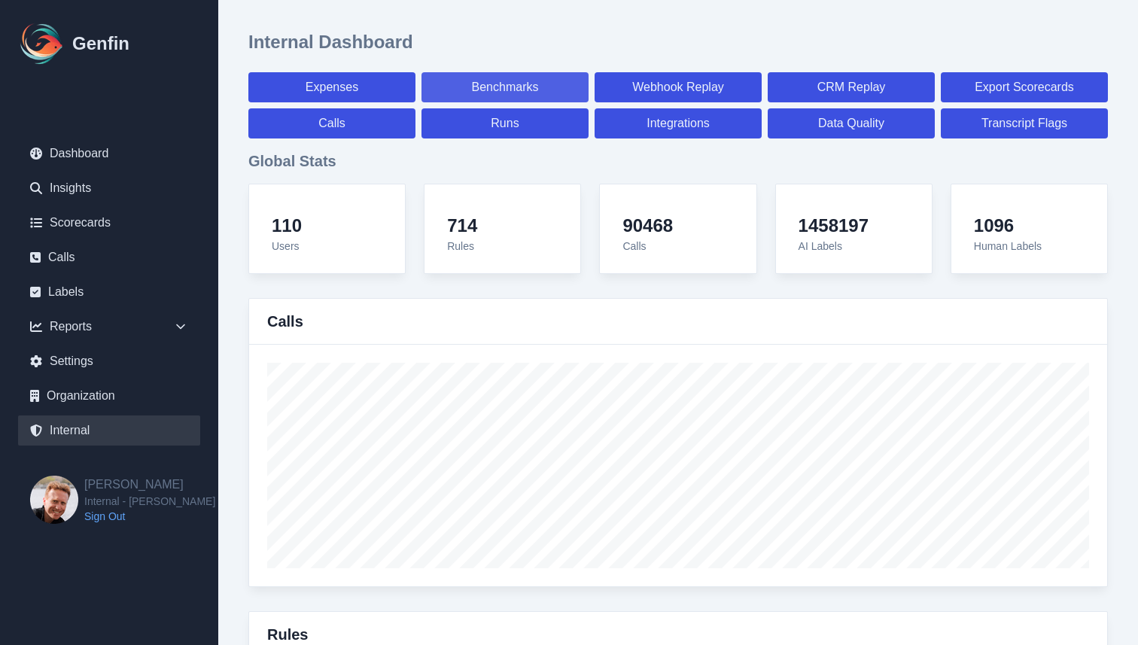
click at [472, 74] on link "Benchmarks" at bounding box center [504, 87] width 167 height 30
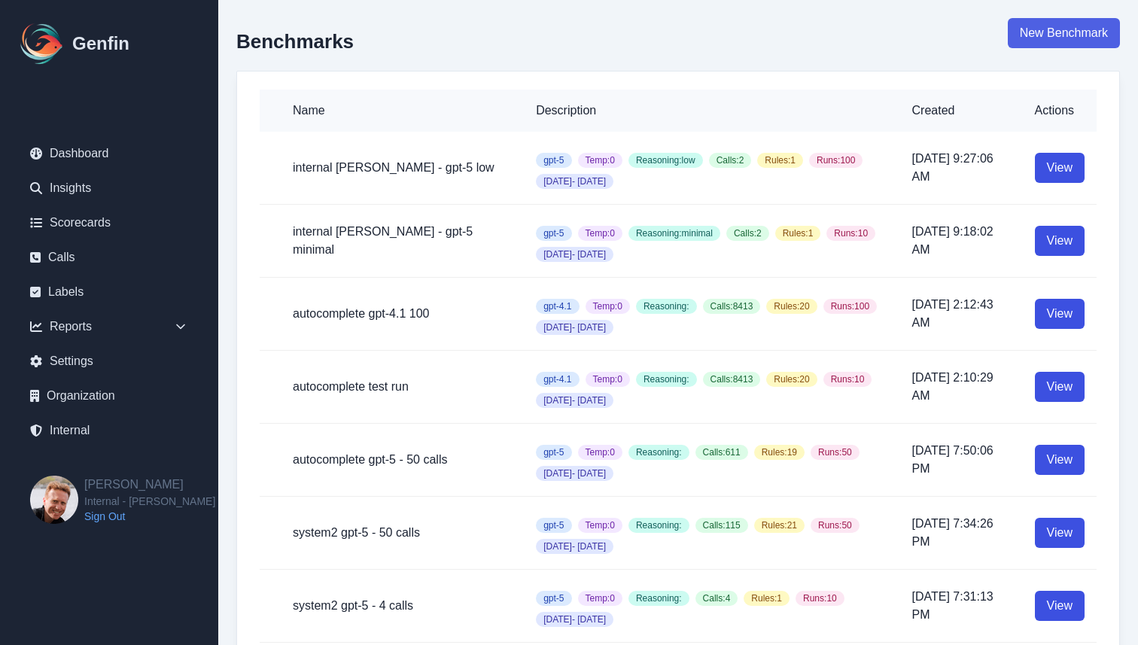
click at [1063, 34] on link "New Benchmark" at bounding box center [1064, 33] width 112 height 30
select select "100"
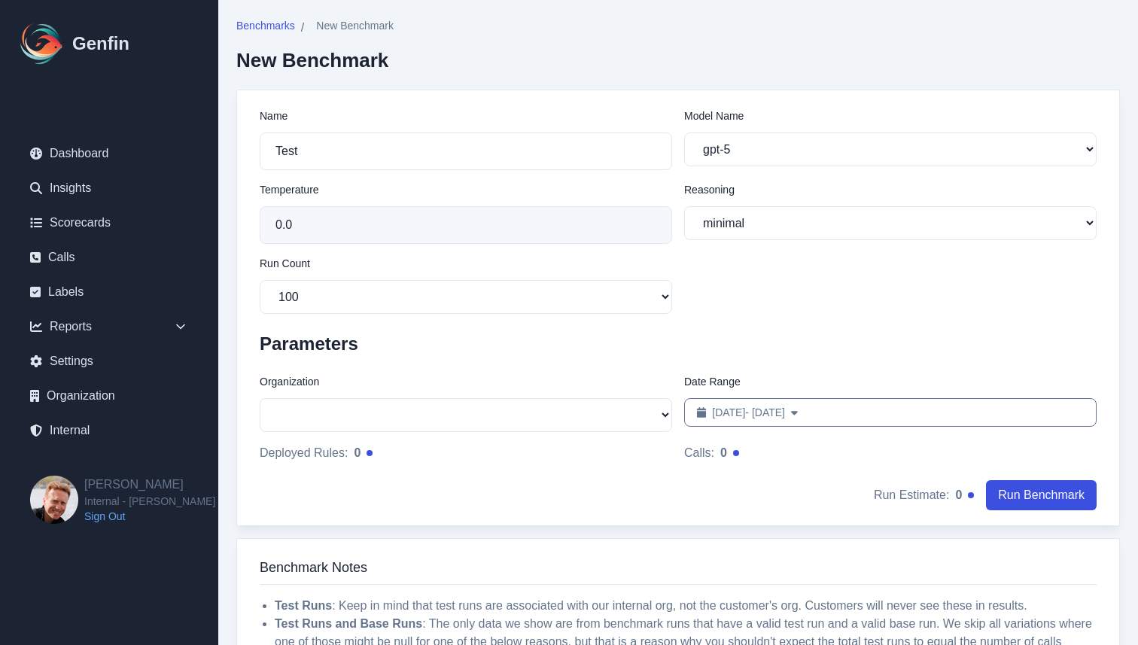
select select "51"
click at [456, 149] on input "Test" at bounding box center [466, 151] width 412 height 38
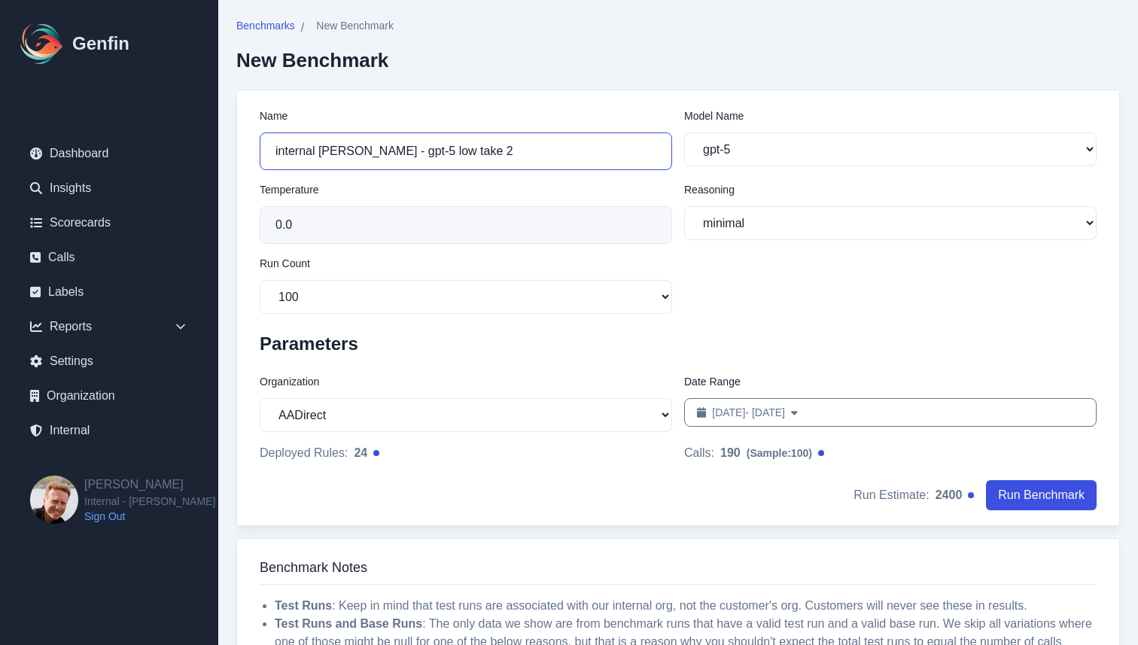
type input "internal [PERSON_NAME] - gpt-5 low take 2"
click at [723, 221] on select "minimal low medium high" at bounding box center [890, 223] width 412 height 34
select select "low"
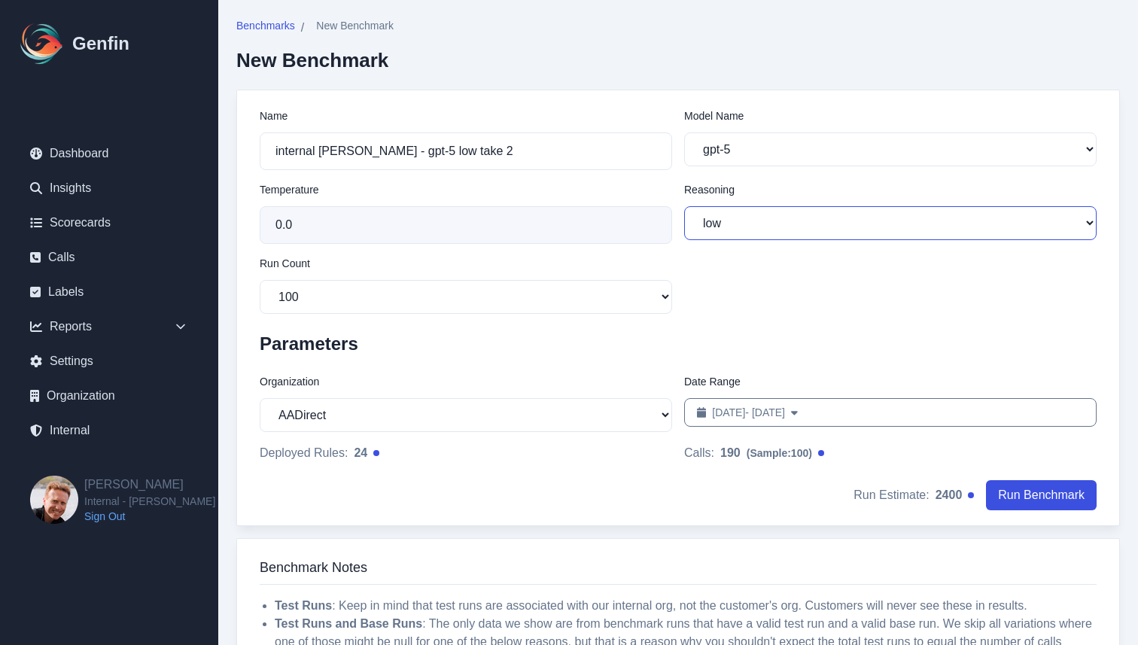
click at [684, 206] on select "minimal low medium high" at bounding box center [890, 223] width 412 height 34
click at [371, 289] on select "10 50 100 200" at bounding box center [466, 297] width 412 height 34
select select "10"
click at [260, 280] on select "10 50 100 200" at bounding box center [466, 297] width 412 height 34
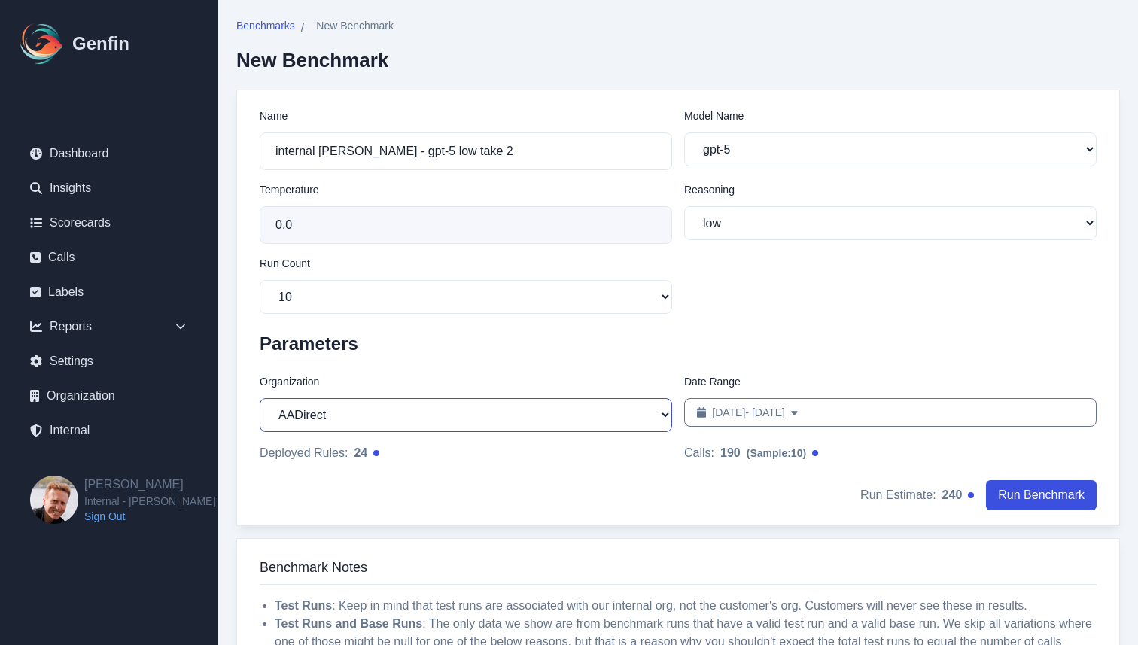
click at [376, 412] on select "AADirect [DOMAIN_NAME] [DOMAIN_NAME] [DOMAIN_NAME] [EMAIL_ADDRESS][DOMAIN_NAME]…" at bounding box center [466, 415] width 412 height 34
select select "1"
click at [260, 399] on select "AADirect [DOMAIN_NAME] [DOMAIN_NAME] [DOMAIN_NAME] [EMAIL_ADDRESS][DOMAIN_NAME]…" at bounding box center [466, 415] width 412 height 34
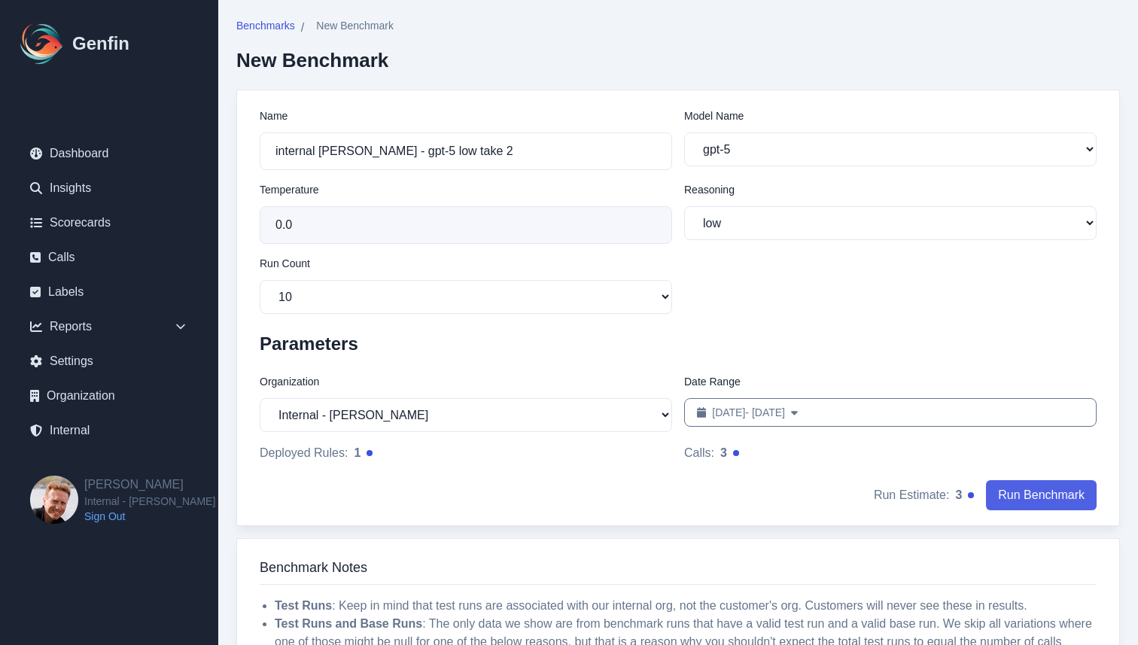
click at [1023, 494] on button "Run Benchmark" at bounding box center [1041, 495] width 111 height 30
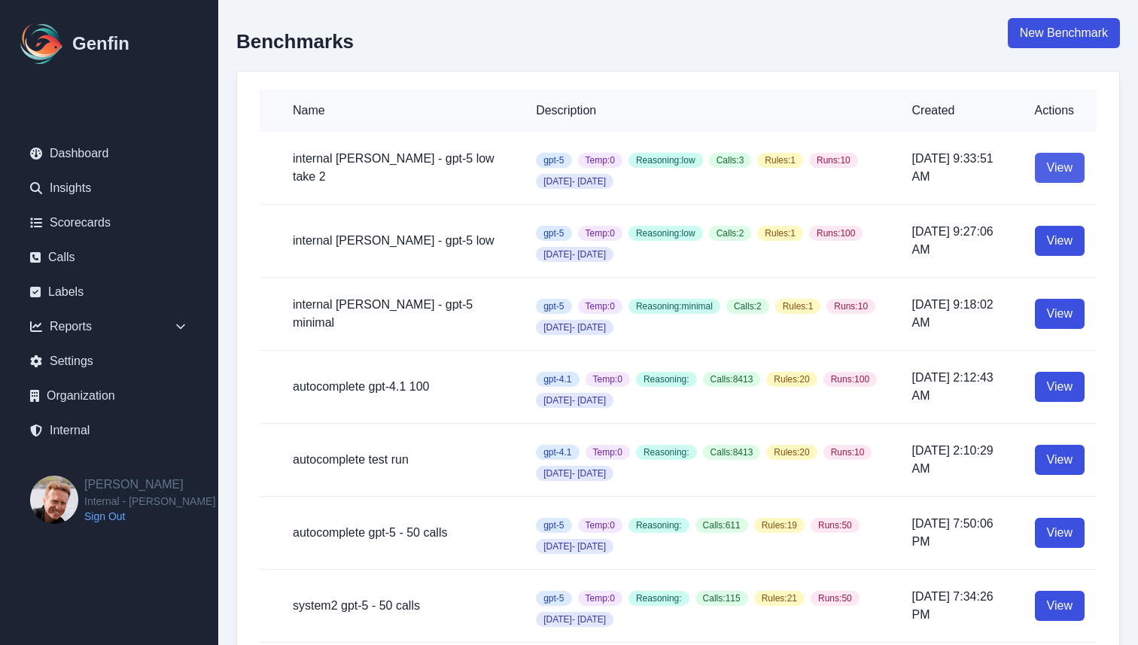
click at [1055, 178] on link "View" at bounding box center [1060, 168] width 50 height 30
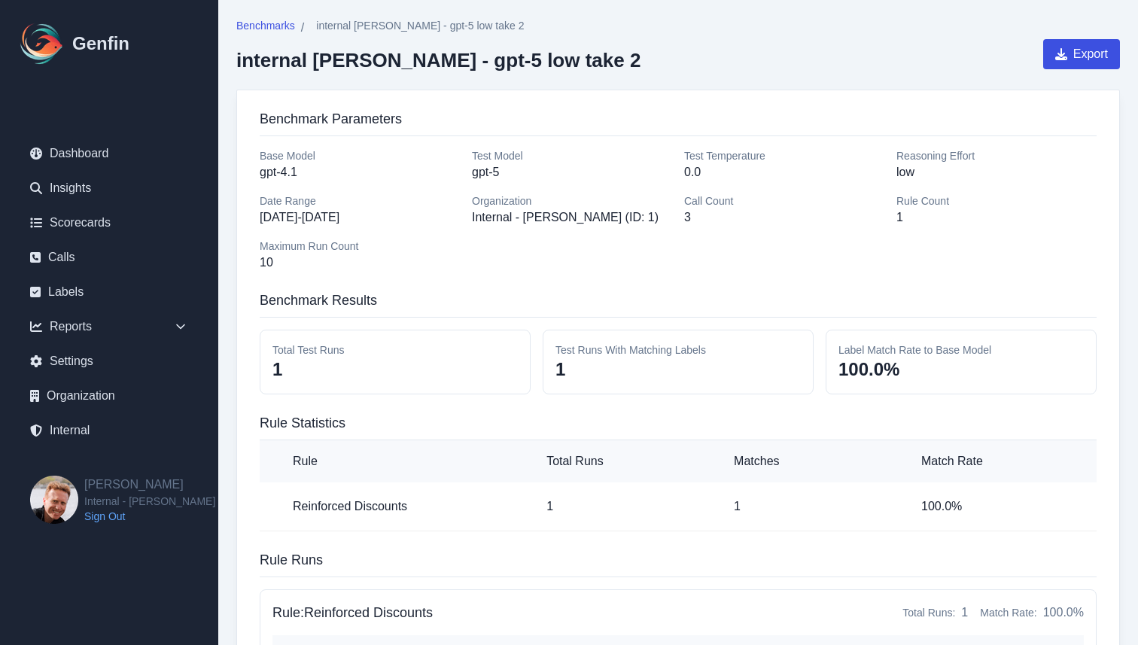
scroll to position [116, 0]
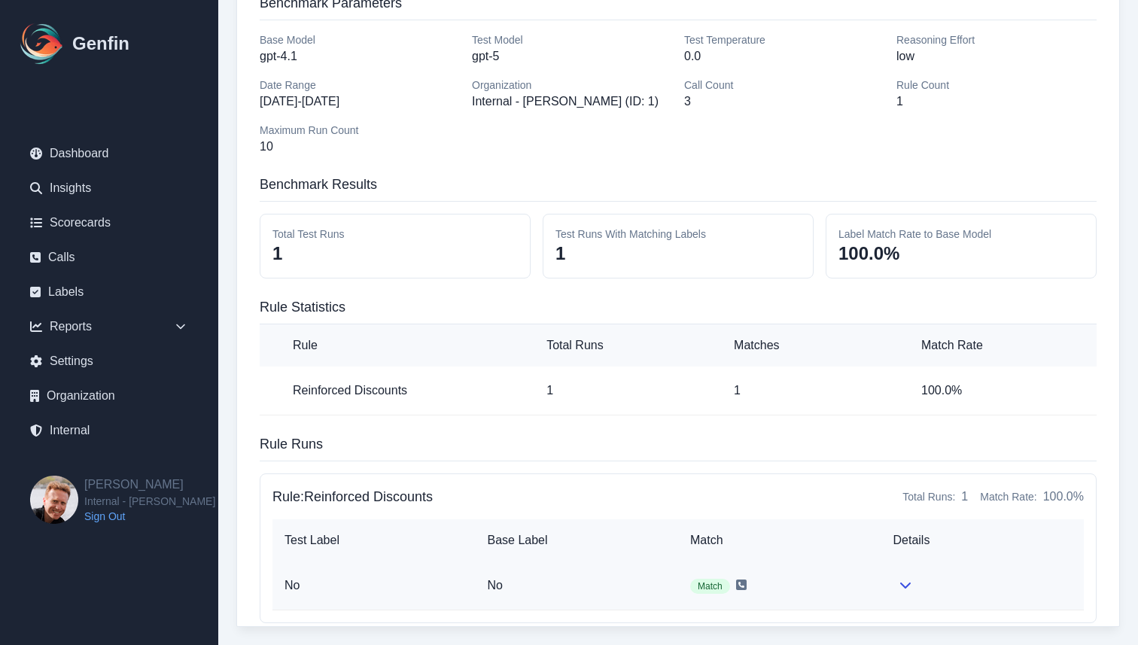
click at [890, 601] on td at bounding box center [982, 585] width 203 height 49
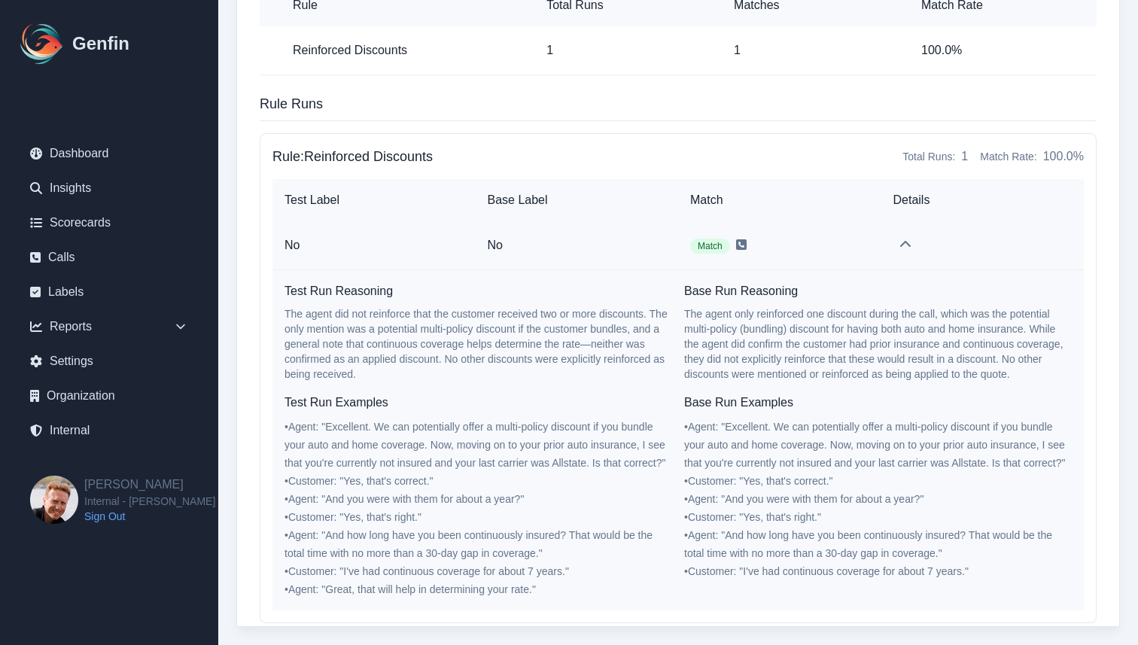
scroll to position [0, 0]
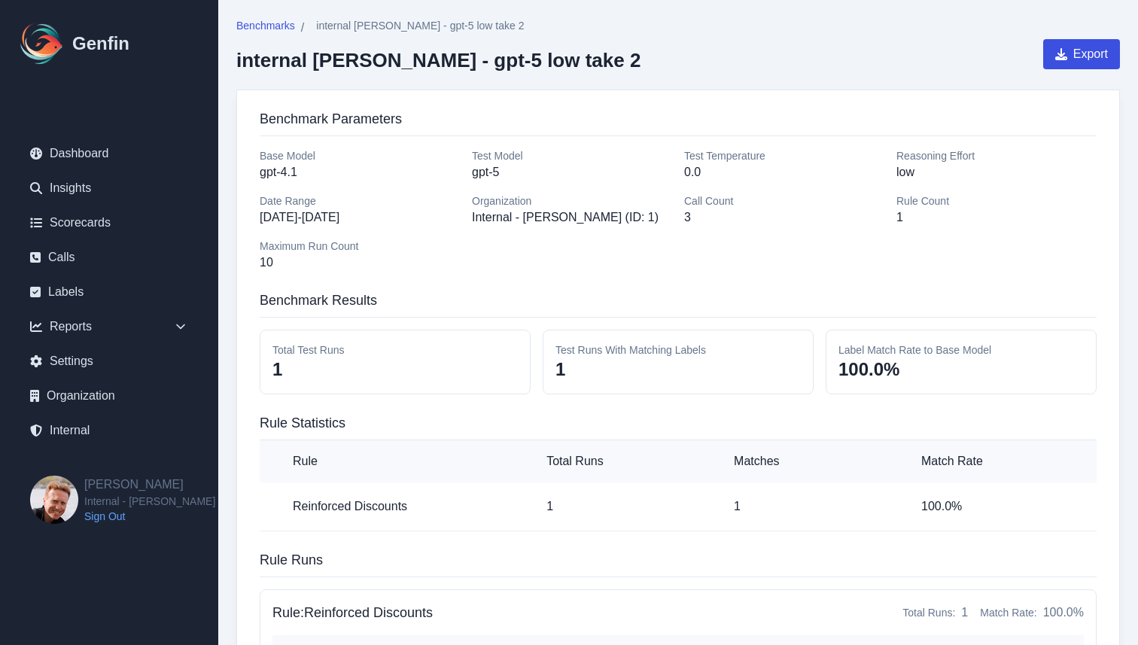
click at [667, 283] on div "Benchmark Parameters Base Model gpt-4.1 Test Model gpt-5 Test Temperature 0.0 R…" at bounding box center [678, 586] width 884 height 993
